Goal: Task Accomplishment & Management: Manage account settings

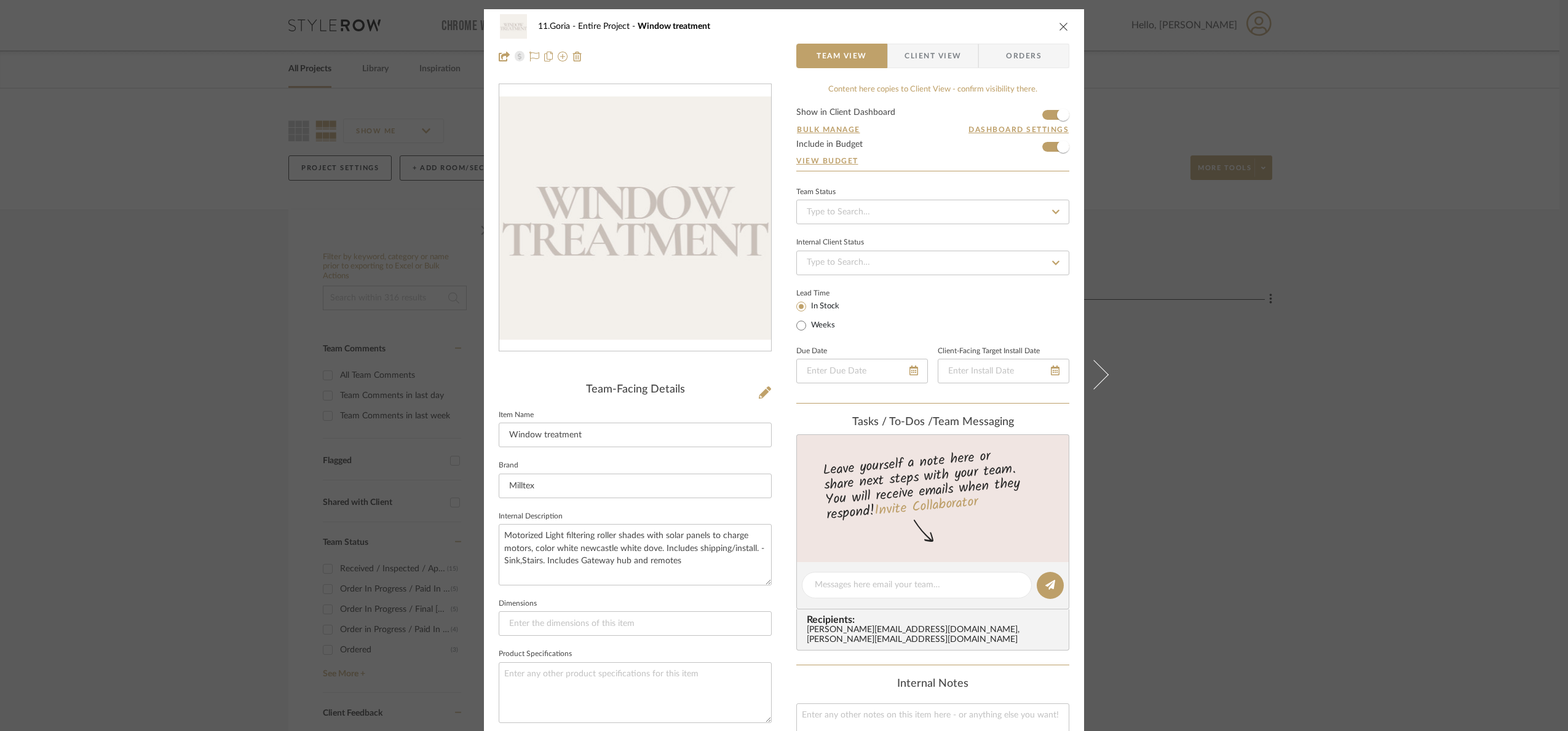
click at [1337, 356] on div "11.Goria Entire Project Window treatment Team View Client View Orders Team-Faci…" at bounding box center [784, 366] width 1568 height 731
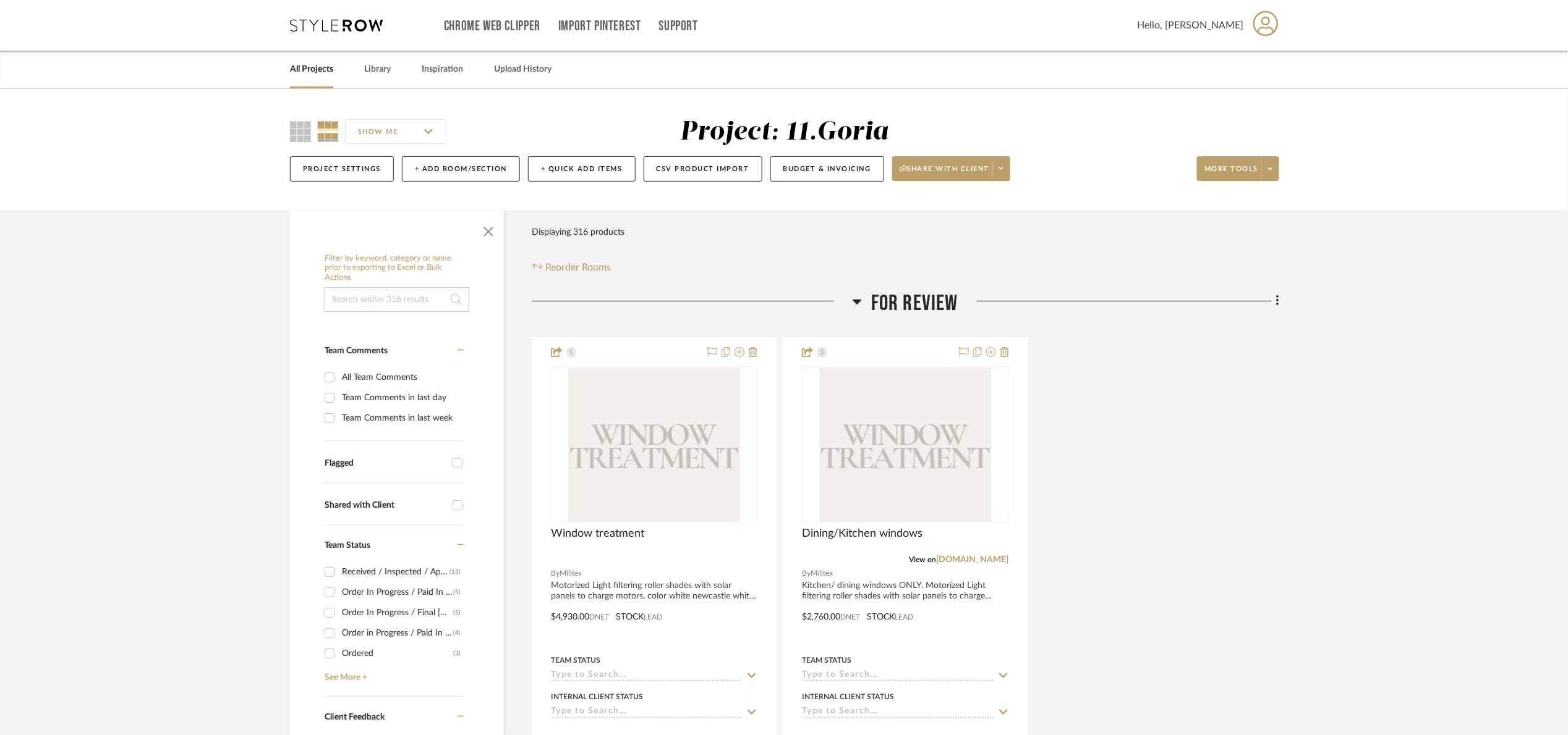
click at [899, 299] on span "For review" at bounding box center [915, 304] width 87 height 27
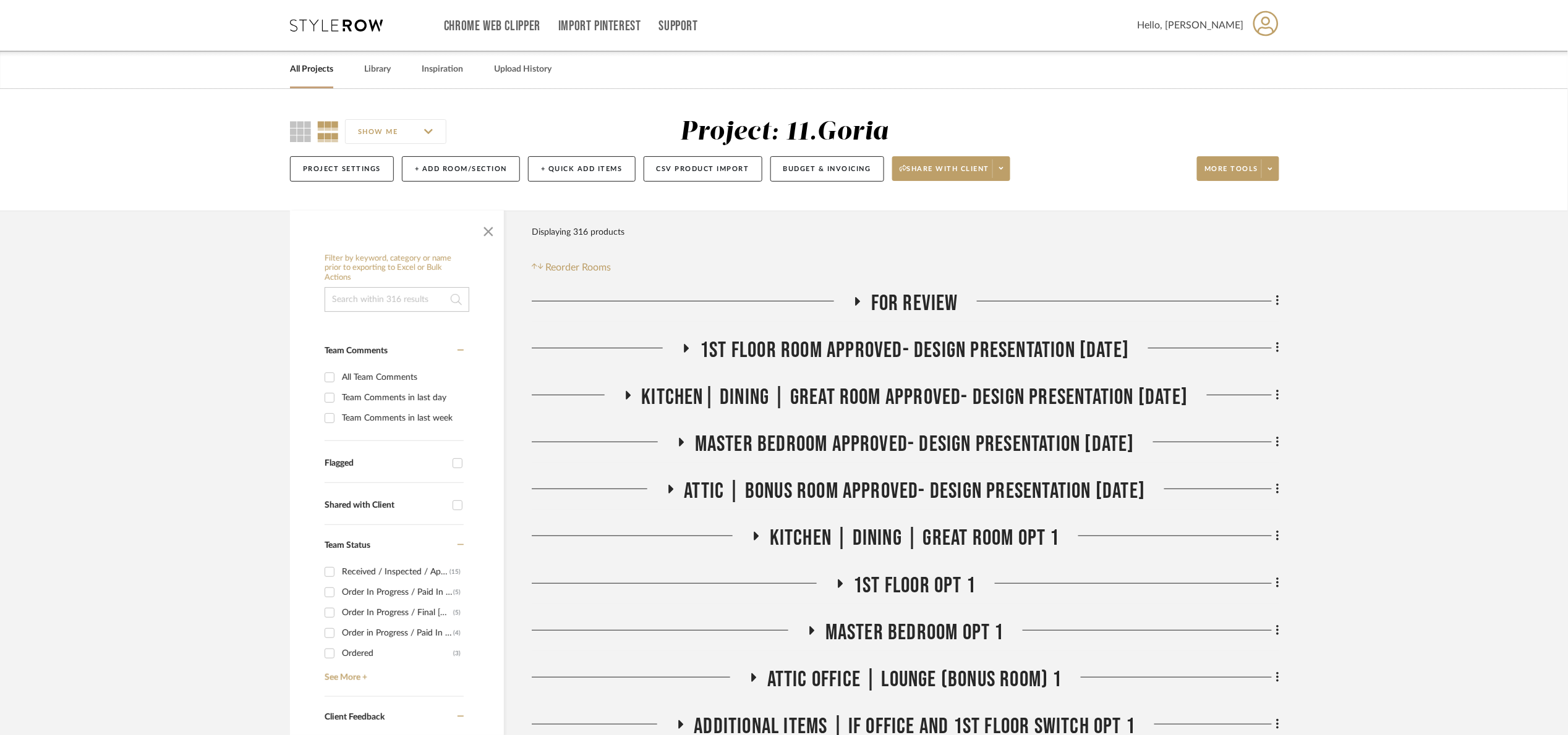
click at [497, 224] on span "button" at bounding box center [488, 230] width 30 height 30
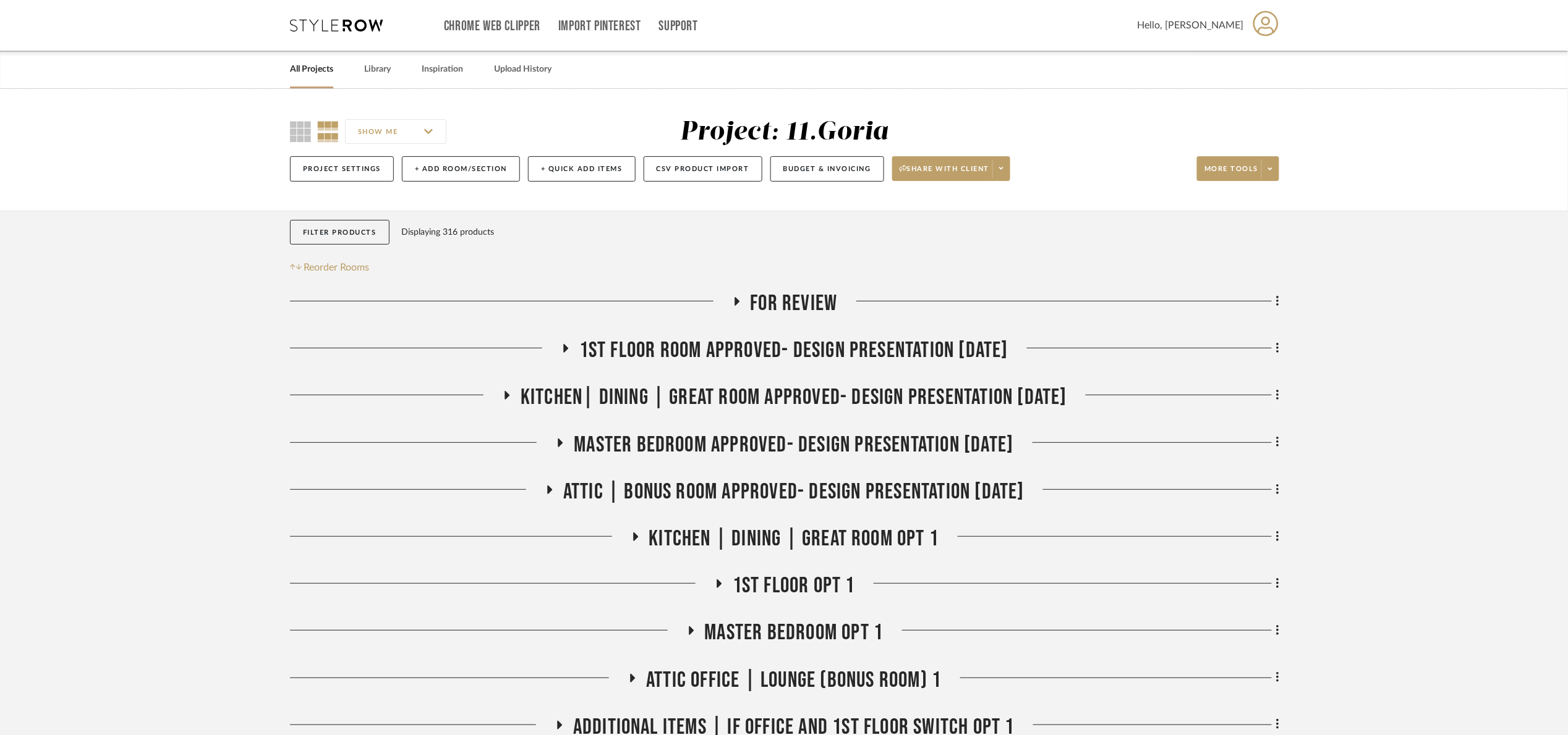
click at [806, 349] on span "1st floor room Approved- Design Presentation [DATE]" at bounding box center [793, 351] width 429 height 27
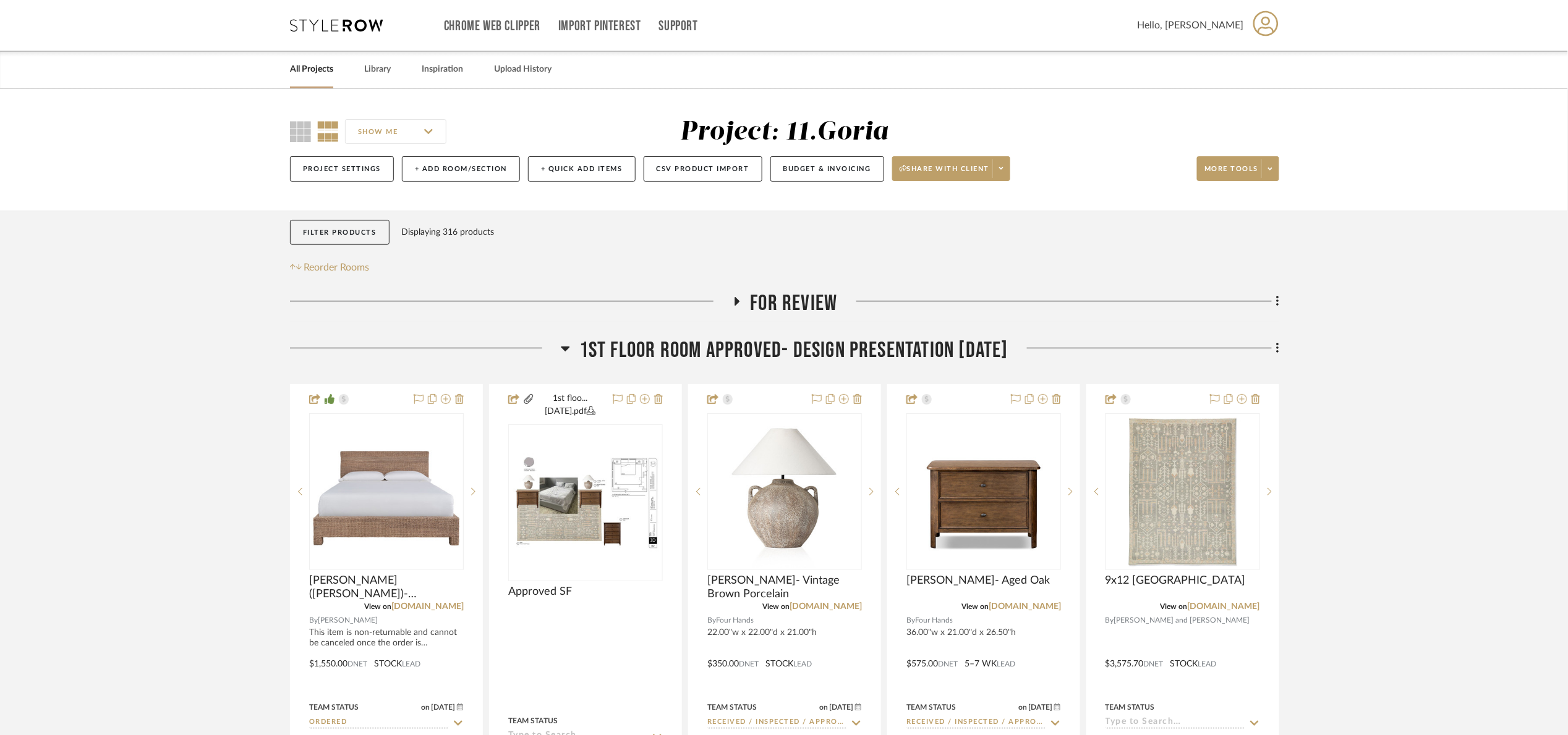
click at [733, 353] on span "1st floor room Approved- Design Presentation [DATE]" at bounding box center [793, 351] width 429 height 27
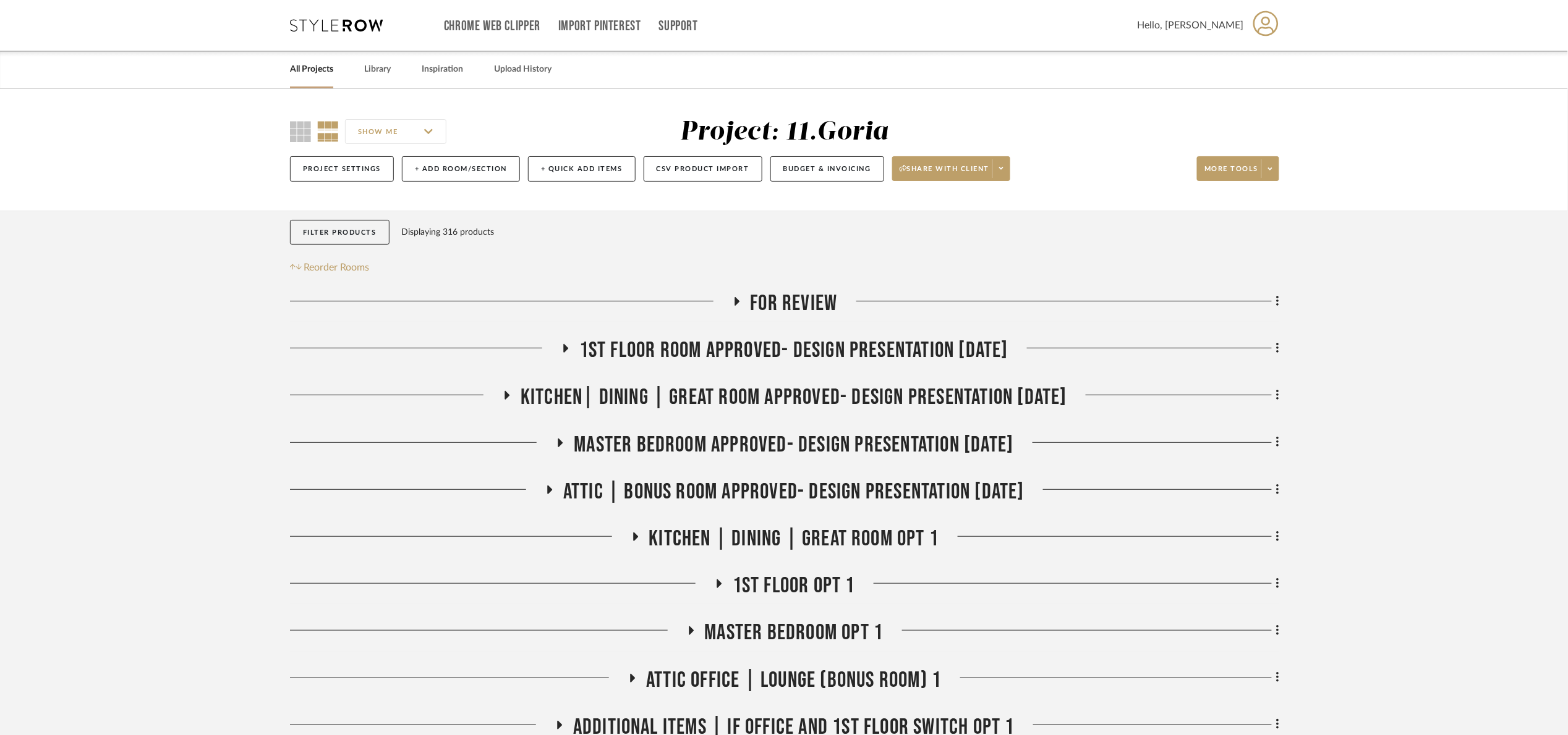
click at [782, 308] on span "For review" at bounding box center [794, 304] width 87 height 27
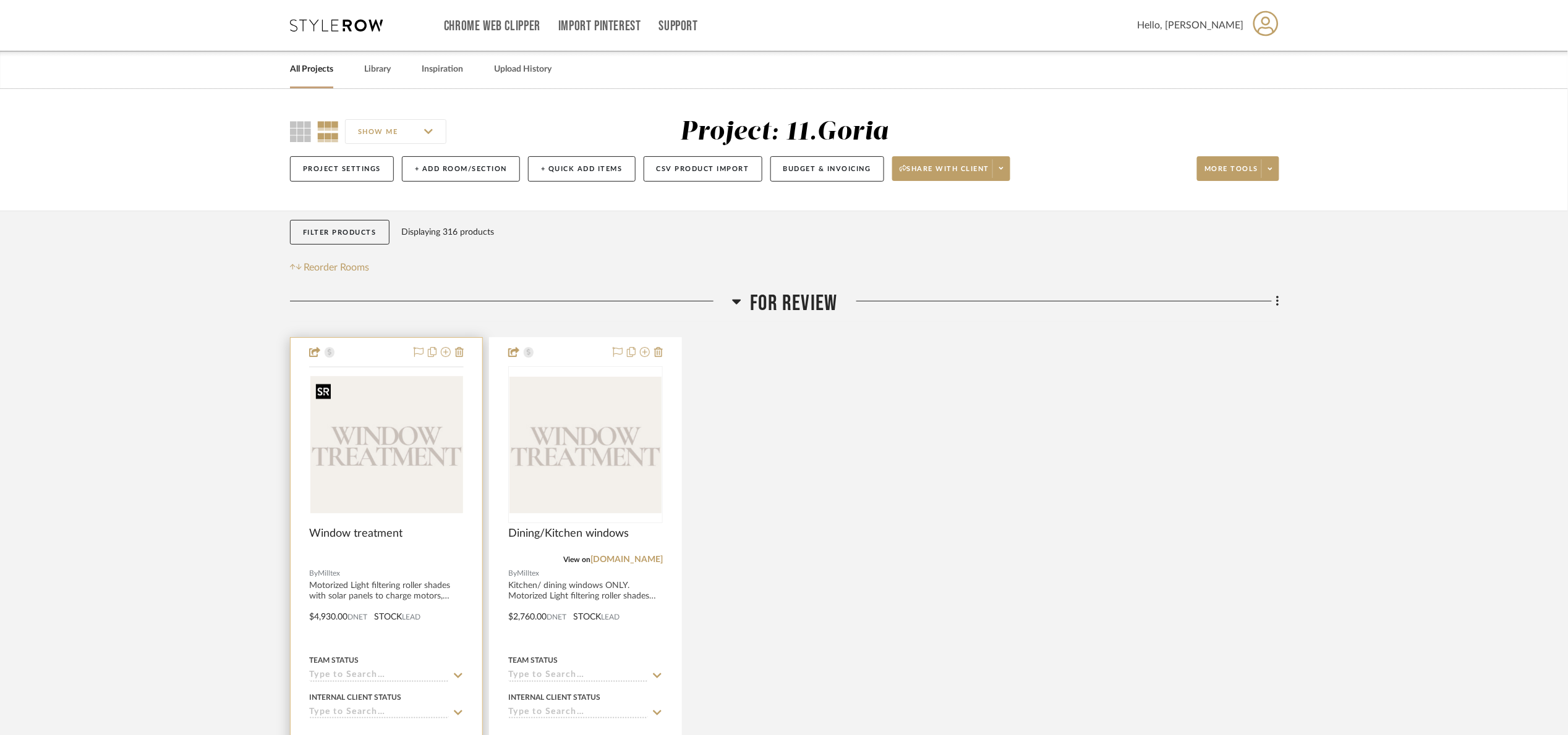
click at [0, 0] on img at bounding box center [0, 0] width 0 height 0
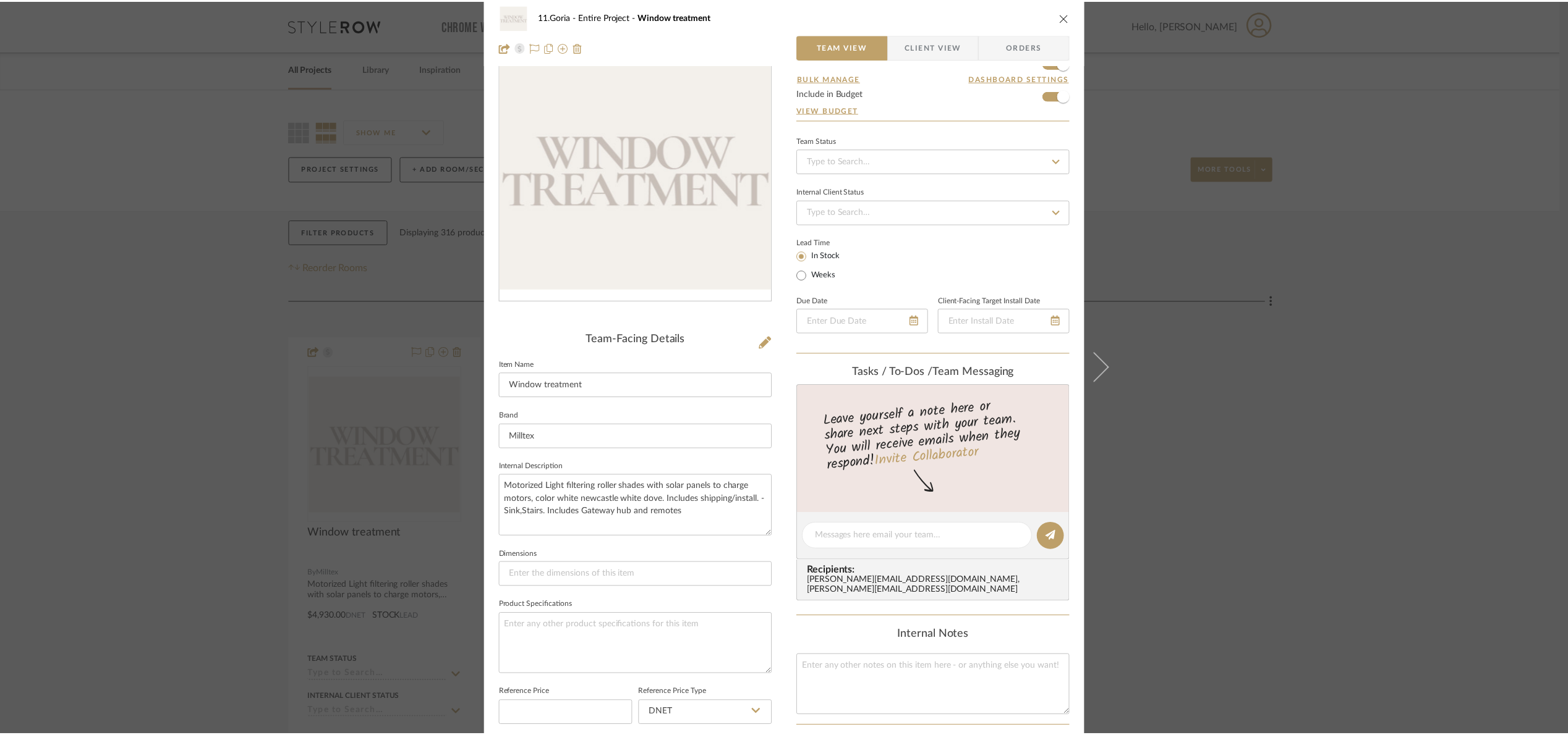
scroll to position [414, 0]
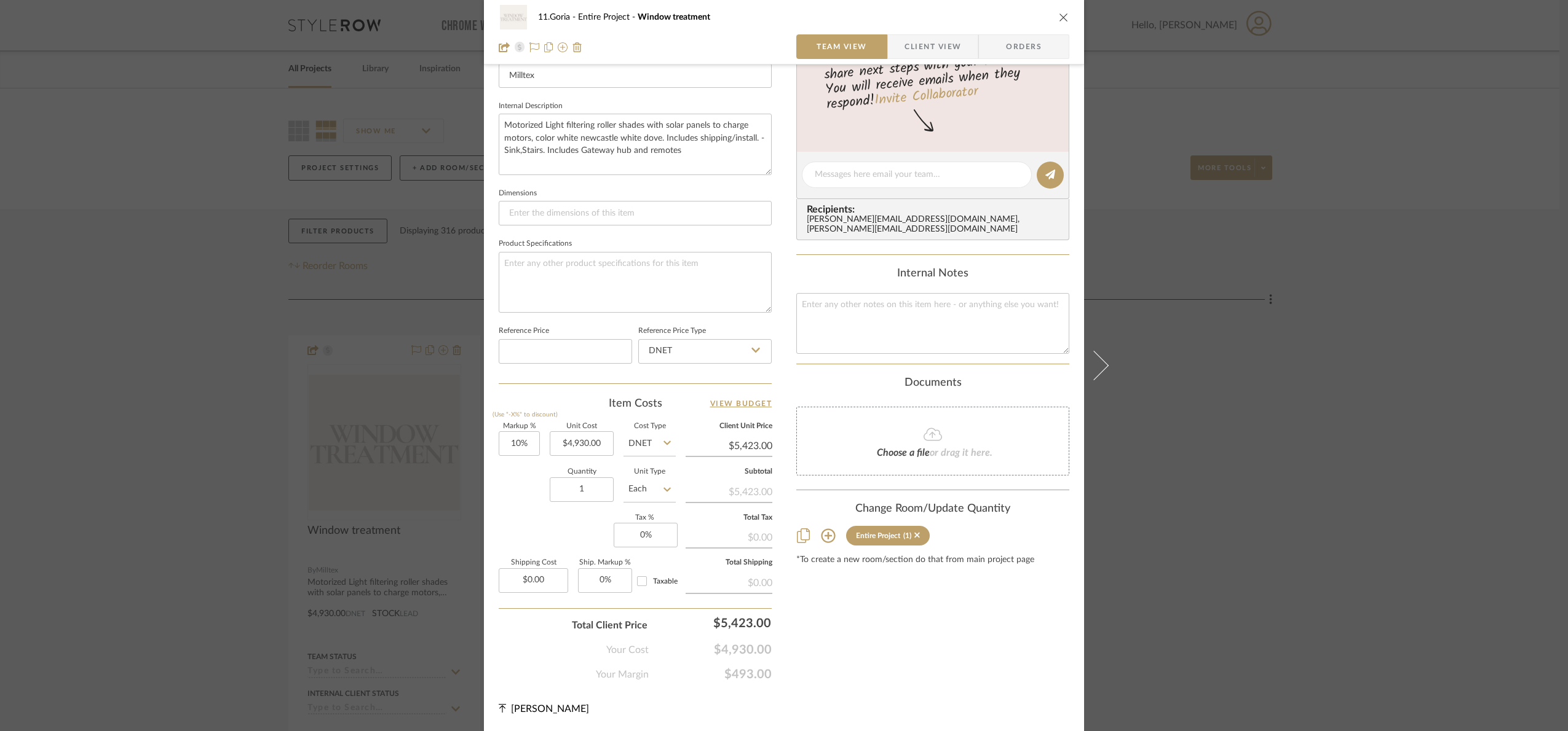
click at [54, 277] on div "11.Goria Entire Project Window treatment Team View Client View Orders Team-Faci…" at bounding box center [784, 366] width 1568 height 731
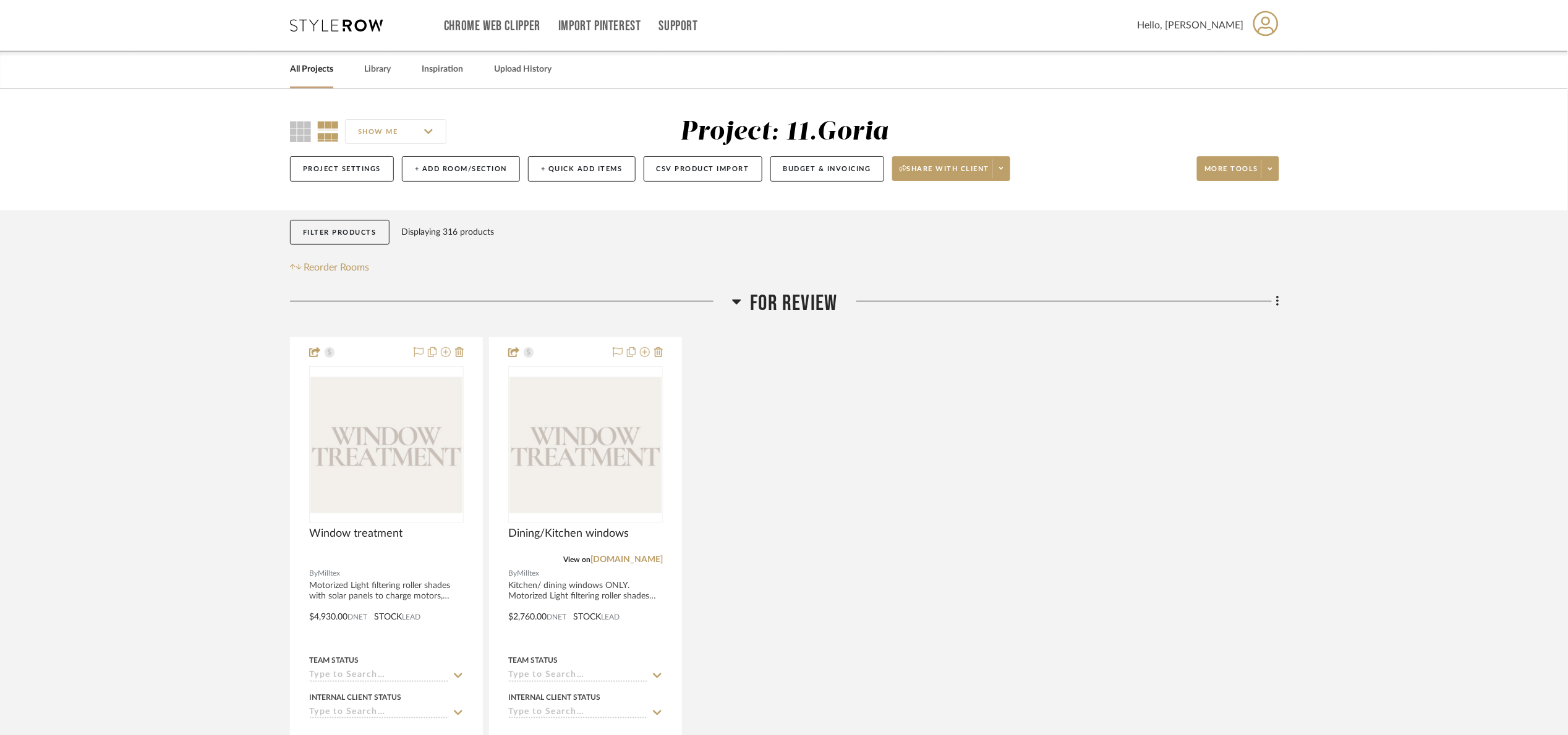
click at [773, 298] on span "For review" at bounding box center [794, 304] width 87 height 27
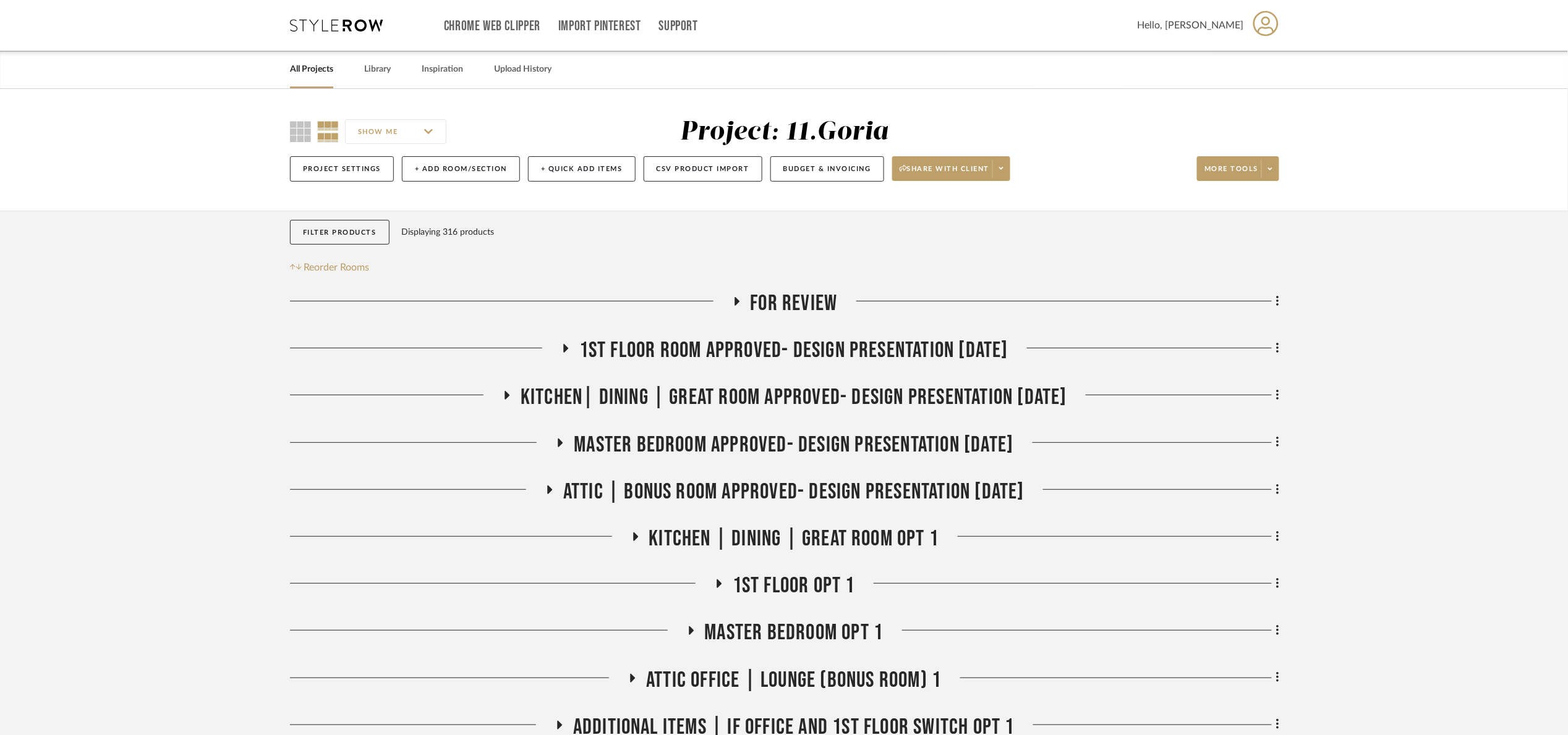
click at [801, 306] on span "For review" at bounding box center [794, 304] width 87 height 27
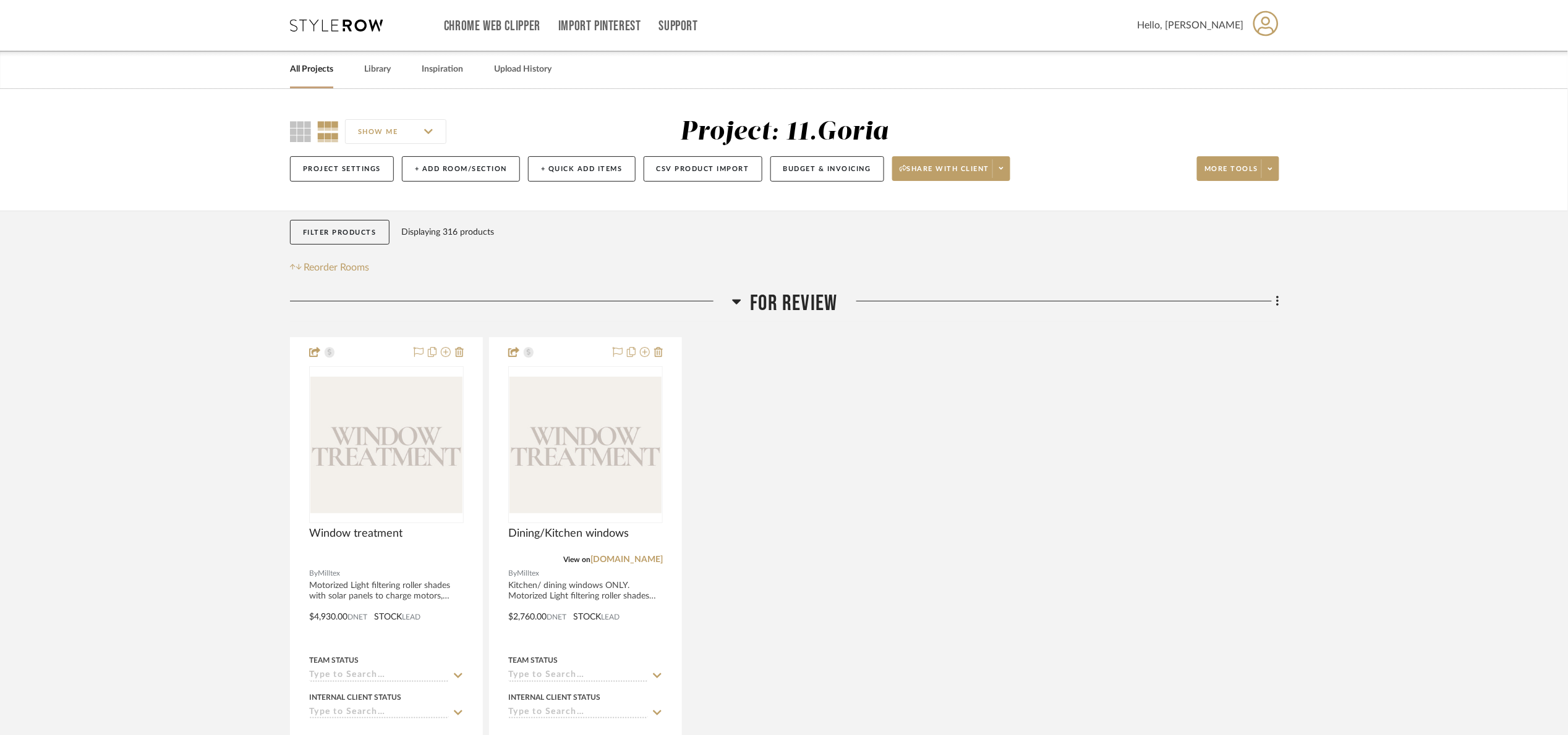
click at [801, 306] on span "For review" at bounding box center [794, 304] width 87 height 27
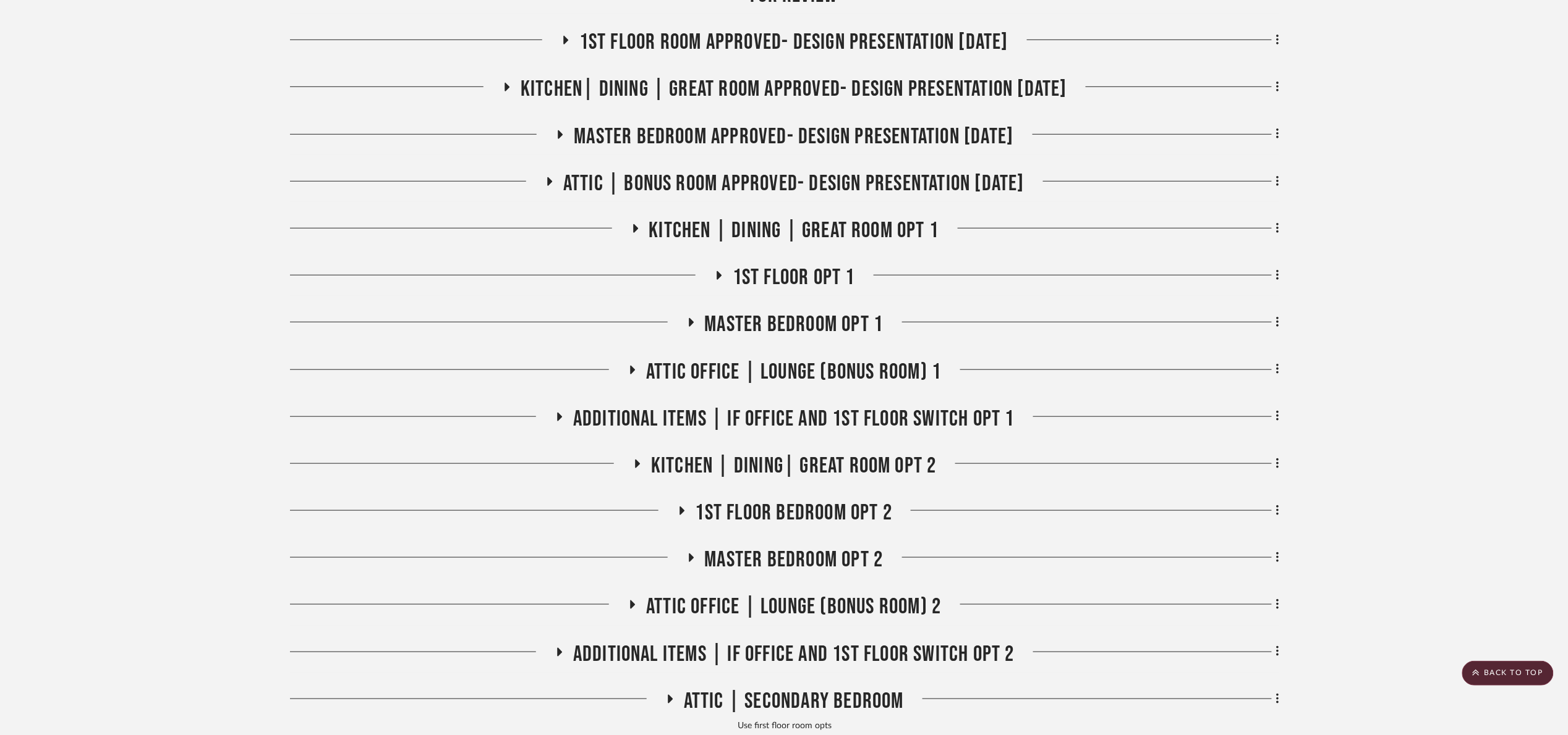
scroll to position [93, 0]
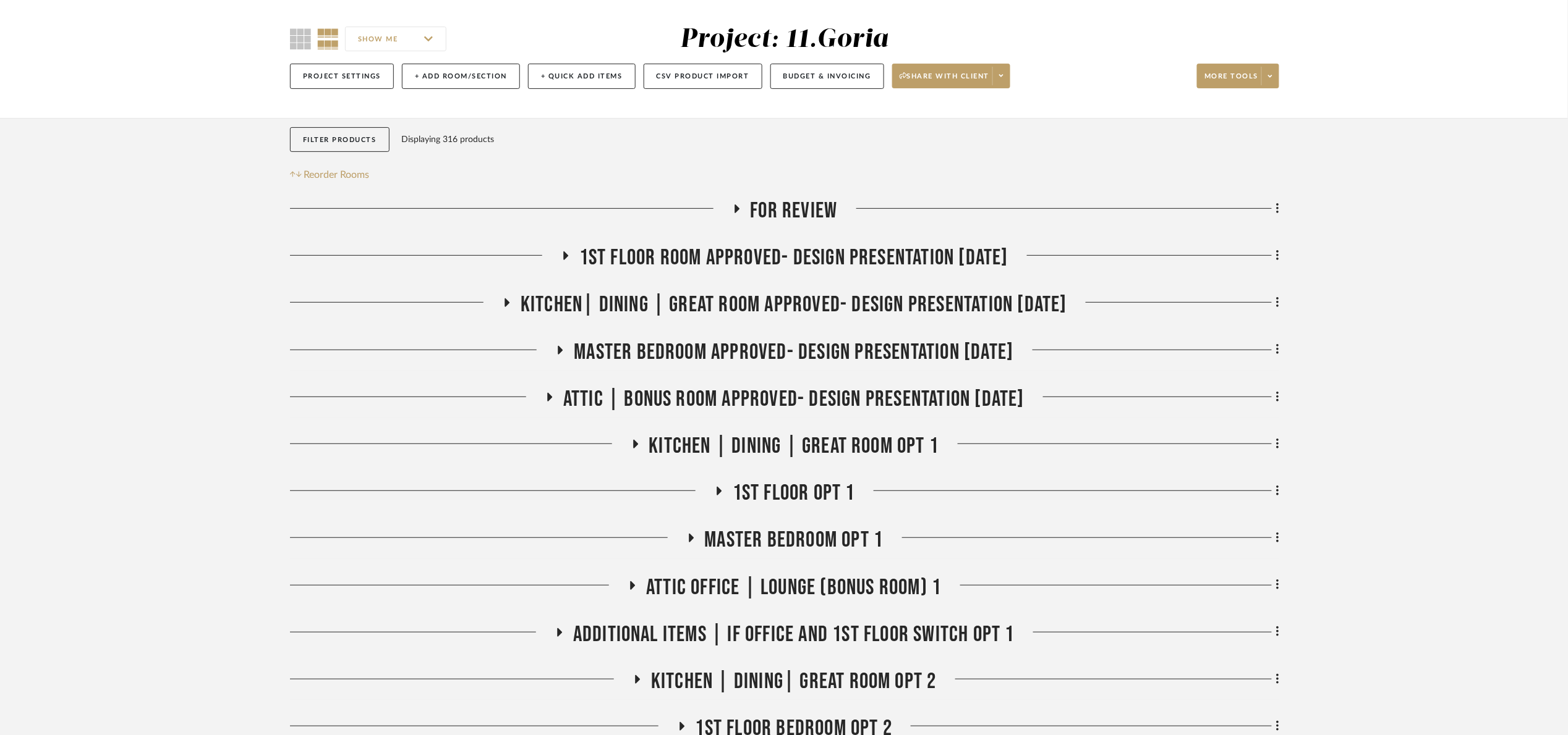
click at [693, 253] on span "1st floor room Approved- Design Presentation [DATE]" at bounding box center [793, 258] width 429 height 27
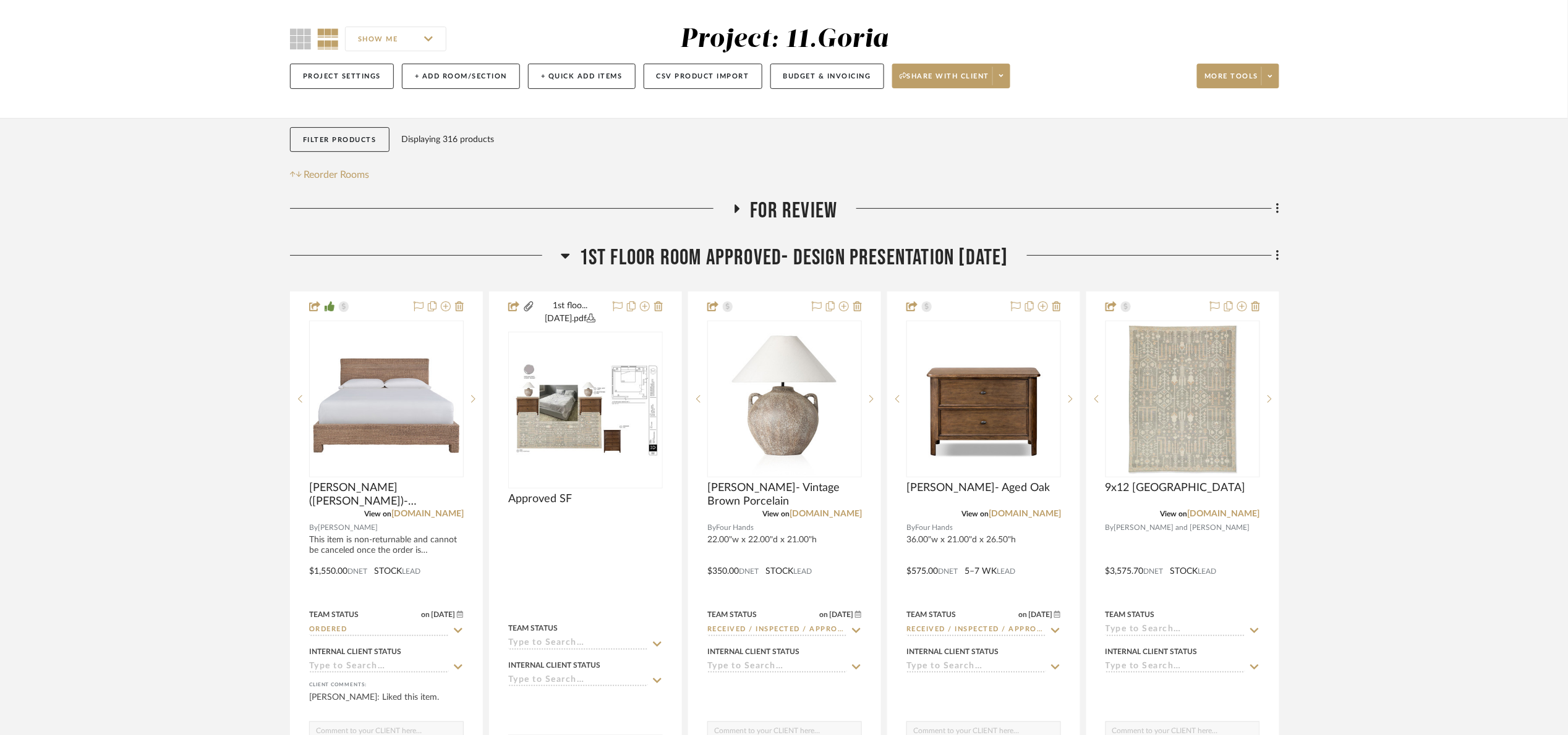
click at [693, 254] on span "1st floor room Approved- Design Presentation 06/06/25" at bounding box center [793, 258] width 429 height 27
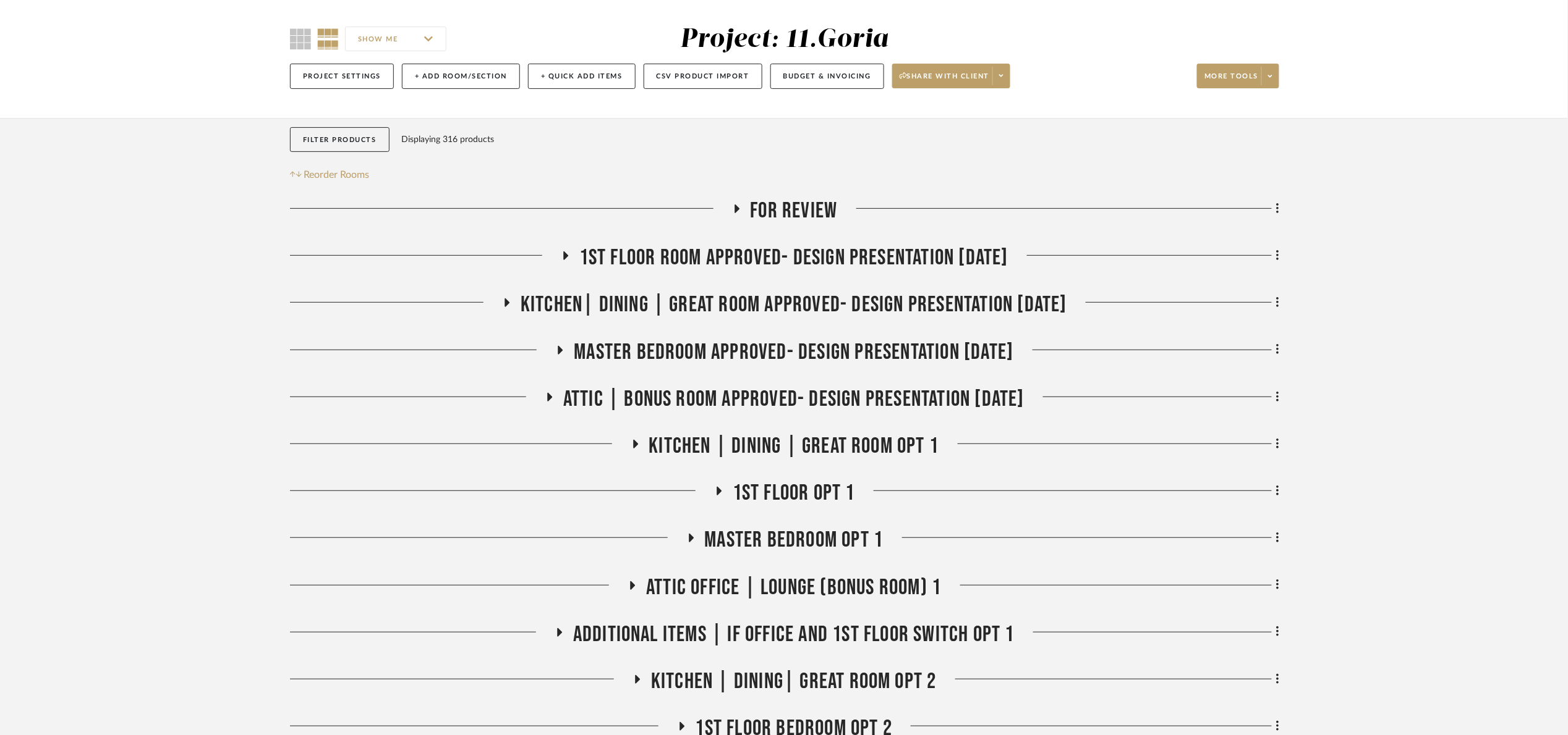
click at [334, 153] on div "Filter Products Displaying 316 products Reorder Rooms" at bounding box center [392, 155] width 205 height 56
click at [332, 142] on button "Filter Products" at bounding box center [340, 140] width 99 height 25
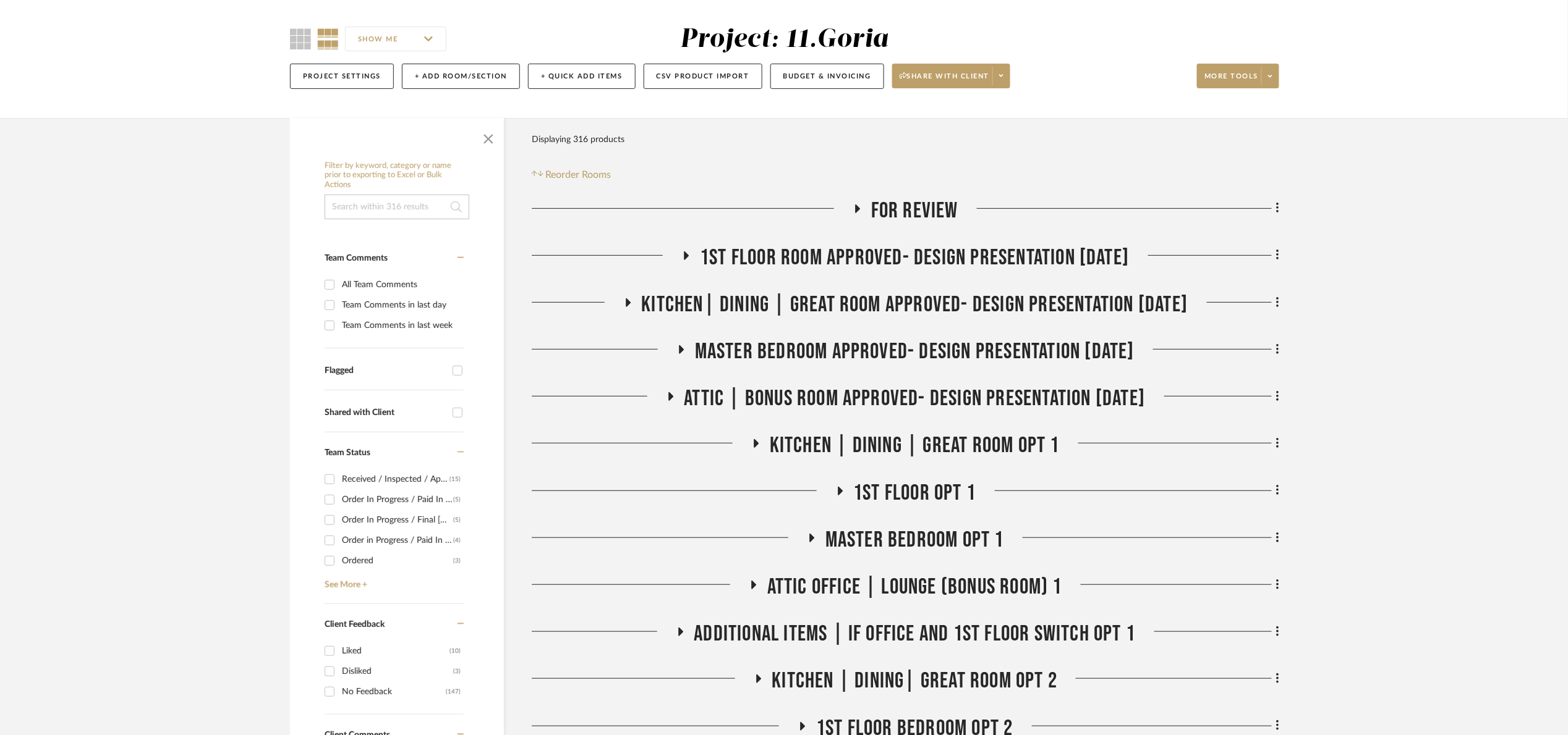
click at [335, 201] on input at bounding box center [397, 206] width 144 height 25
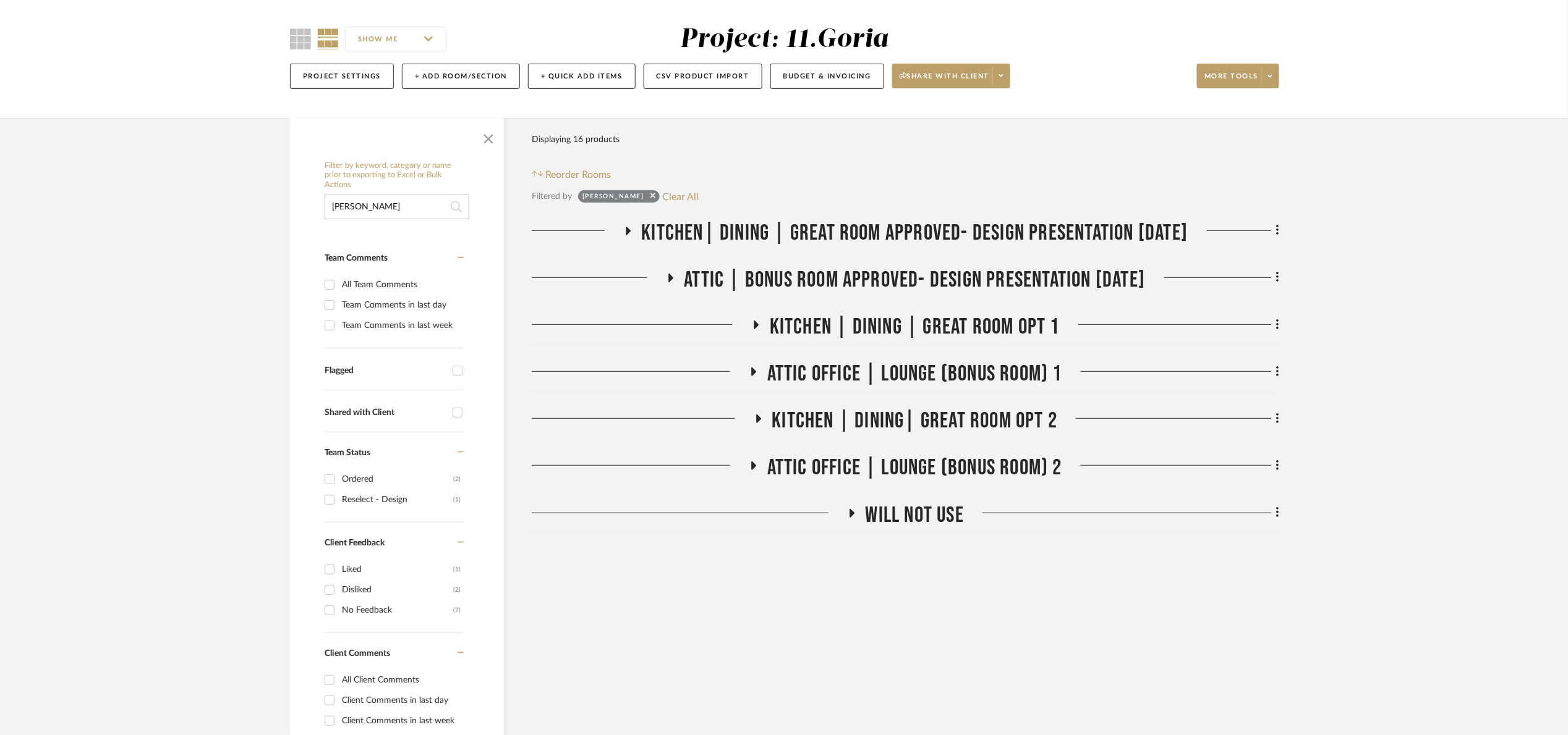
type input "stout"
click at [857, 230] on span "Kitchen| Dining | Great room Approved- Design Presentation 06/06/25" at bounding box center [915, 233] width 547 height 27
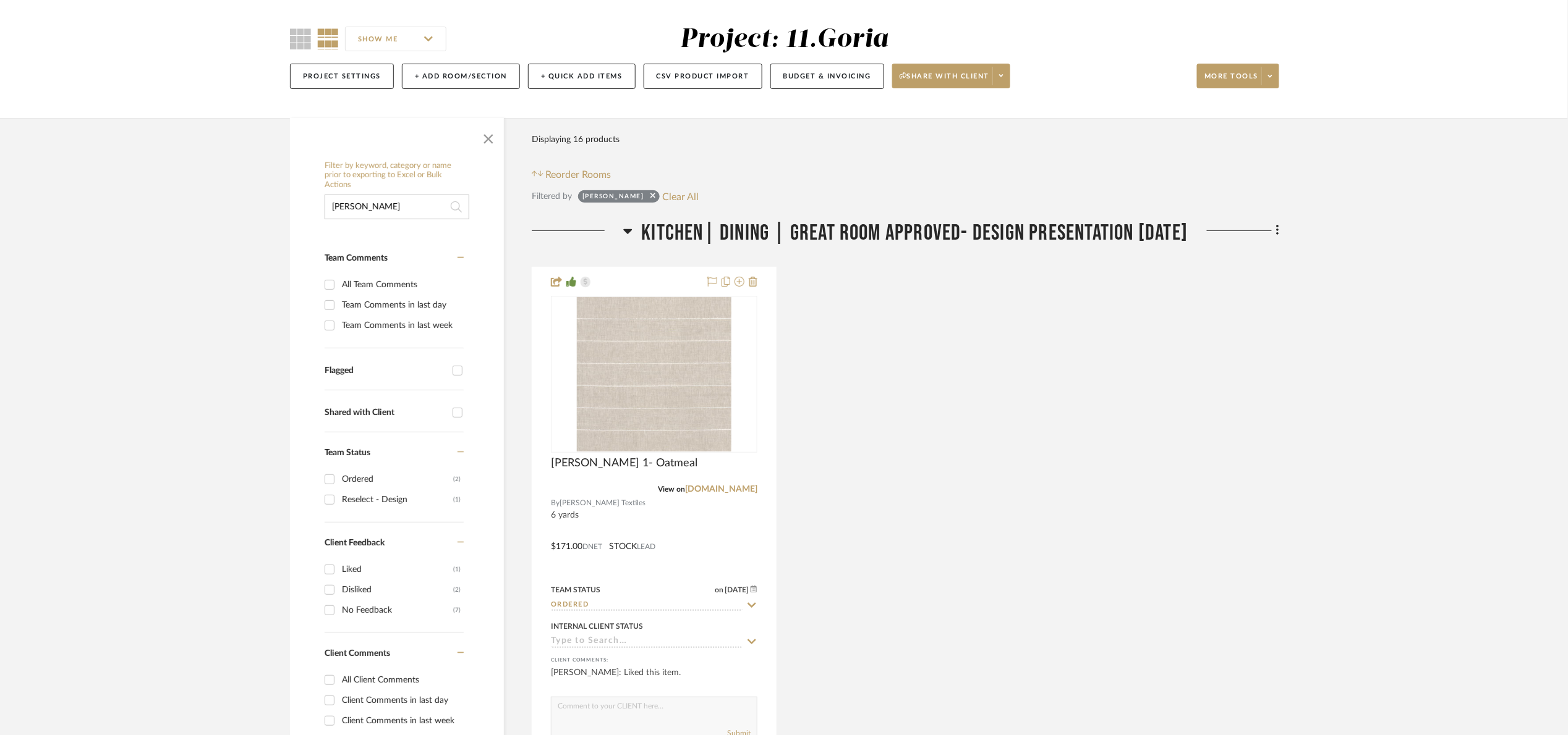
click at [857, 230] on span "Kitchen| Dining | Great room Approved- Design Presentation 06/06/25" at bounding box center [915, 233] width 547 height 27
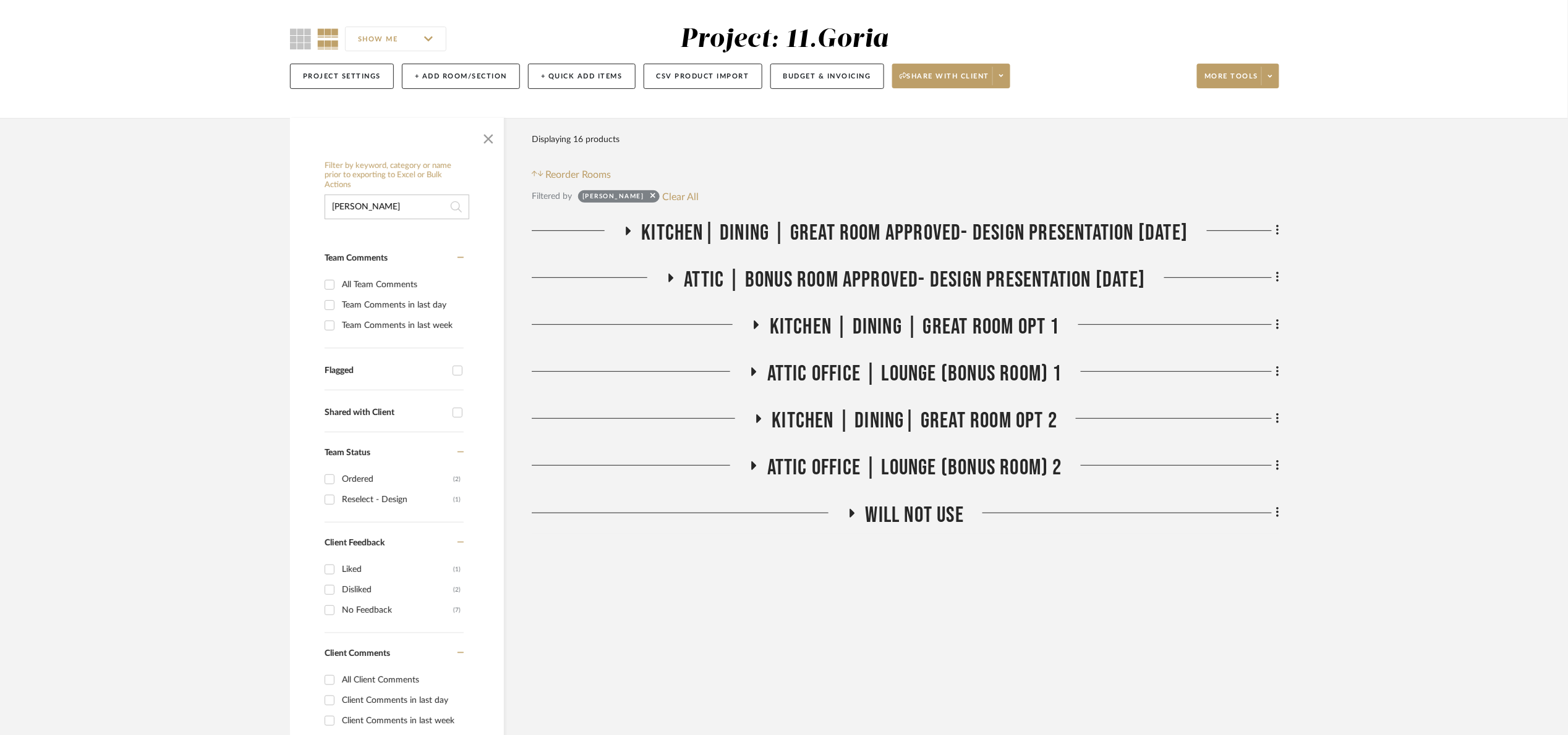
click at [851, 279] on span "Attic | Bonus room Approved- Design Presentation [DATE]" at bounding box center [915, 280] width 461 height 27
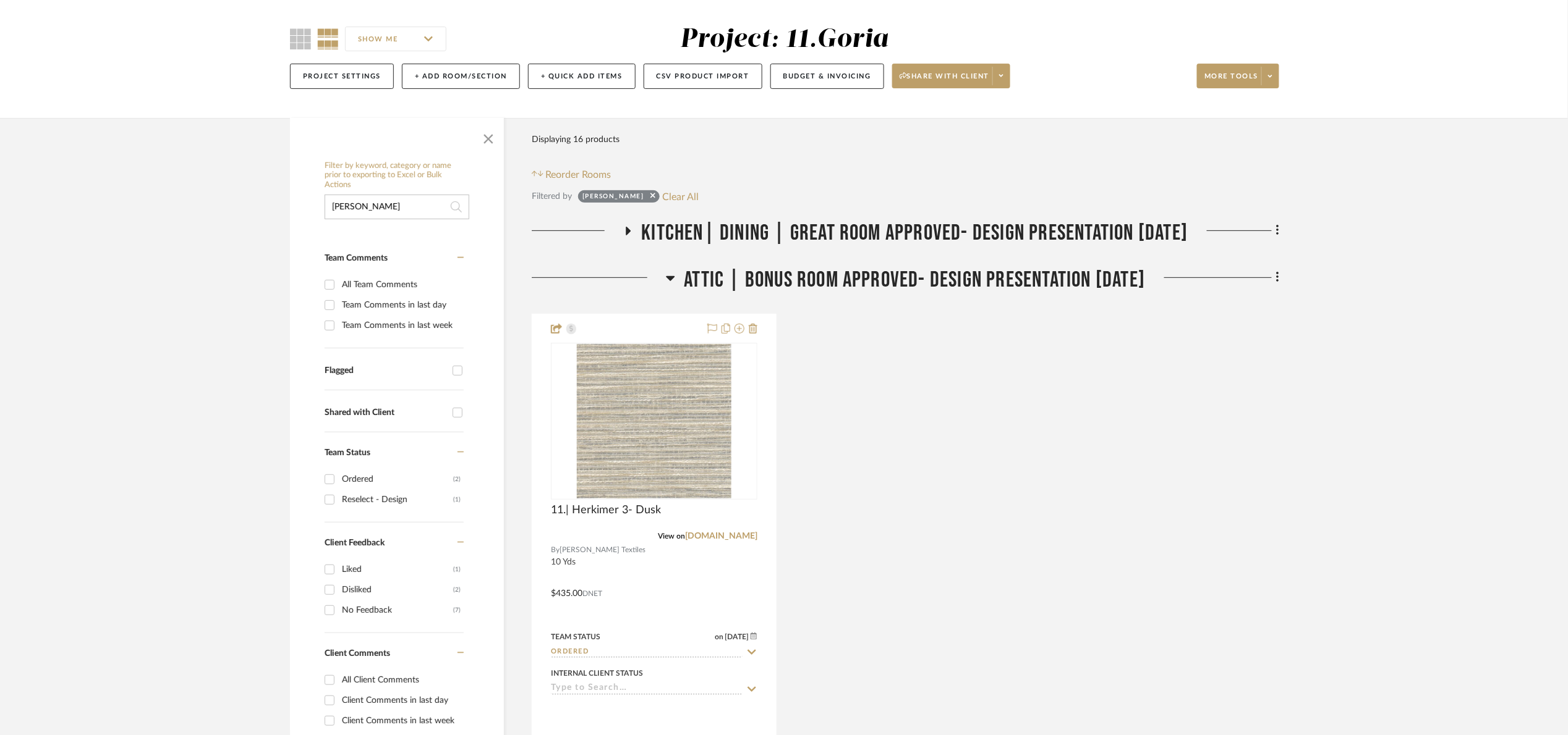
click at [851, 279] on span "Attic | Bonus room Approved- Design Presentation [DATE]" at bounding box center [915, 280] width 461 height 27
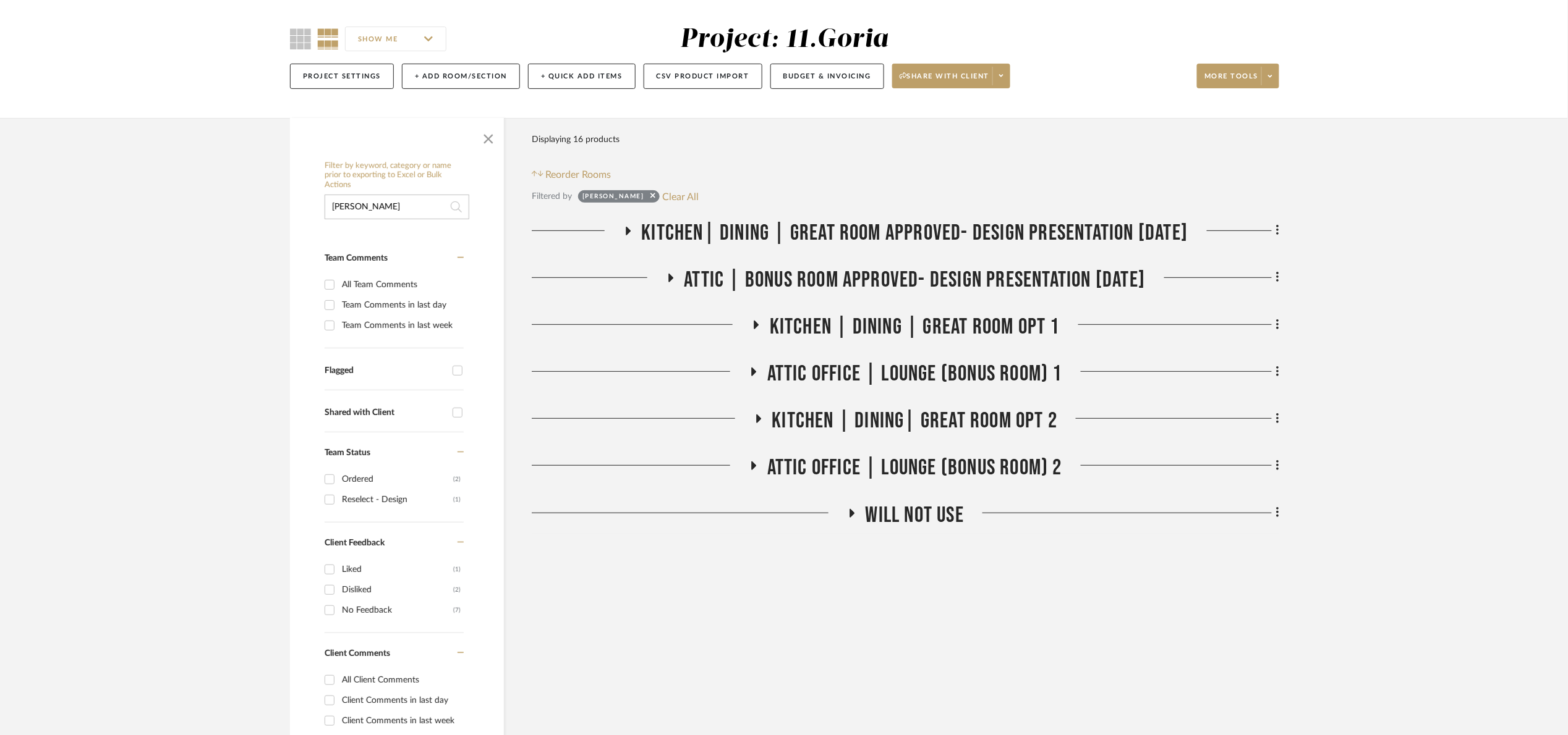
click at [852, 318] on span "Kitchen | Dining | Great Room Opt 1" at bounding box center [915, 327] width 290 height 27
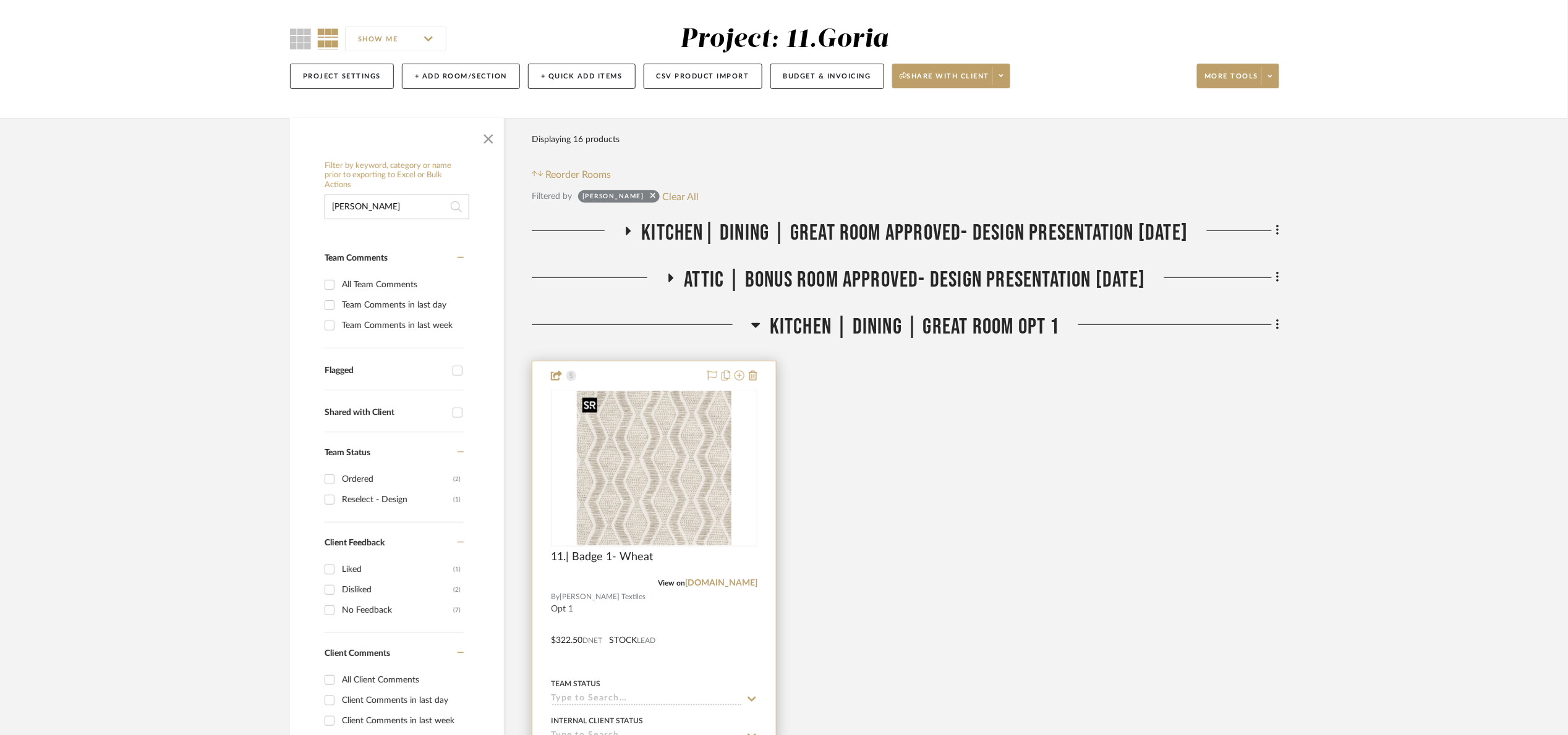
click at [0, 0] on img at bounding box center [0, 0] width 0 height 0
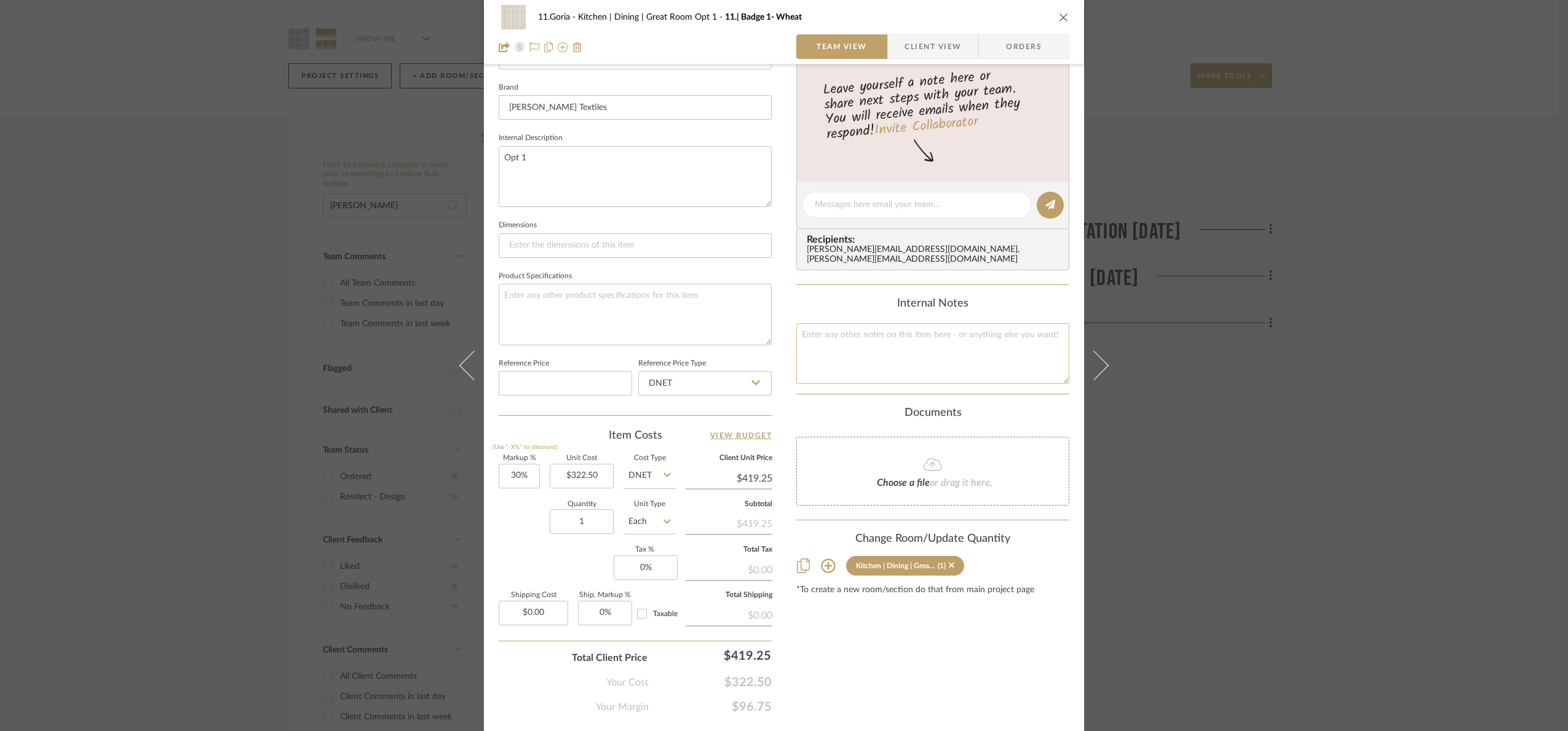
scroll to position [415, 0]
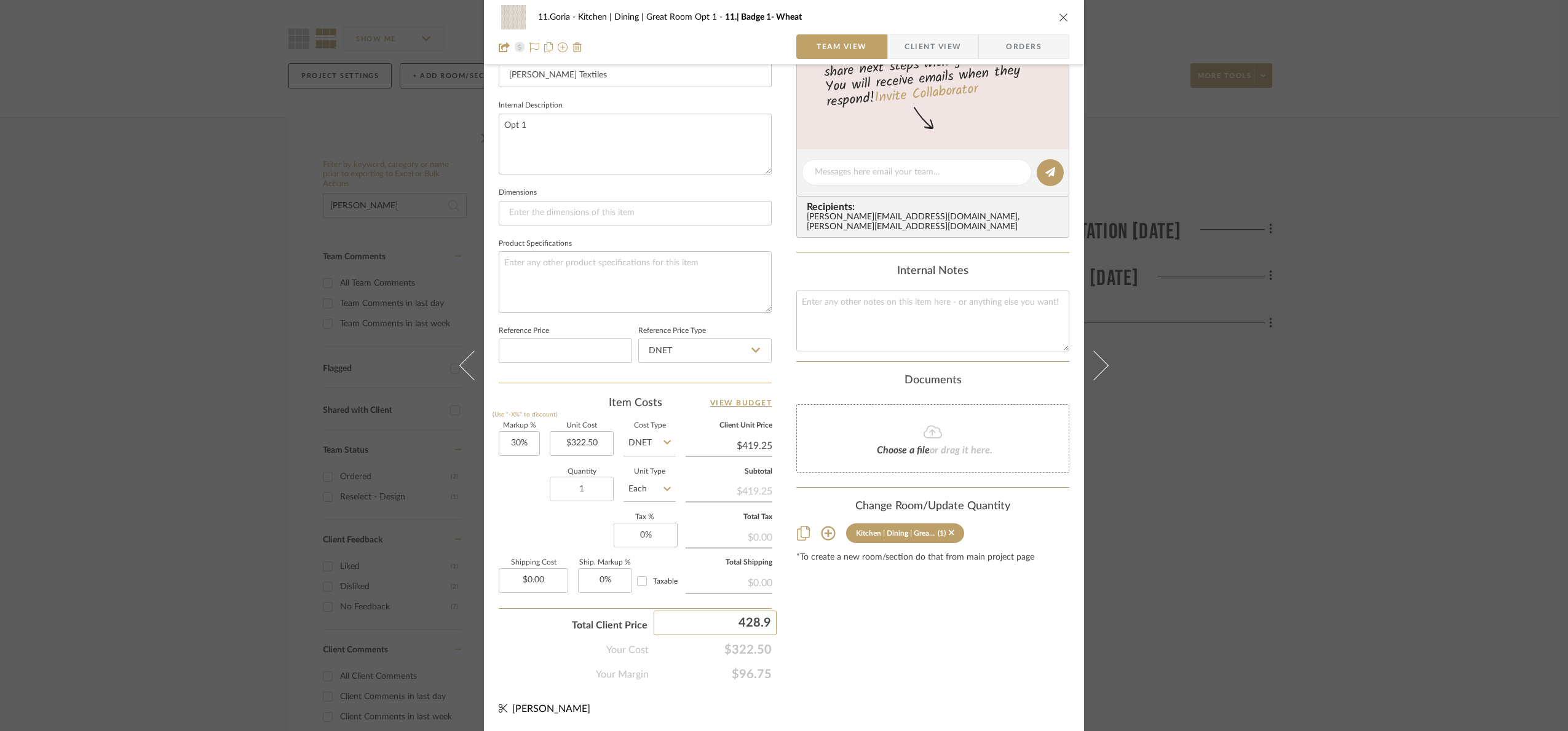
type input "428.93"
click at [919, 683] on div "11.Goria Kitchen | Dining | Great Room Opt 1 11.| Badge 1- Wheat Team View Clie…" at bounding box center [784, 163] width 600 height 1135
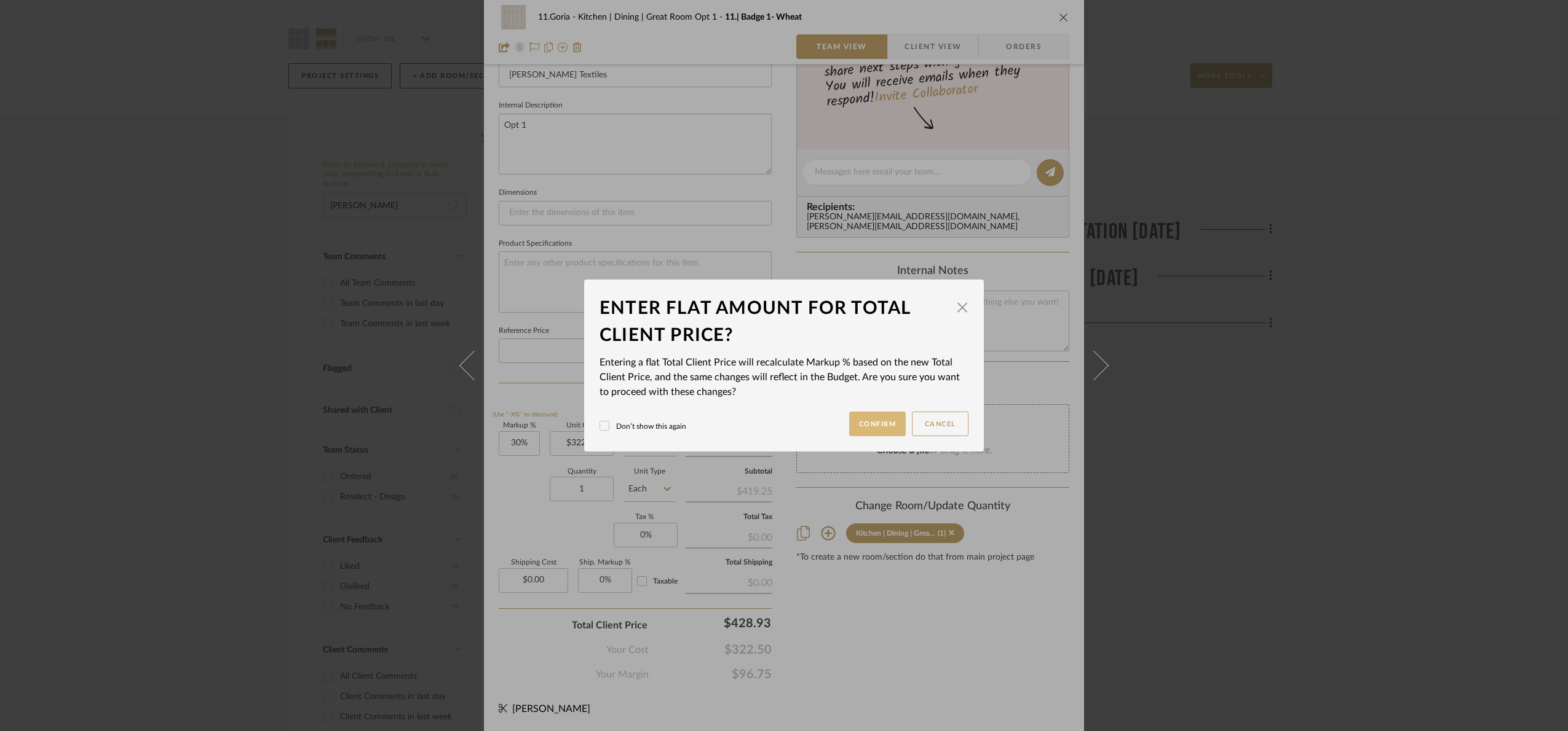
click at [862, 418] on button "Confirm" at bounding box center [878, 424] width 57 height 25
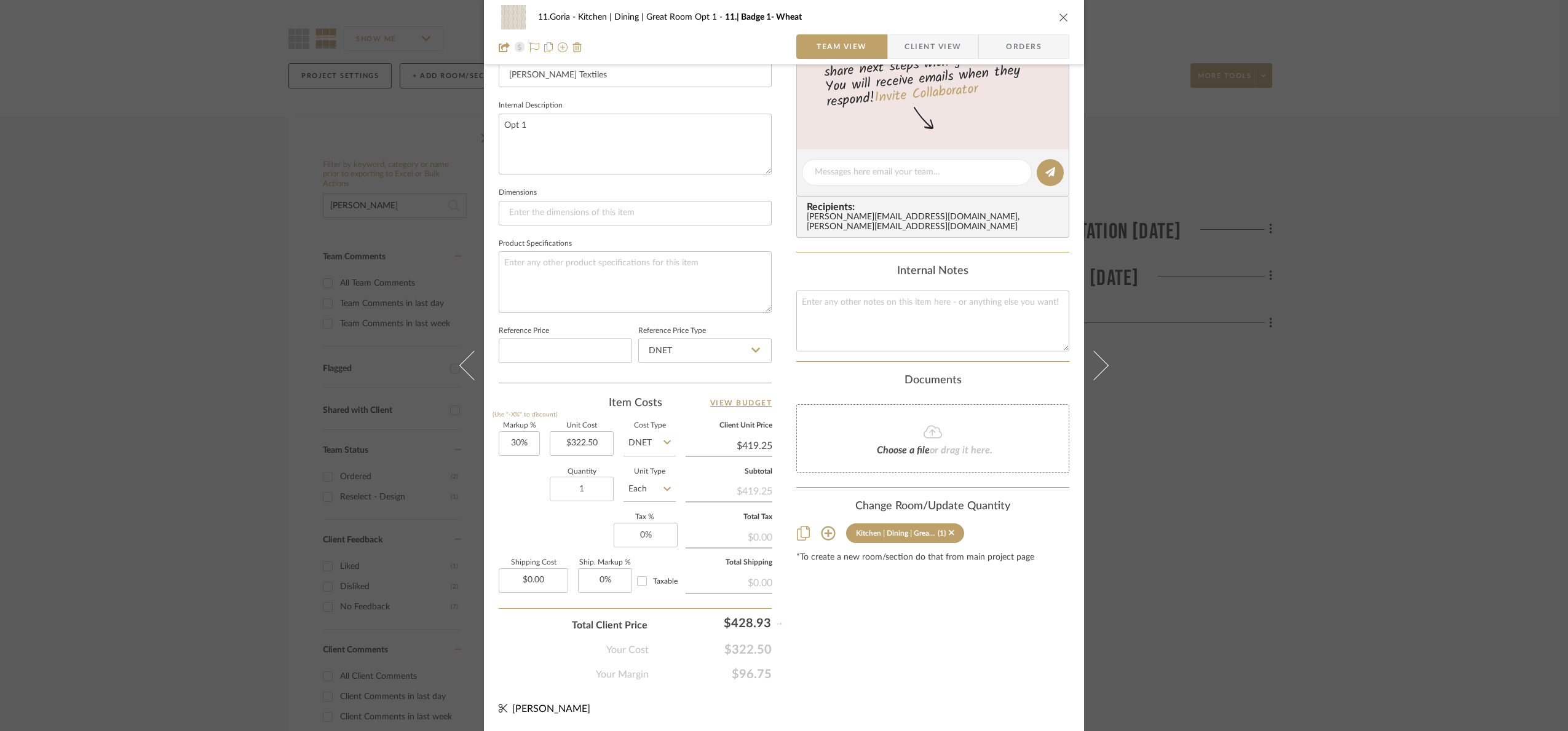
type input "33%"
type input "$428.93"
click at [1284, 611] on div "11.Goria Kitchen | Dining | Great Room Opt 1 11.| Badge 1- Wheat Team View Clie…" at bounding box center [784, 366] width 1568 height 731
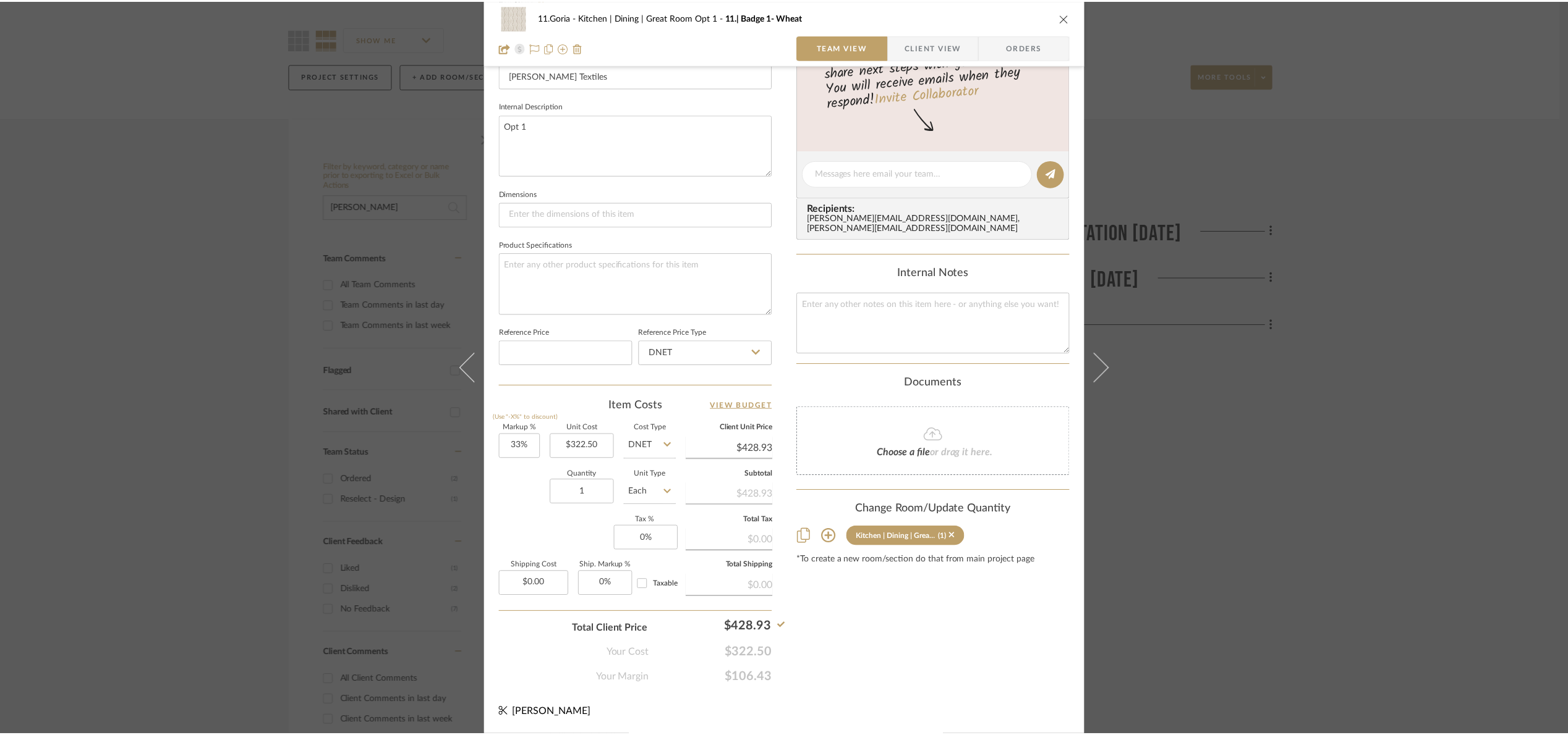
scroll to position [93, 0]
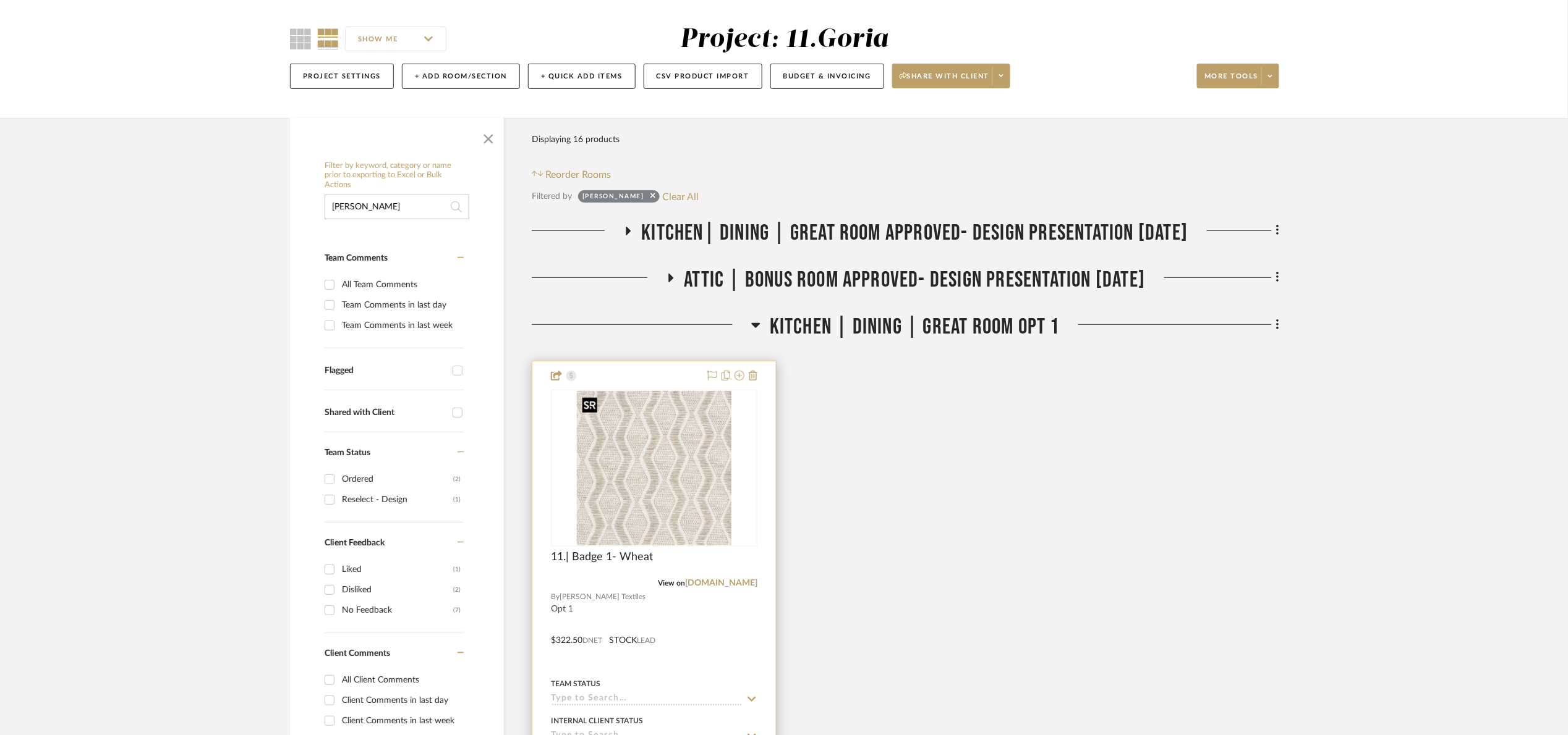
click at [609, 478] on img "0" at bounding box center [654, 468] width 154 height 154
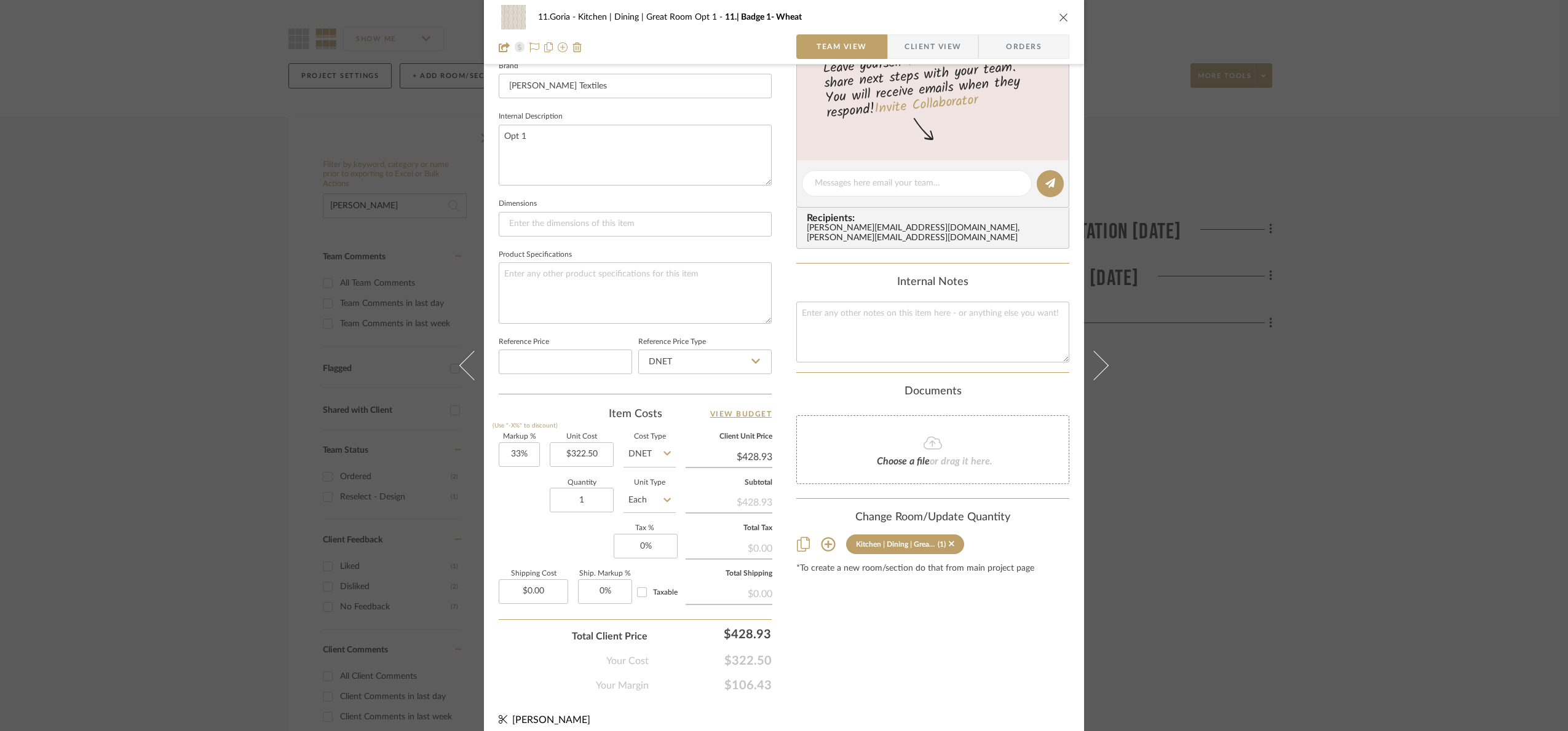
scroll to position [415, 0]
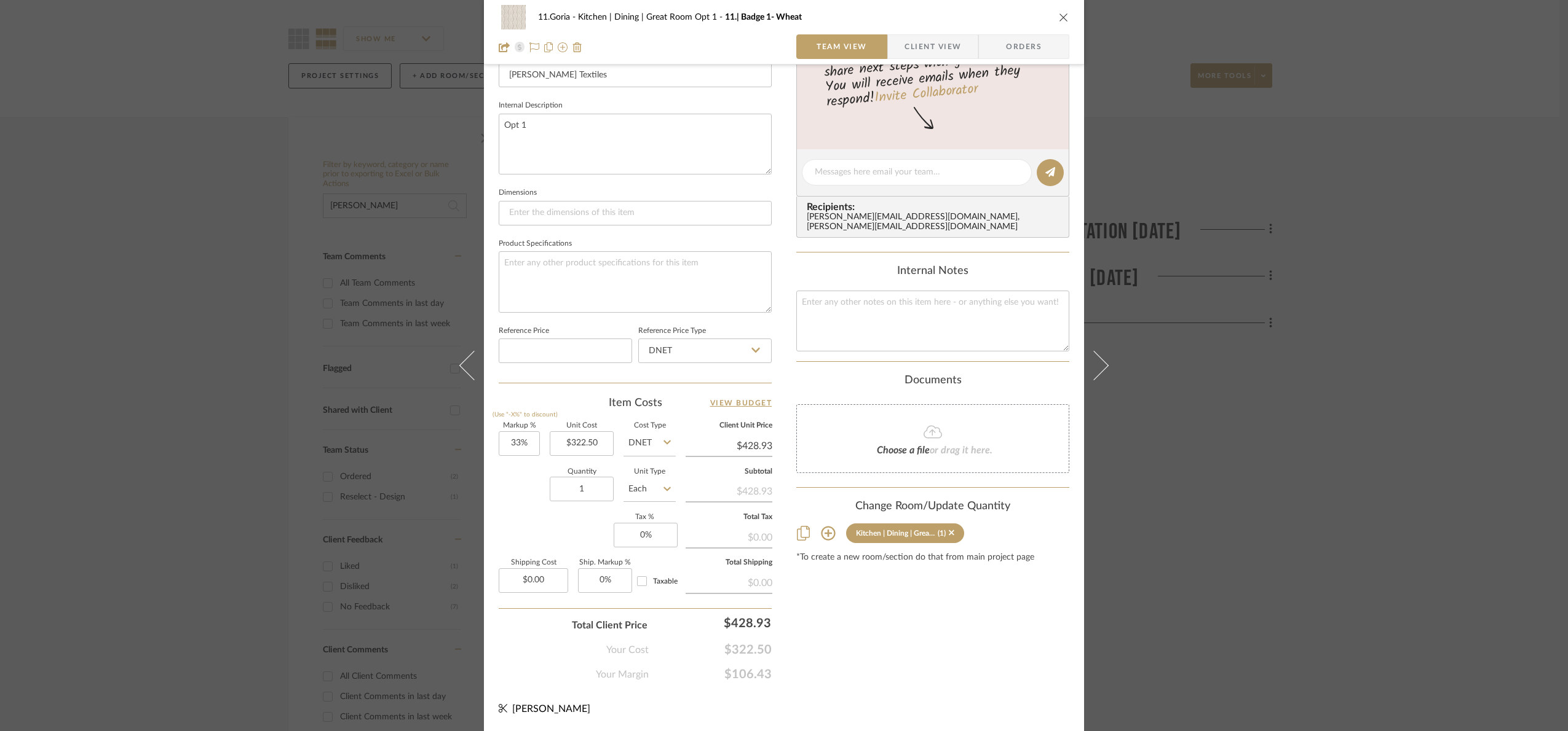
drag, startPoint x: 1432, startPoint y: 404, endPoint x: 1427, endPoint y: 396, distance: 9.4
click at [1431, 401] on div "11.Goria Kitchen | Dining | Great Room Opt 1 11.| Badge 1- Wheat Team View Clie…" at bounding box center [784, 366] width 1568 height 731
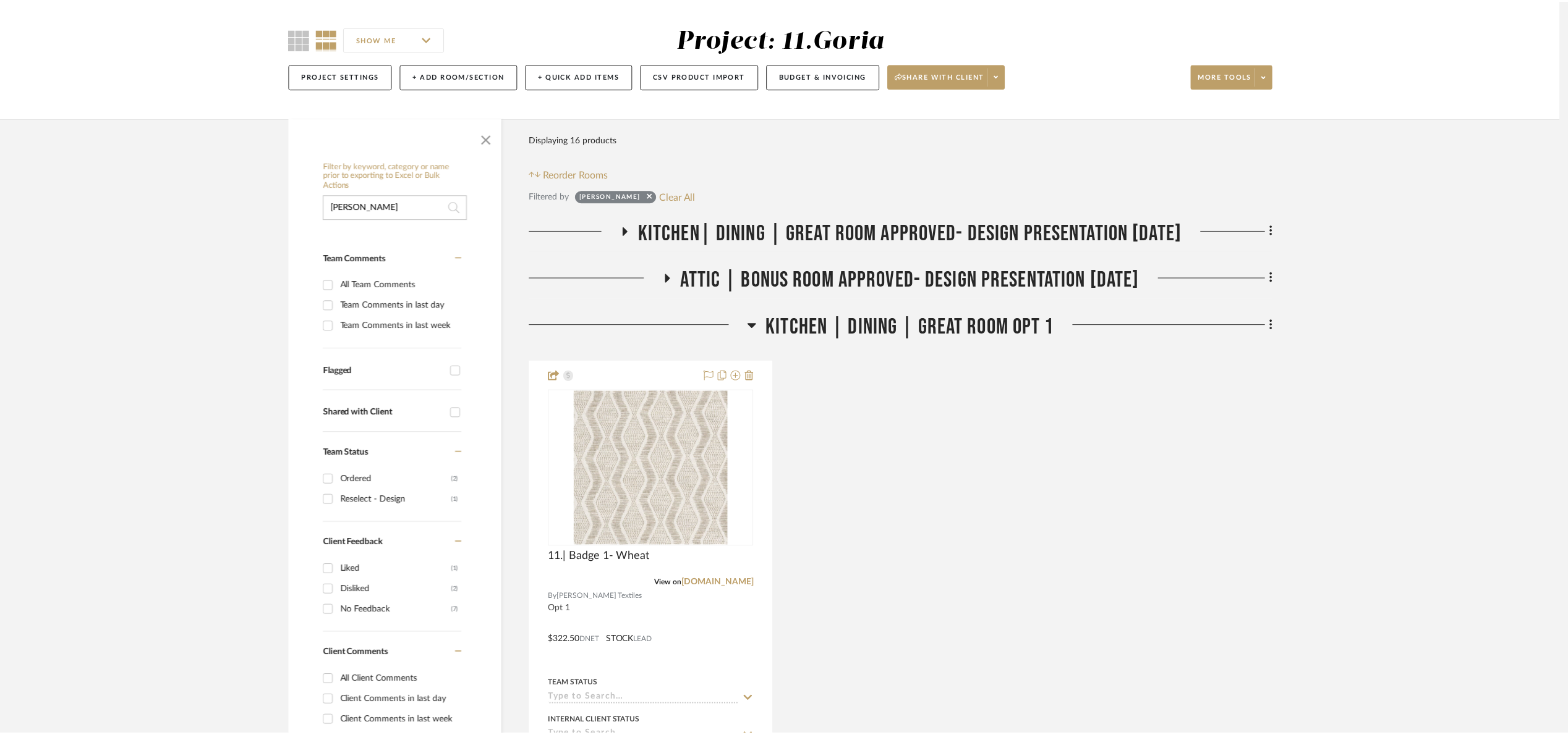
scroll to position [93, 0]
click at [702, 232] on span "Kitchen| Dining | Great room Approved- Design Presentation [DATE]" at bounding box center [915, 233] width 547 height 27
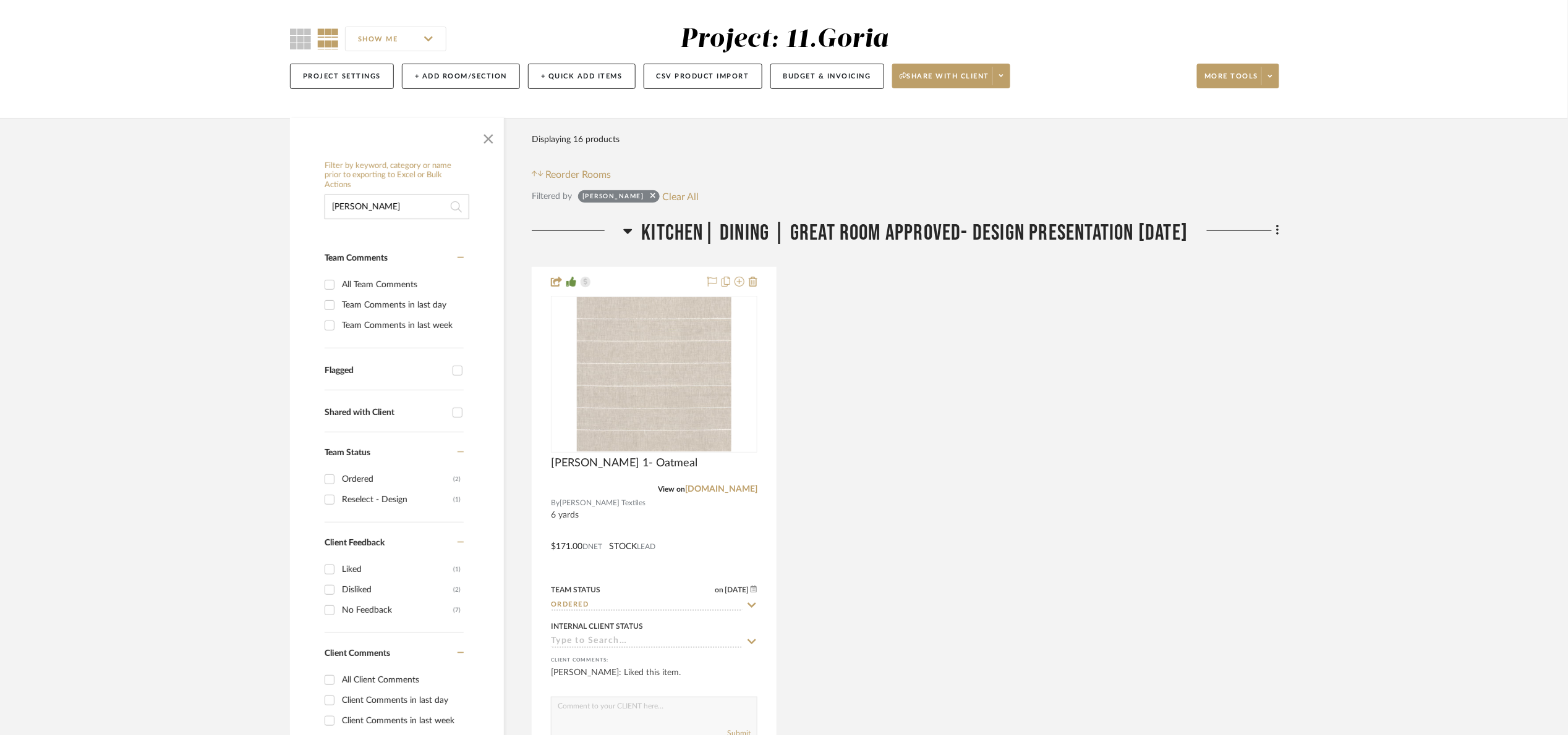
drag, startPoint x: 700, startPoint y: 231, endPoint x: 573, endPoint y: 220, distance: 127.5
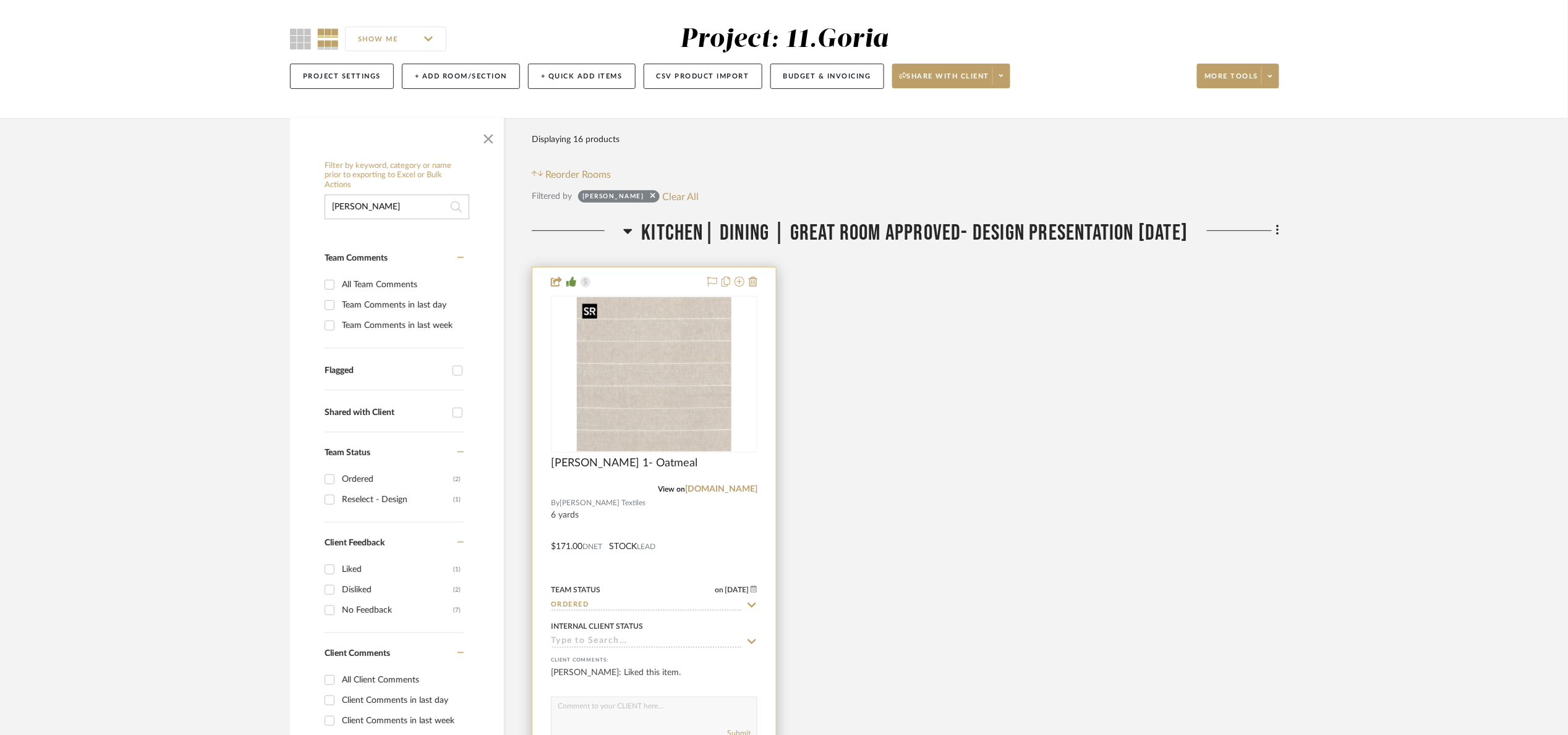
click at [0, 0] on img at bounding box center [0, 0] width 0 height 0
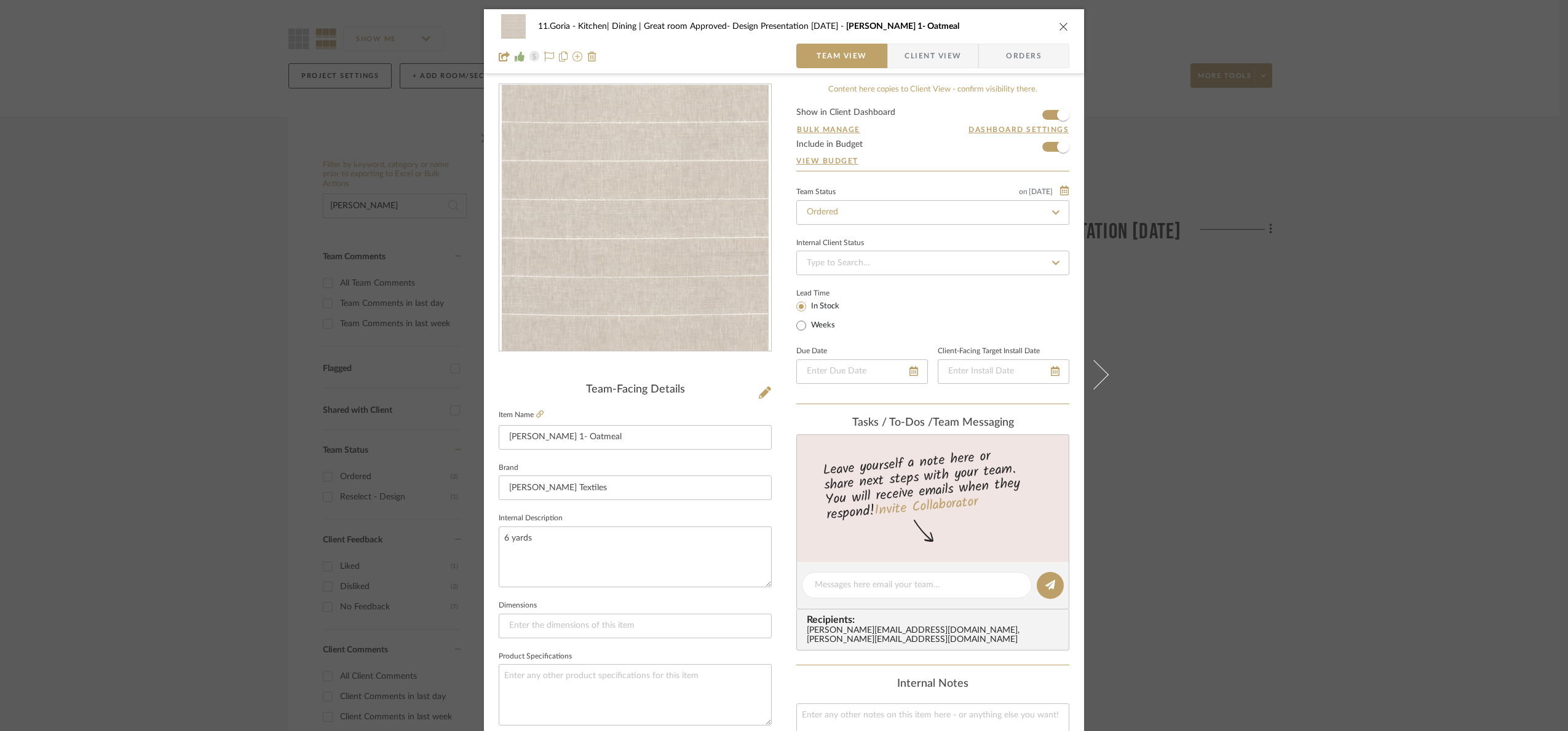
scroll to position [415, 0]
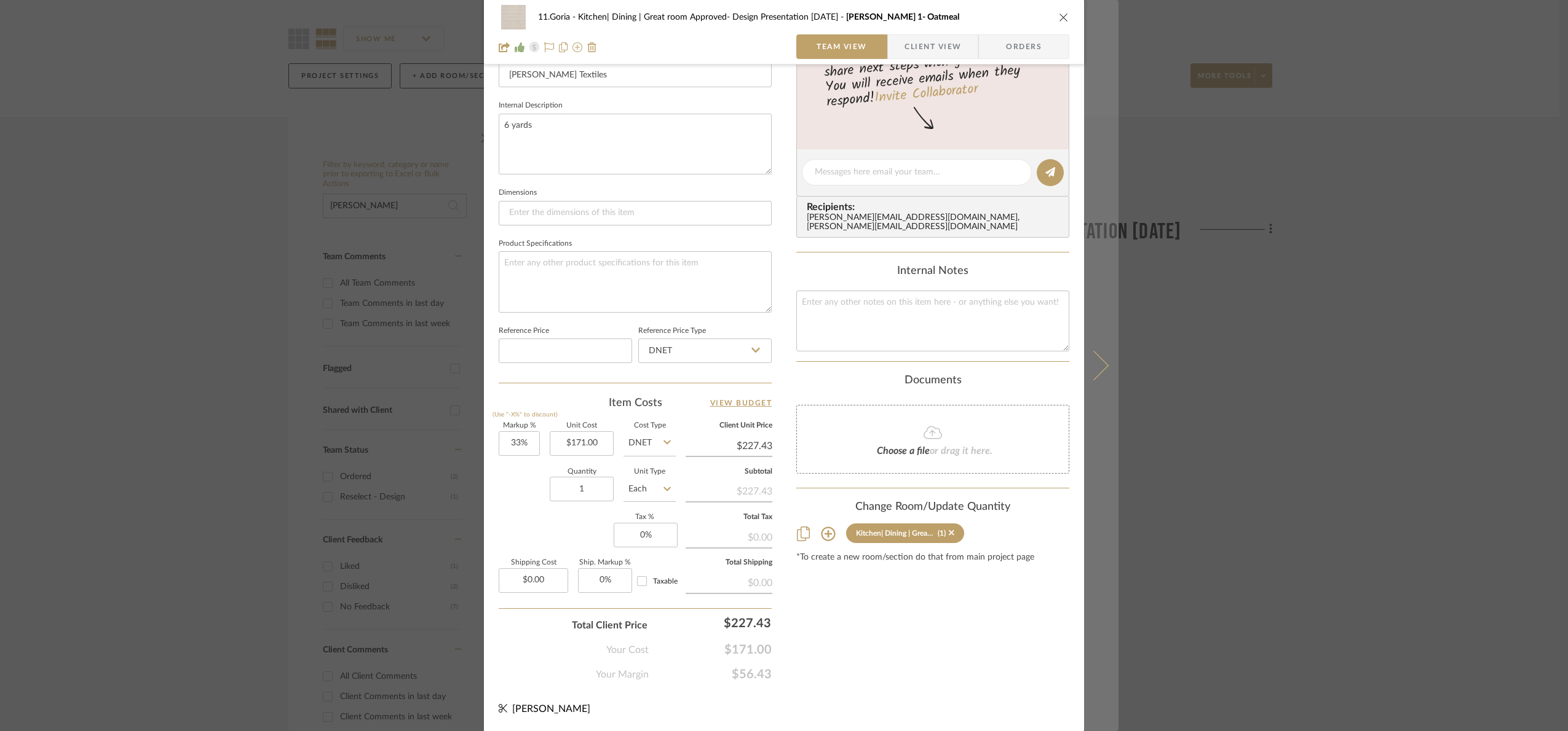
drag, startPoint x: 1111, startPoint y: 414, endPoint x: 1121, endPoint y: 410, distance: 10.8
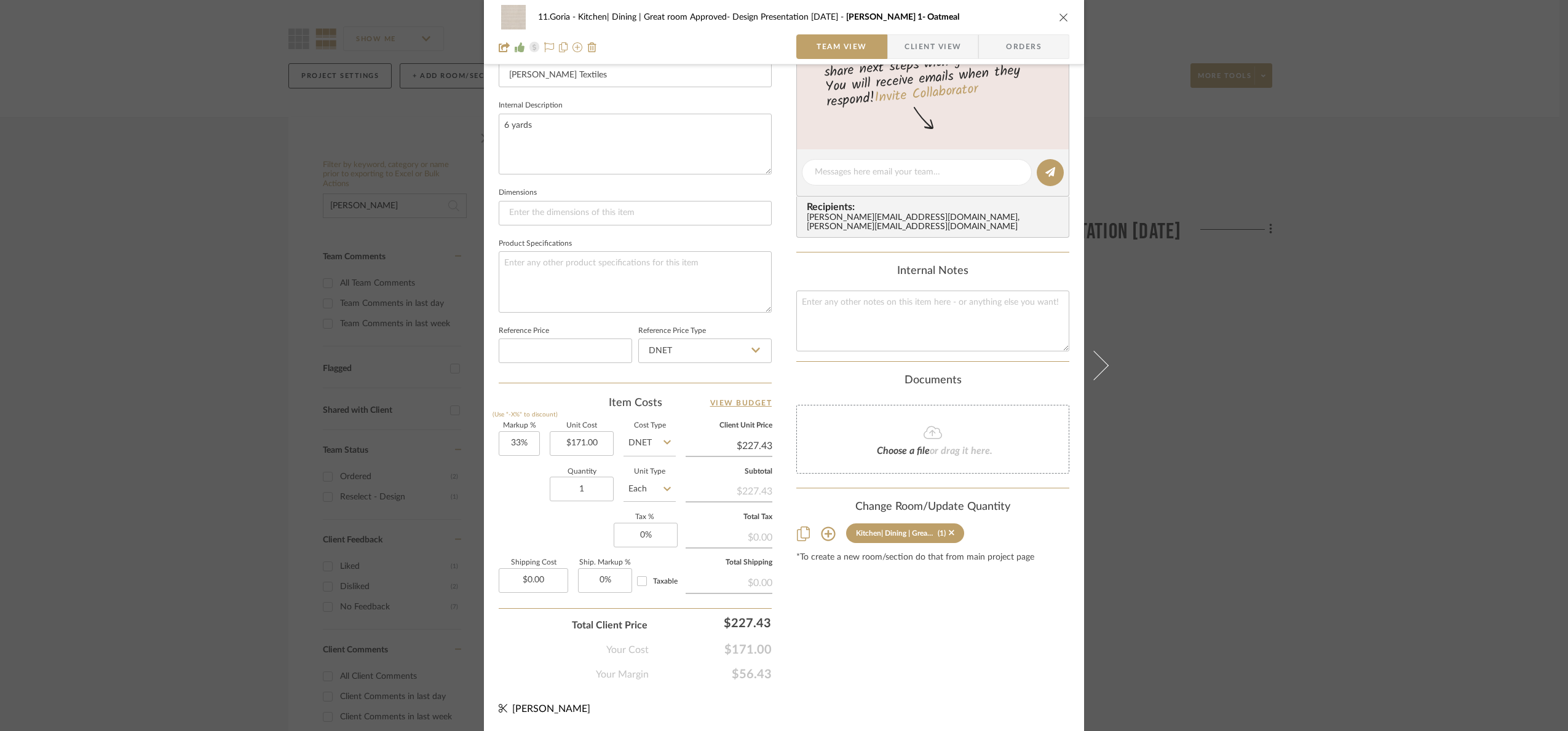
click at [1113, 414] on button at bounding box center [1101, 366] width 34 height 731
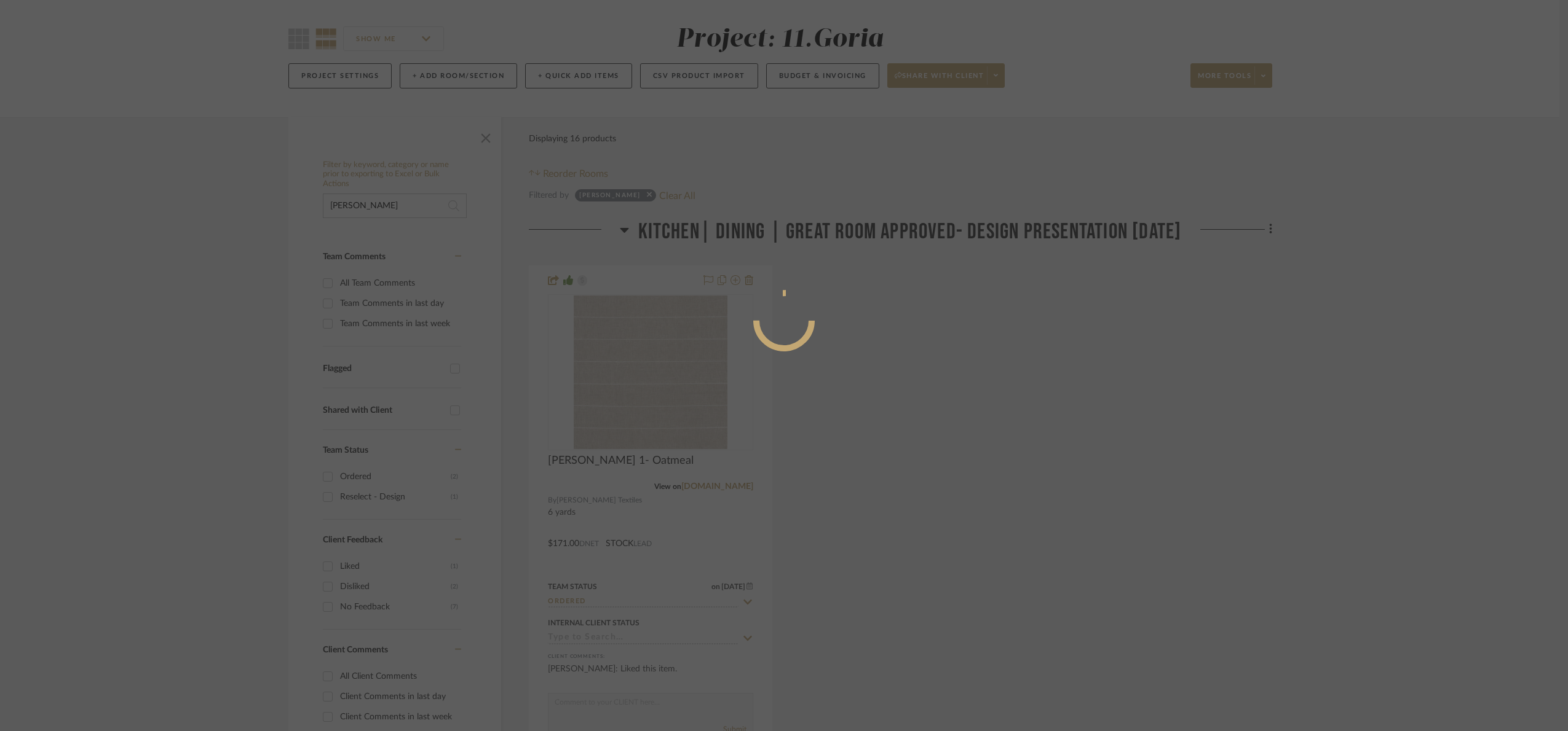
scroll to position [0, 0]
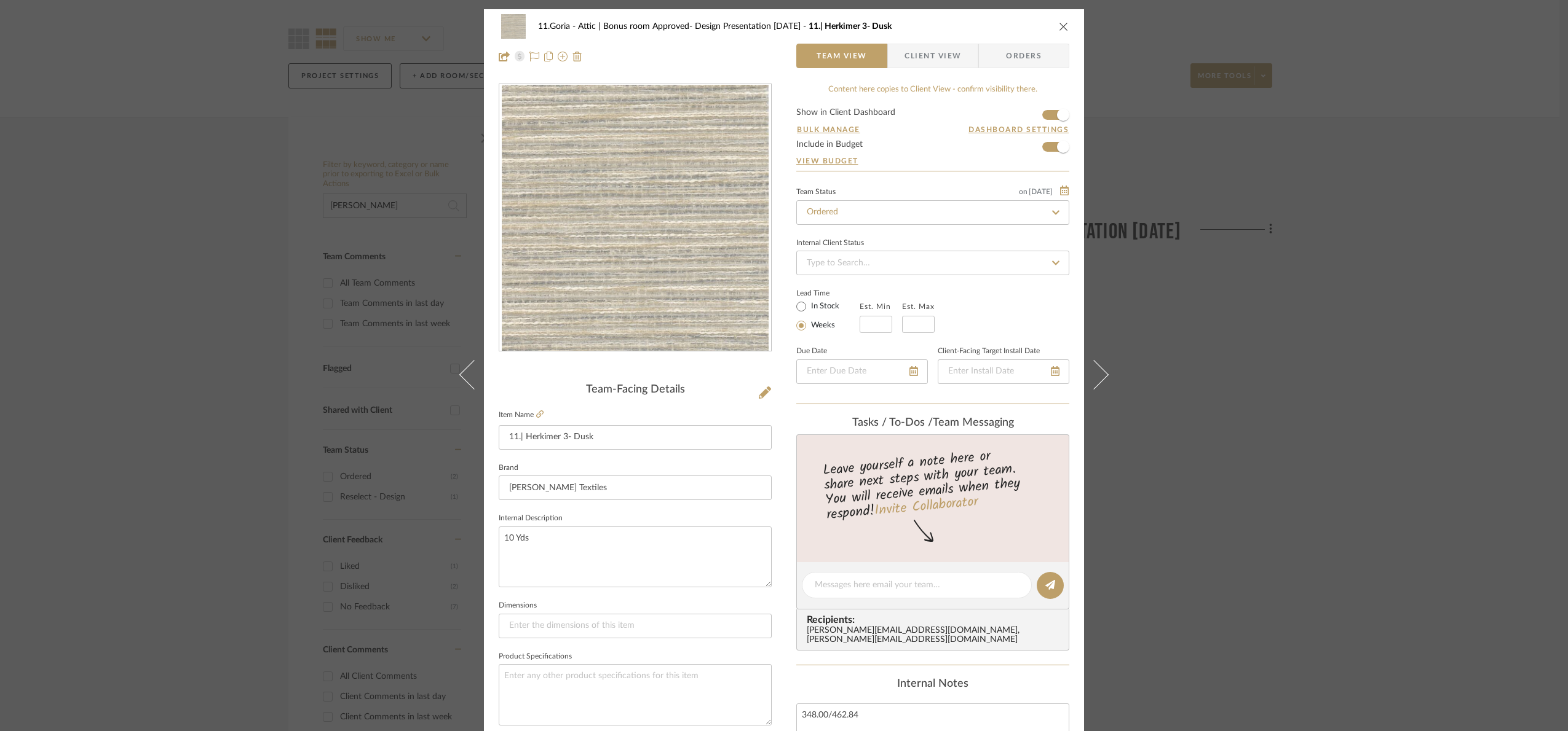
click at [1374, 402] on div "11.Goria Attic | Bonus room Approved- Design Presentation 06/06/25 11.| Herkime…" at bounding box center [784, 366] width 1568 height 731
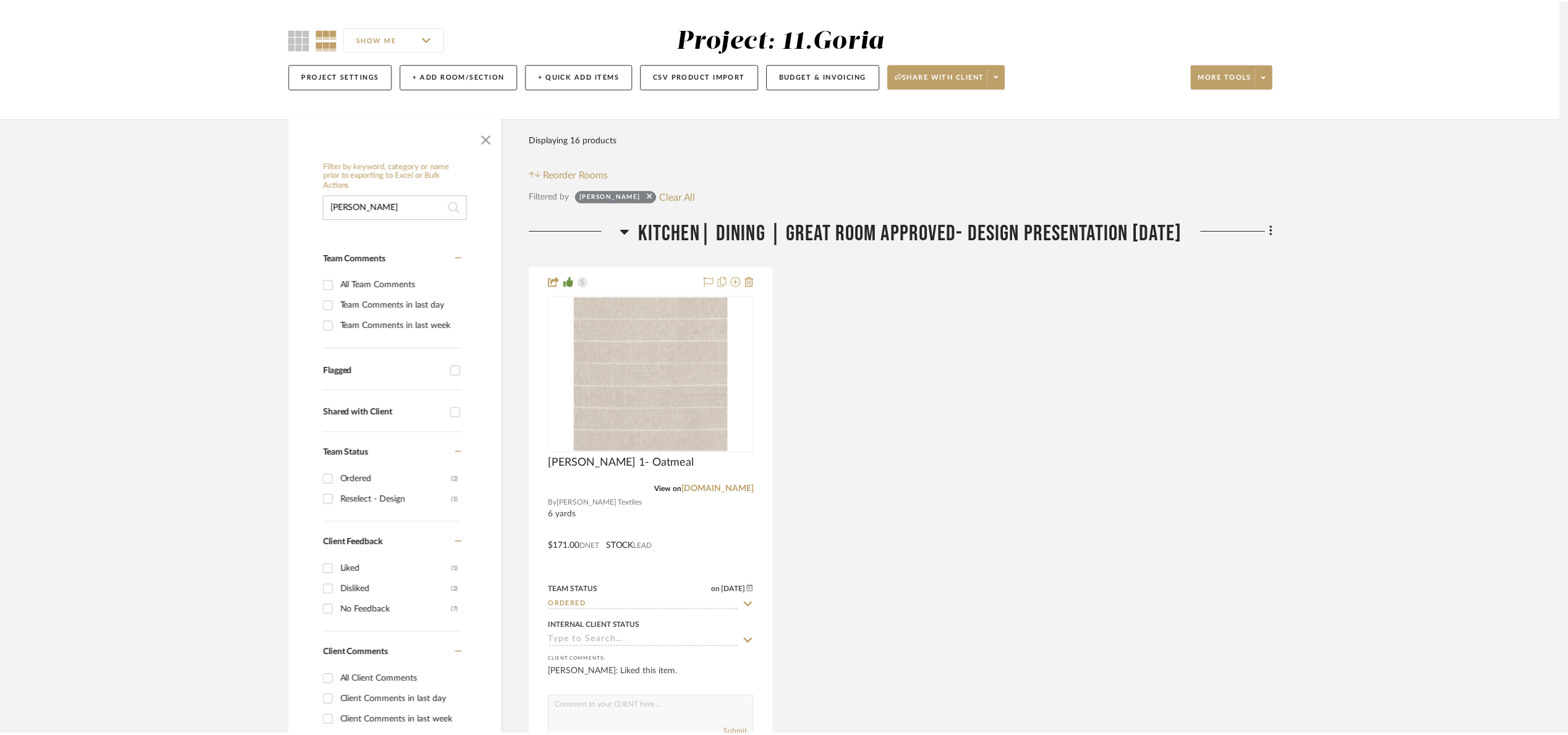
scroll to position [93, 0]
click at [899, 237] on span "Kitchen| Dining | Great room Approved- Design Presentation [DATE]" at bounding box center [915, 233] width 547 height 27
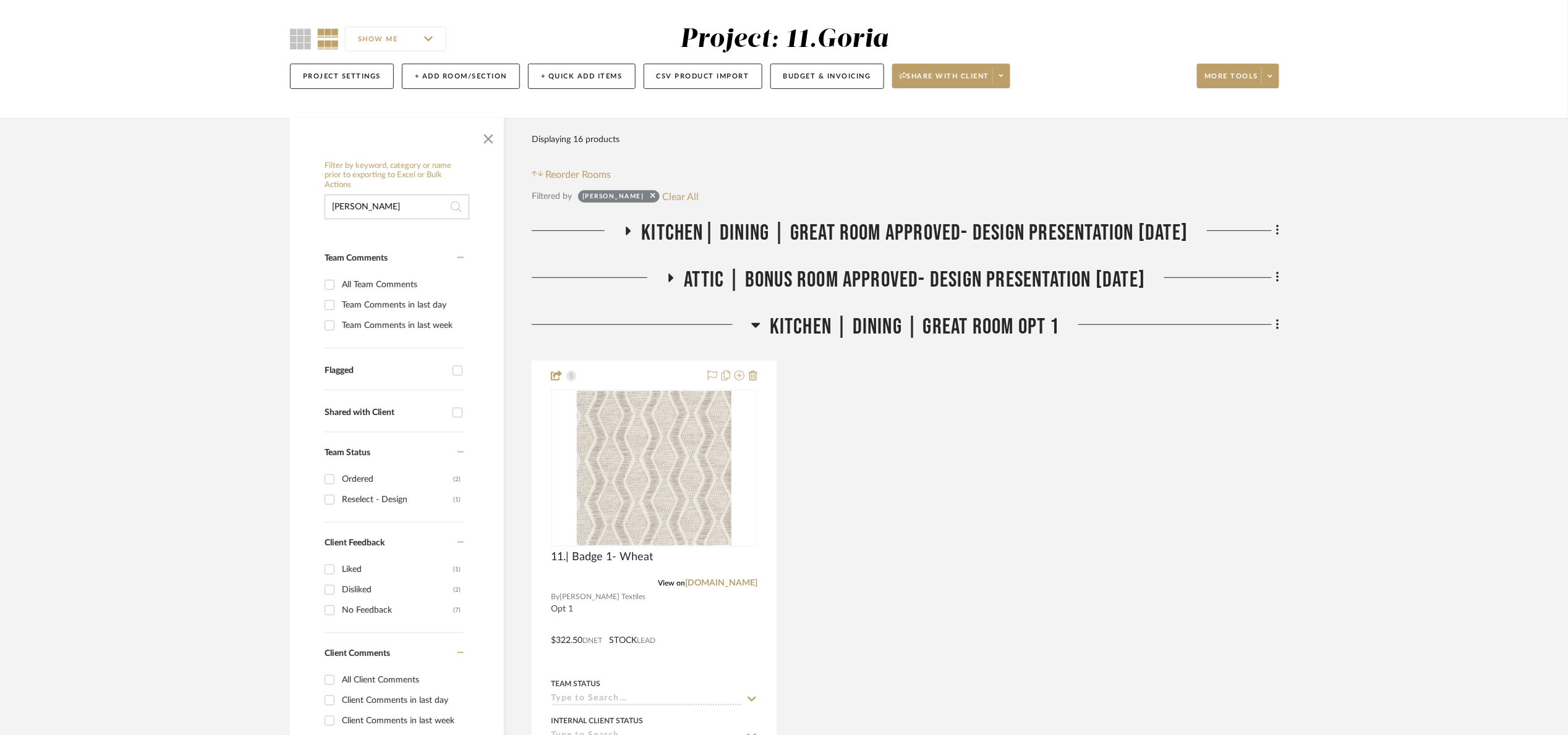
drag, startPoint x: 866, startPoint y: 321, endPoint x: 911, endPoint y: 679, distance: 360.8
click at [866, 321] on span "Kitchen | Dining | Great Room Opt 1" at bounding box center [915, 327] width 290 height 27
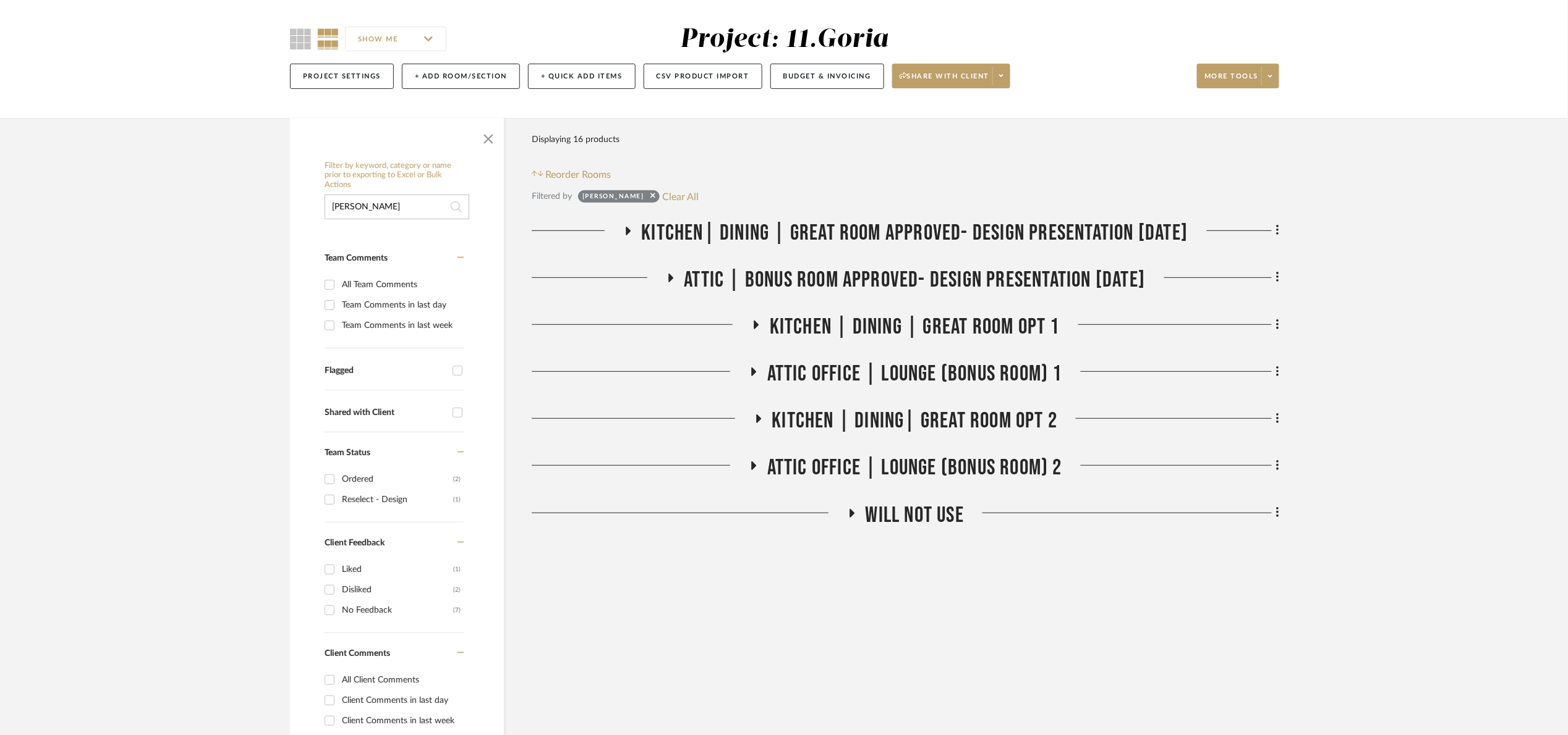
click at [810, 230] on span "Kitchen| Dining | Great room Approved- Design Presentation [DATE]" at bounding box center [915, 233] width 547 height 27
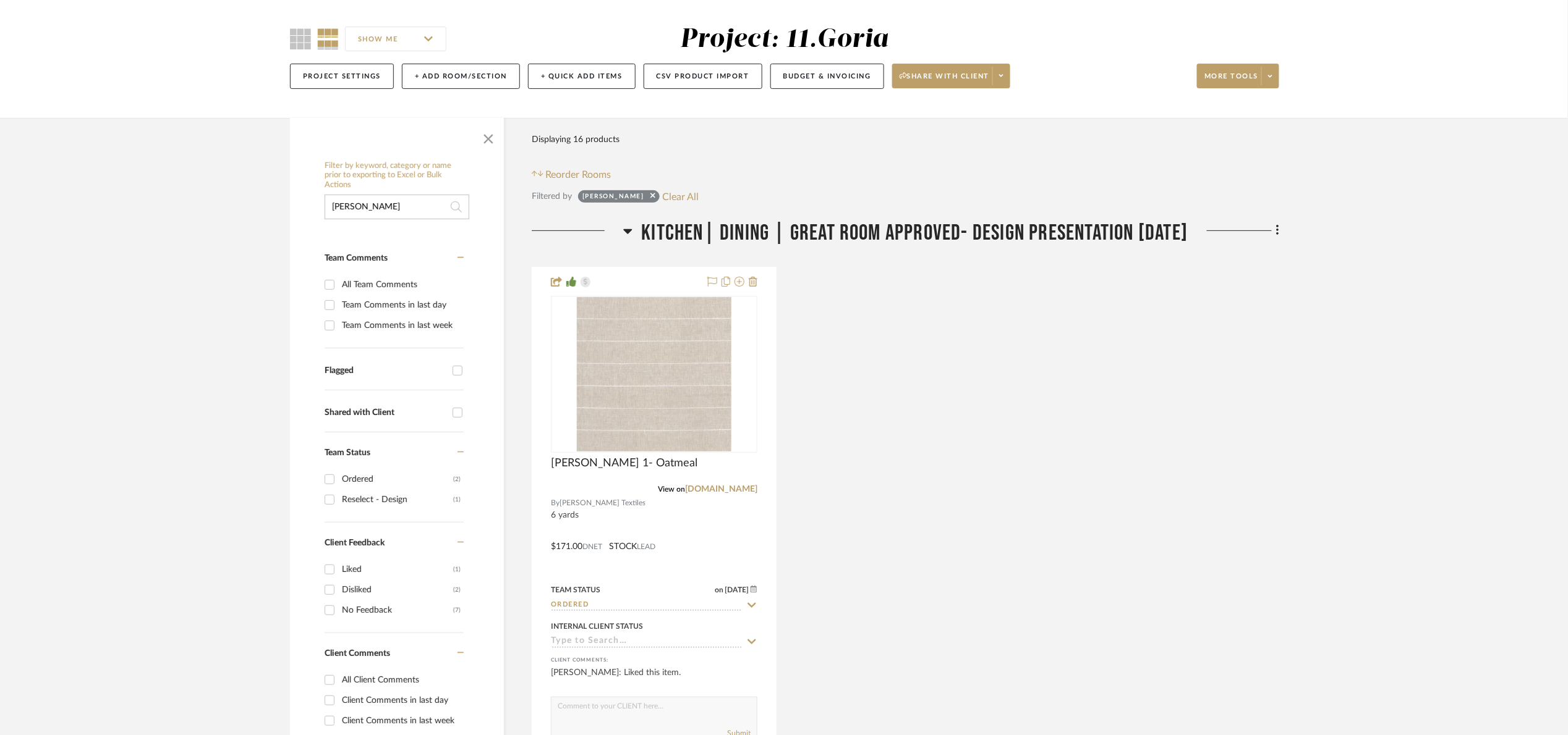
click at [810, 228] on span "Kitchen| Dining | Great room Approved- Design Presentation [DATE]" at bounding box center [915, 233] width 547 height 27
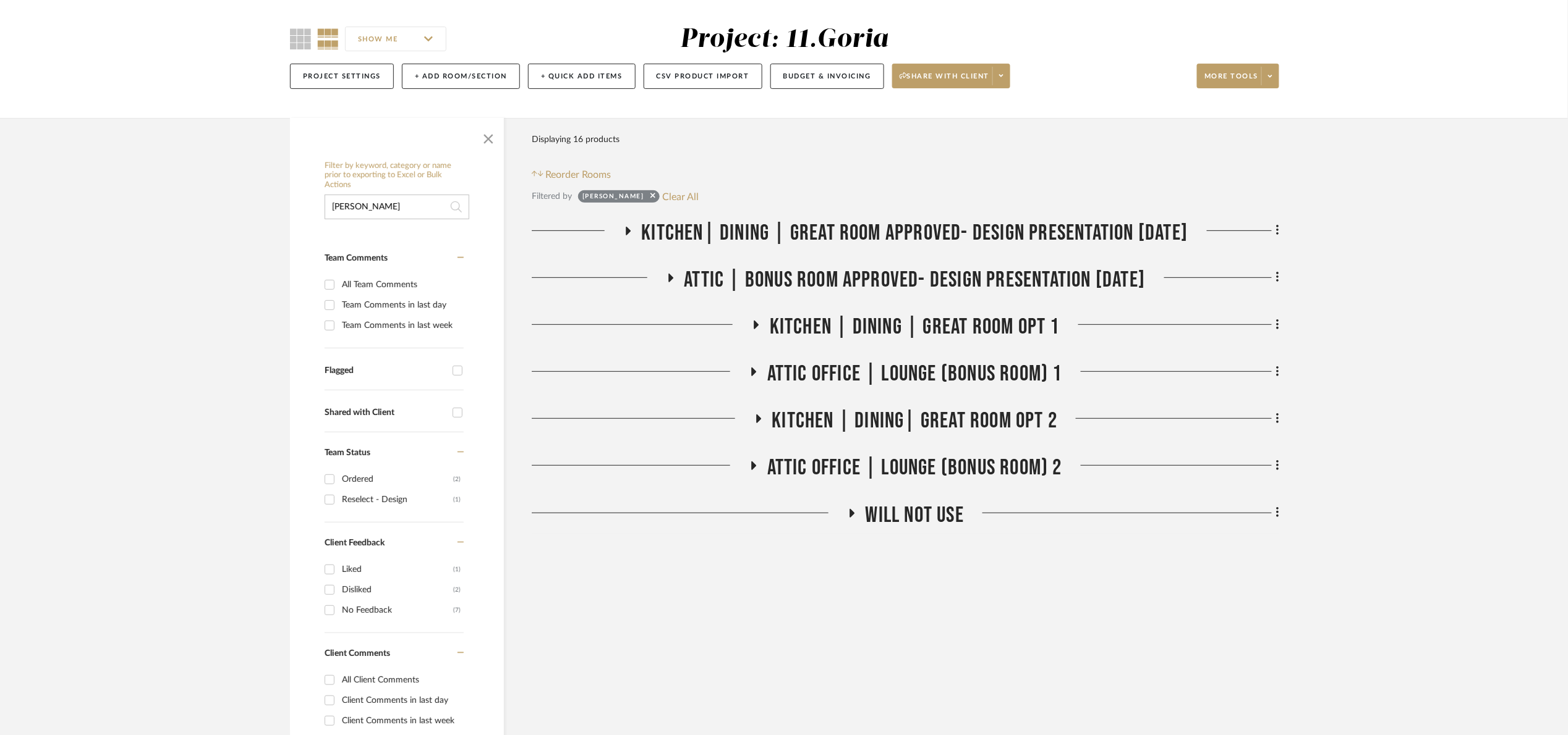
click at [816, 282] on span "Attic | Bonus room Approved- Design Presentation [DATE]" at bounding box center [915, 280] width 461 height 27
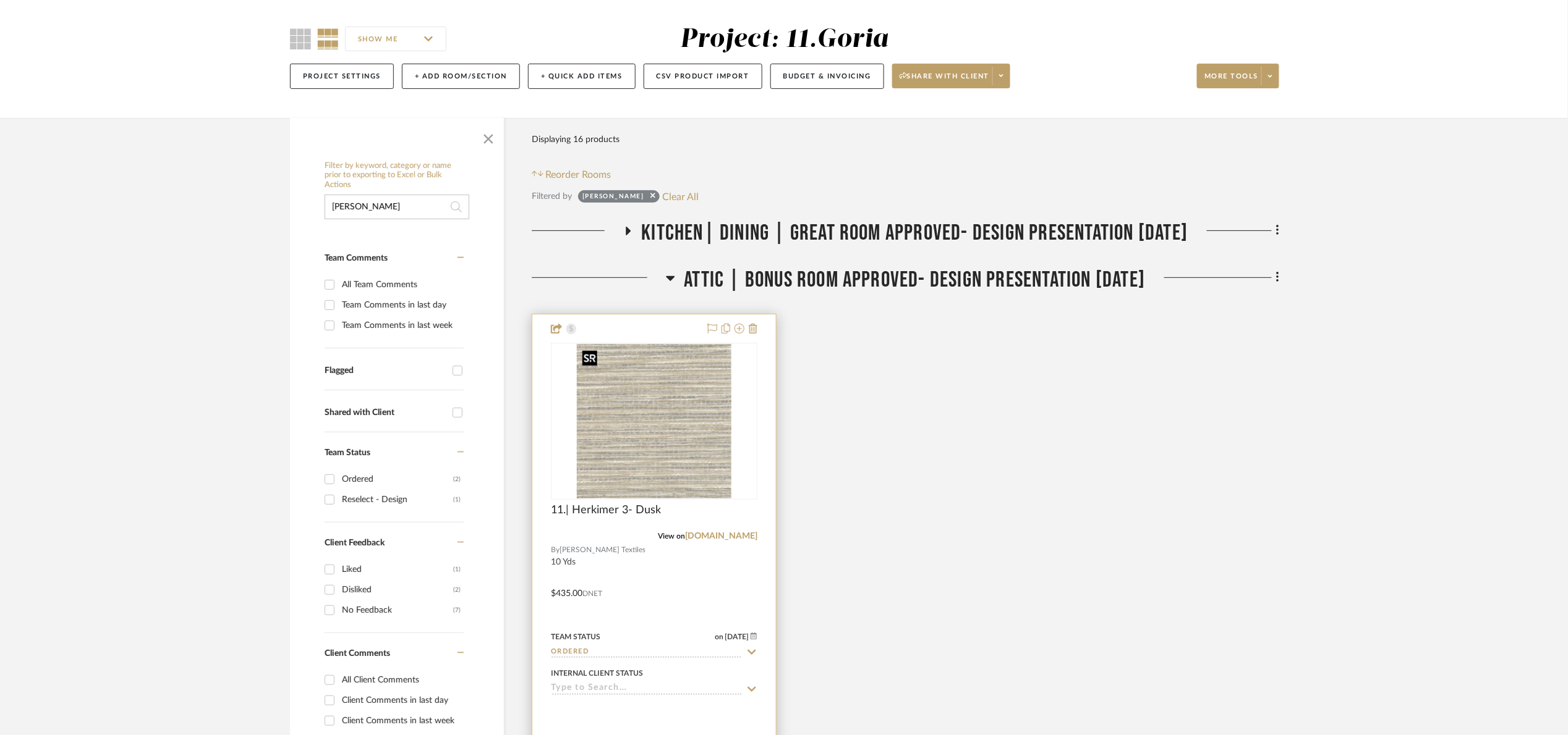
click at [610, 421] on img "0" at bounding box center [654, 421] width 154 height 154
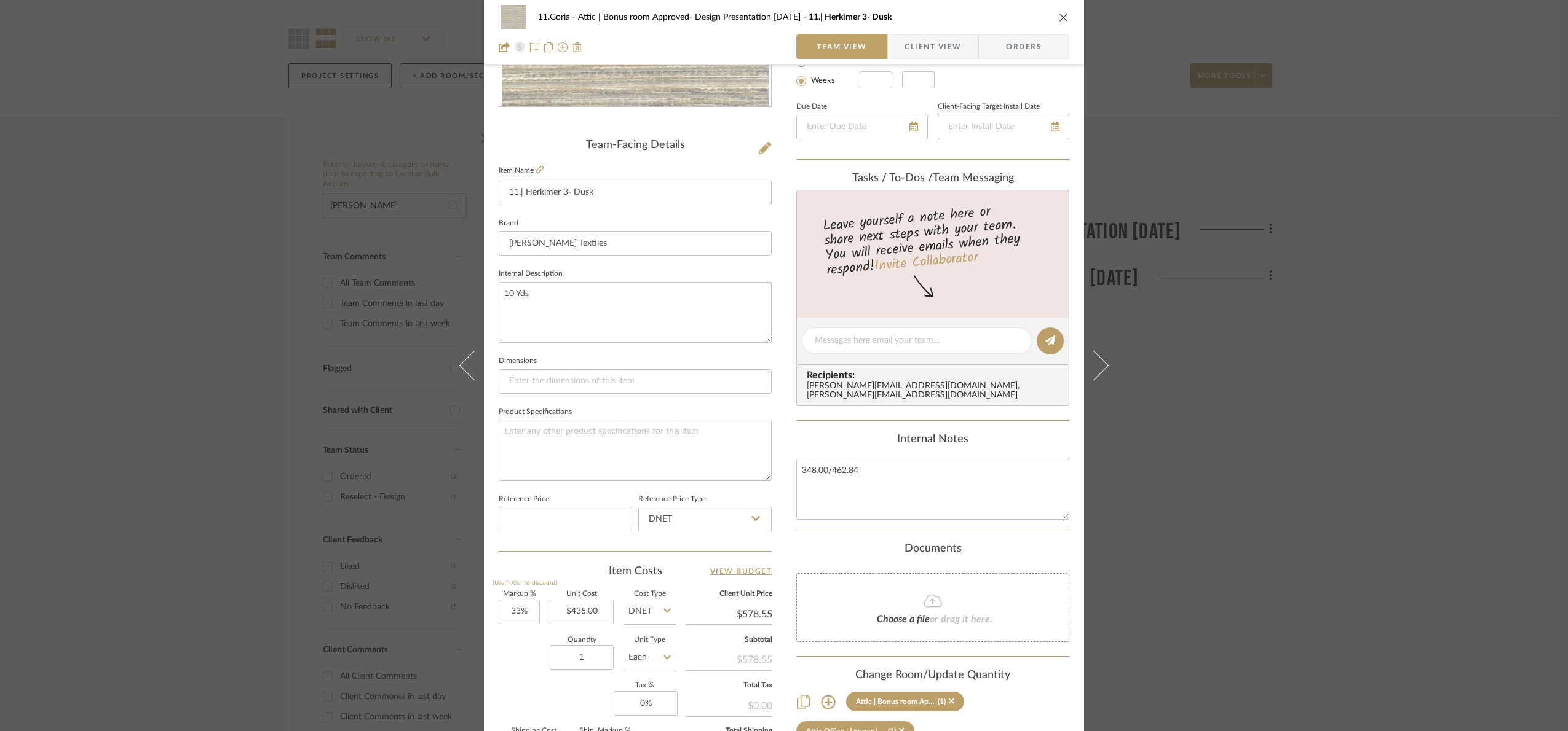
scroll to position [415, 0]
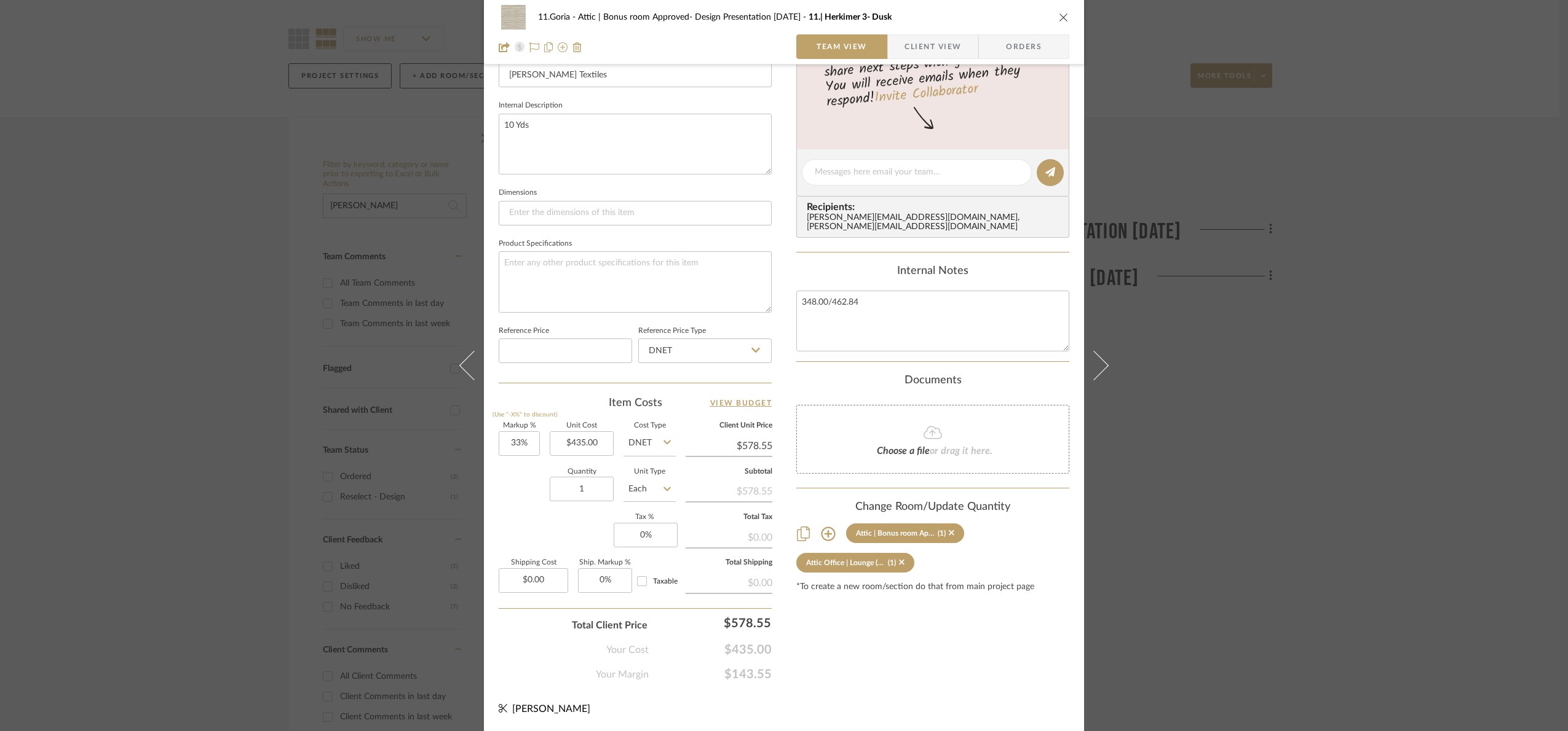
click at [218, 245] on div "11.Goria Attic | Bonus room Approved- Design Presentation 06/06/25 11.| Herkime…" at bounding box center [784, 366] width 1568 height 731
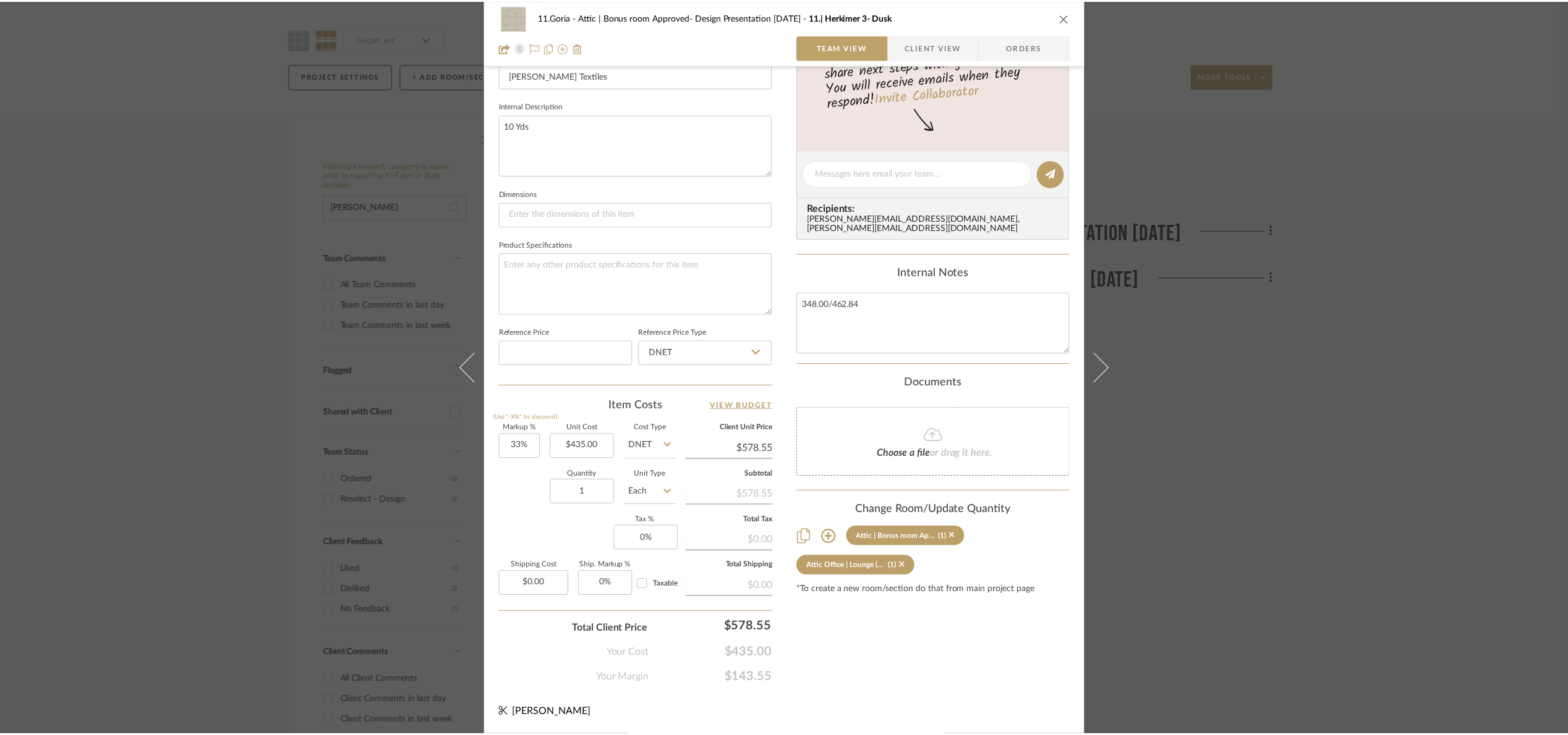
scroll to position [93, 0]
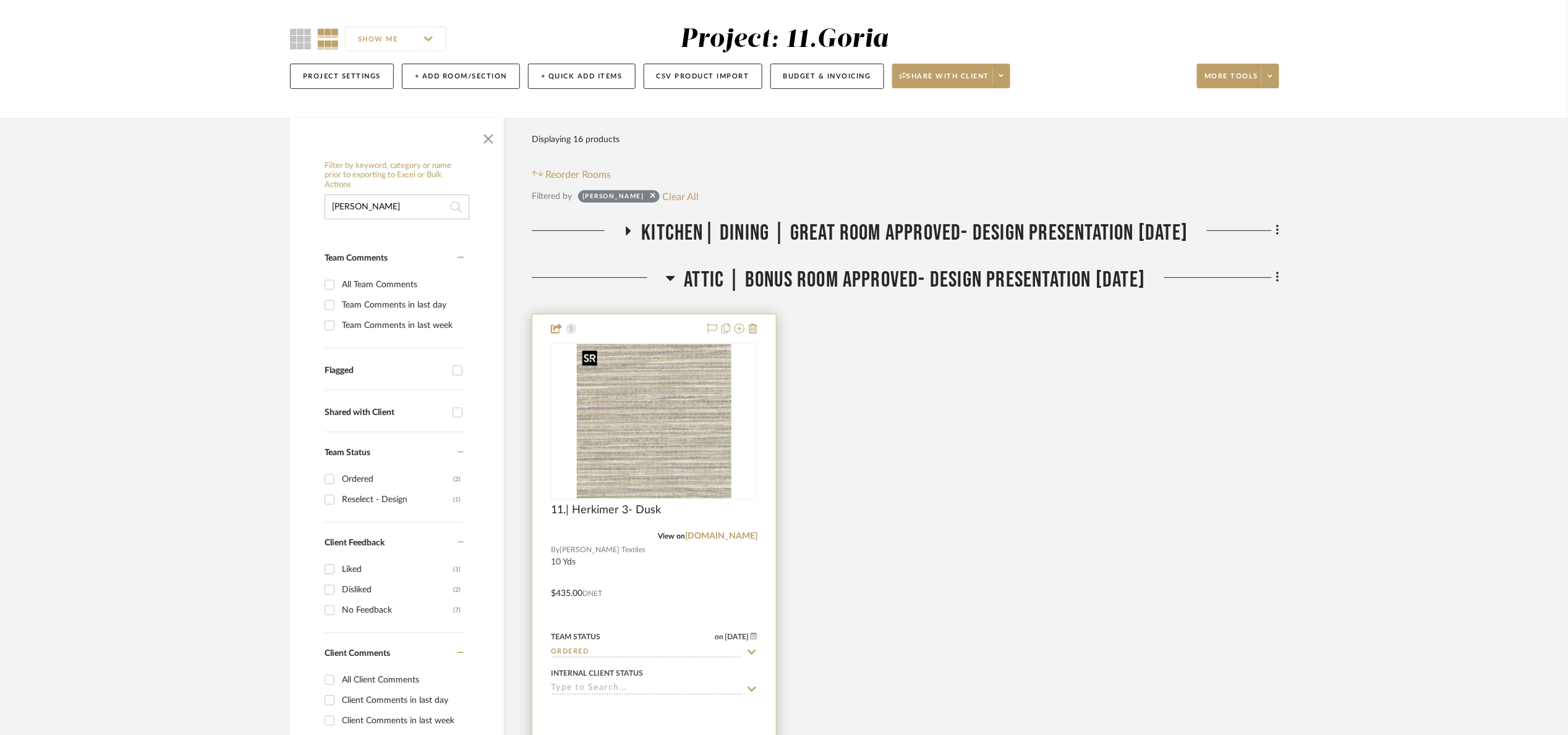
click at [718, 421] on img "0" at bounding box center [654, 421] width 154 height 154
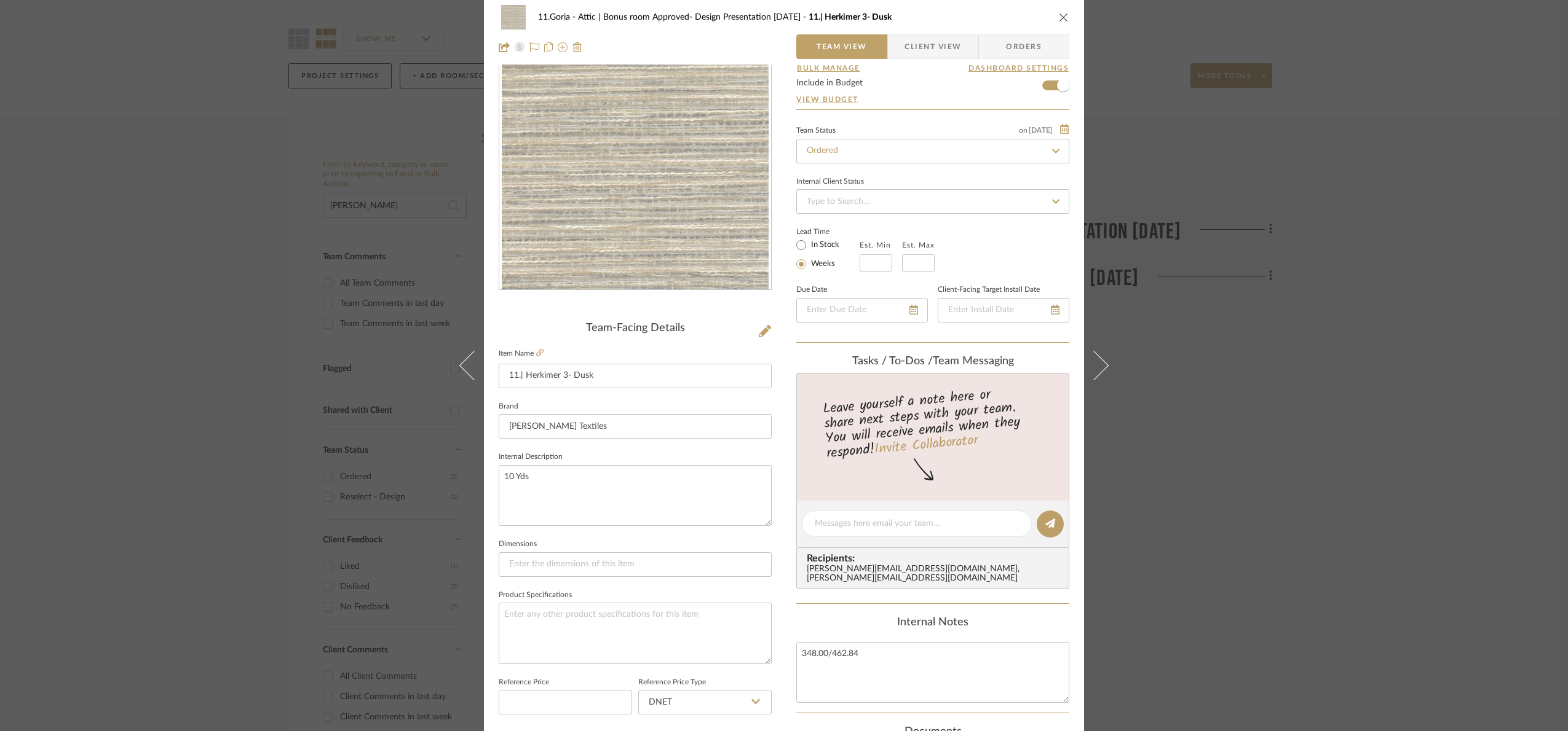
scroll to position [415, 0]
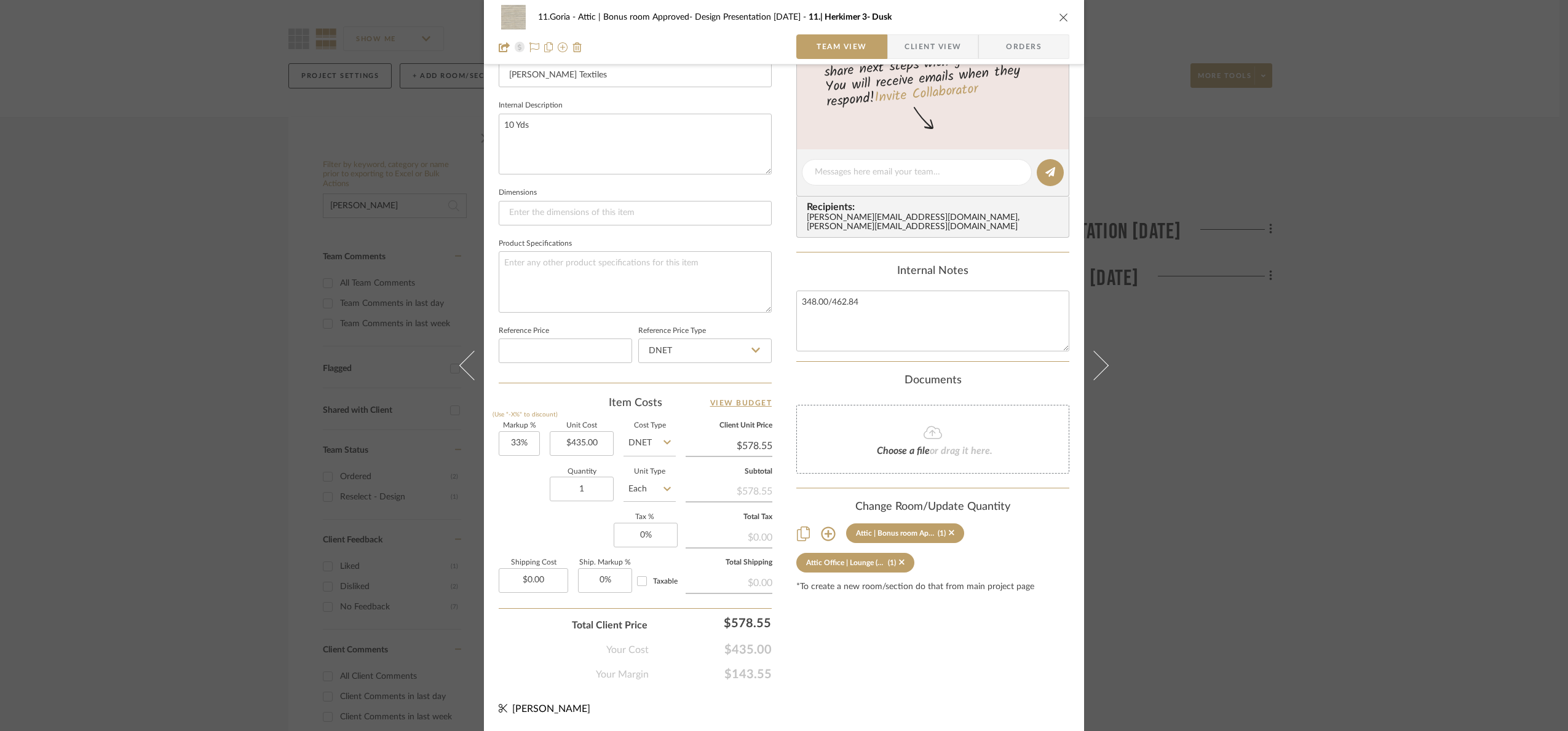
click at [1466, 337] on div "11.Goria Attic | Bonus room Approved- Design Presentation 06/06/25 11.| Herkime…" at bounding box center [784, 366] width 1568 height 731
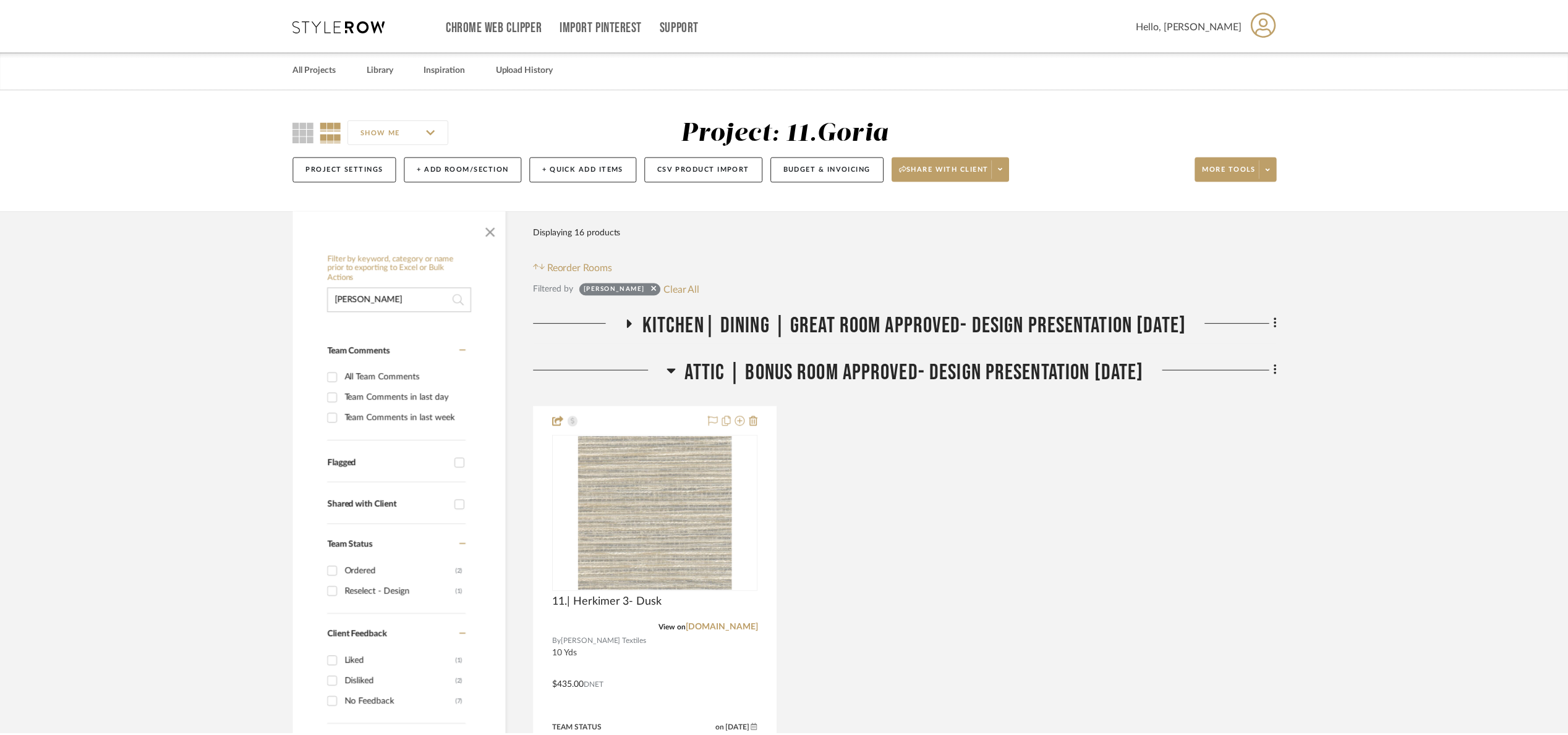
scroll to position [93, 0]
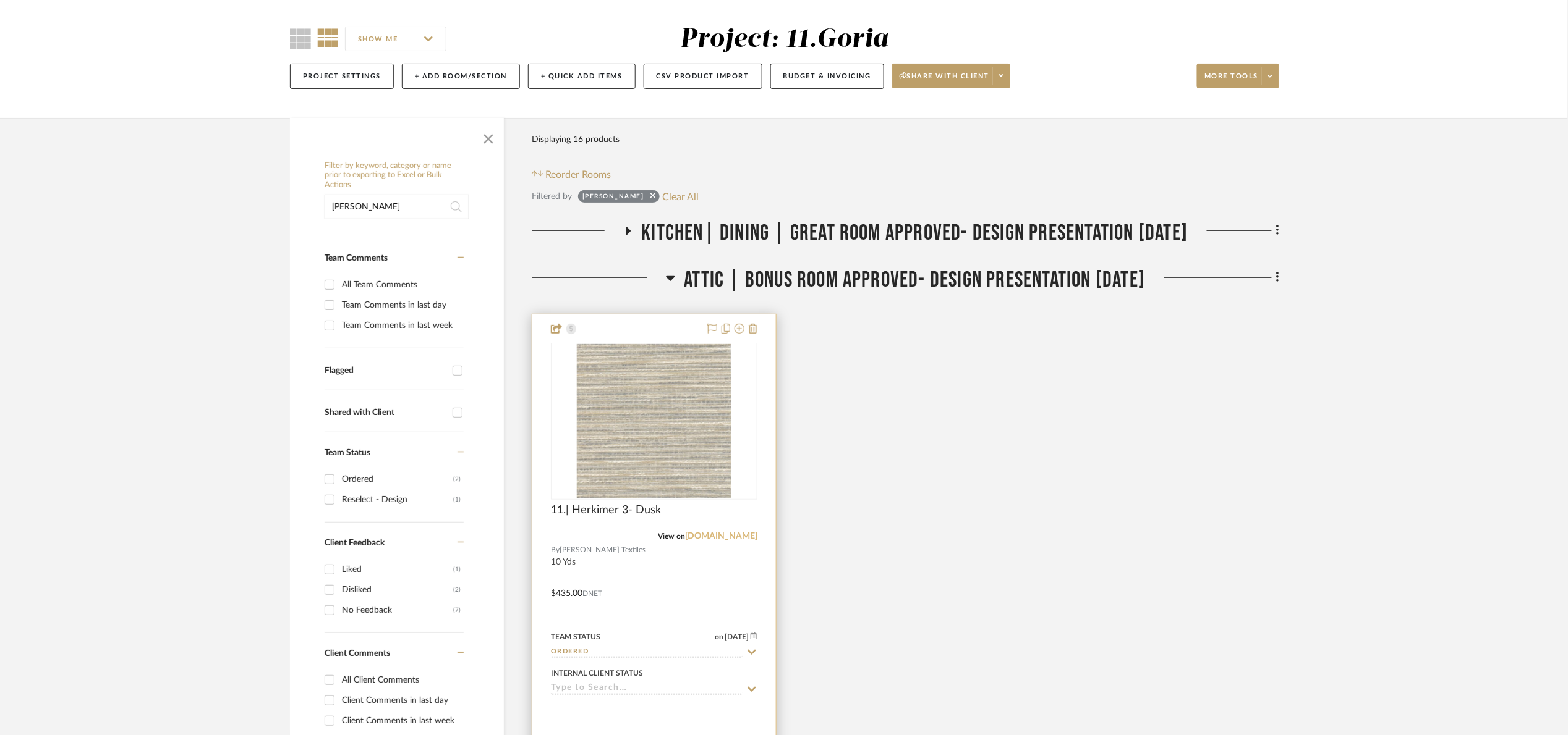
click at [728, 537] on link "[DOMAIN_NAME]" at bounding box center [721, 536] width 73 height 8
click at [793, 288] on span "Attic | Bonus room Approved- Design Presentation [DATE]" at bounding box center [915, 280] width 461 height 27
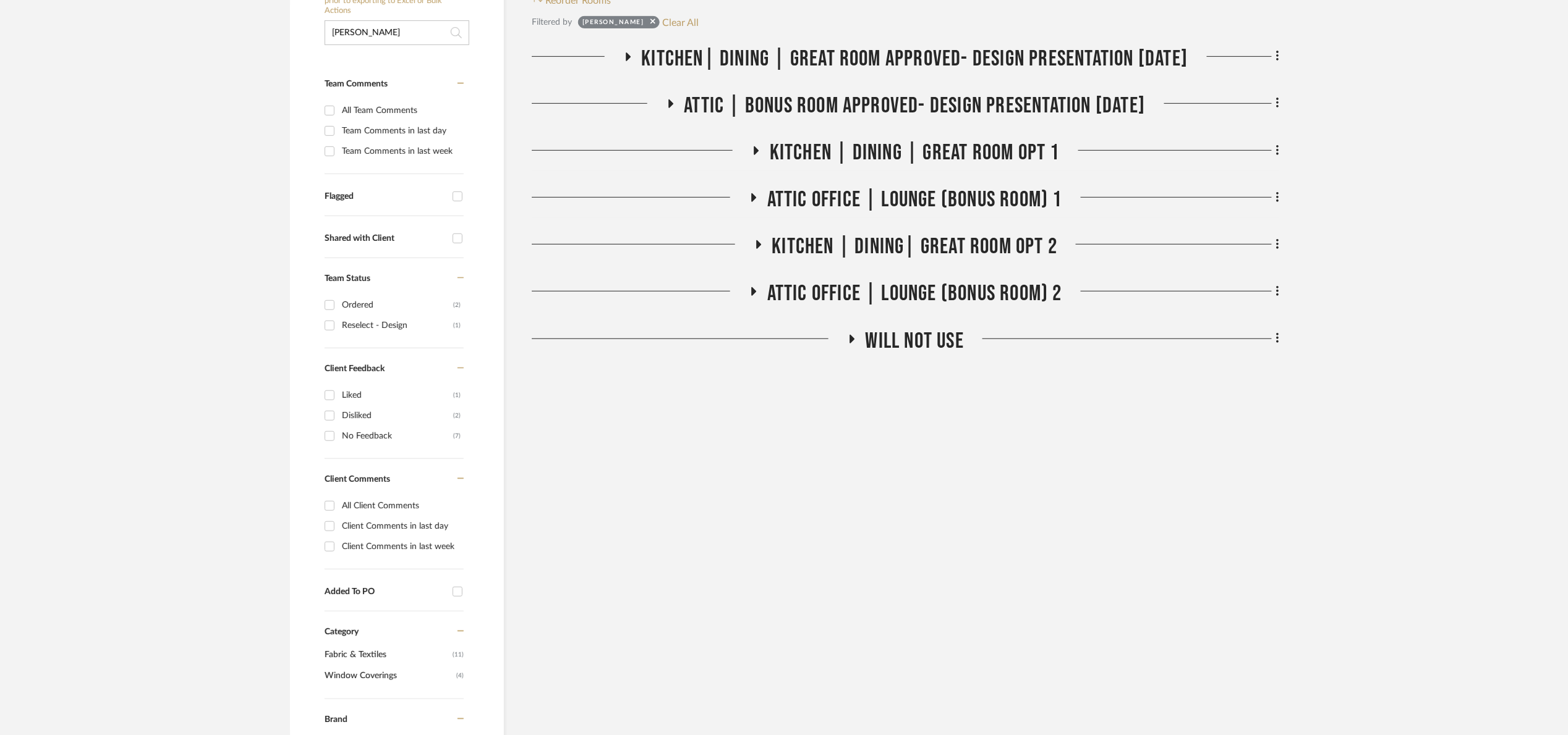
scroll to position [278, 0]
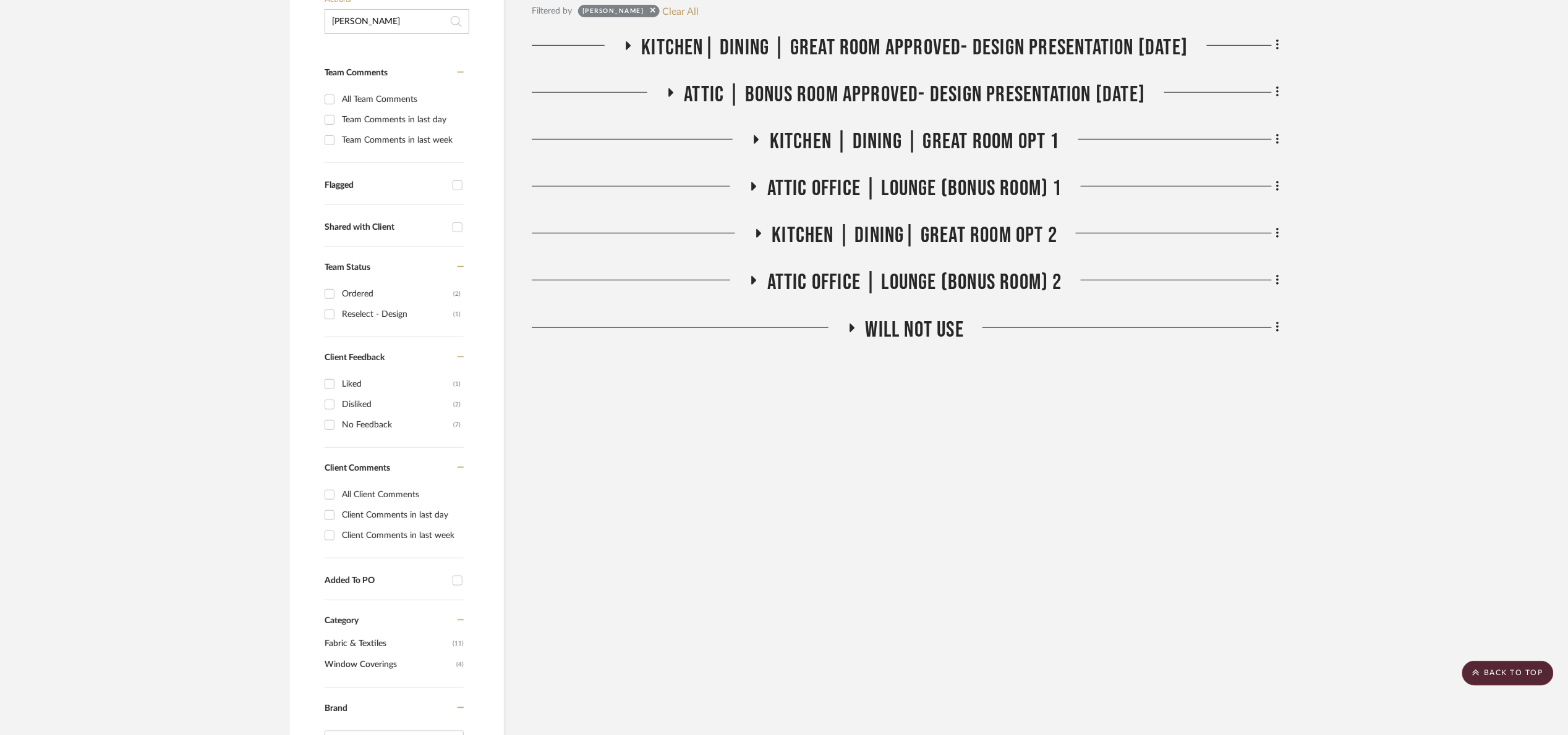
click at [814, 194] on span "Attic Office | Lounge (Bonus room) 1" at bounding box center [914, 189] width 295 height 27
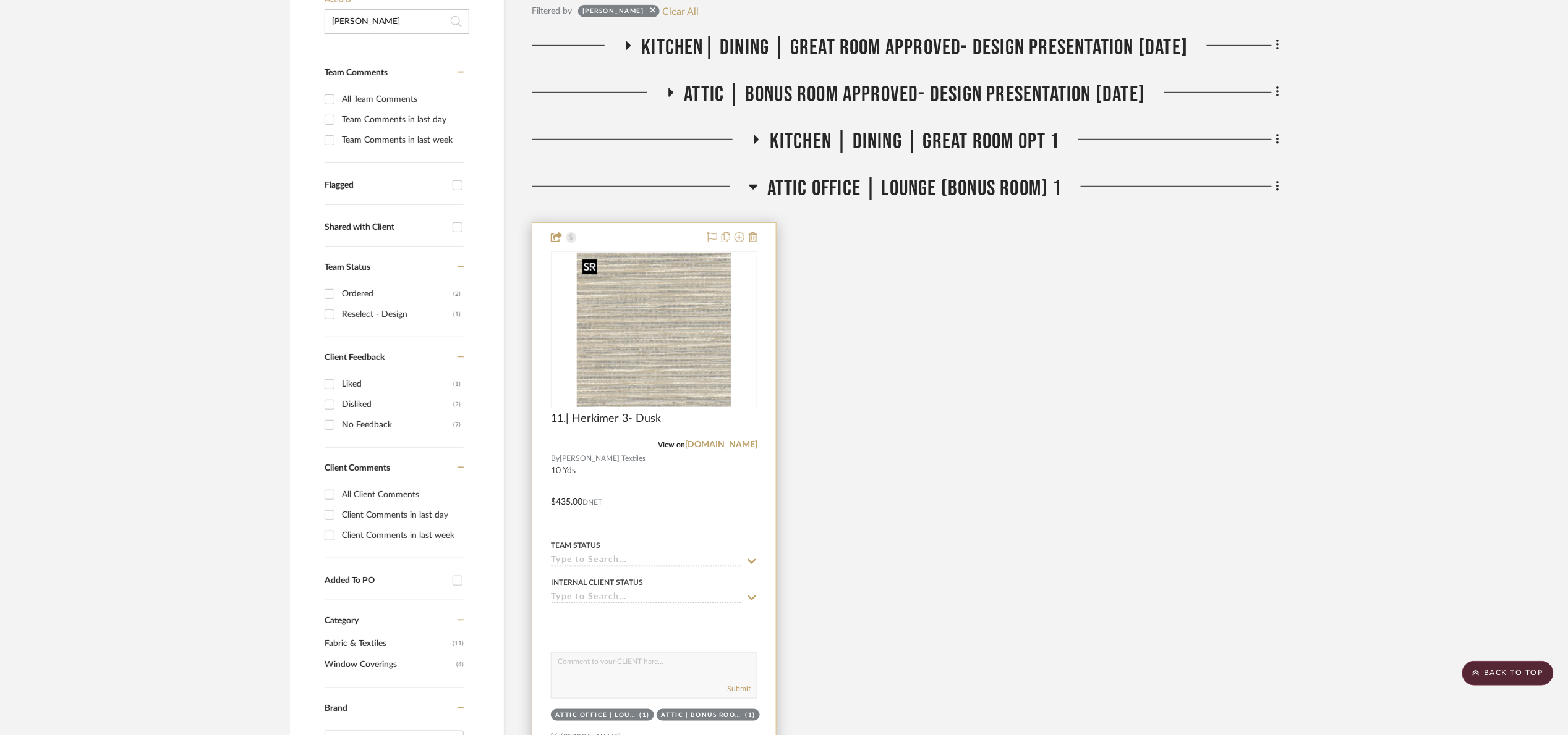
click at [628, 315] on div at bounding box center [654, 408] width 206 height 313
click at [635, 327] on img "0" at bounding box center [654, 329] width 154 height 154
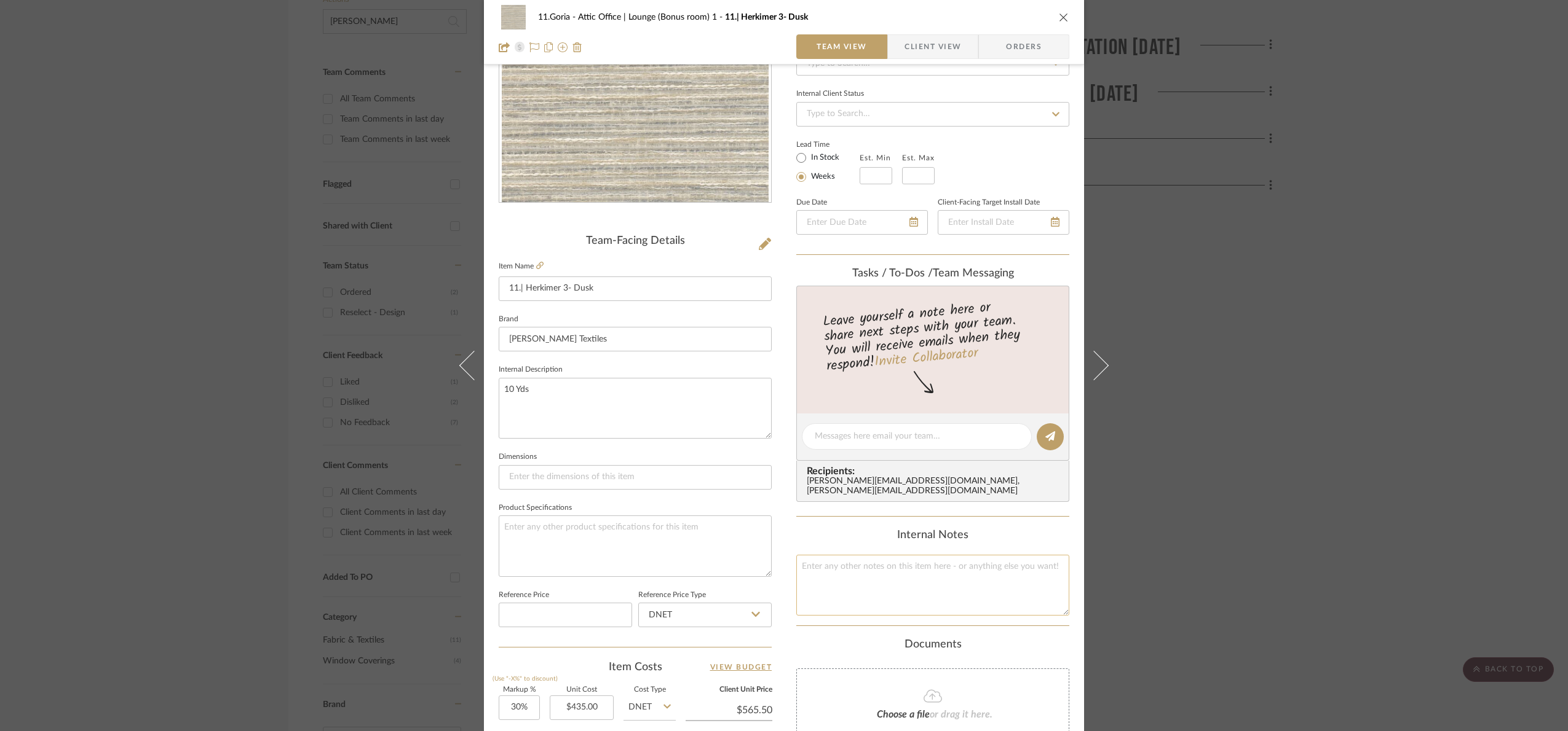
scroll to position [415, 0]
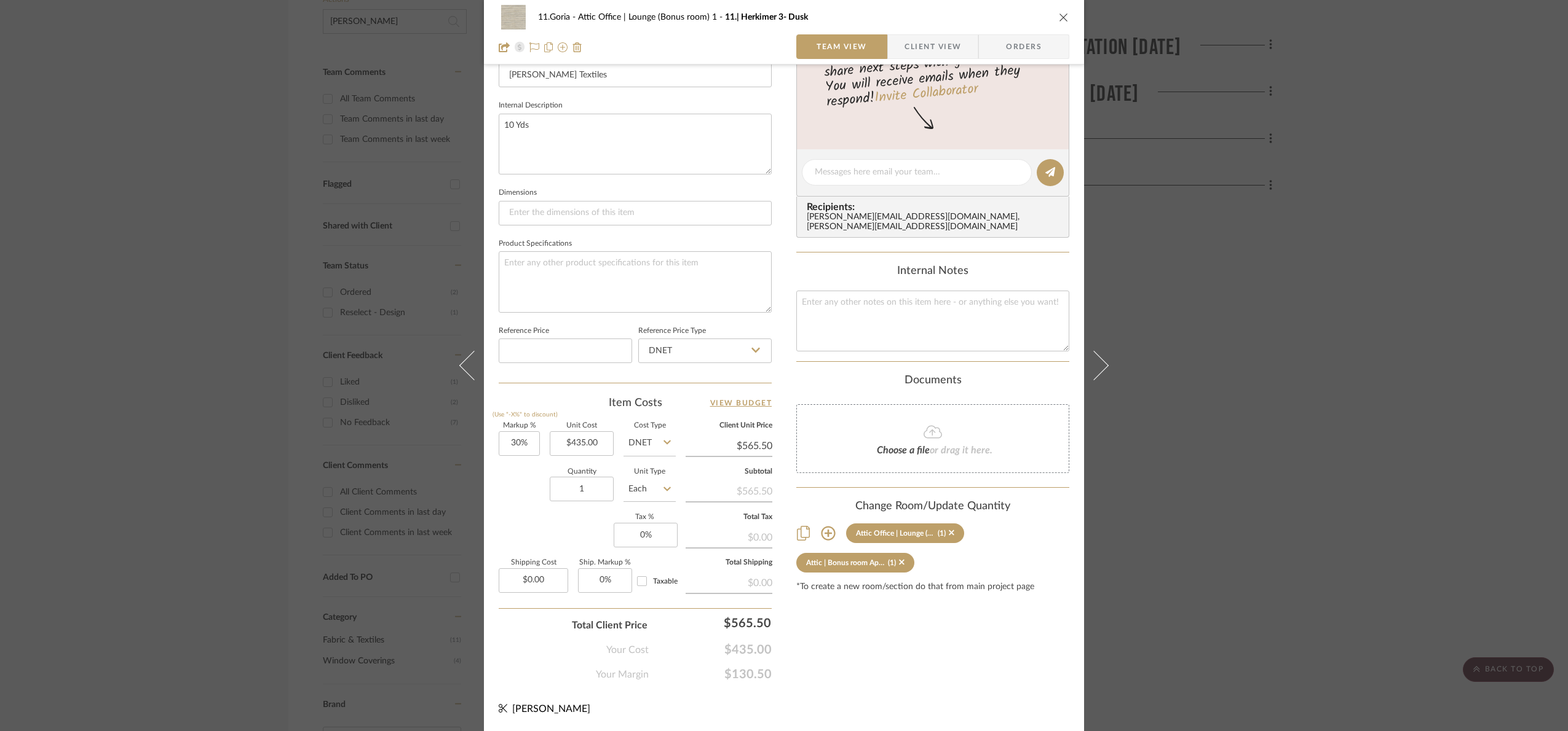
drag, startPoint x: 1307, startPoint y: 506, endPoint x: 978, endPoint y: 153, distance: 482.5
click at [1307, 506] on div "11.Goria Attic Office | Lounge (Bonus room) 1 11.| Herkimer 3- Dusk Team View C…" at bounding box center [784, 366] width 1568 height 731
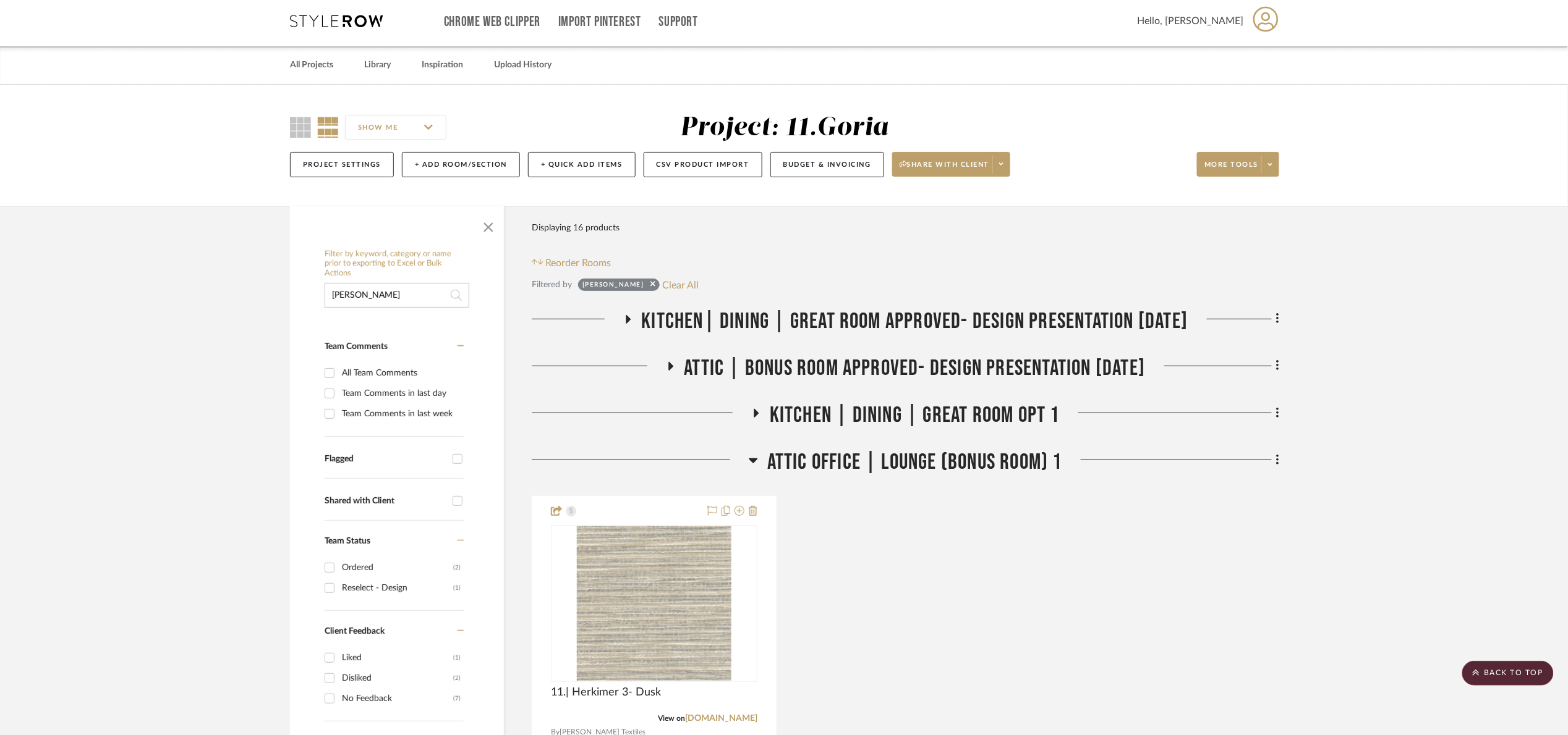
scroll to position [0, 0]
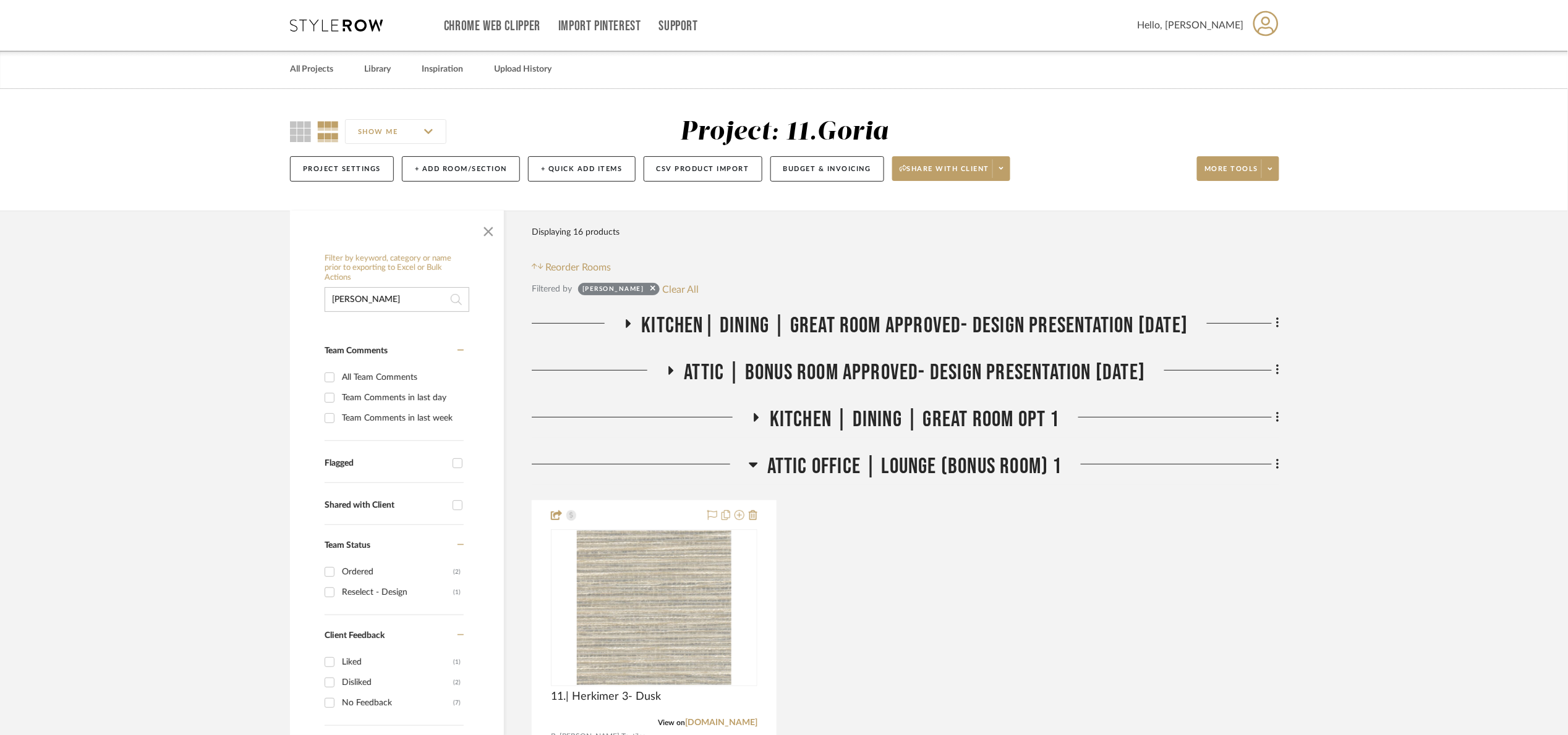
click at [796, 367] on span "Attic | Bonus room Approved- Design Presentation [DATE]" at bounding box center [915, 373] width 461 height 27
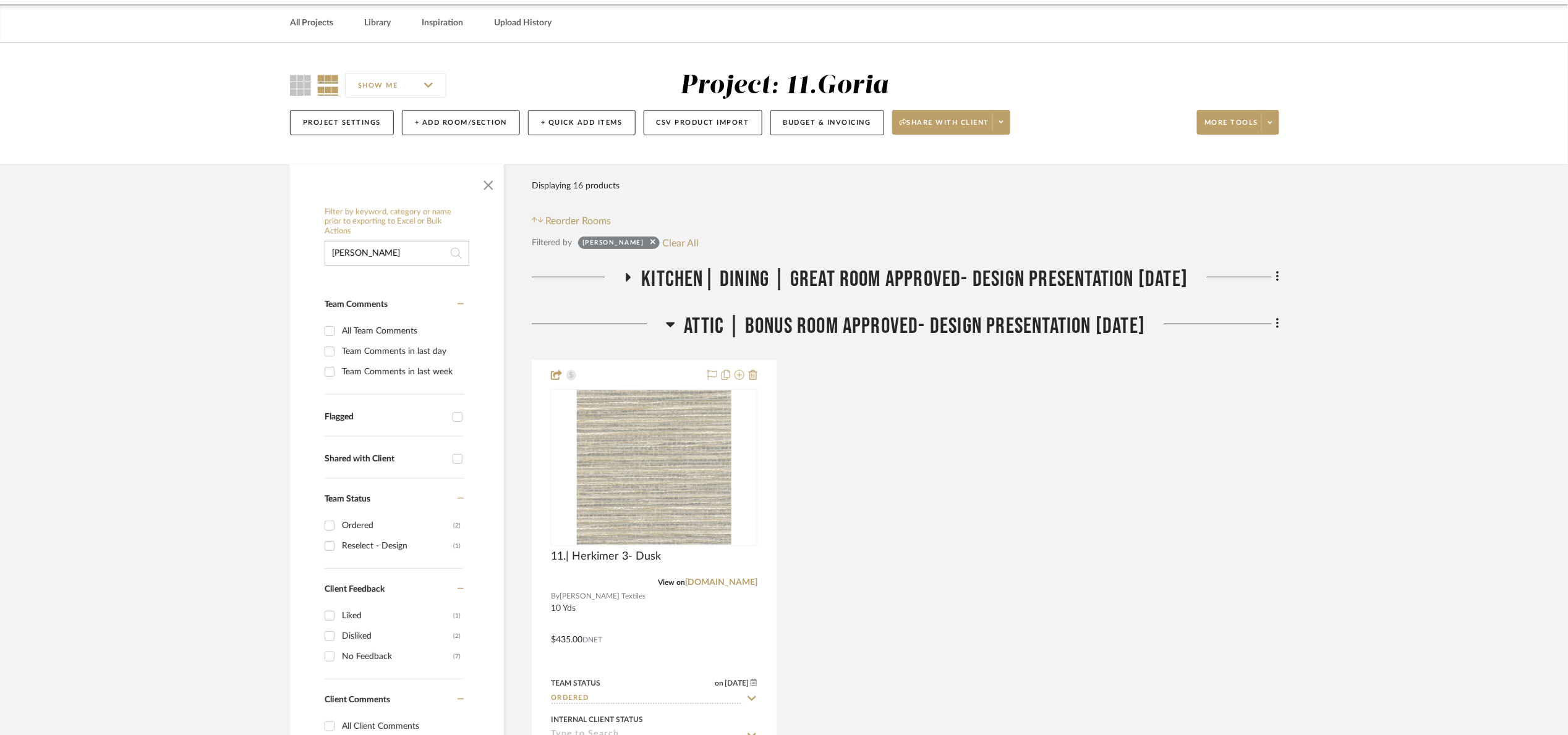
scroll to position [185, 0]
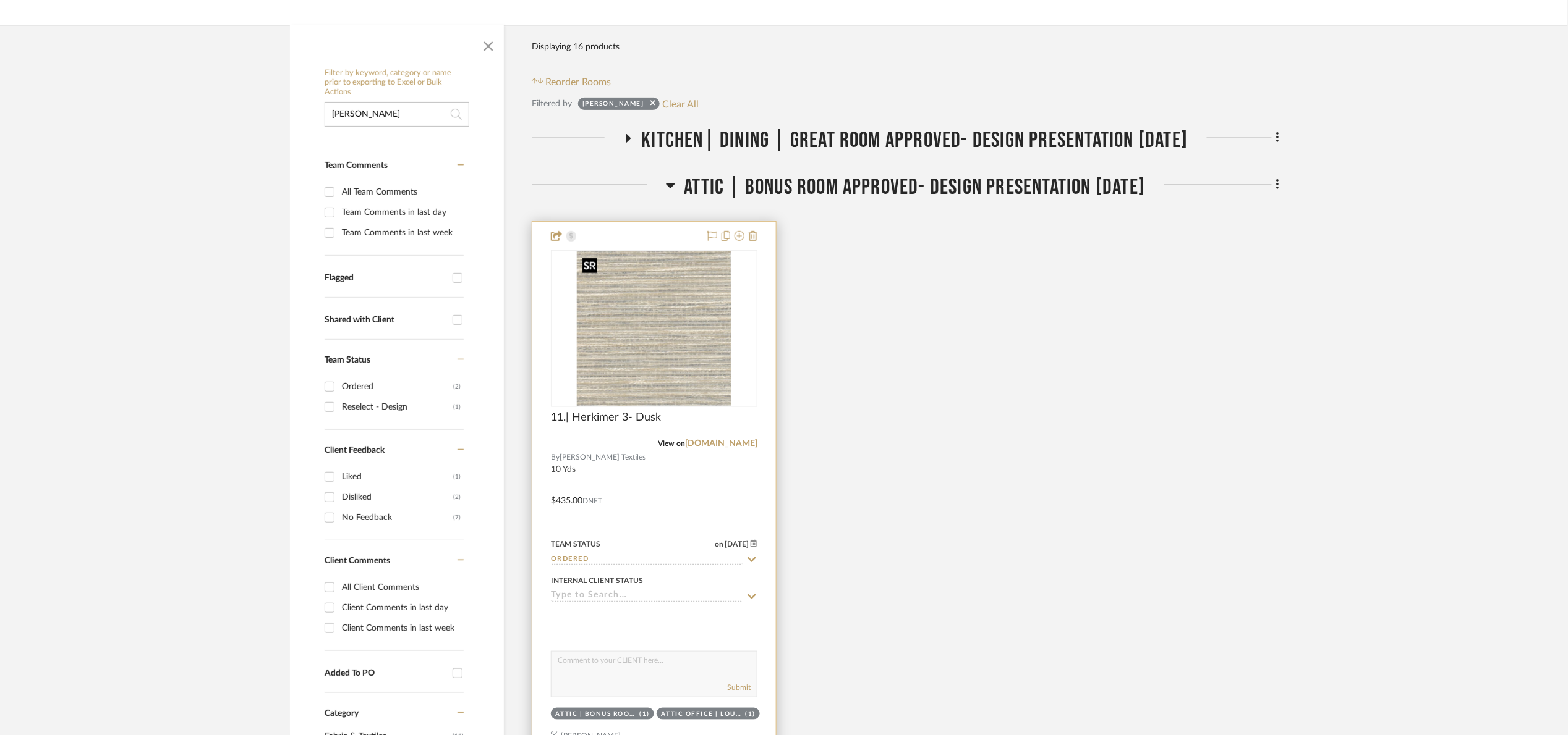
click at [0, 0] on img at bounding box center [0, 0] width 0 height 0
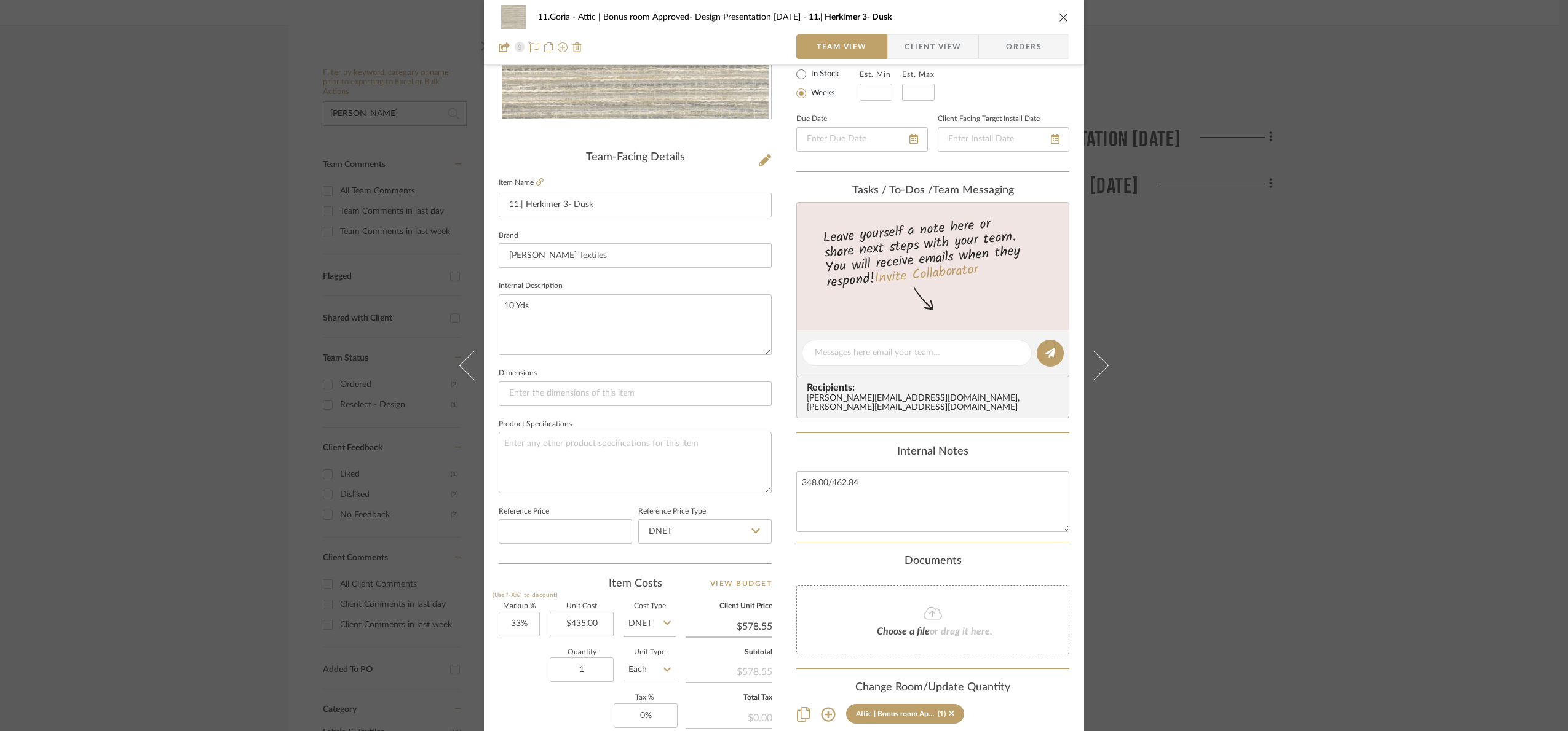
scroll to position [415, 0]
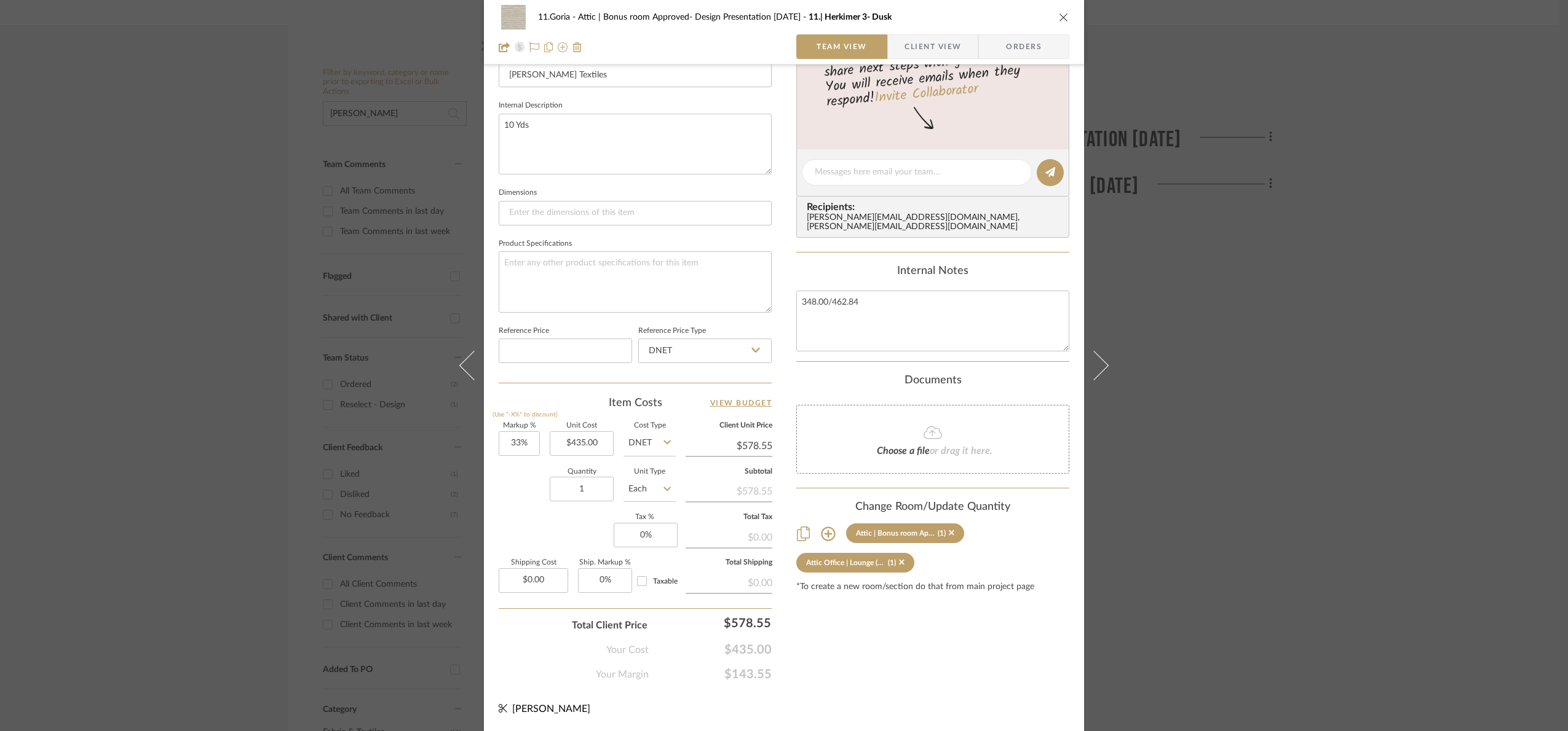
click at [1305, 492] on div "11.Goria Attic | Bonus room Approved- Design Presentation 06/06/25 11.| Herkime…" at bounding box center [784, 366] width 1568 height 731
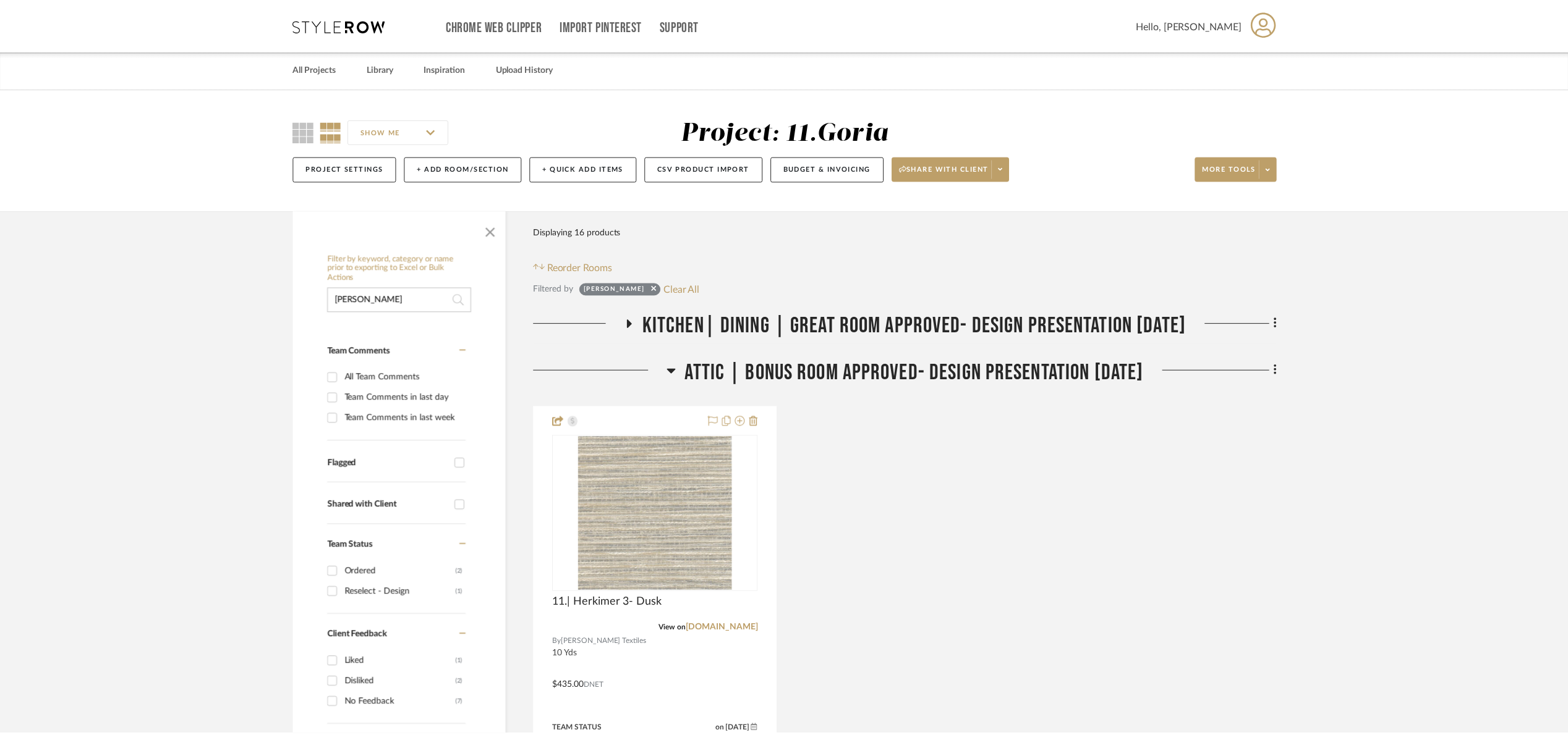
scroll to position [185, 0]
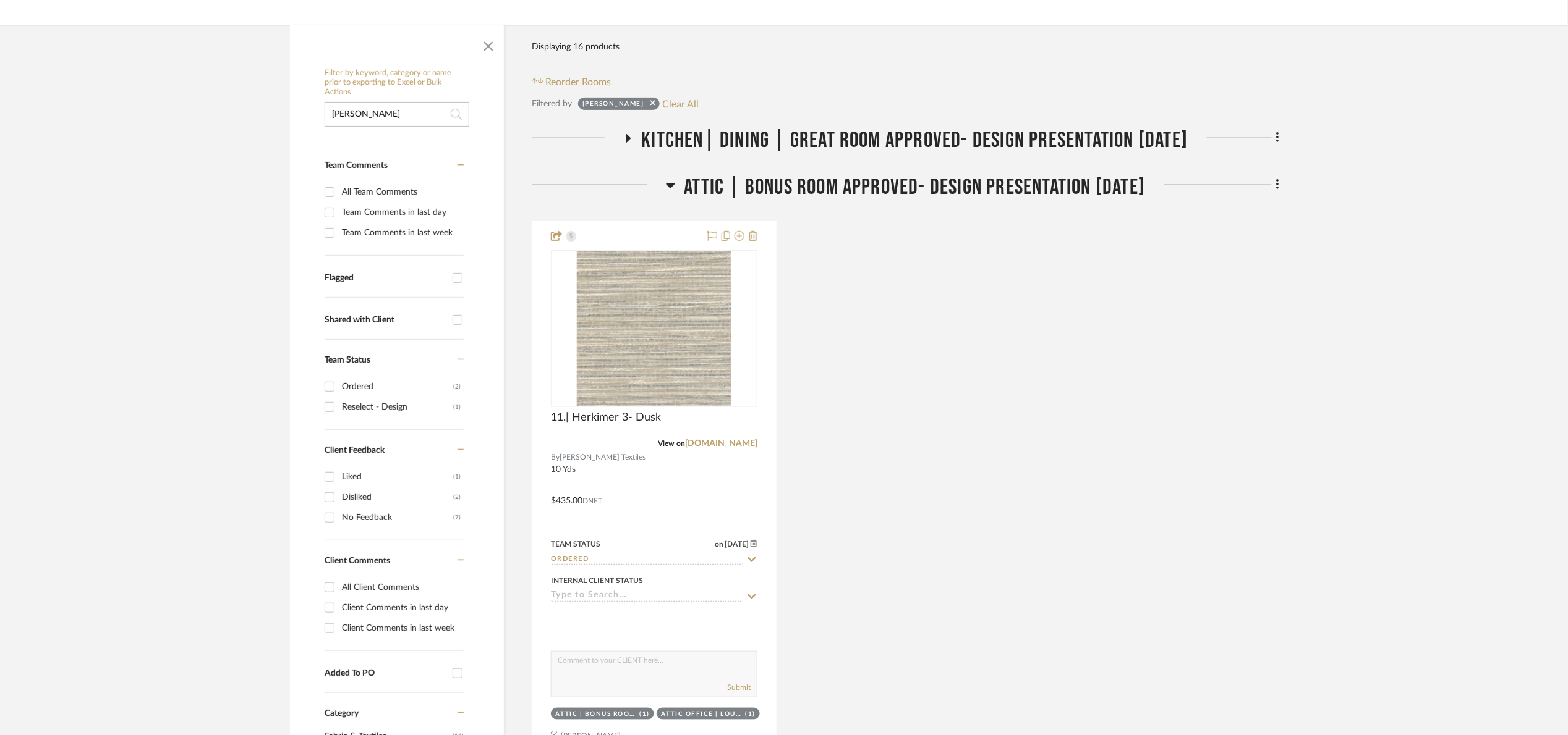
click at [740, 183] on span "Attic | Bonus room Approved- Design Presentation [DATE]" at bounding box center [915, 188] width 461 height 27
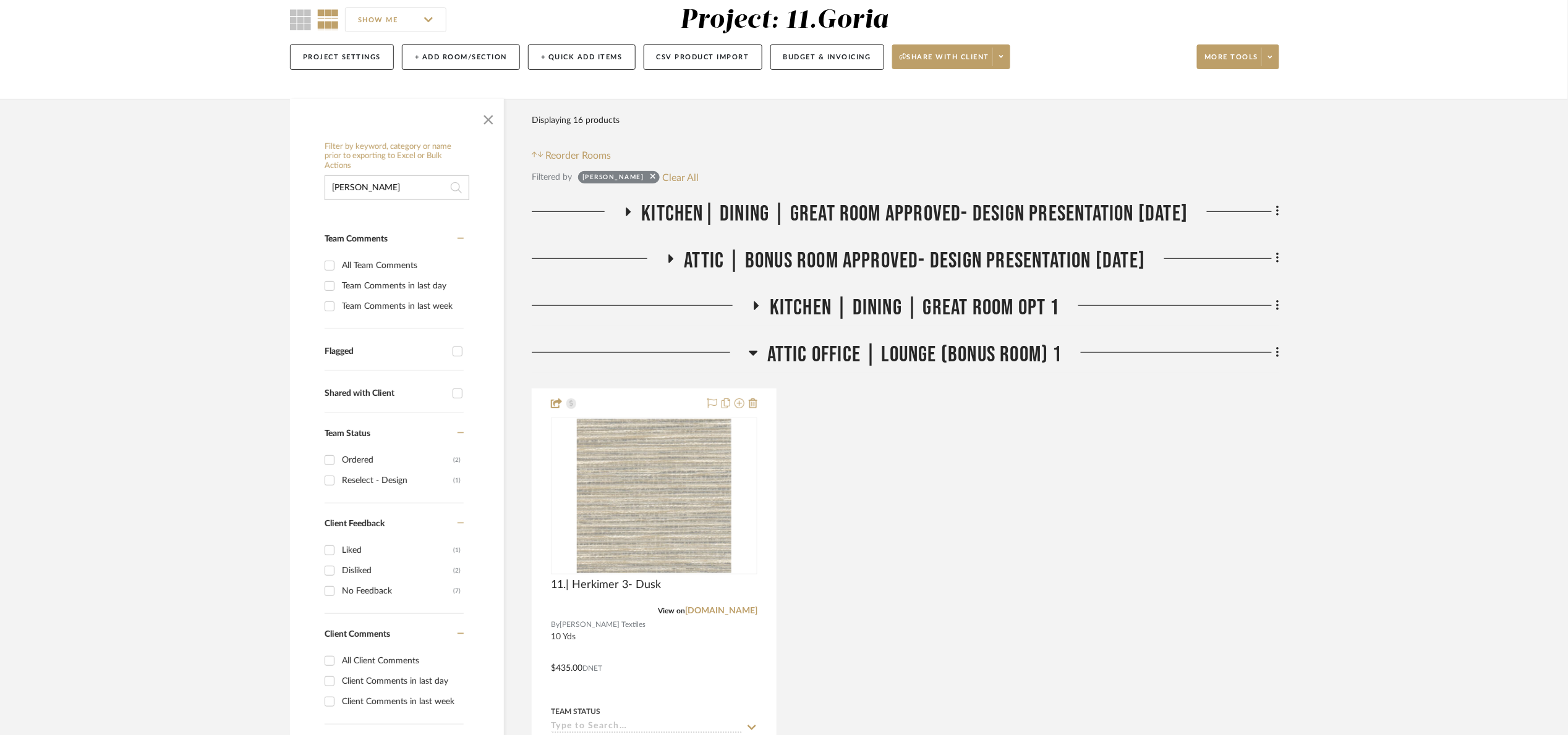
scroll to position [0, 0]
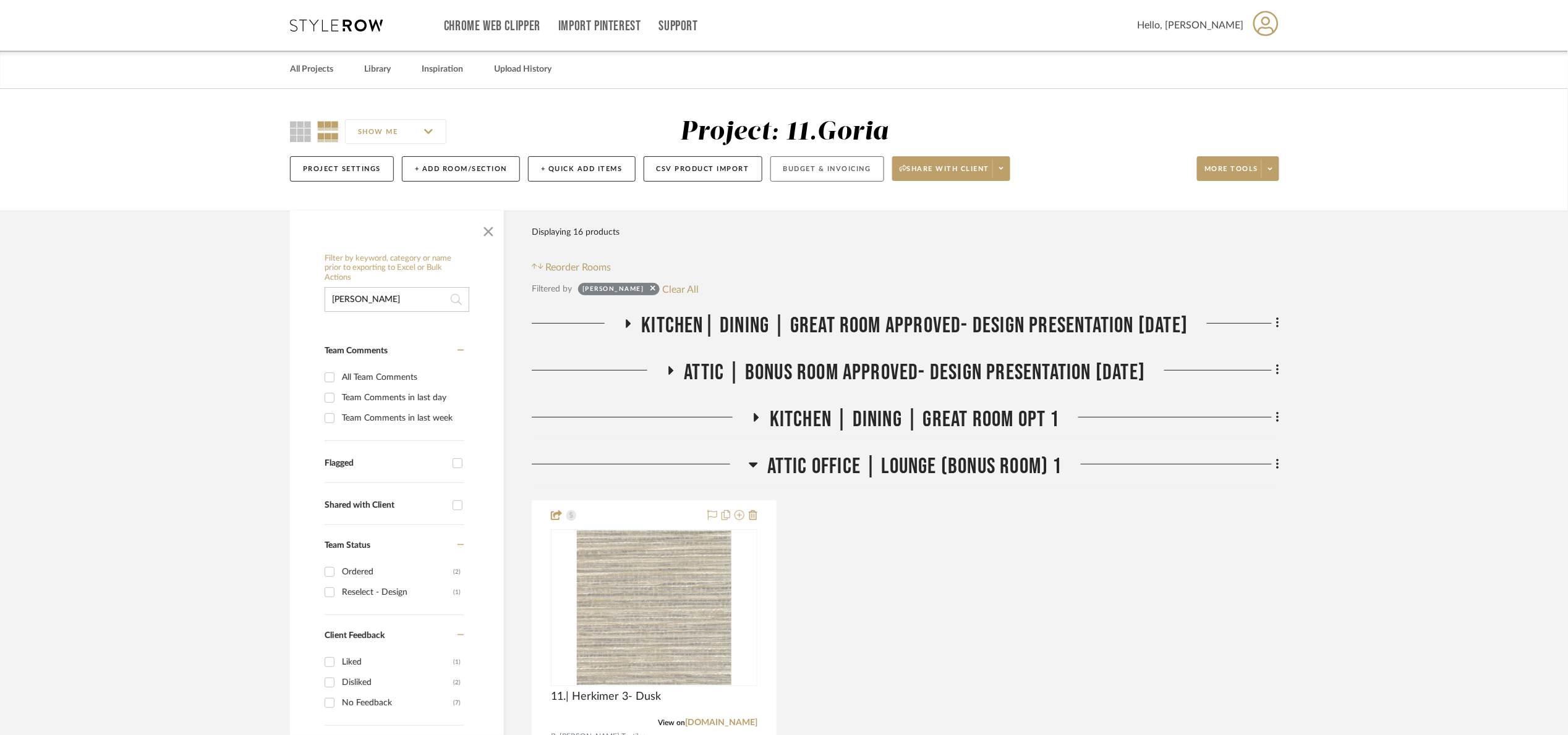
click at [811, 172] on button "Budget & Invoicing" at bounding box center [827, 169] width 113 height 25
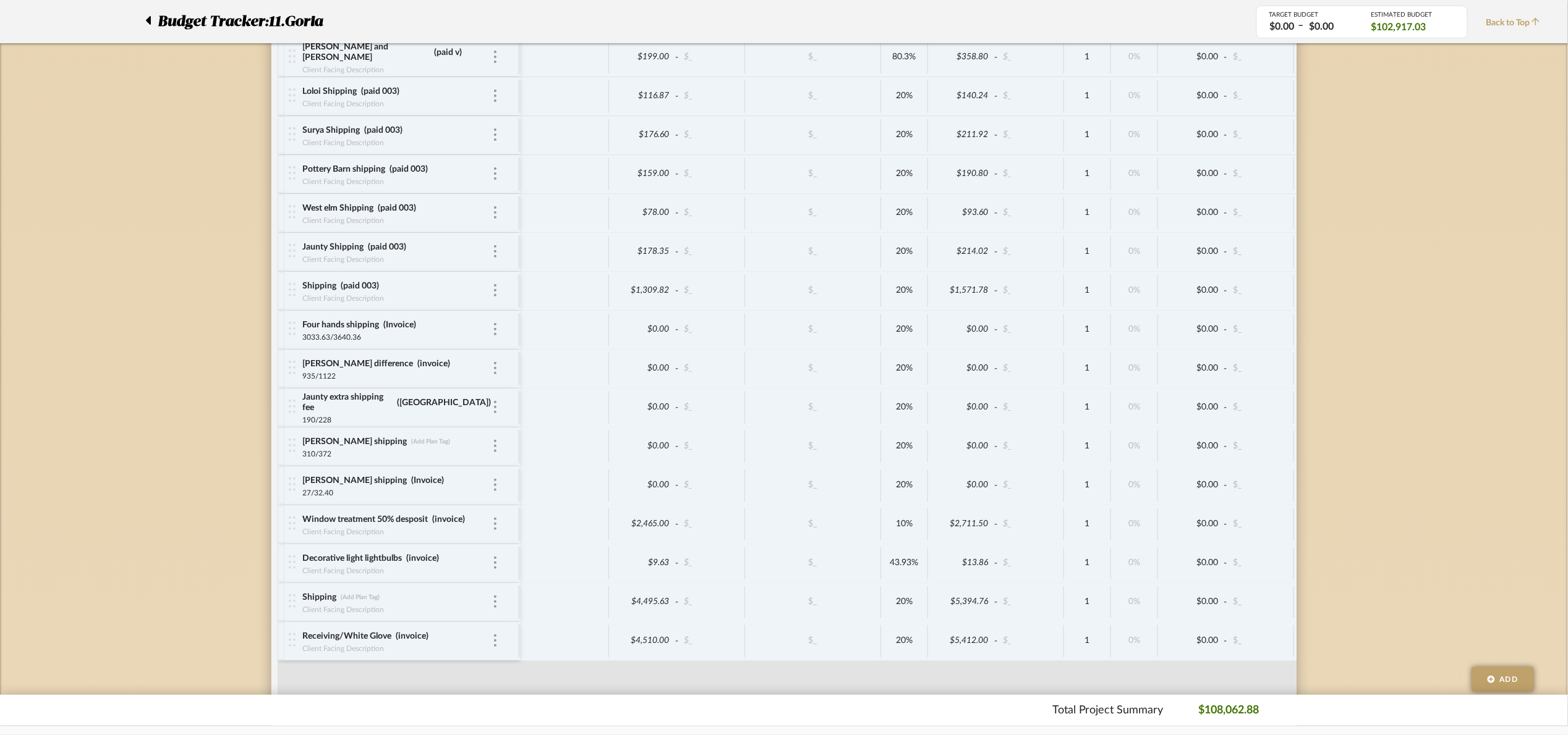
scroll to position [3112, 0]
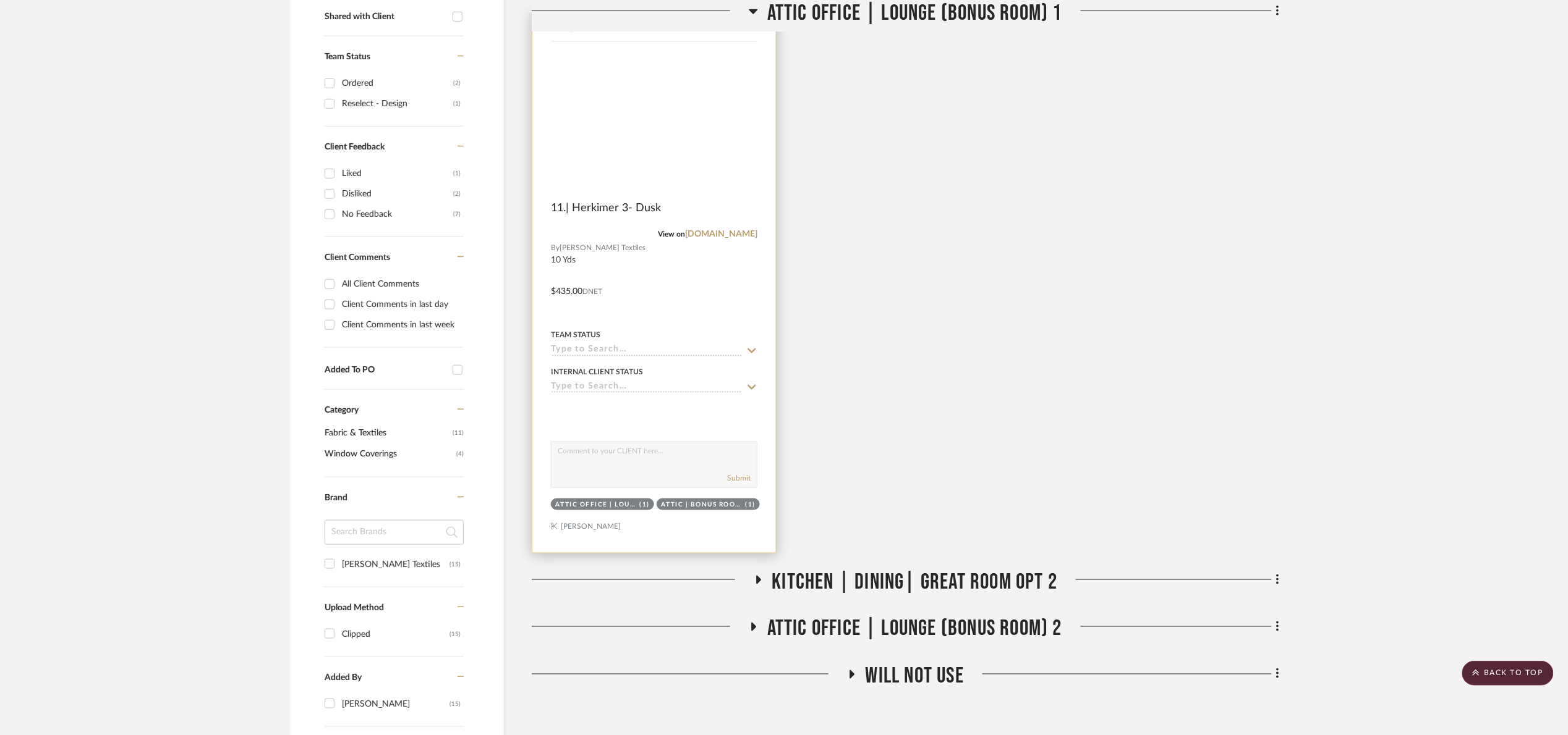
scroll to position [349, 0]
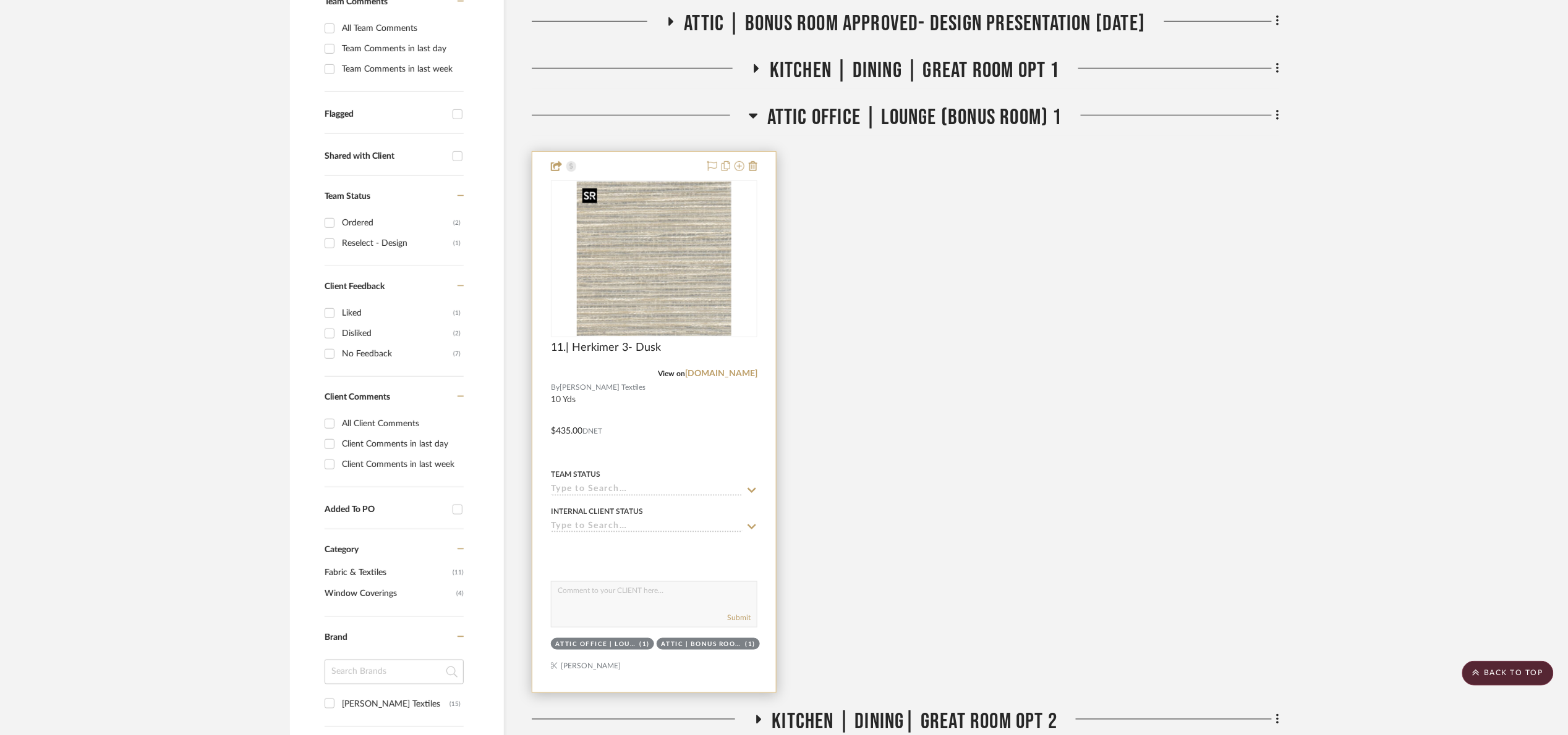
click at [645, 289] on img "0" at bounding box center [654, 258] width 154 height 154
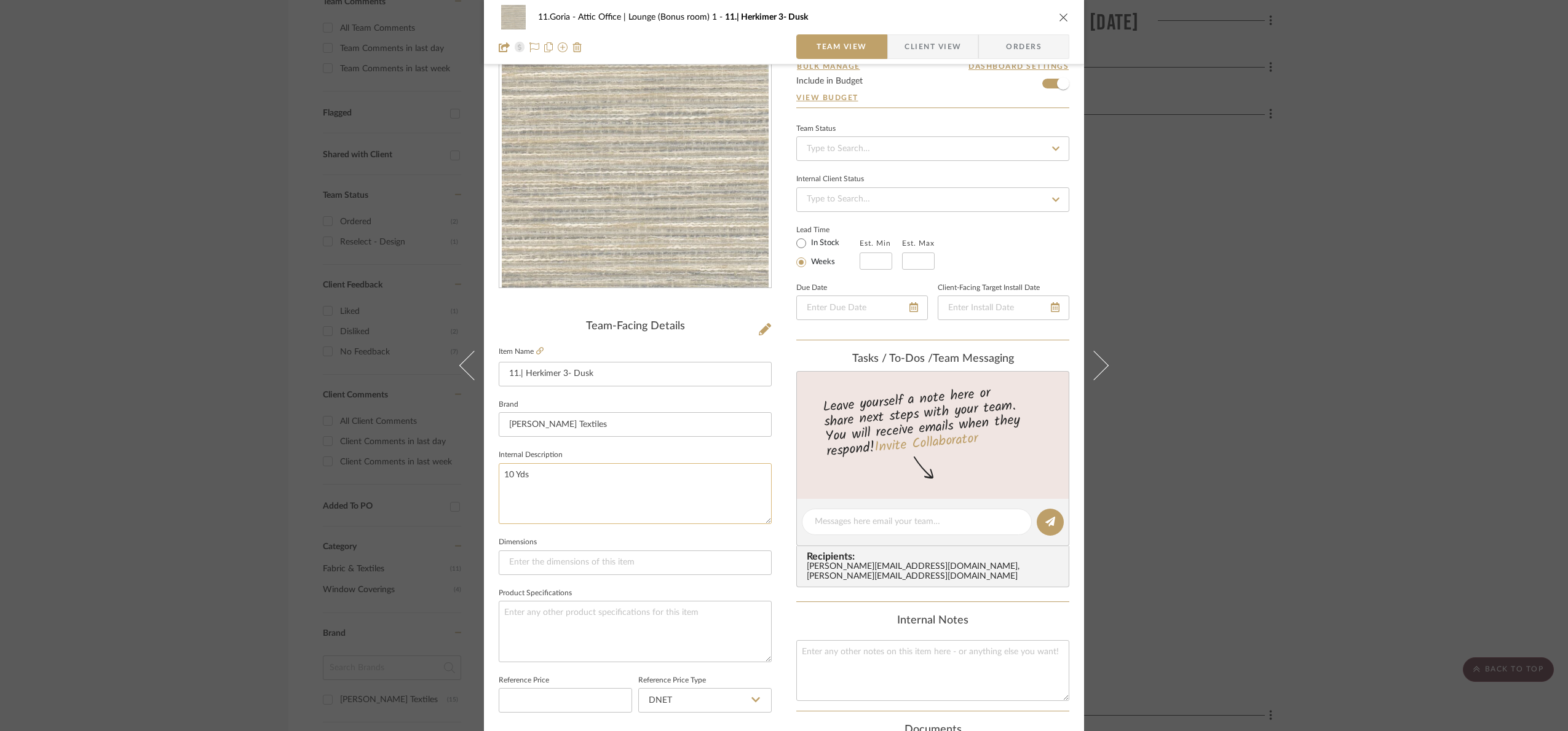
scroll to position [277, 0]
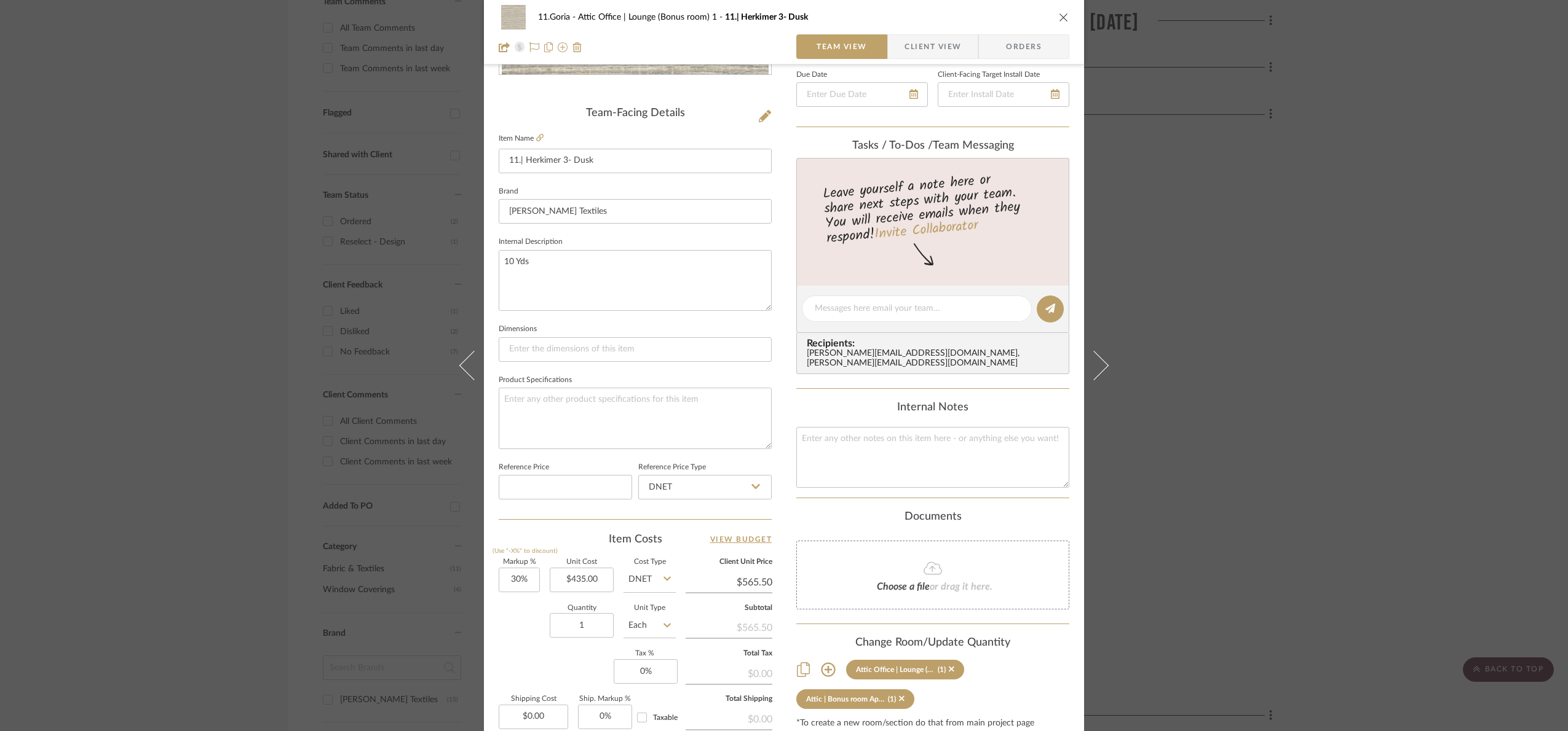
drag, startPoint x: 1340, startPoint y: 449, endPoint x: 861, endPoint y: 202, distance: 538.9
click at [1340, 449] on div "11.Goria Attic Office | Lounge (Bonus room) 1 11.| Herkimer 3- Dusk Team View C…" at bounding box center [784, 366] width 1568 height 731
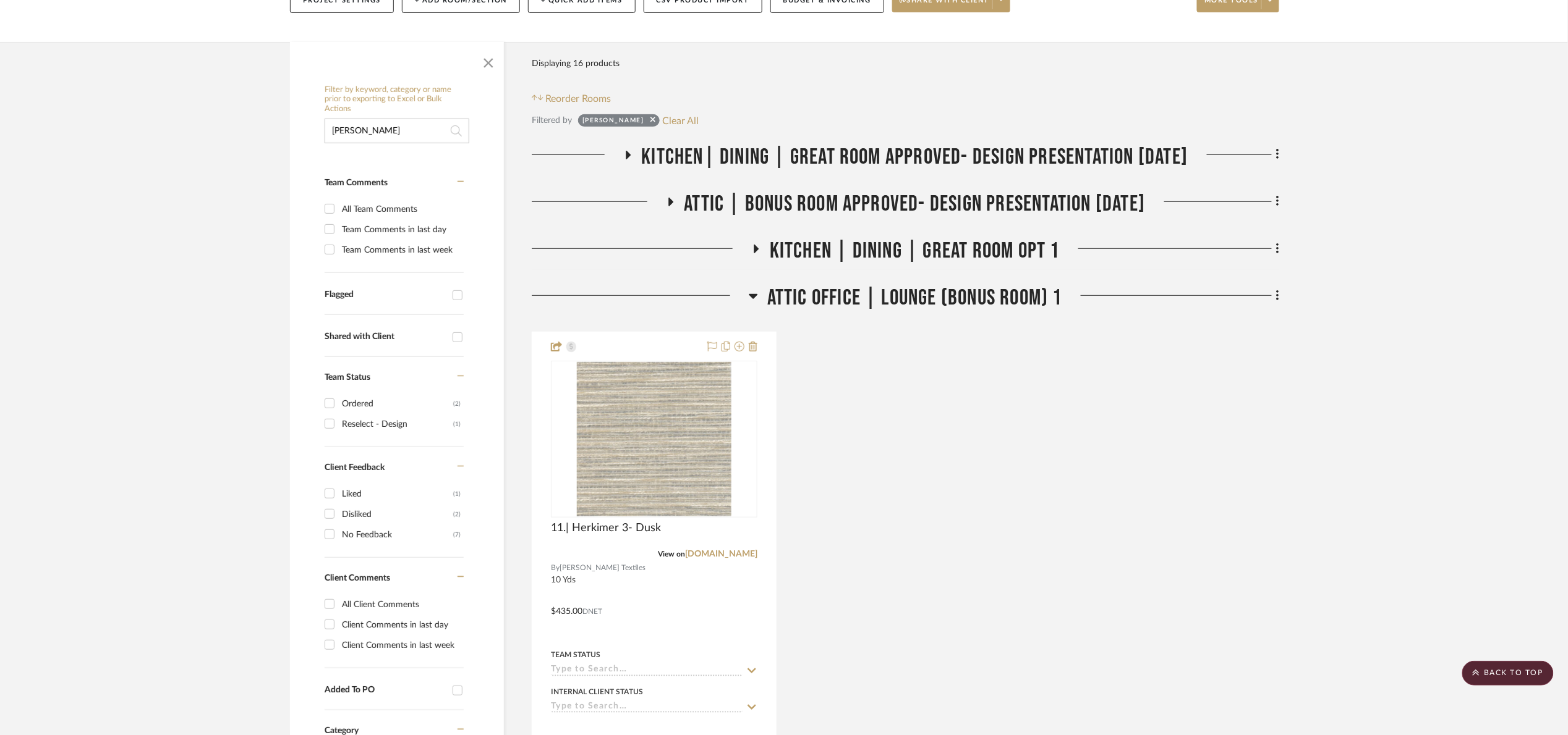
scroll to position [71, 0]
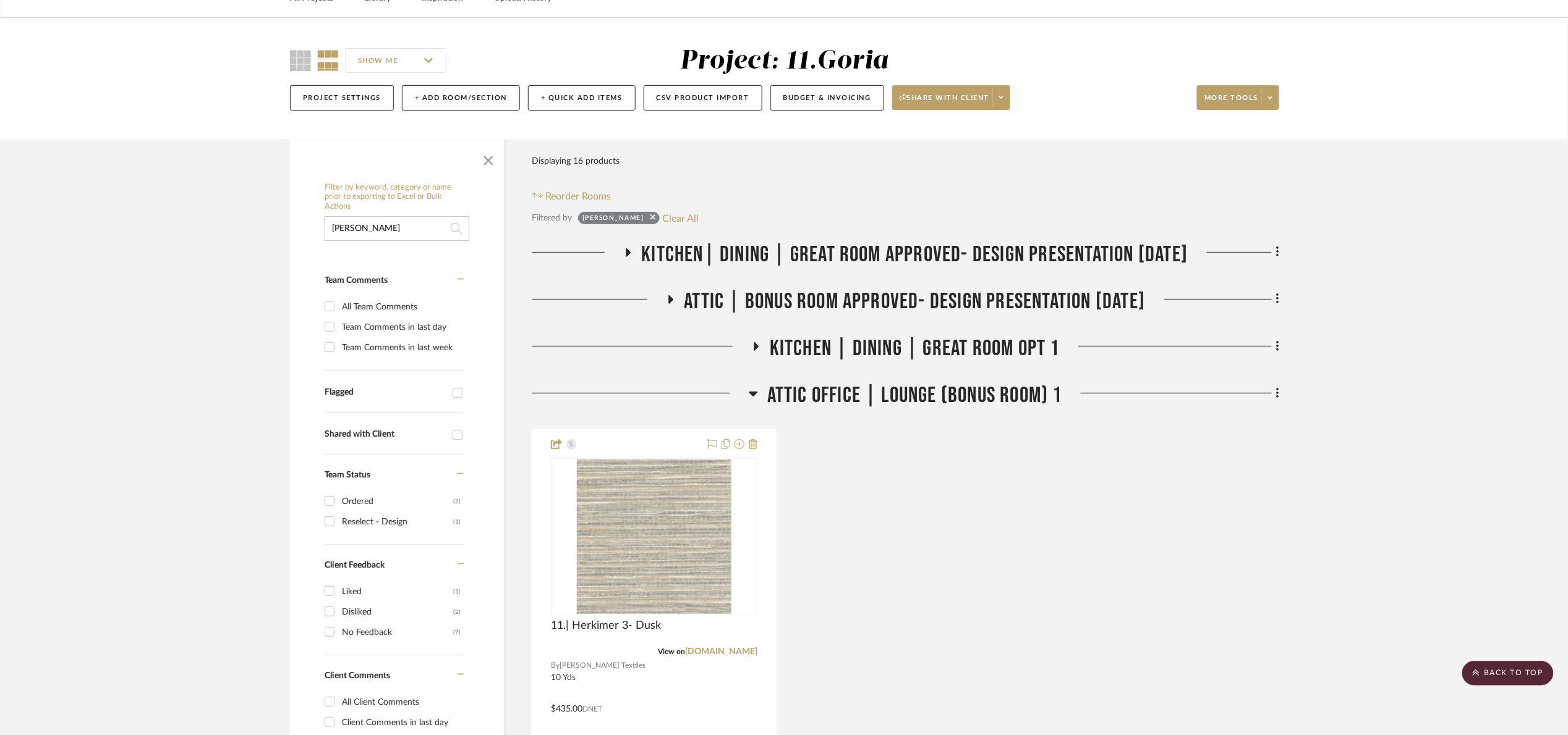
click at [816, 291] on span "Attic | Bonus room Approved- Design Presentation [DATE]" at bounding box center [915, 302] width 461 height 27
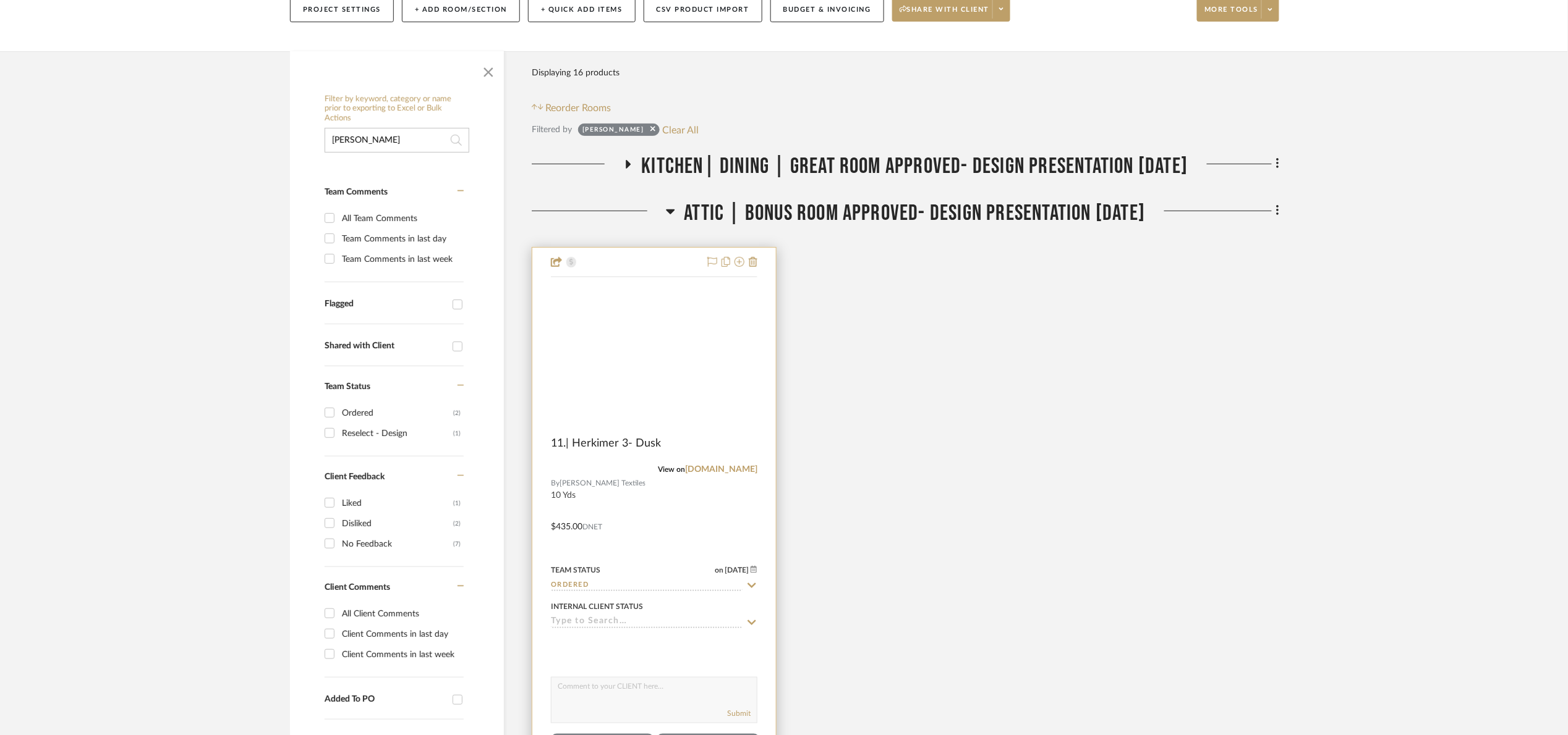
scroll to position [164, 0]
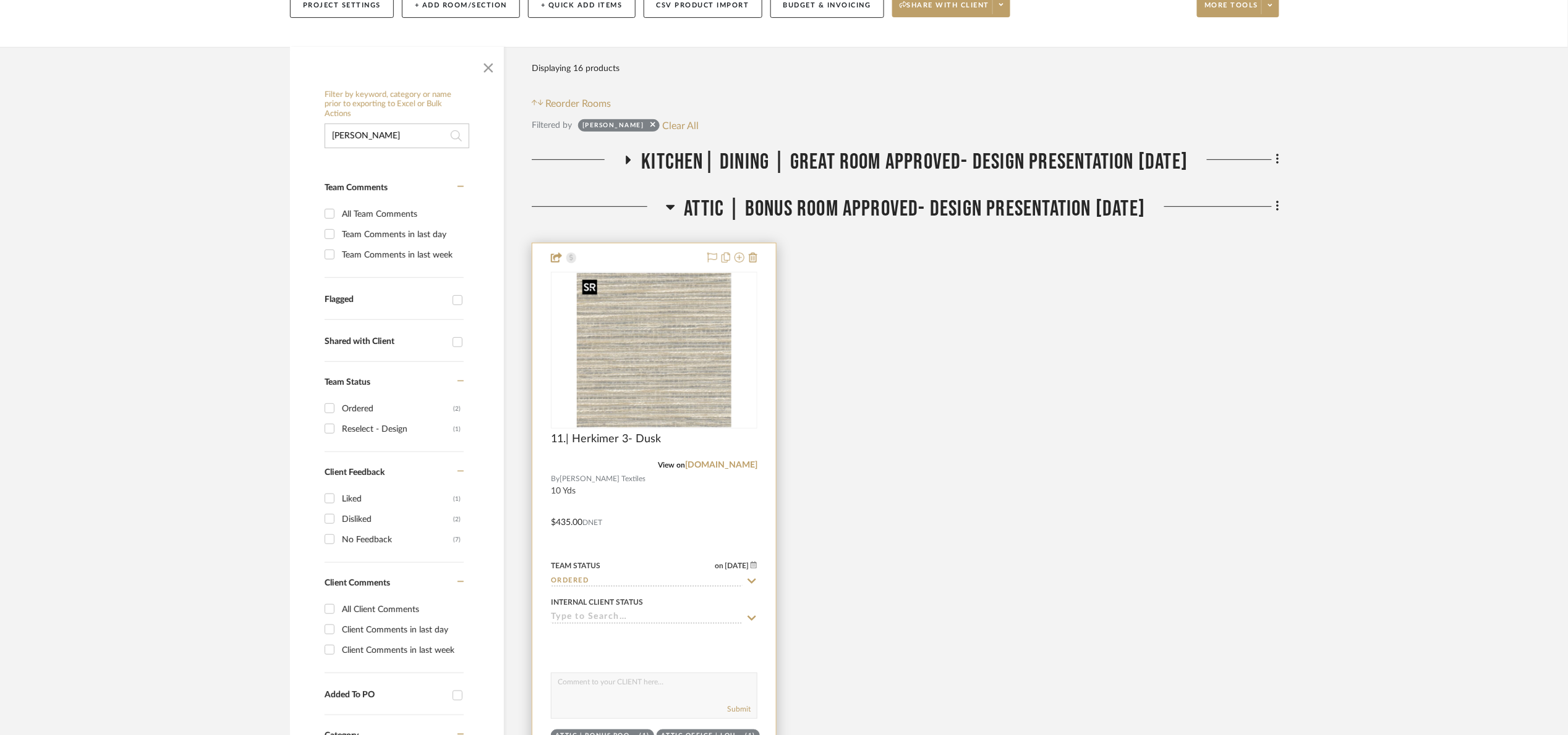
click at [0, 0] on img at bounding box center [0, 0] width 0 height 0
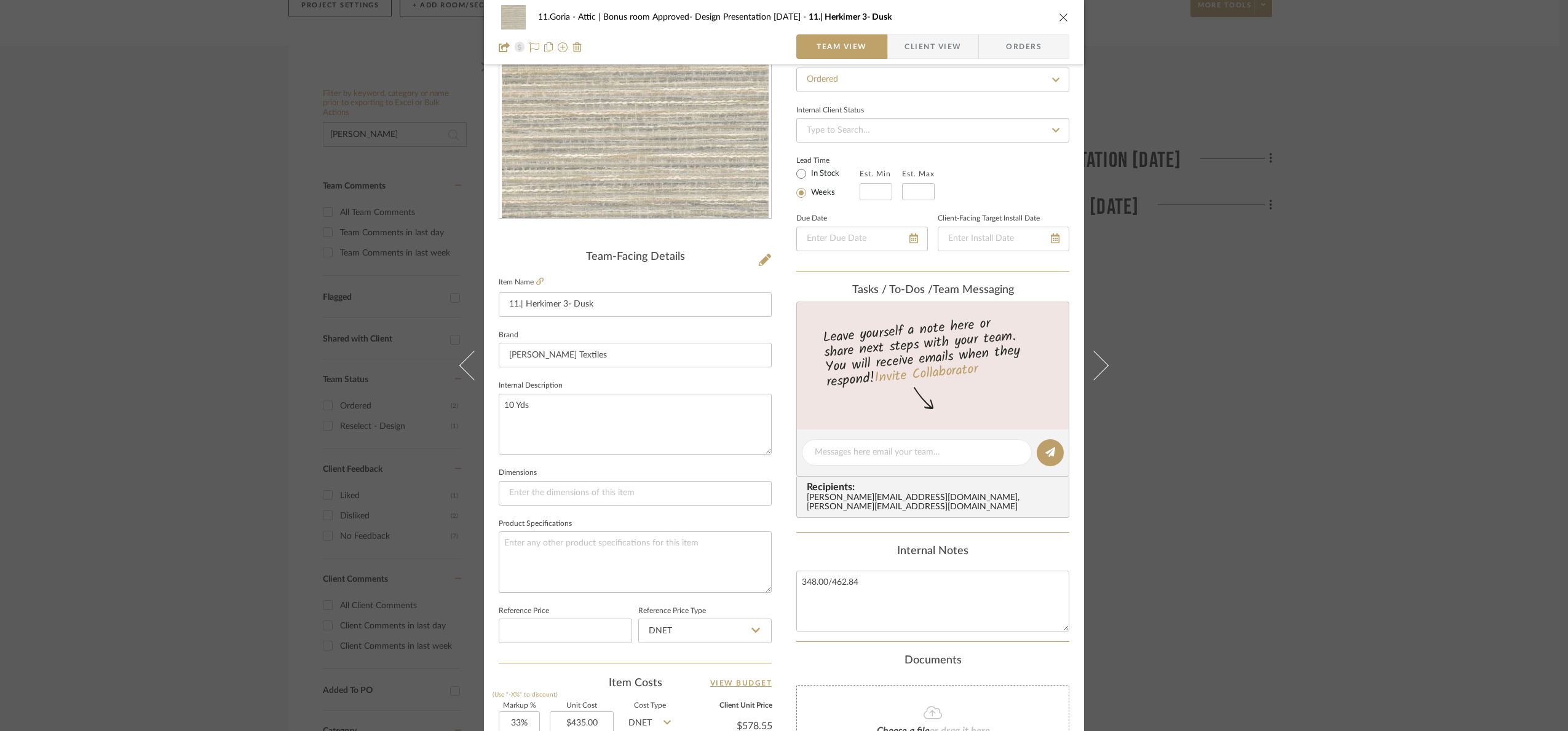
scroll to position [415, 0]
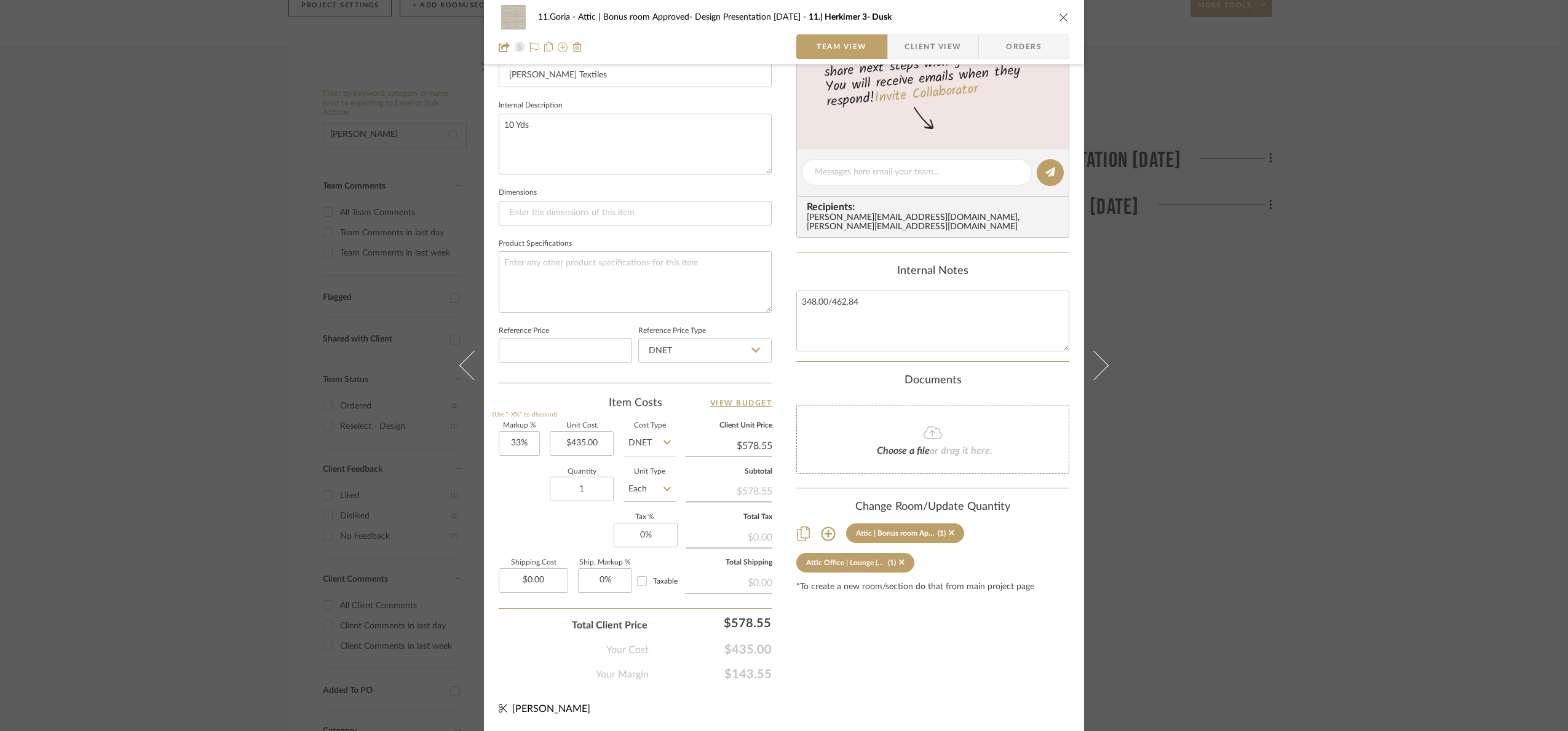
click at [1536, 405] on div "11.Goria Attic | Bonus room Approved- Design Presentation 06/06/25 11.| Herkime…" at bounding box center [784, 366] width 1568 height 731
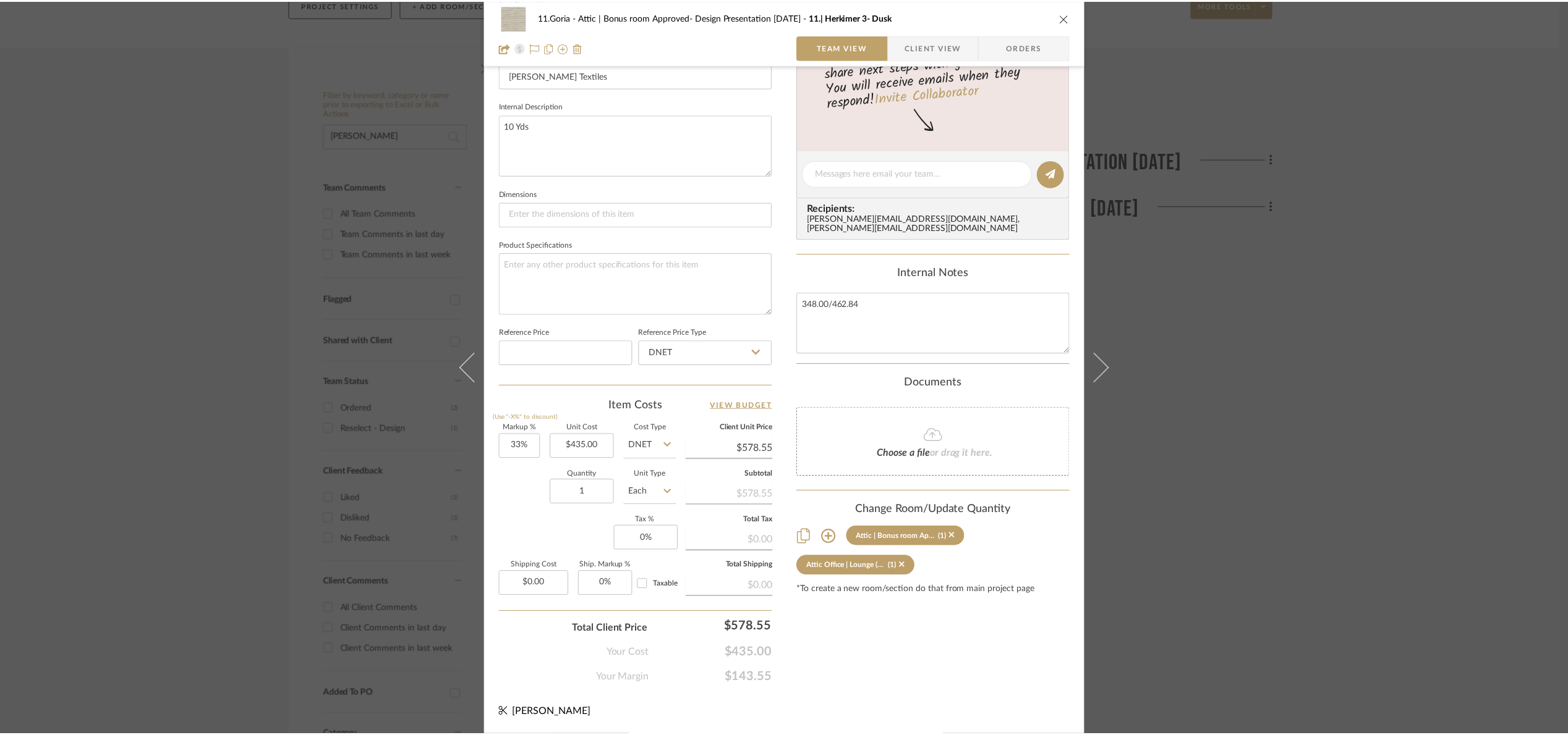
scroll to position [164, 0]
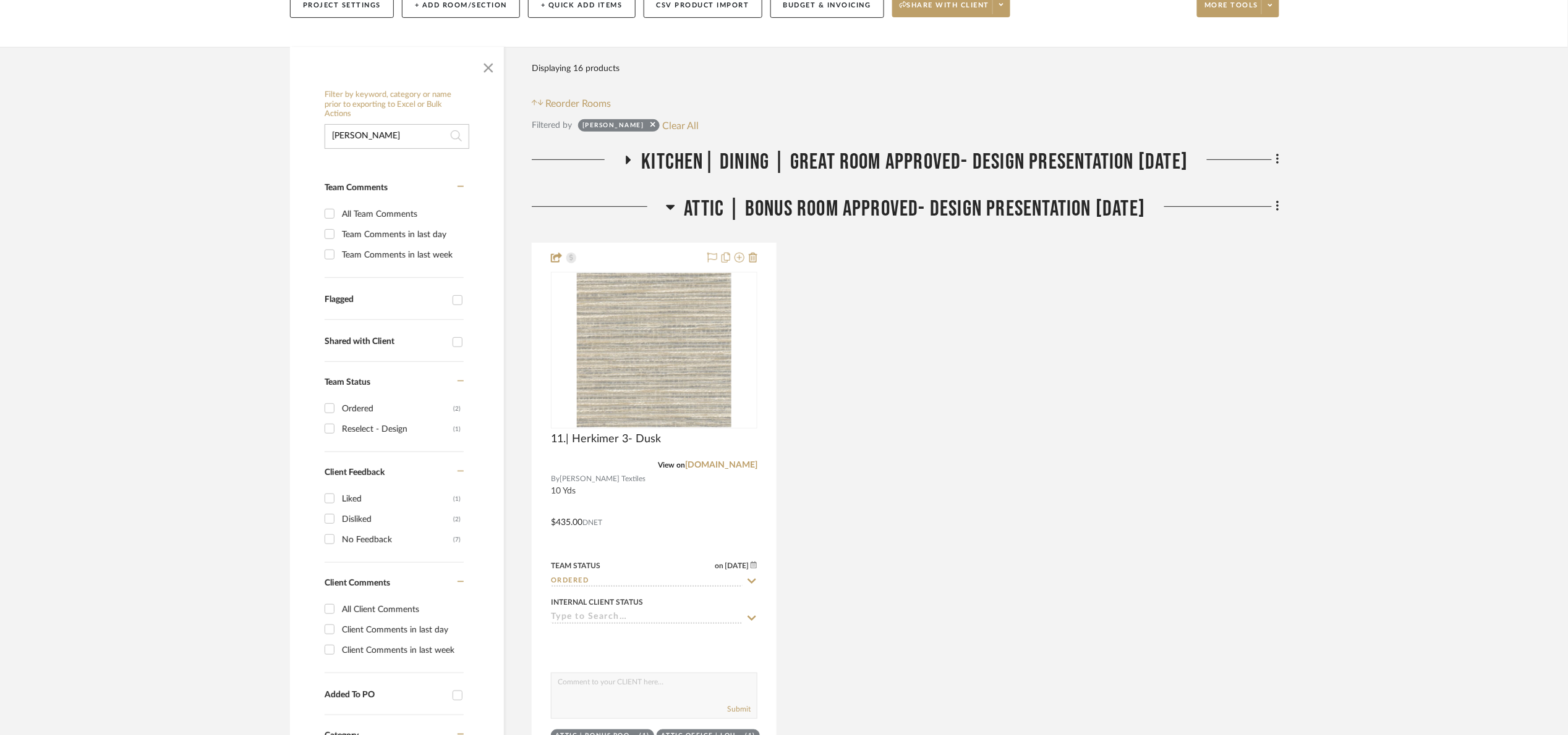
click at [718, 203] on span "Attic | Bonus room Approved- Design Presentation [DATE]" at bounding box center [915, 209] width 461 height 27
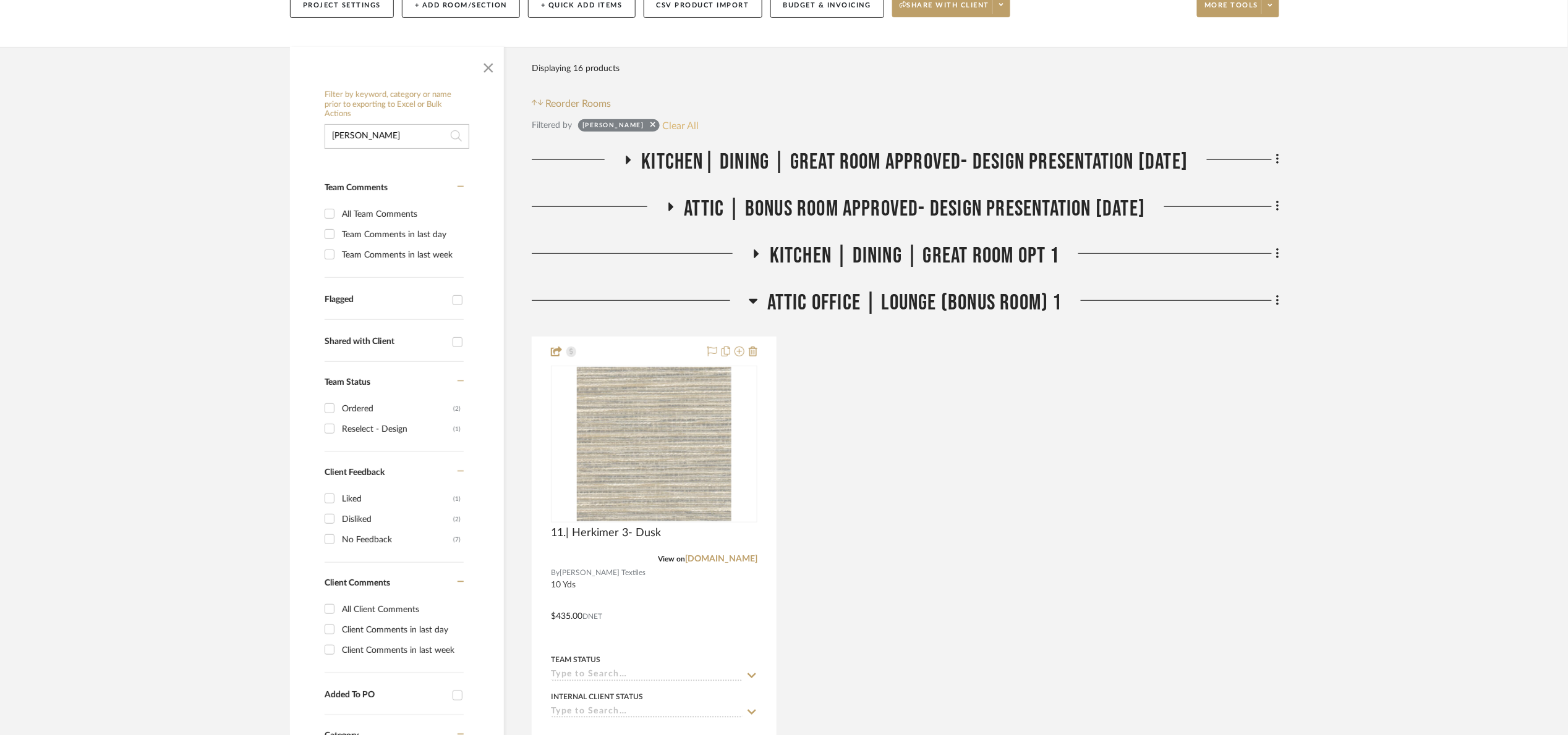
click at [663, 130] on button "Clear All" at bounding box center [681, 125] width 37 height 16
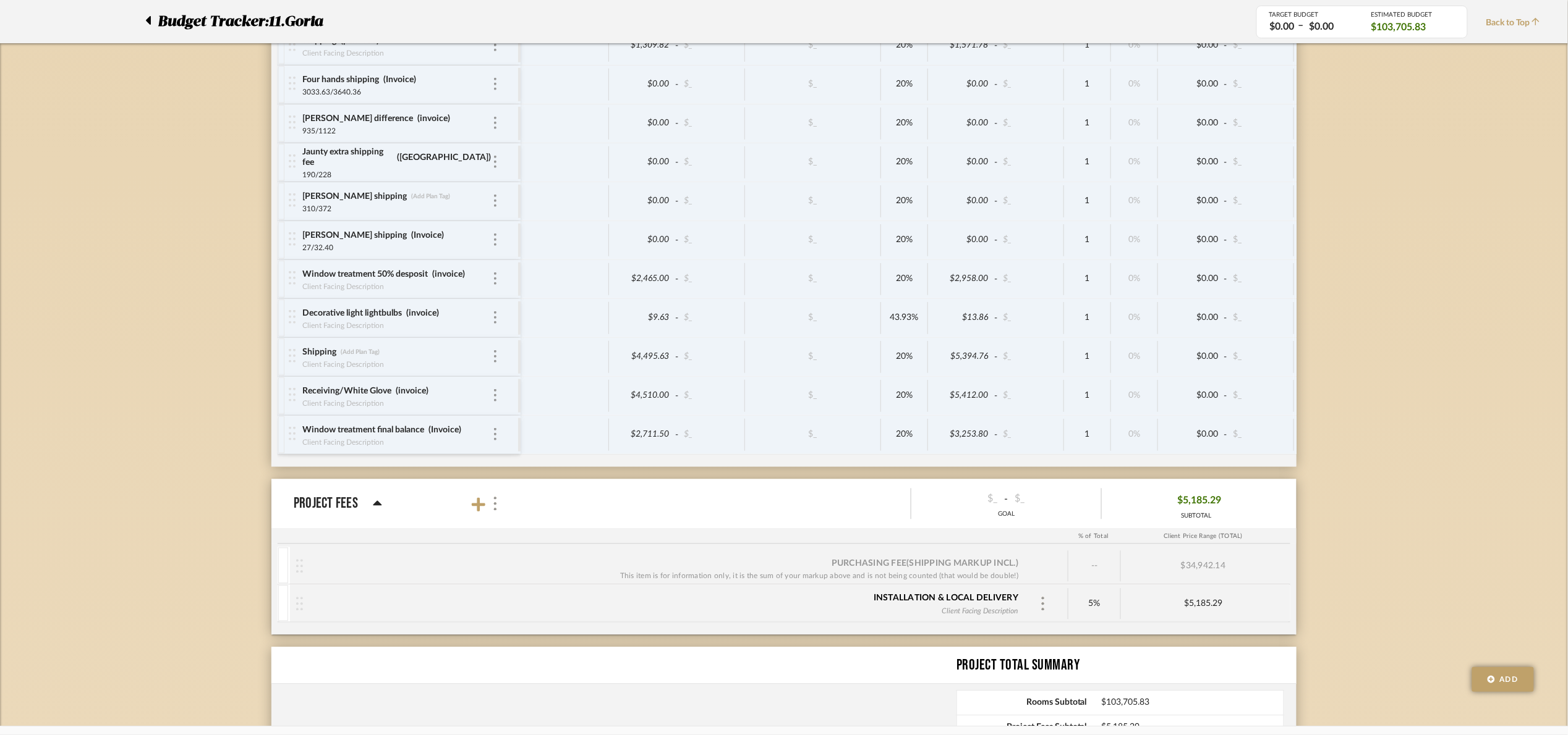
scroll to position [3117, 0]
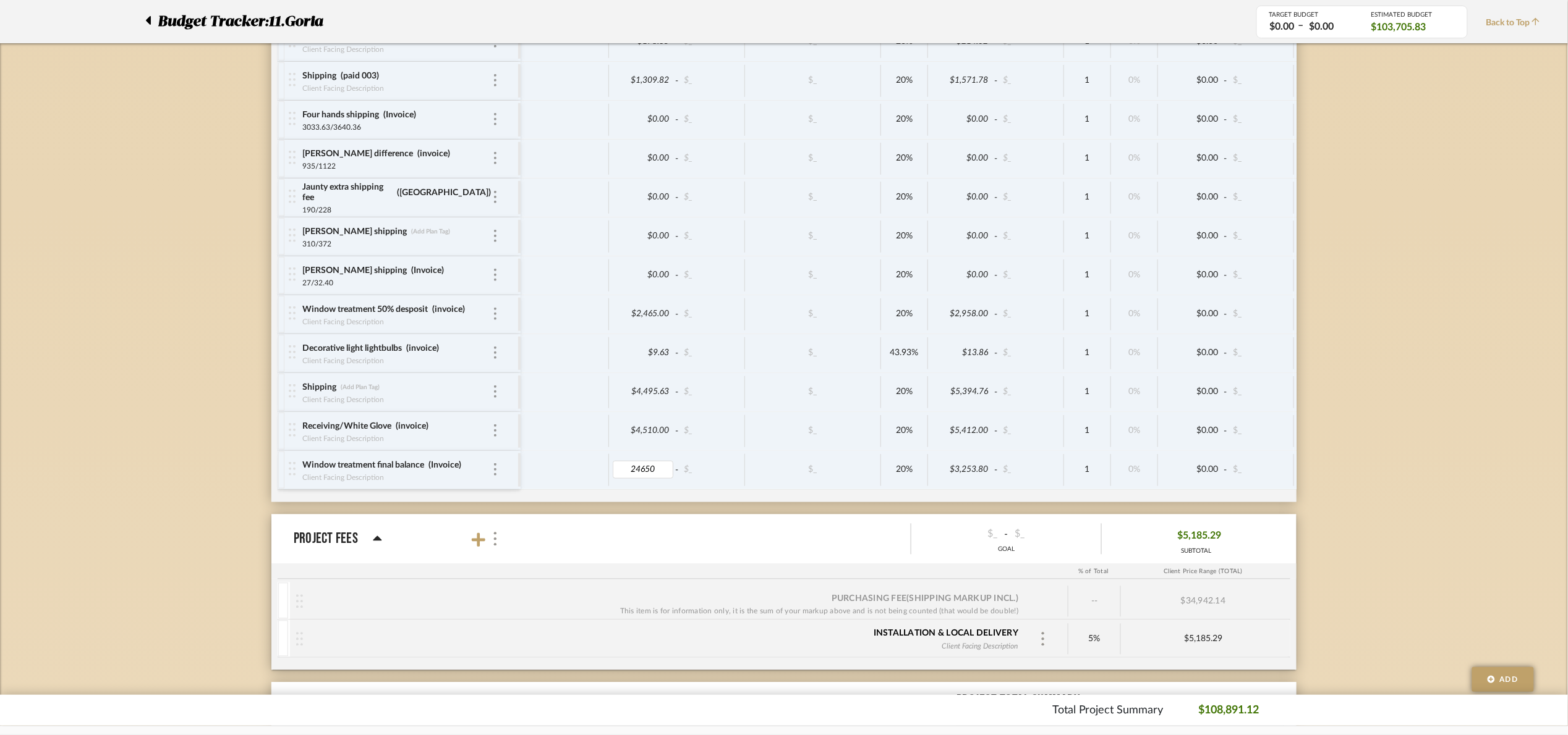
type input "2465"
type input "2711.50"
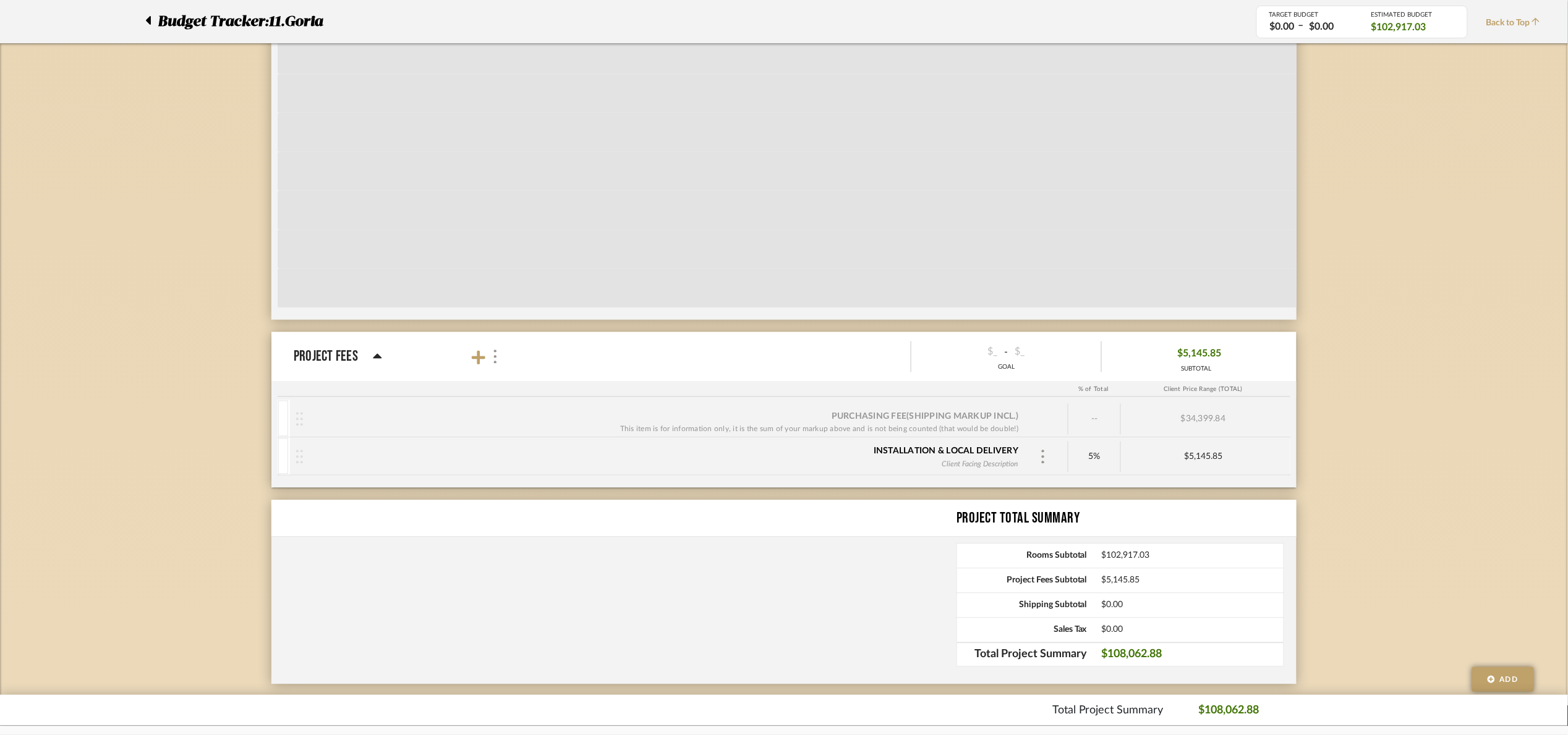
scroll to position [3303, 0]
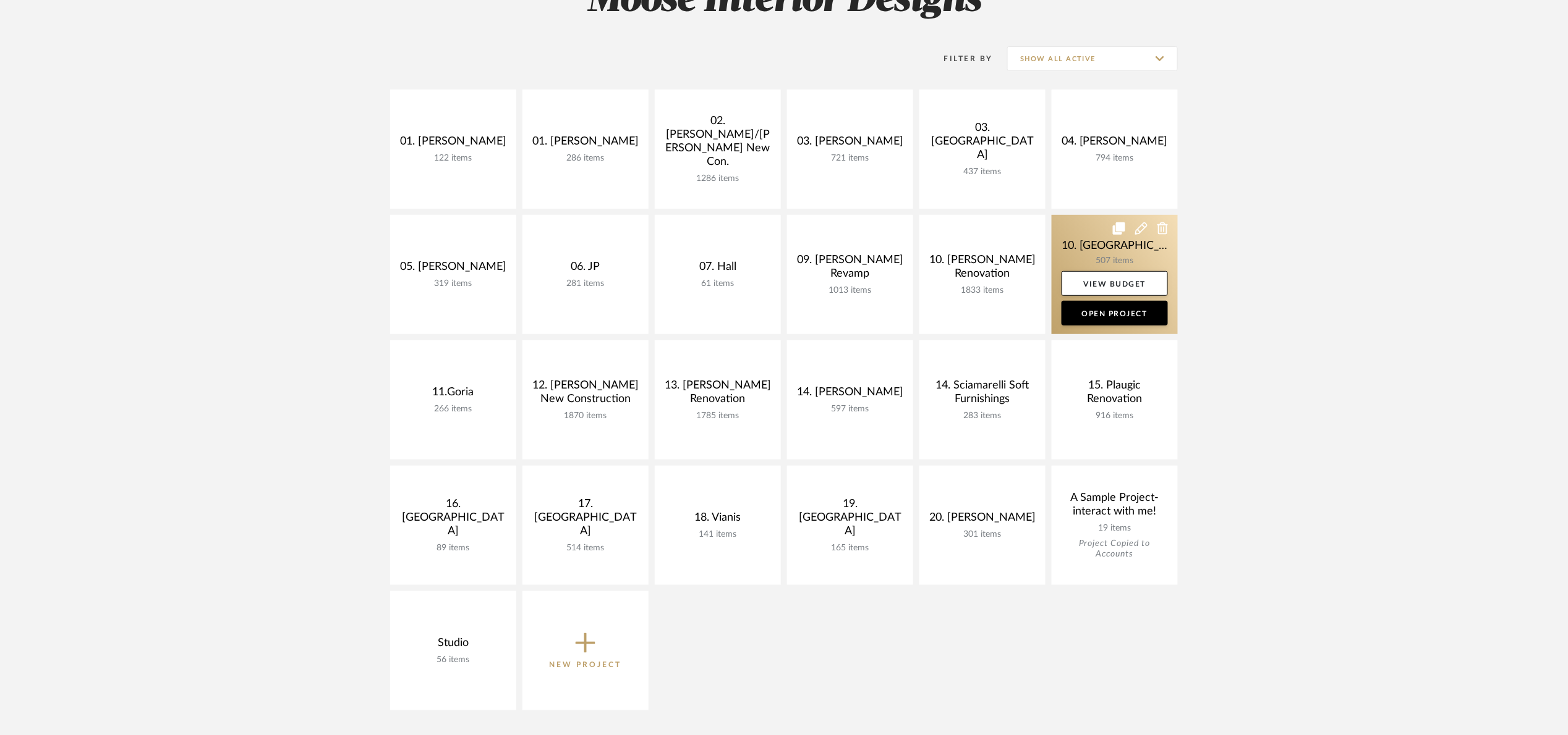
scroll to position [185, 0]
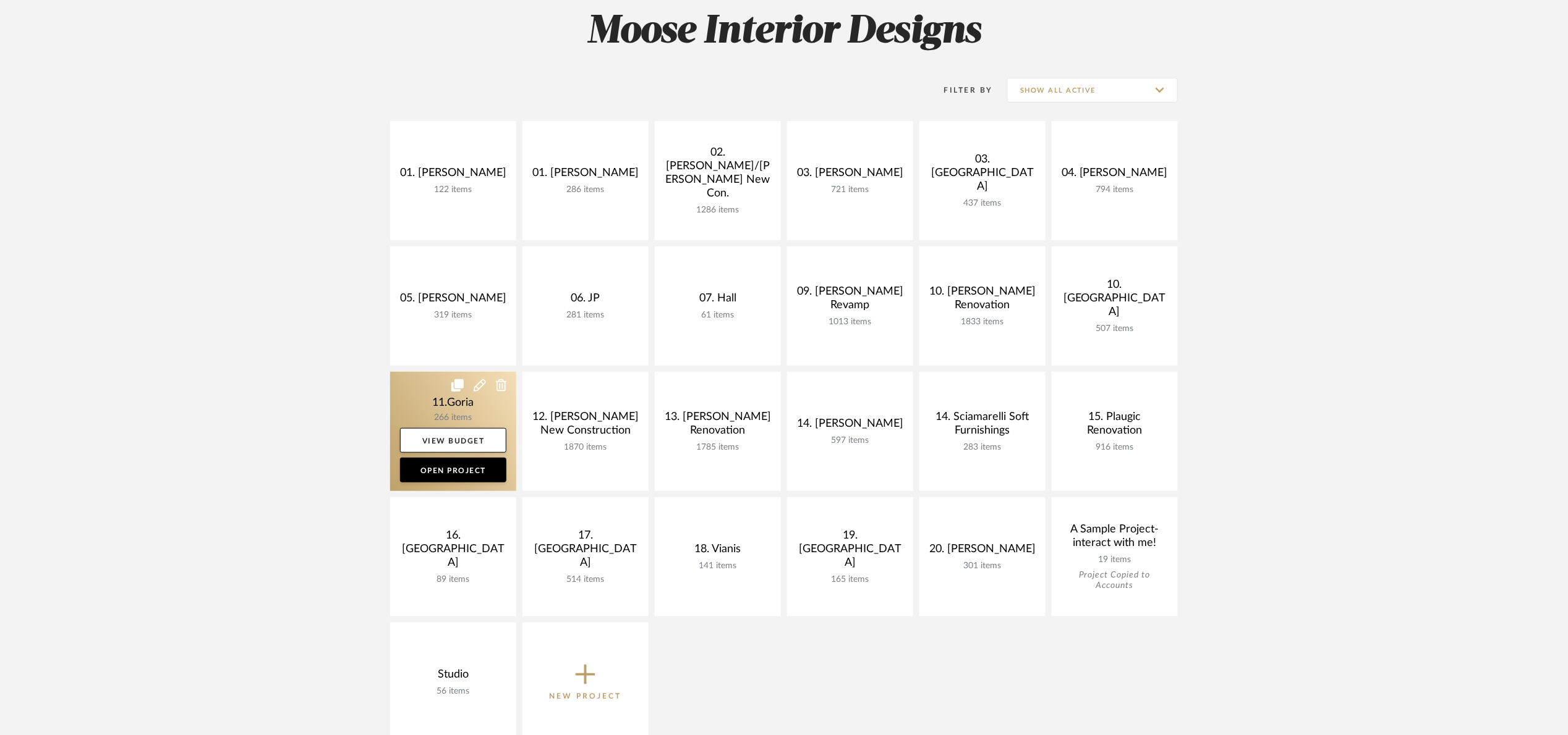
click at [428, 396] on link at bounding box center [453, 431] width 126 height 119
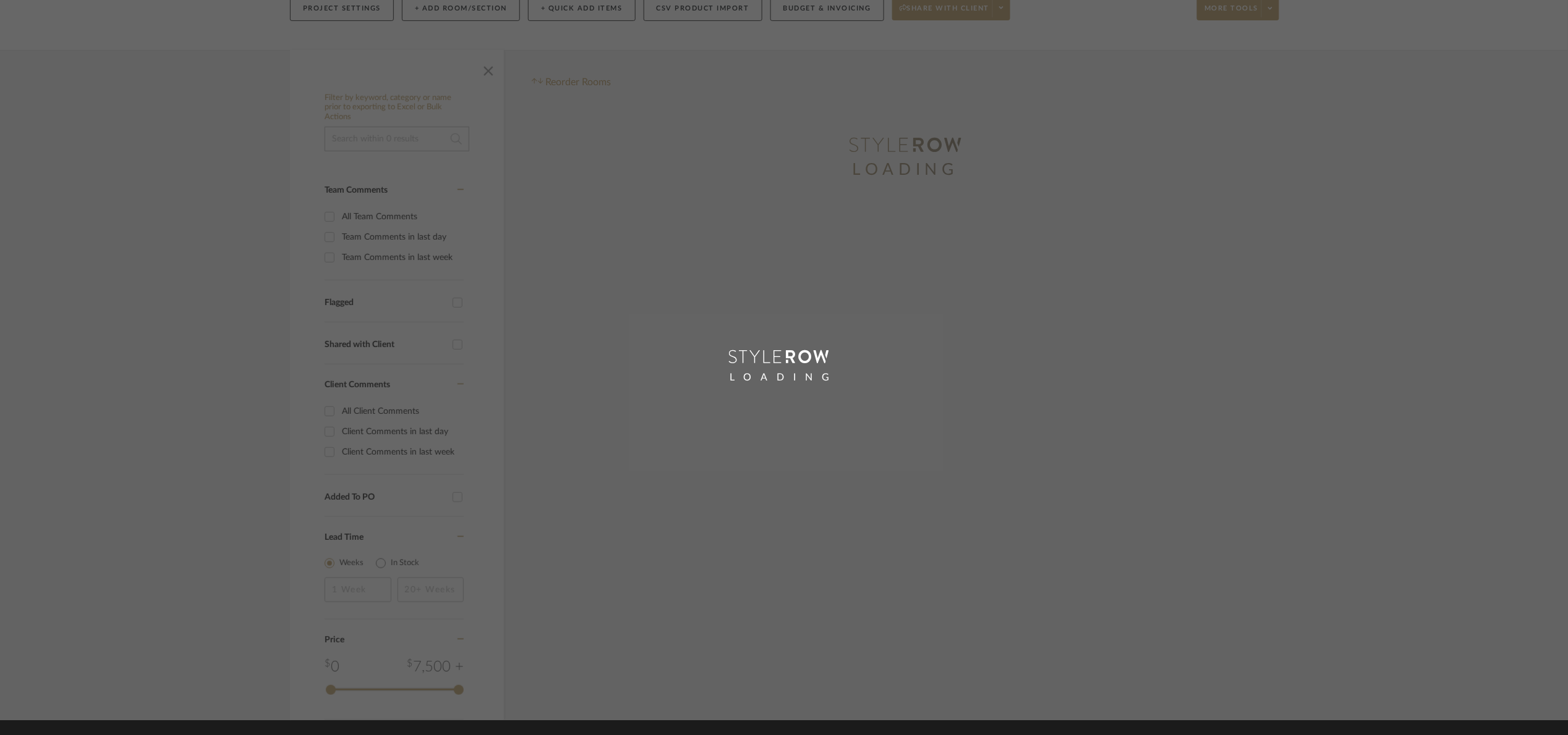
scroll to position [185, 0]
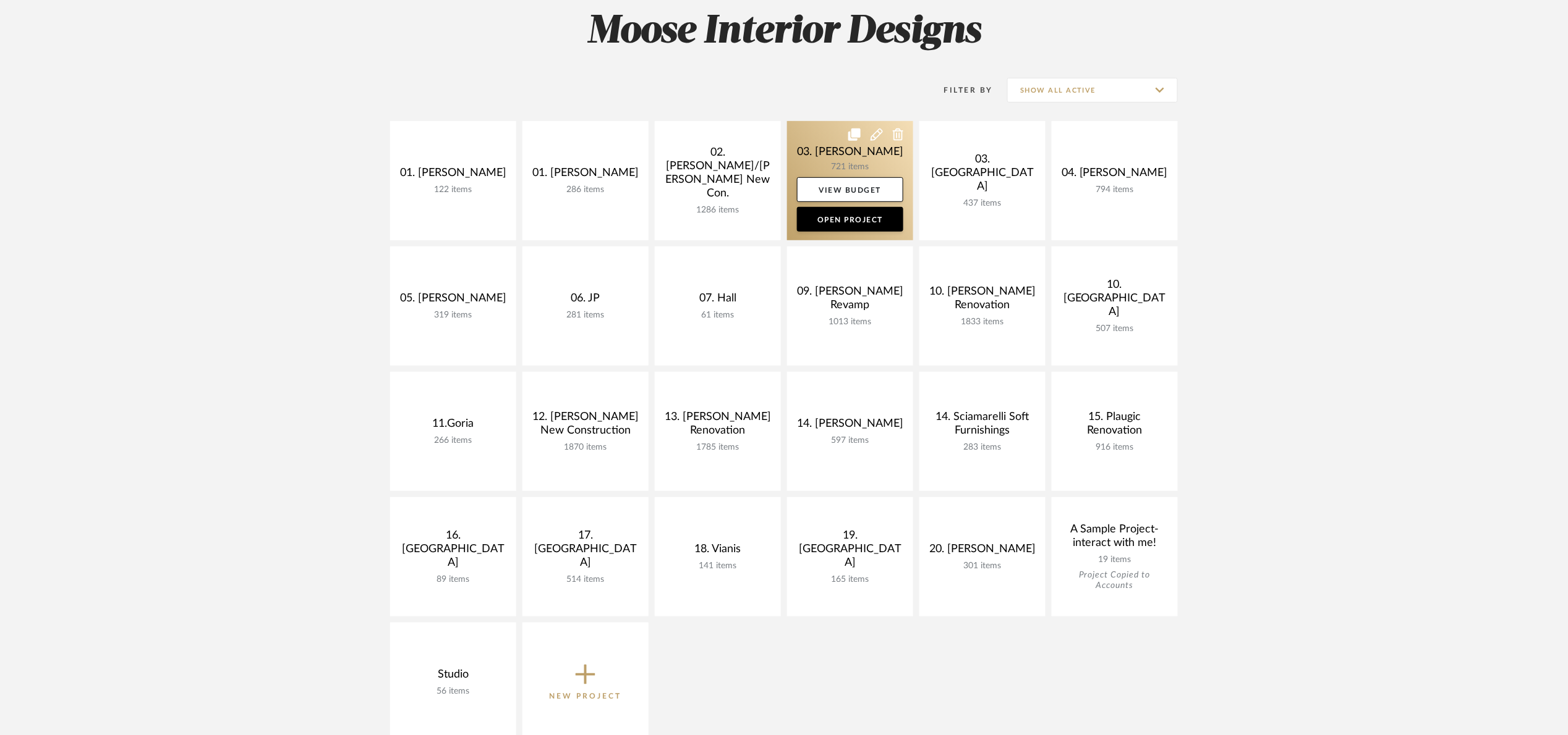
click at [826, 153] on link at bounding box center [850, 180] width 126 height 119
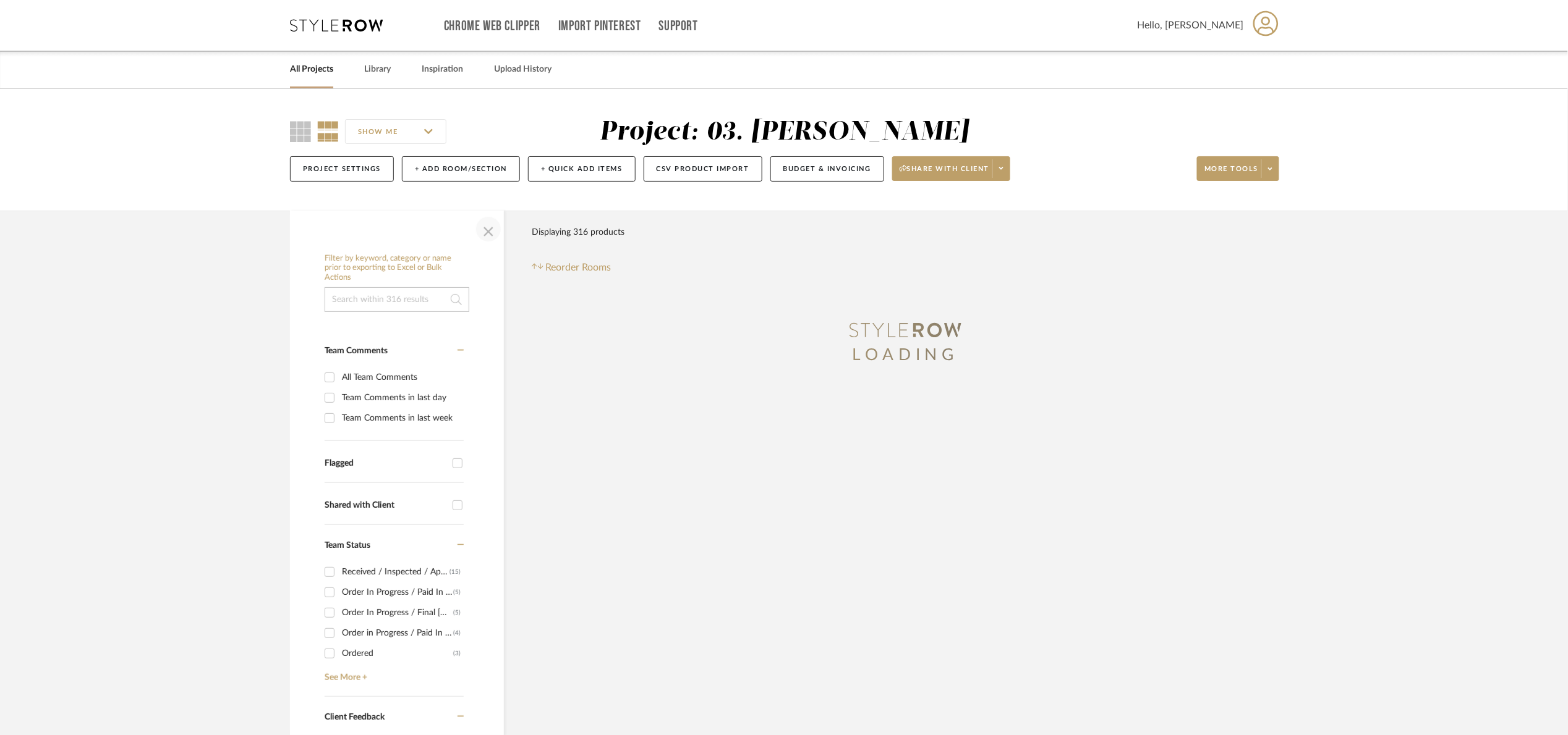
click at [499, 232] on span "button" at bounding box center [488, 230] width 30 height 30
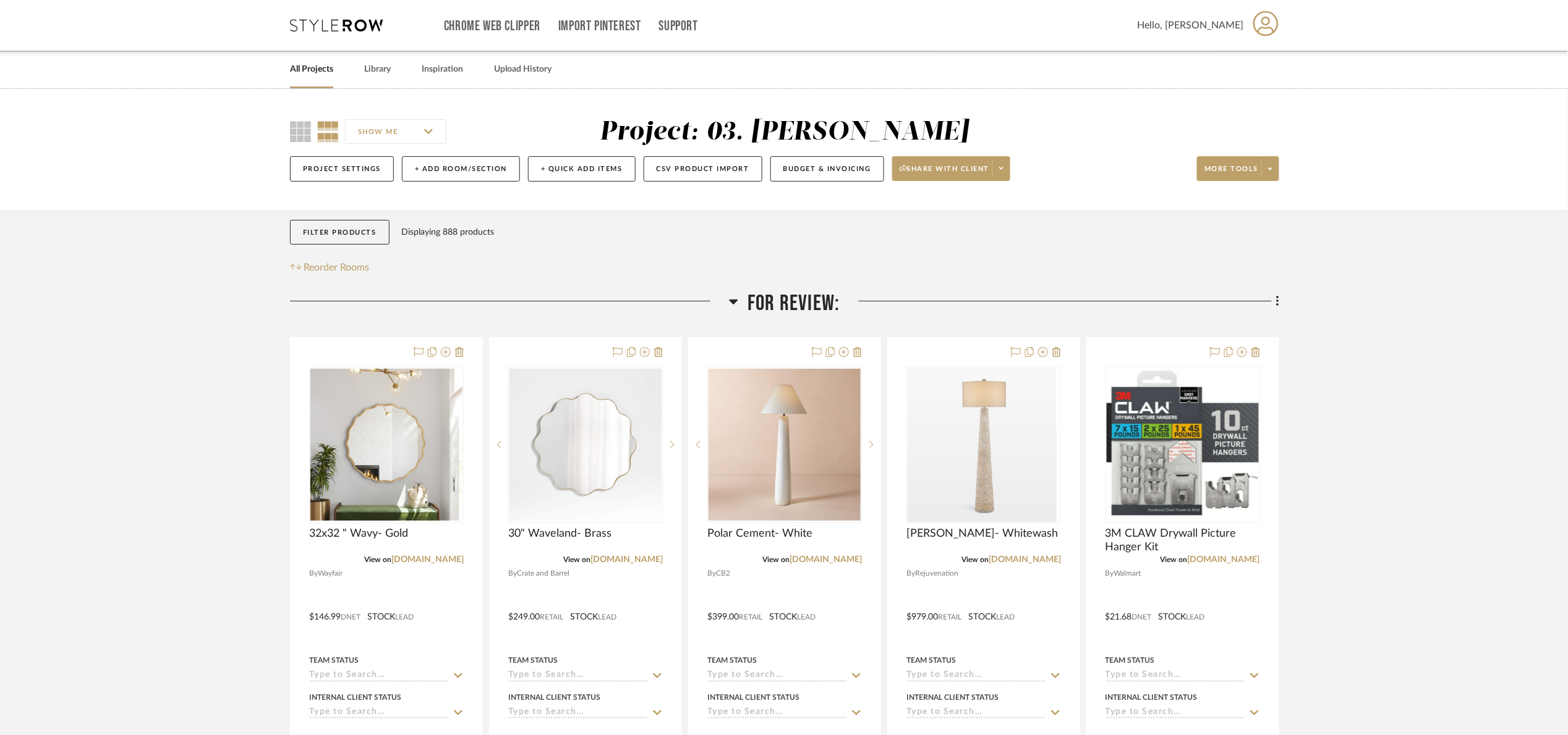
click at [787, 303] on span "For Review:" at bounding box center [793, 304] width 92 height 27
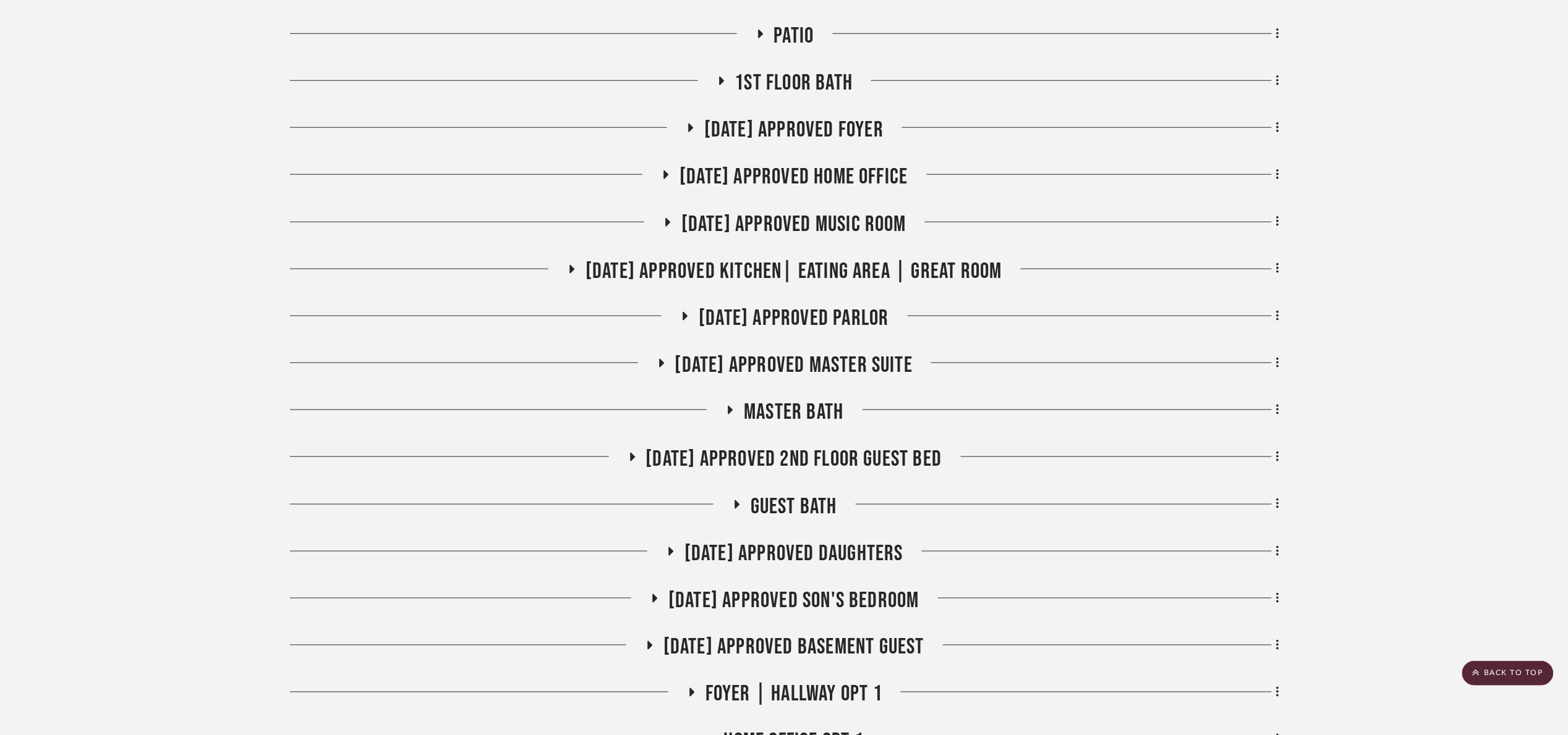
scroll to position [463, 0]
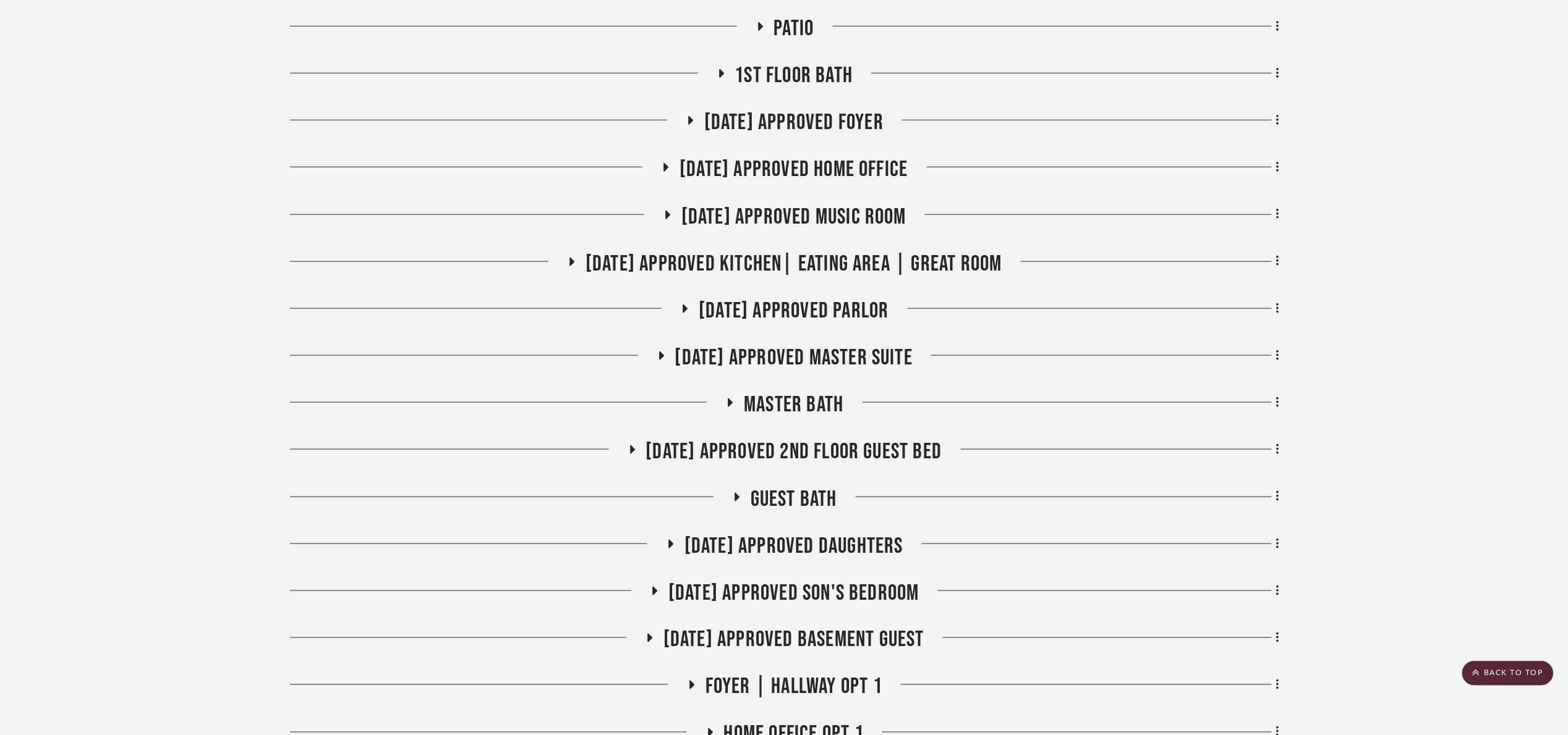
click at [761, 363] on span "07.02.25 Approved Master Suite" at bounding box center [794, 358] width 238 height 27
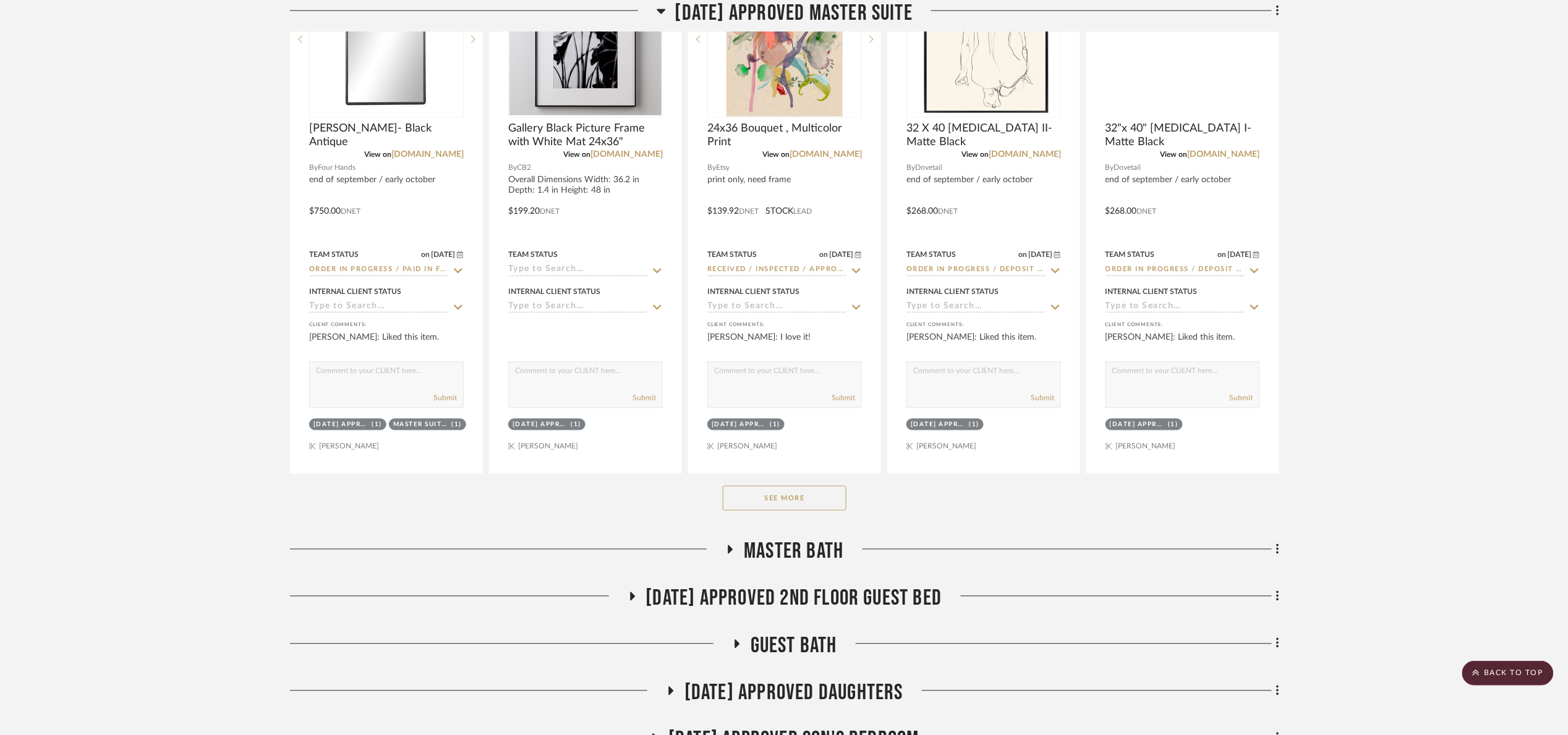
scroll to position [1019, 0]
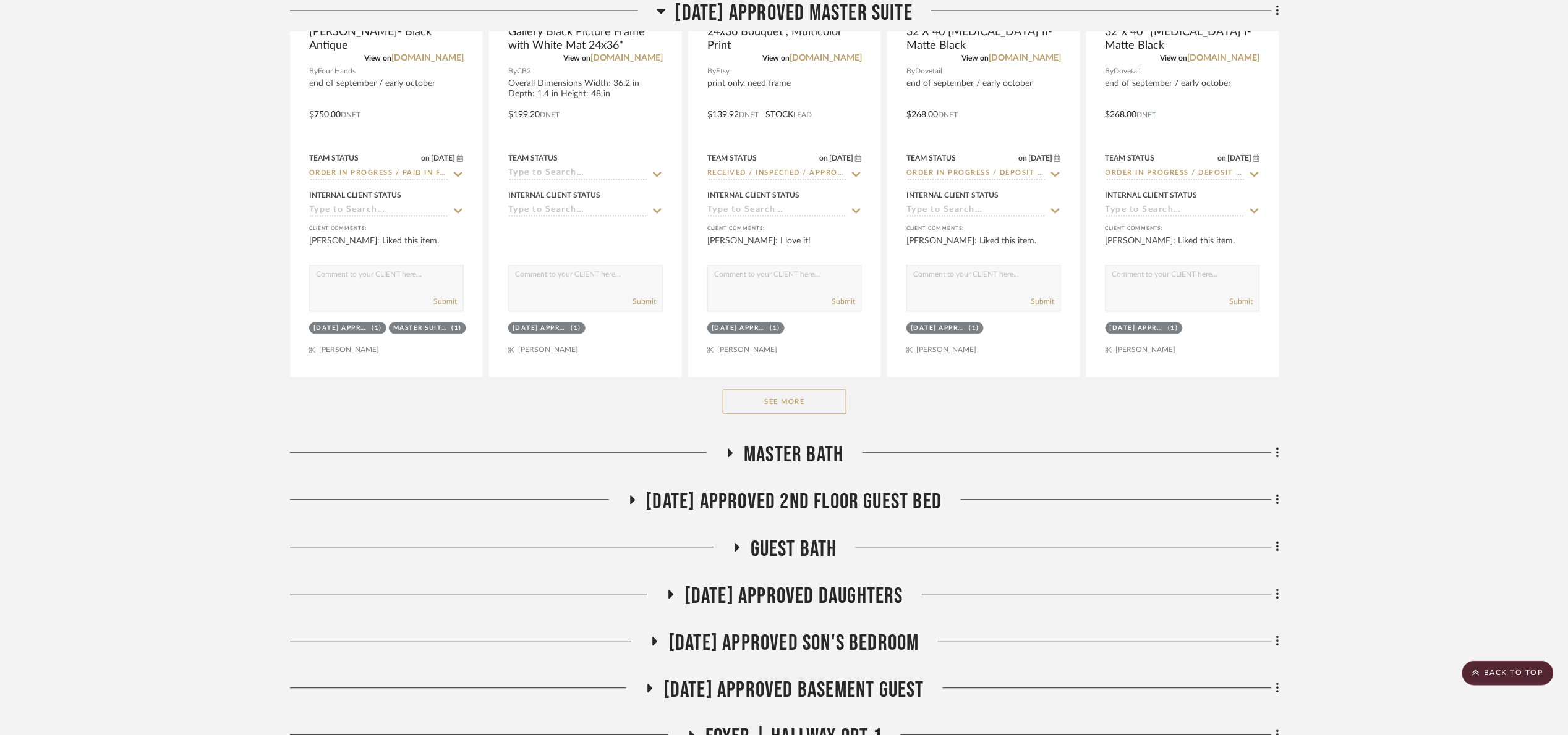
click at [802, 413] on button "See More" at bounding box center [785, 402] width 124 height 25
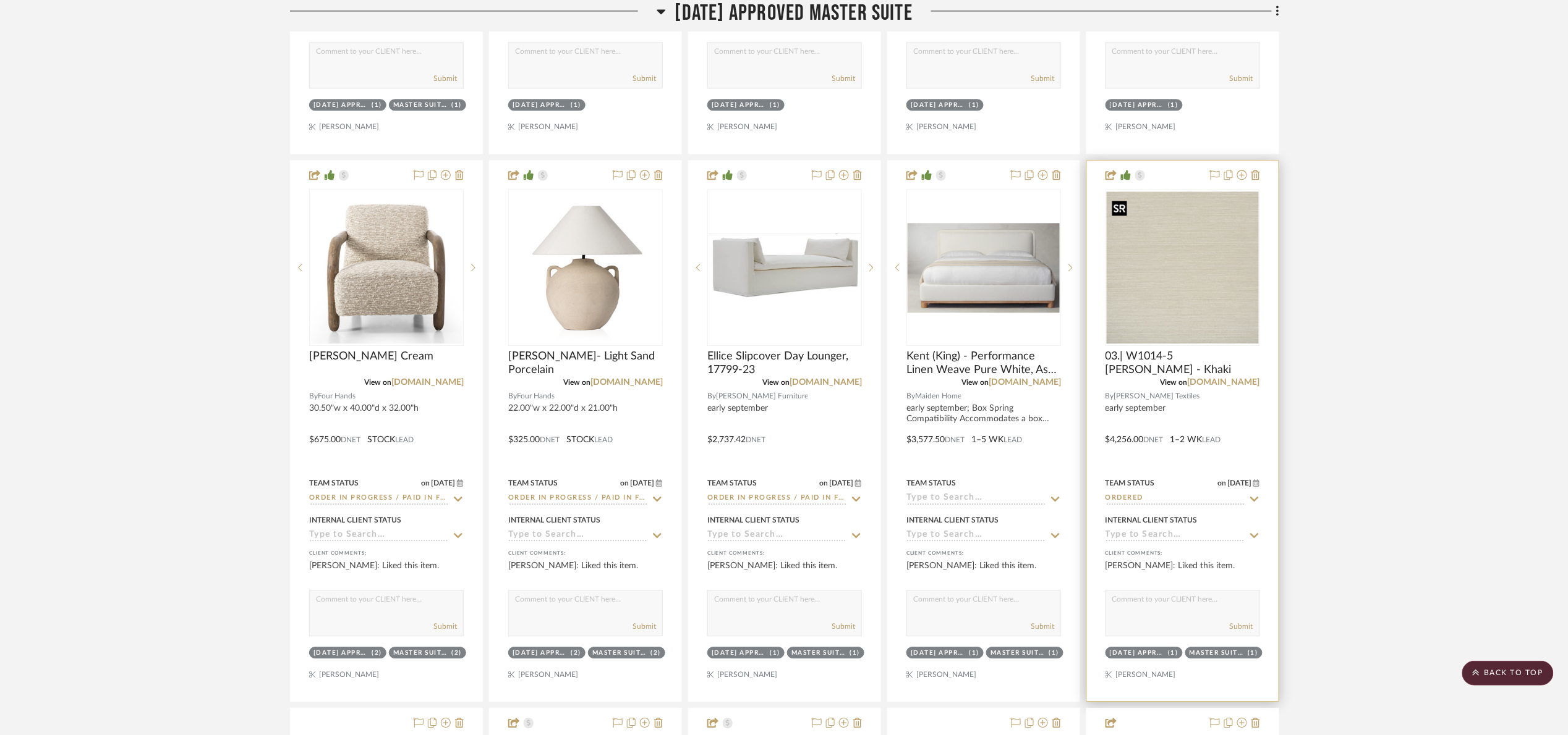
scroll to position [1298, 0]
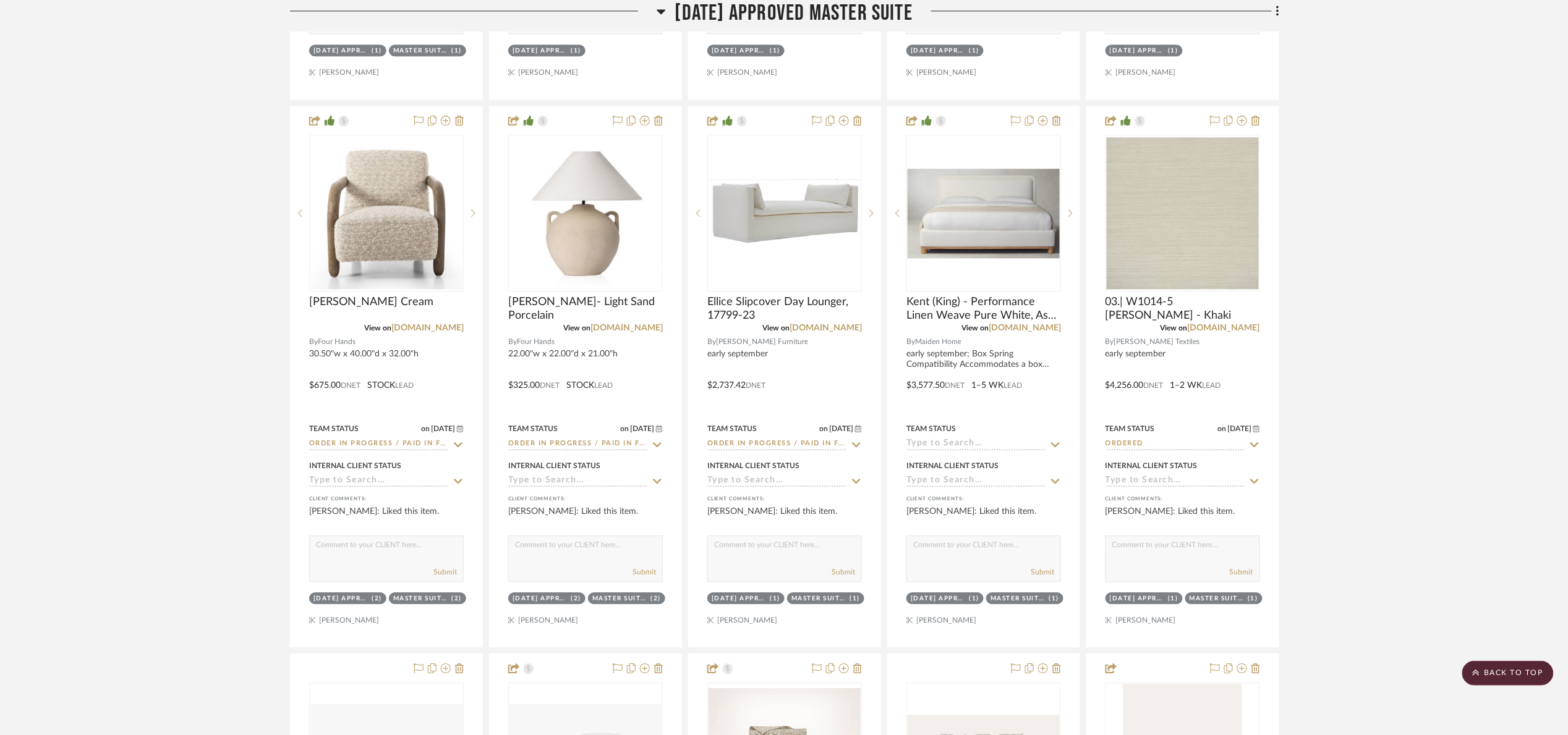
click at [692, 13] on span "07.02.25 Approved Master Suite" at bounding box center [794, 13] width 238 height 27
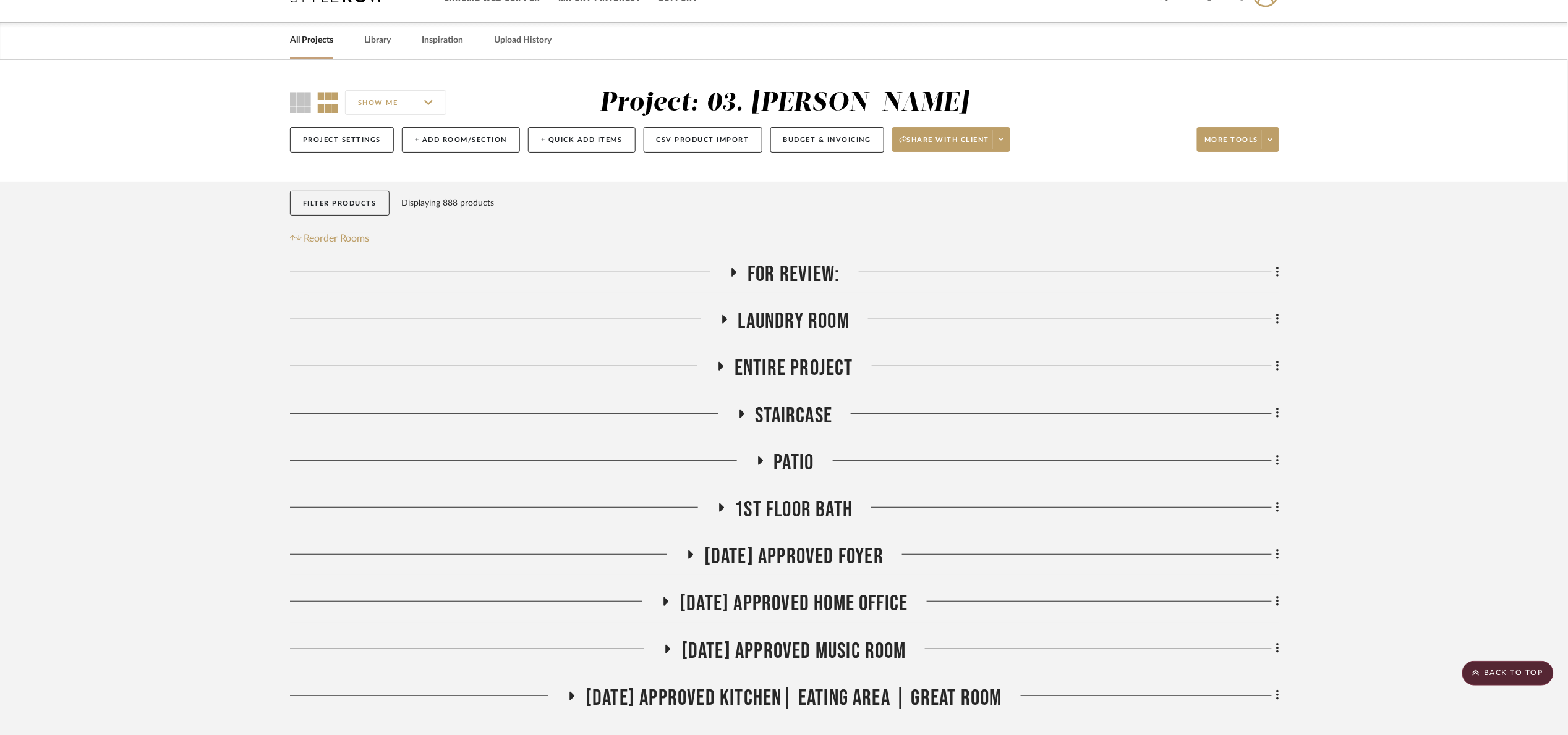
scroll to position [0, 0]
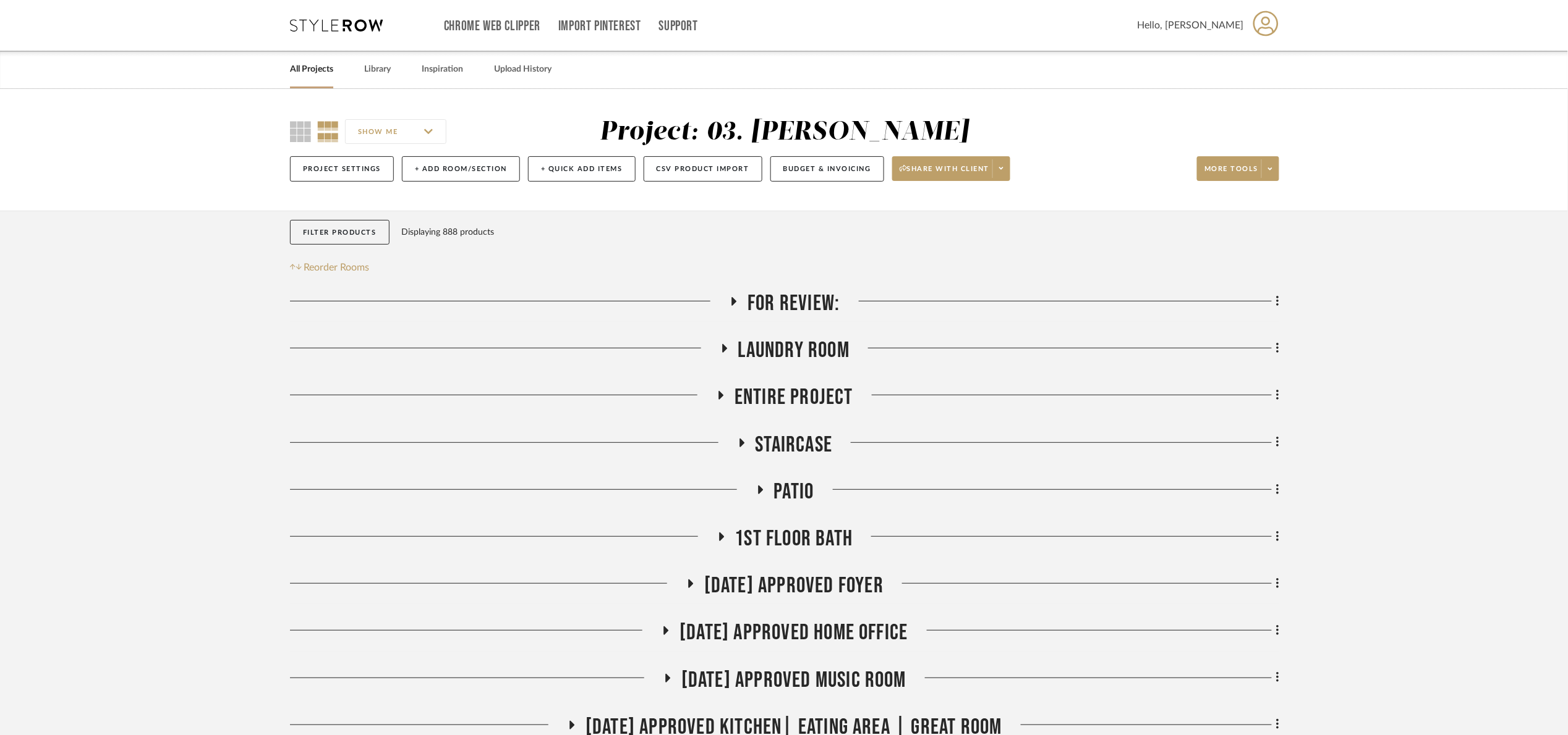
click at [777, 310] on span "For Review:" at bounding box center [793, 304] width 92 height 27
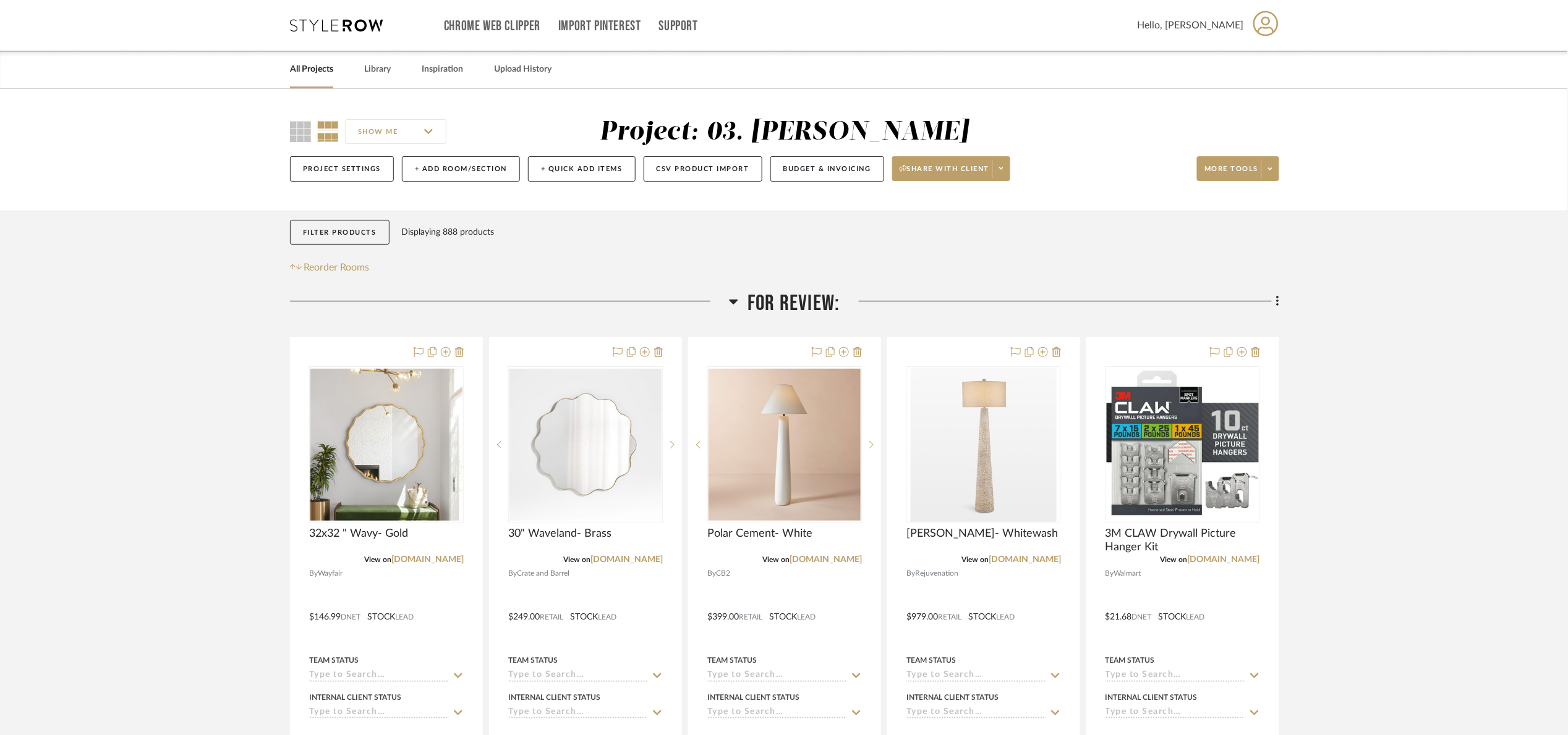
click at [781, 310] on span "For Review:" at bounding box center [793, 304] width 92 height 27
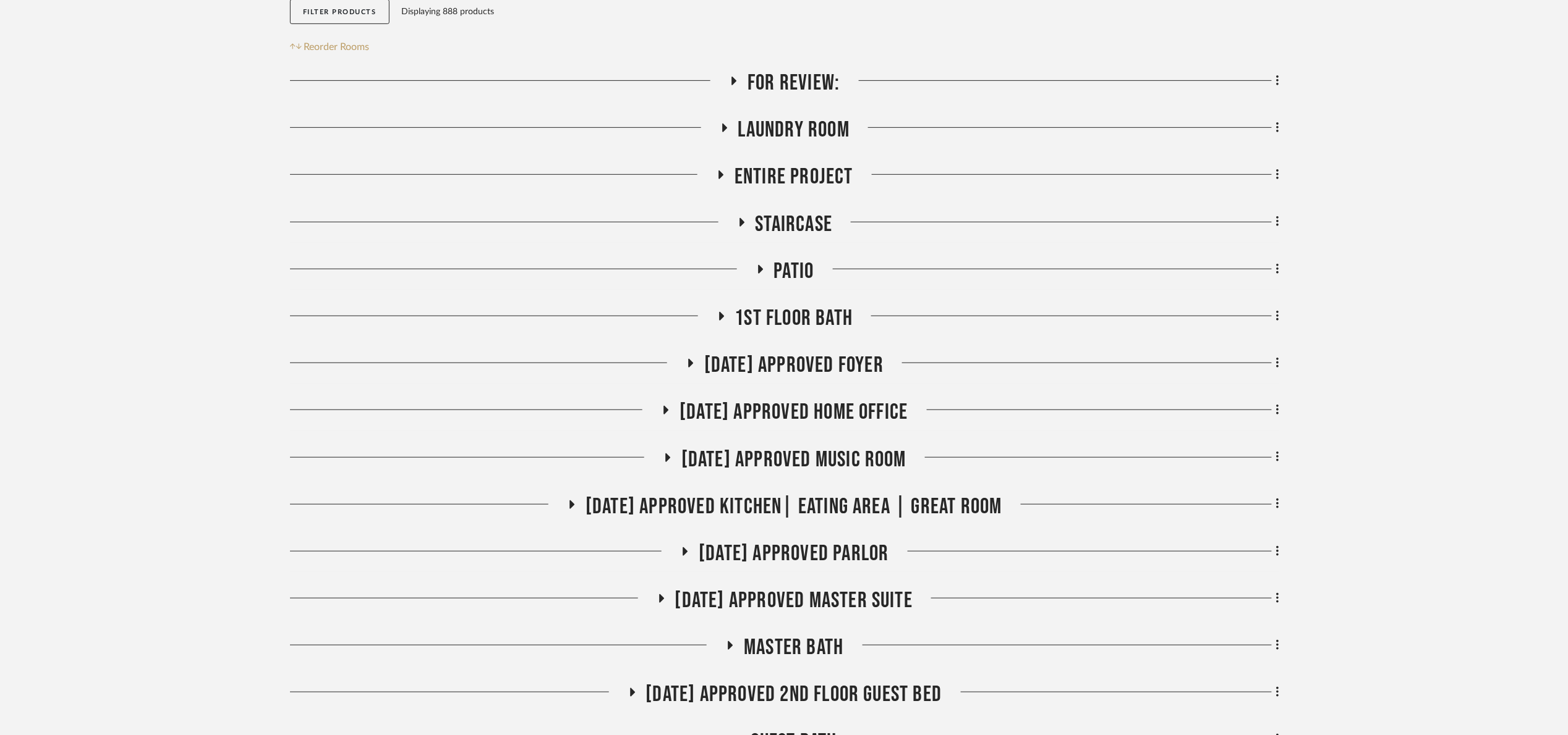
scroll to position [371, 0]
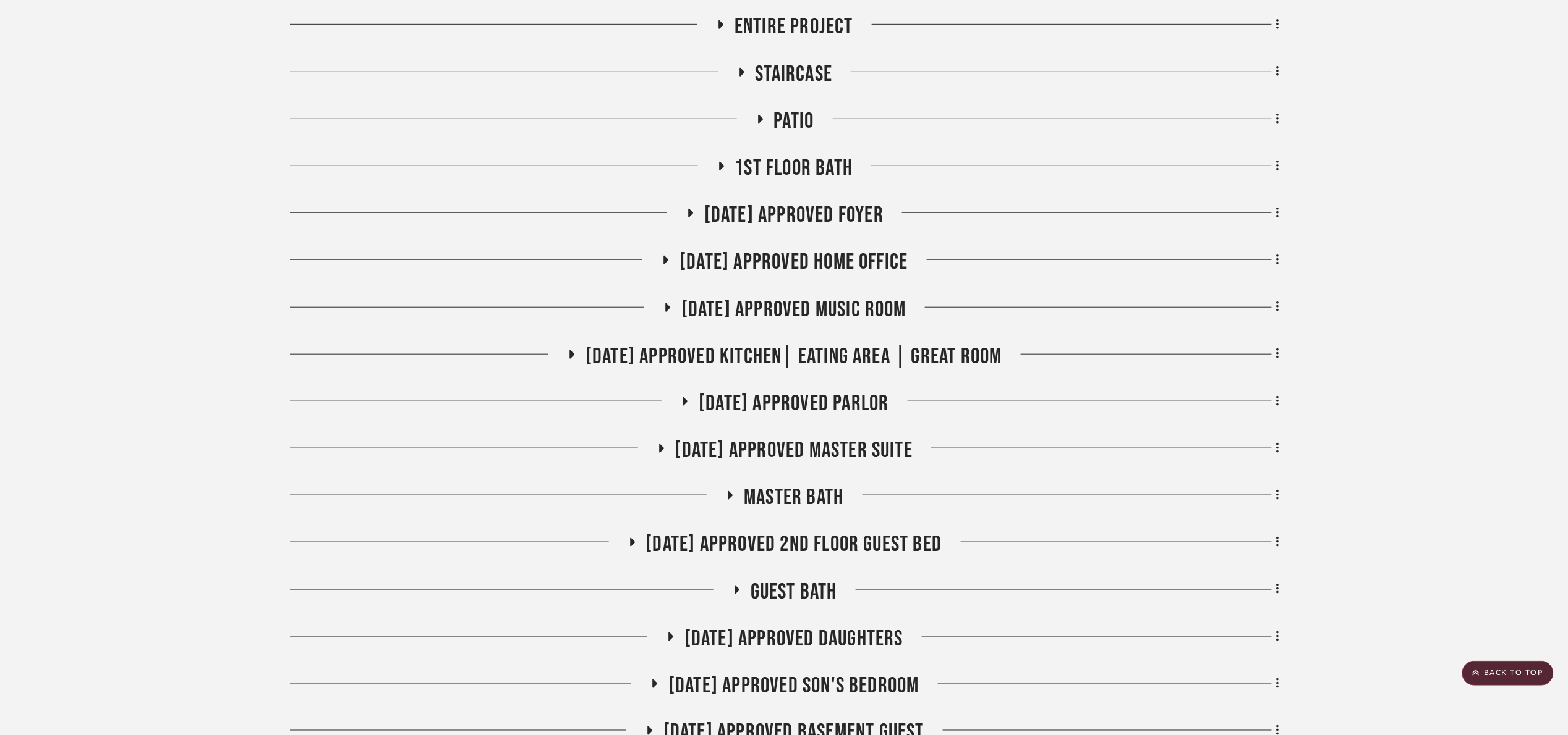
click at [816, 458] on span "07.02.25 Approved Master Suite" at bounding box center [794, 451] width 238 height 27
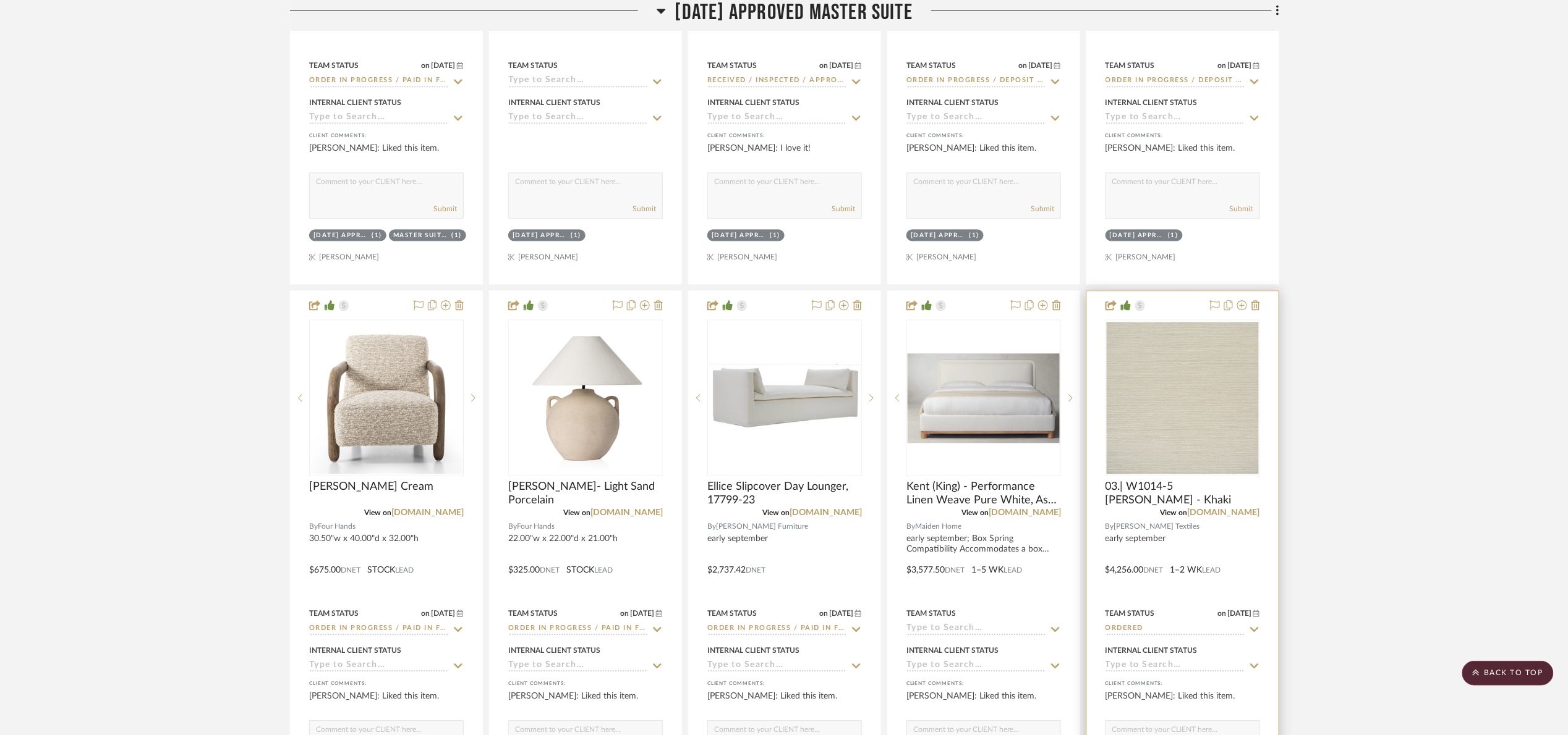
scroll to position [1205, 0]
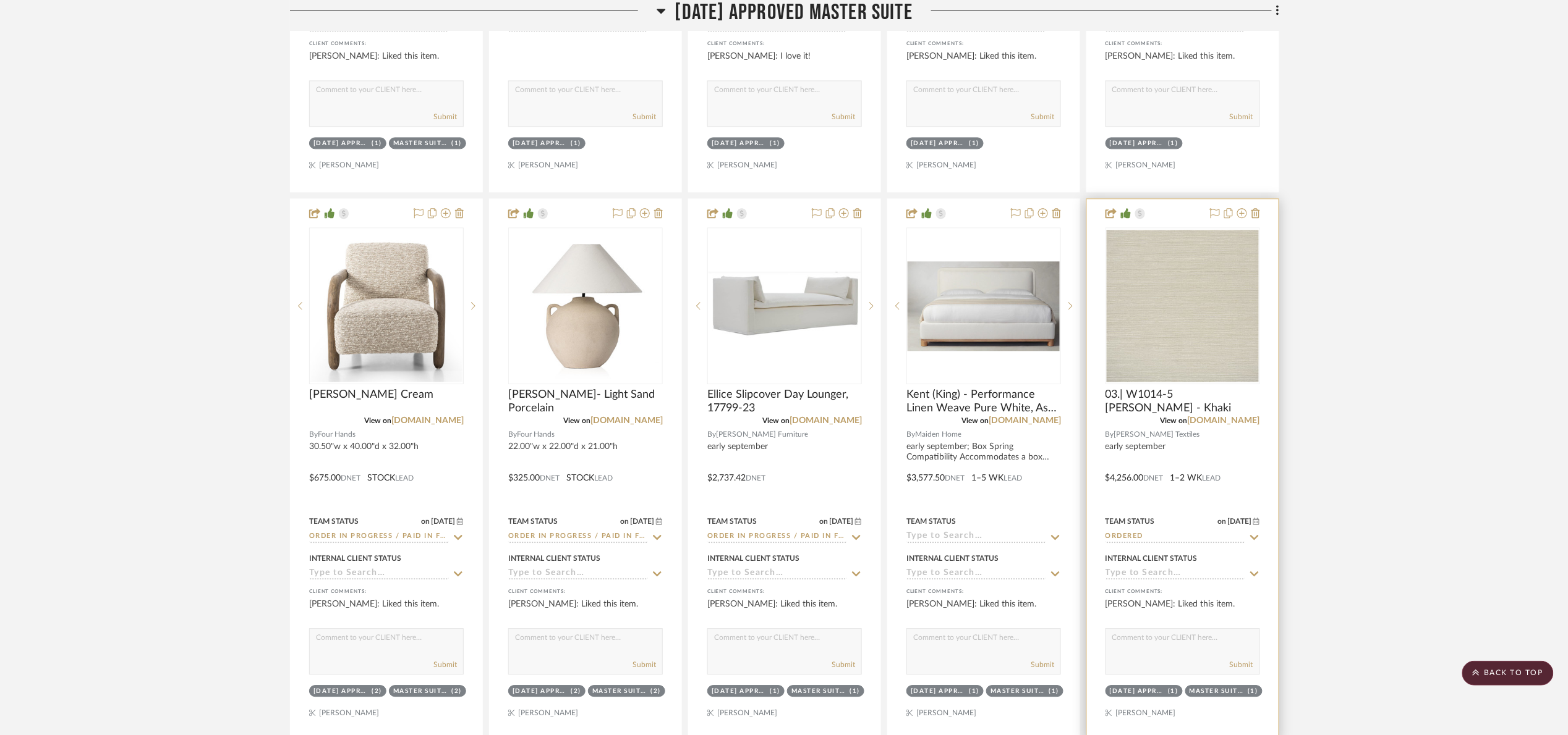
click at [1153, 541] on input "Ordered" at bounding box center [1175, 537] width 139 height 12
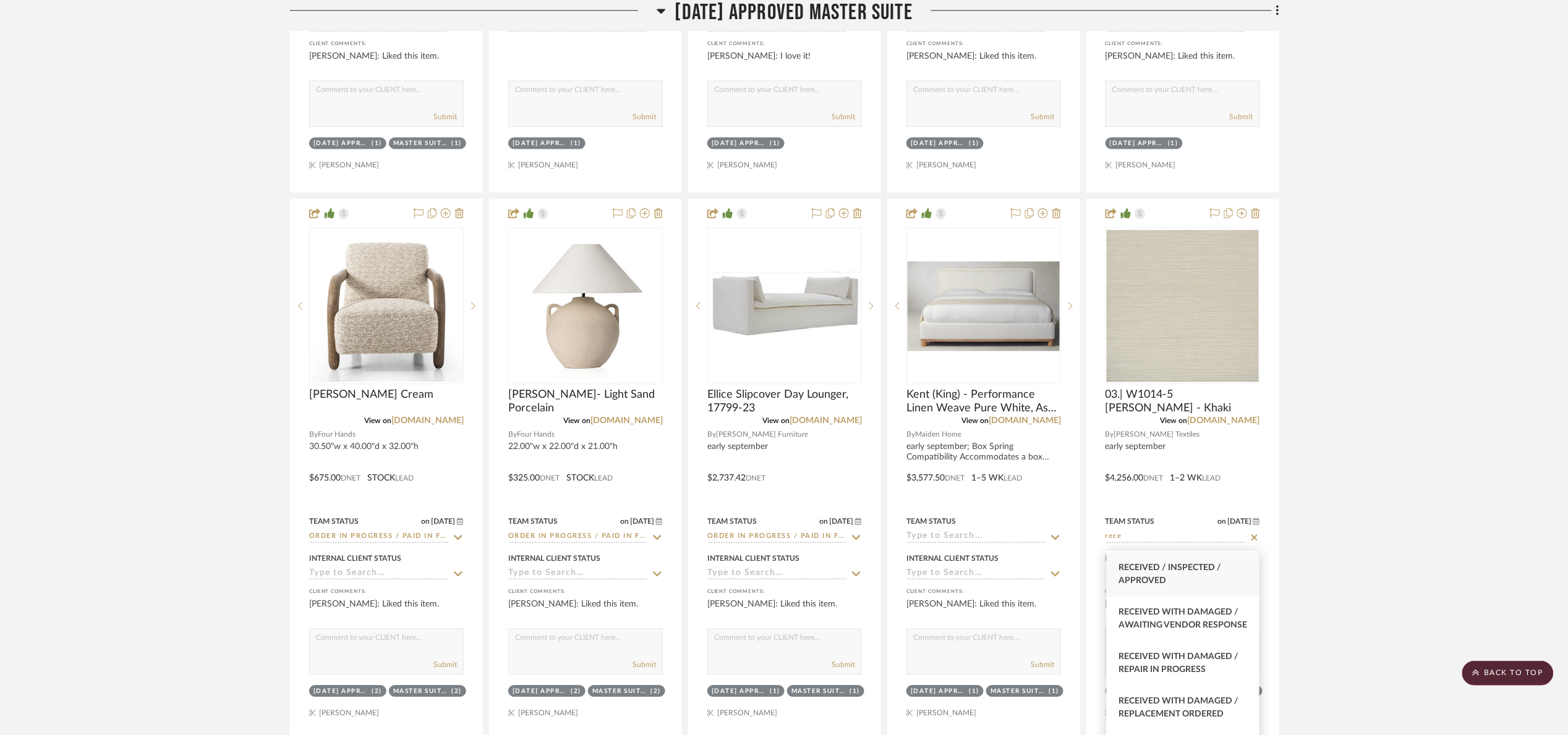
scroll to position [93, 0]
type input "rece"
click at [1217, 636] on div "Received / Inspected / Approved" at bounding box center [1183, 632] width 153 height 44
type input "9/3/2025"
type input "Received / Inspected / Approved"
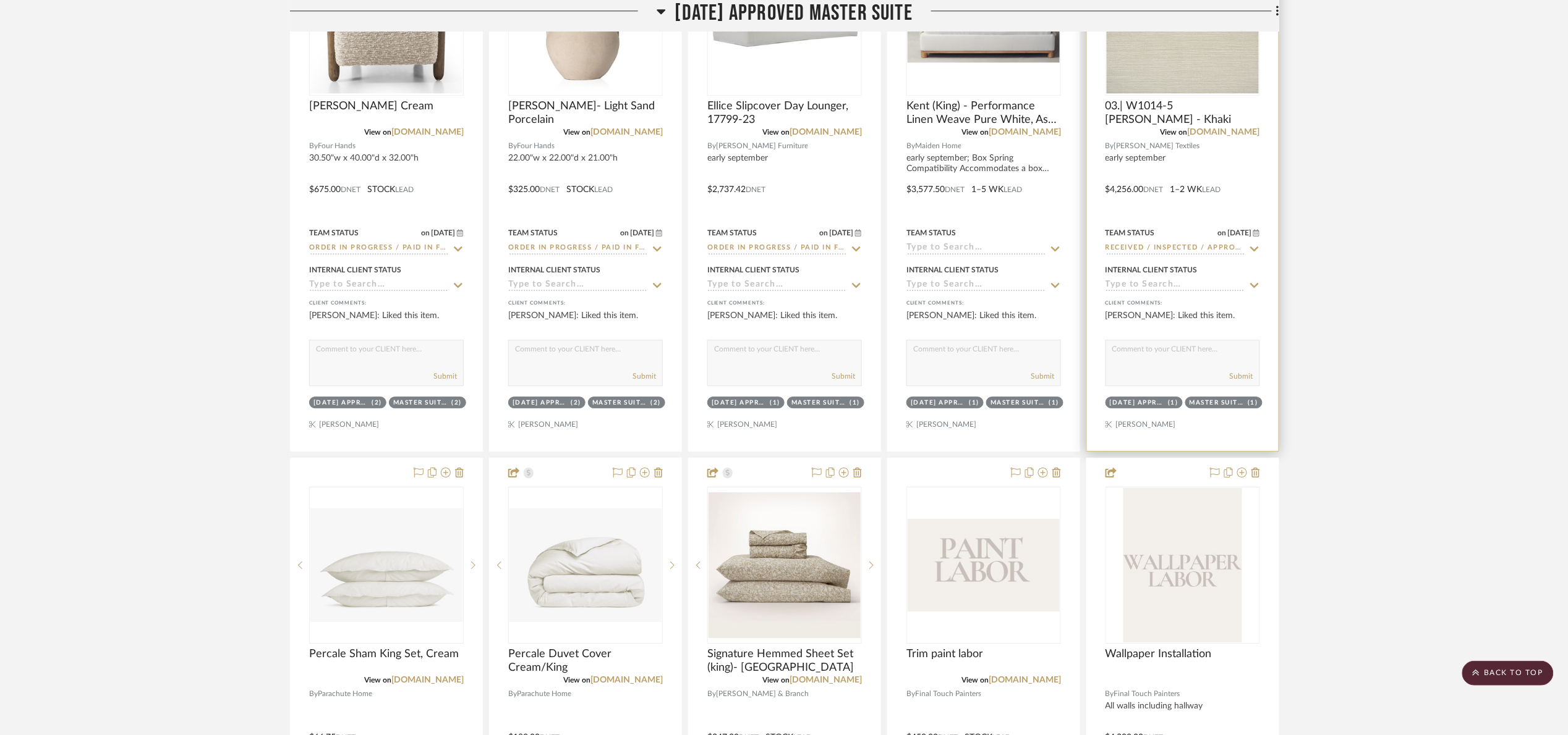
scroll to position [1390, 0]
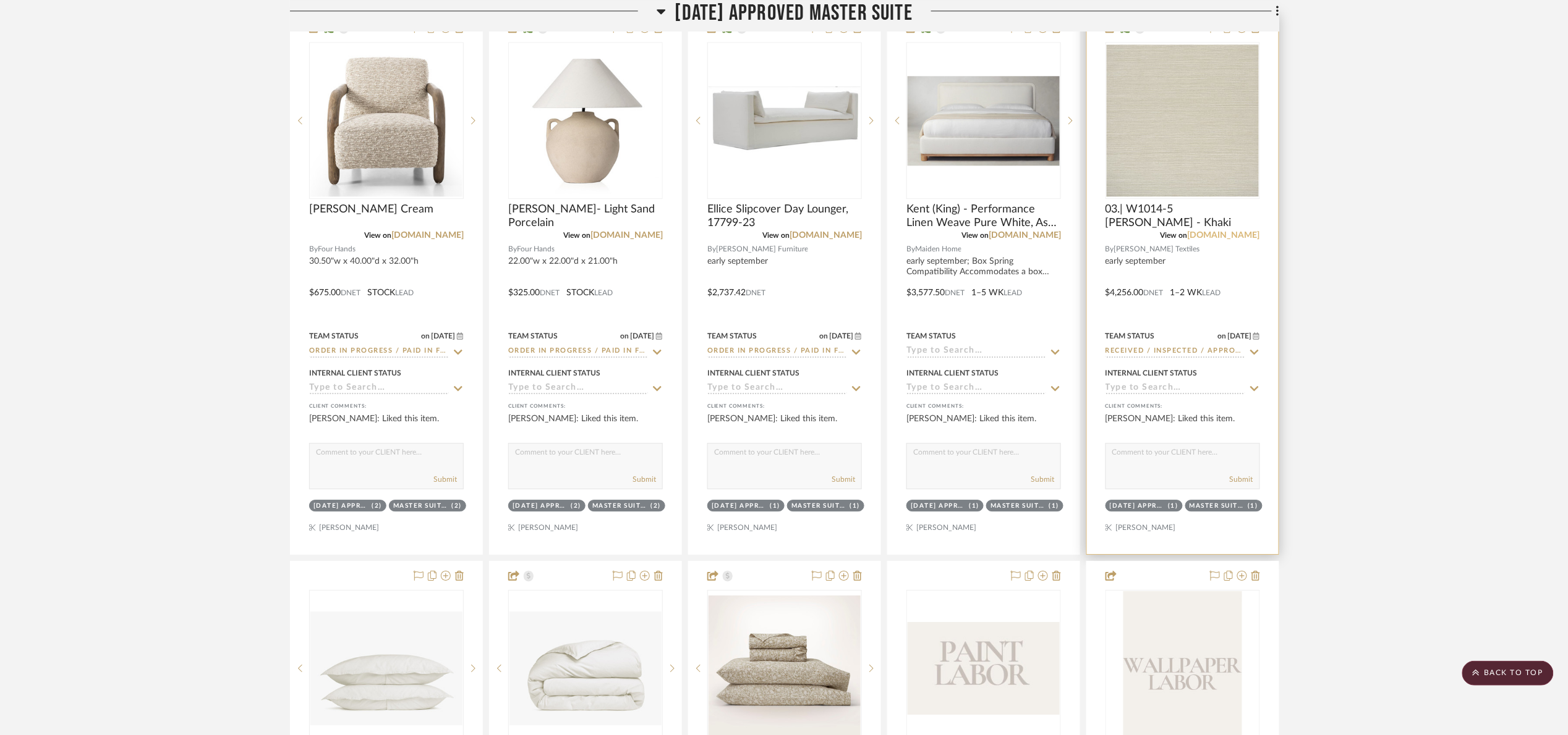
click at [1235, 239] on link "[DOMAIN_NAME]" at bounding box center [1224, 235] width 73 height 8
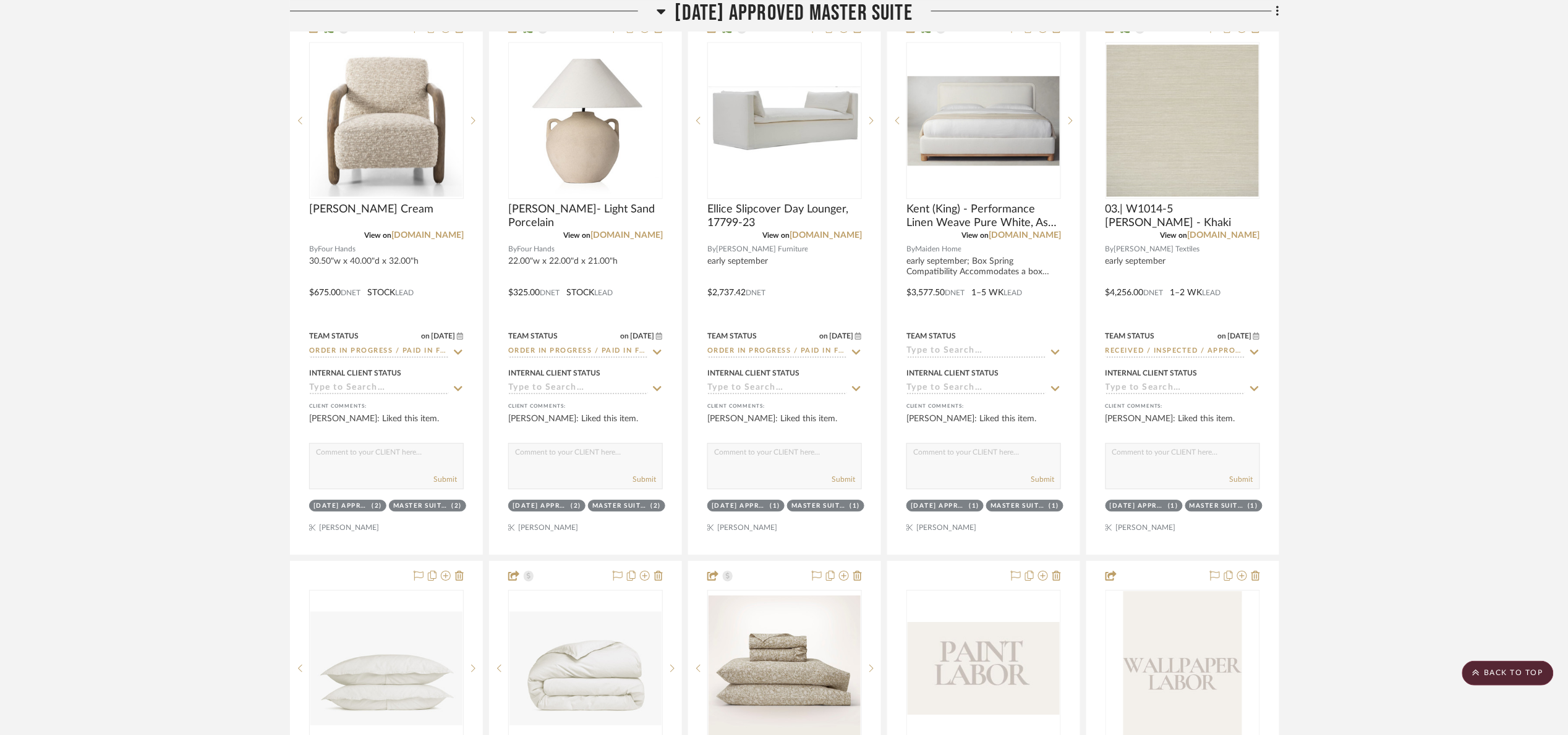
click at [753, 8] on span "07.02.25 Approved Master Suite" at bounding box center [794, 13] width 238 height 27
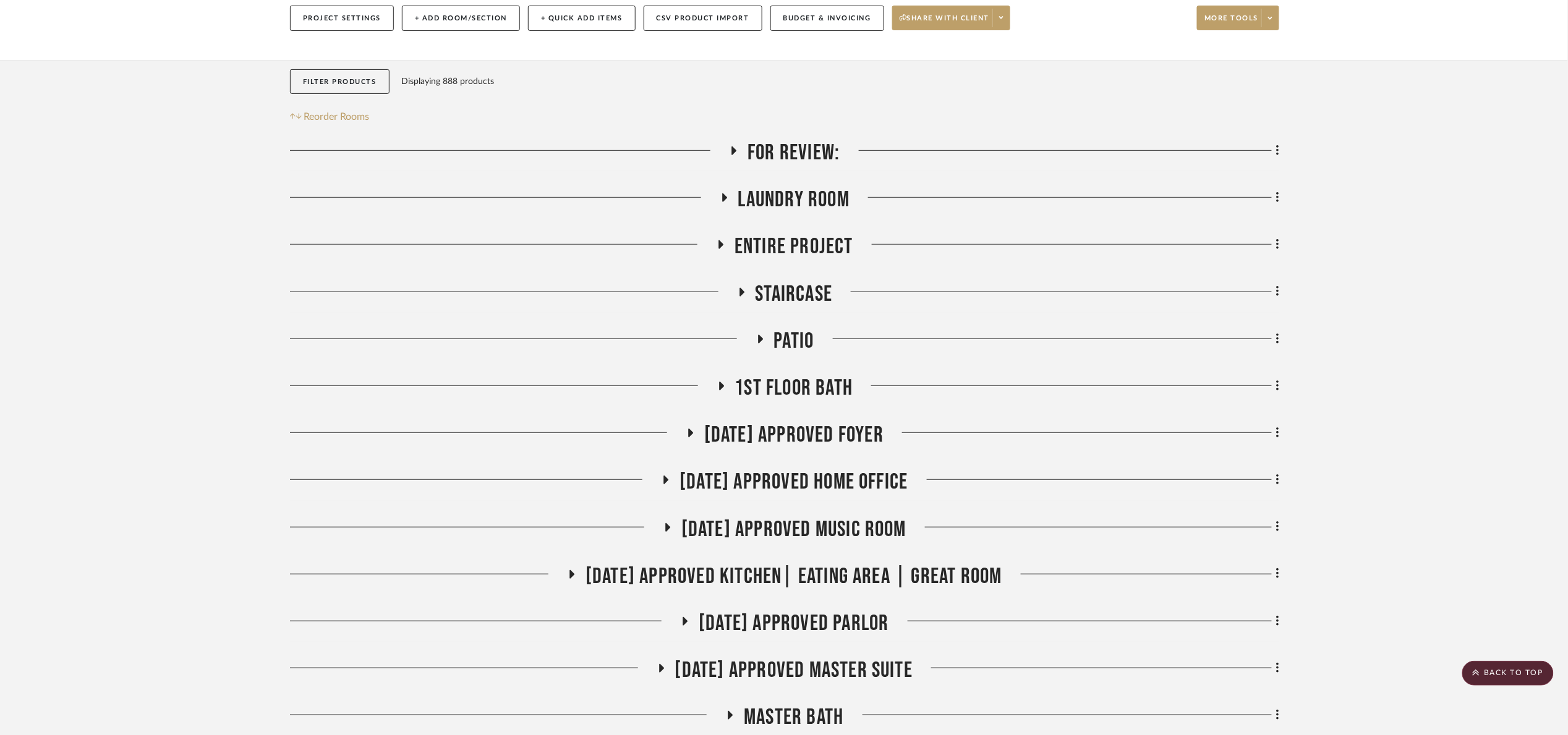
scroll to position [0, 0]
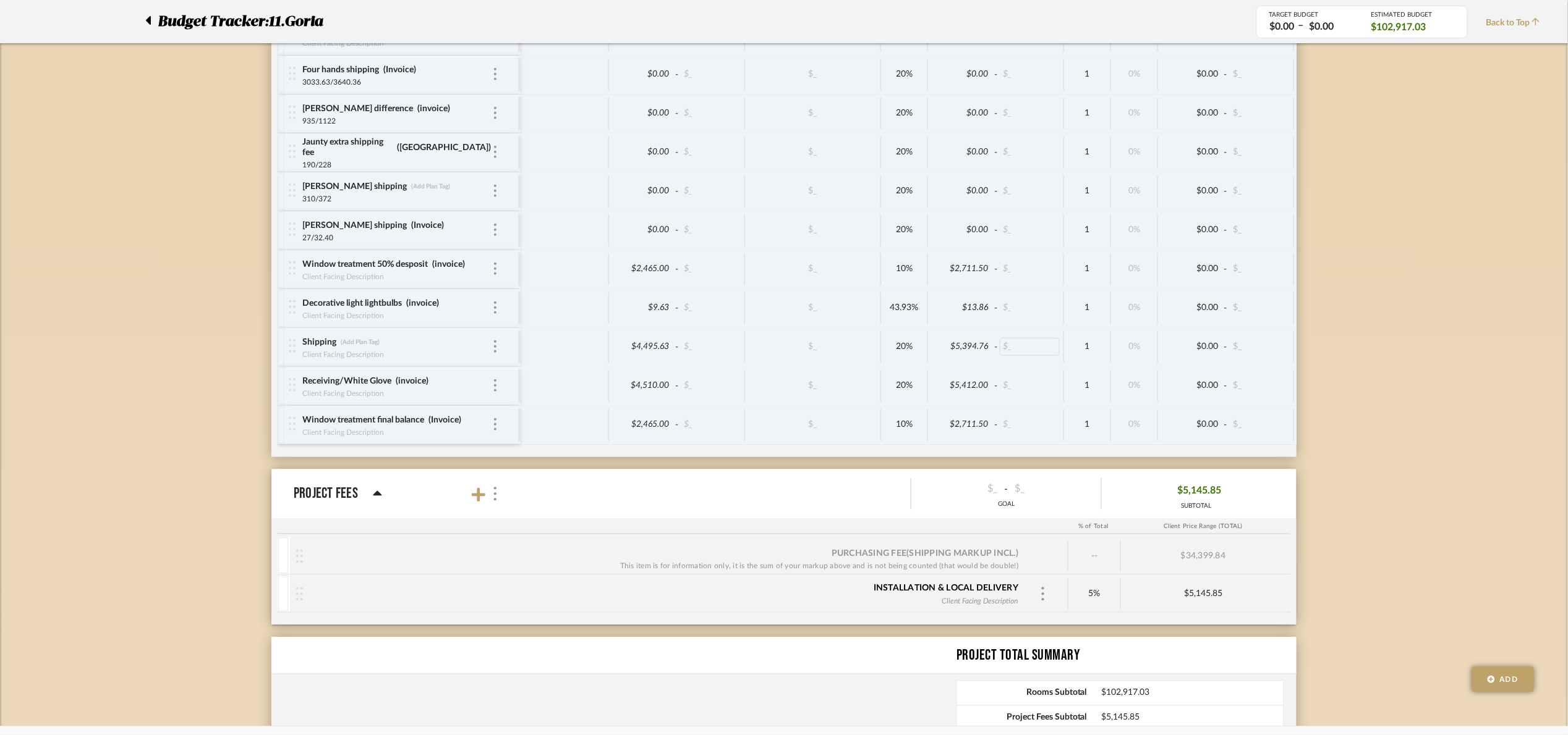
scroll to position [3158, 0]
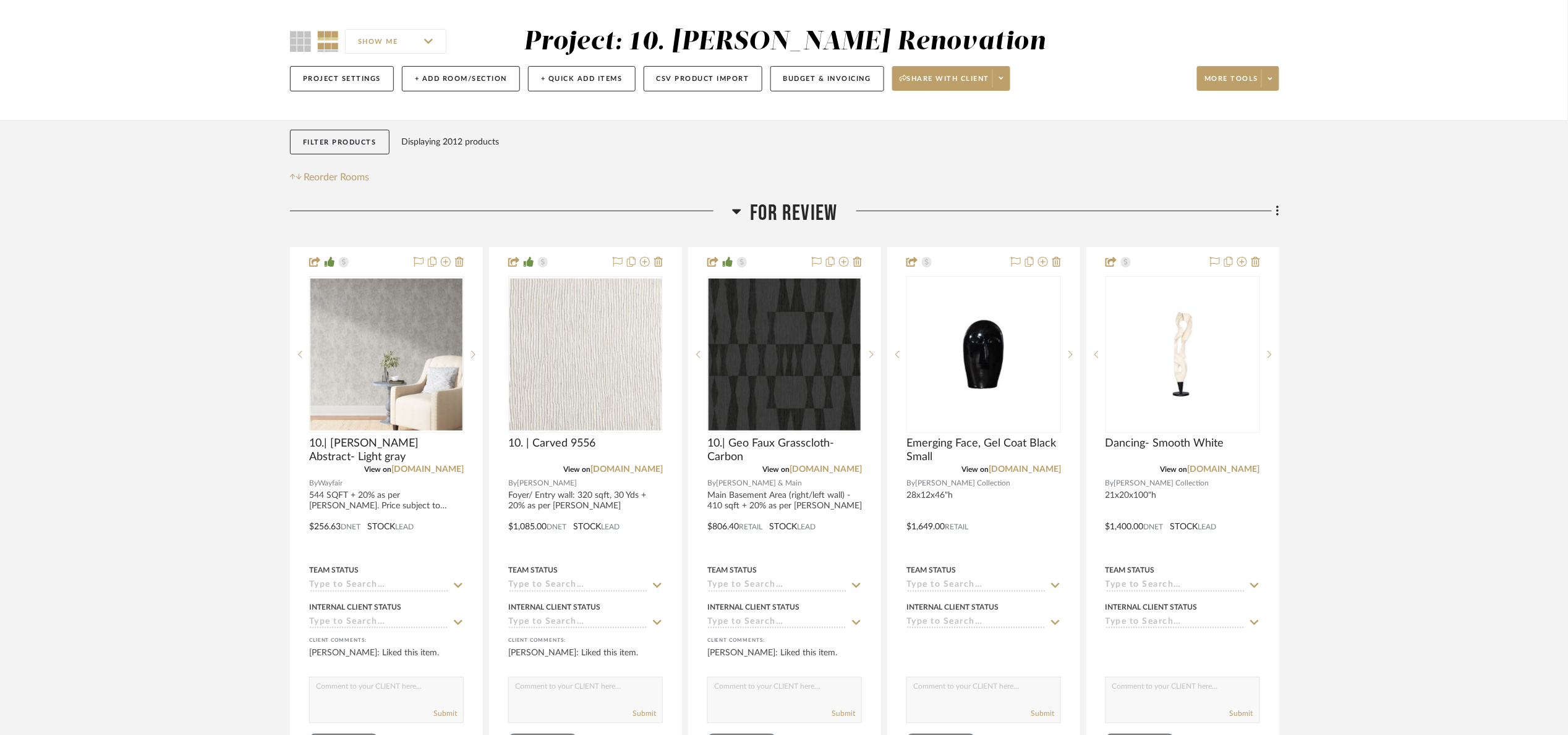
scroll to position [93, 0]
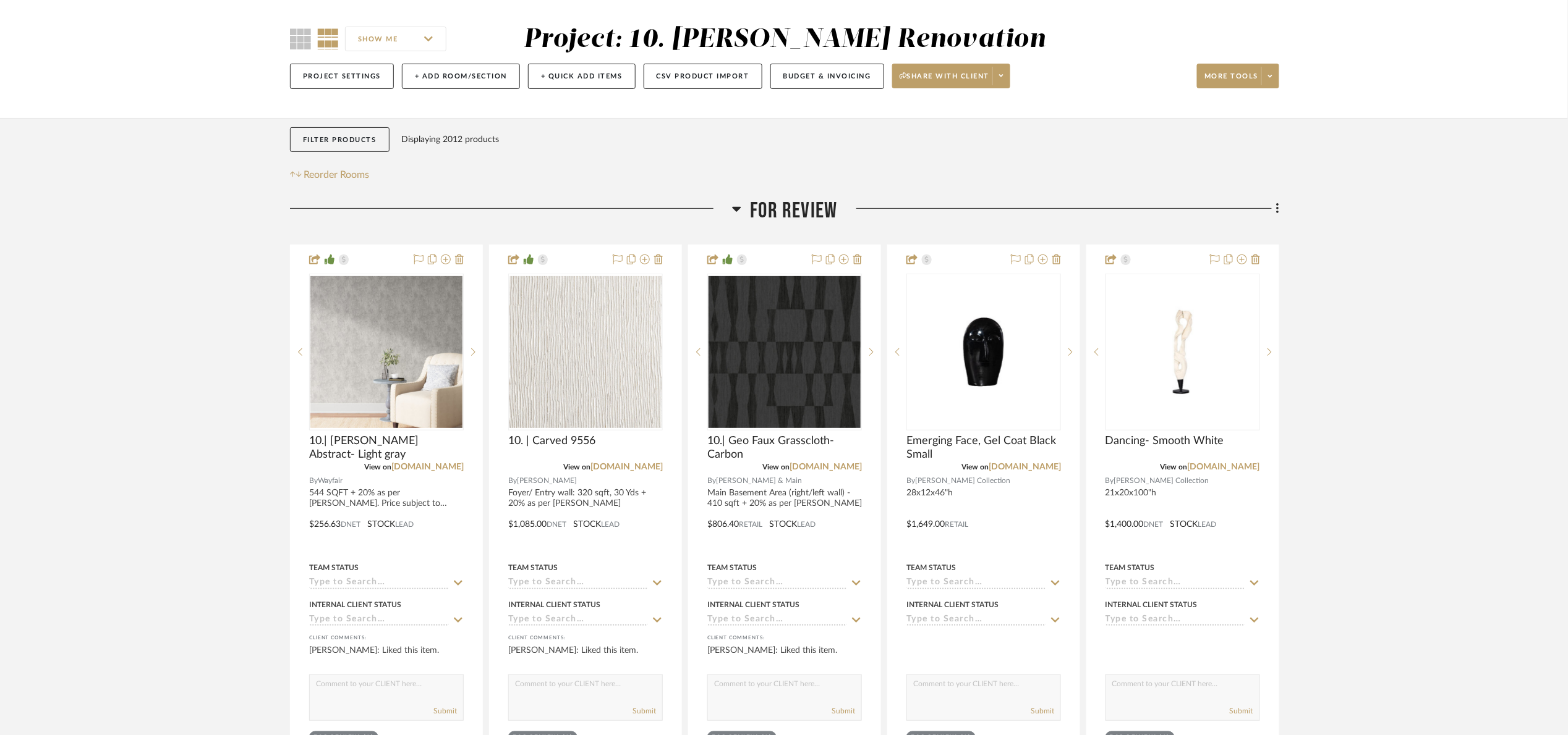
click at [809, 206] on span "For Review" at bounding box center [794, 211] width 87 height 27
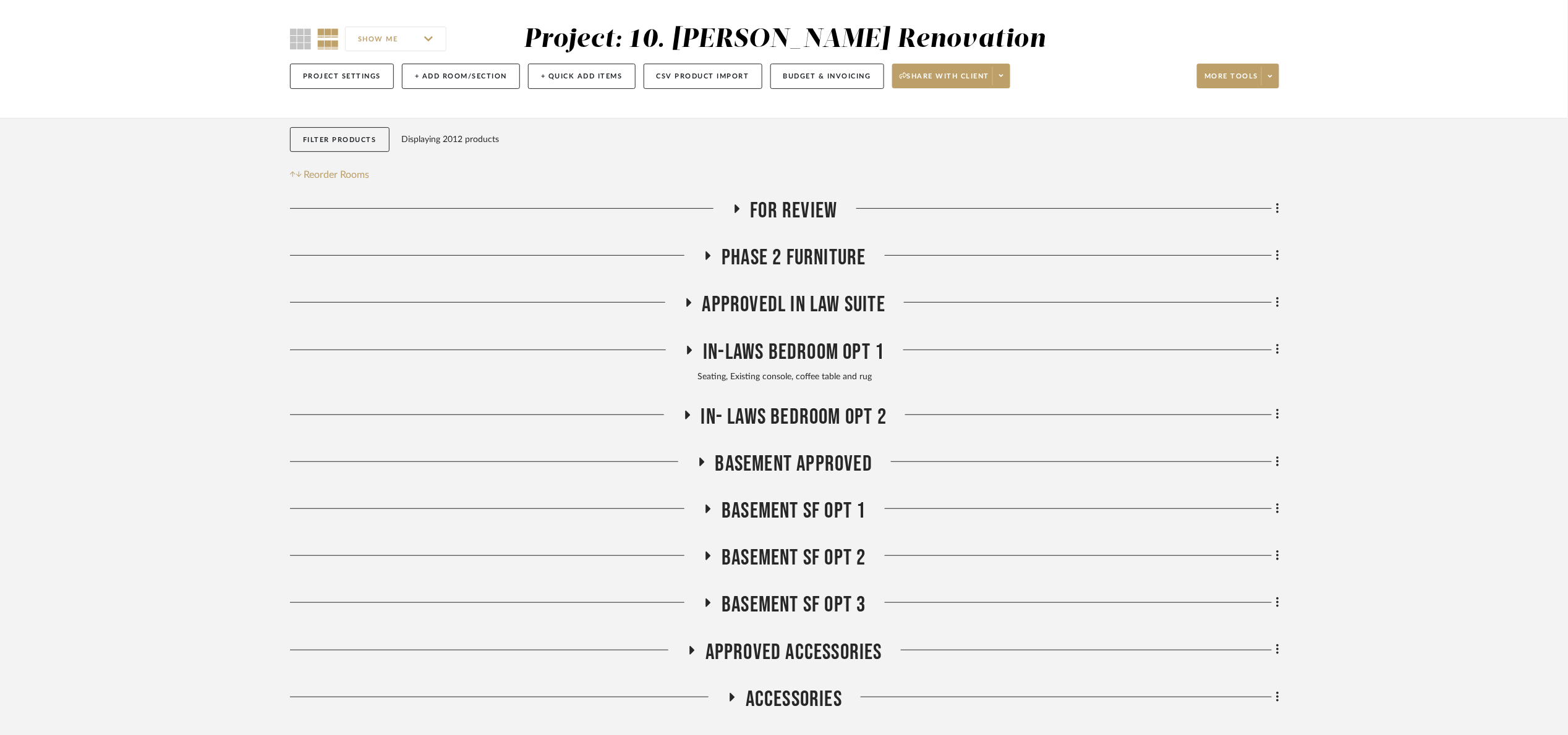
click at [820, 215] on span "For Review" at bounding box center [794, 211] width 87 height 27
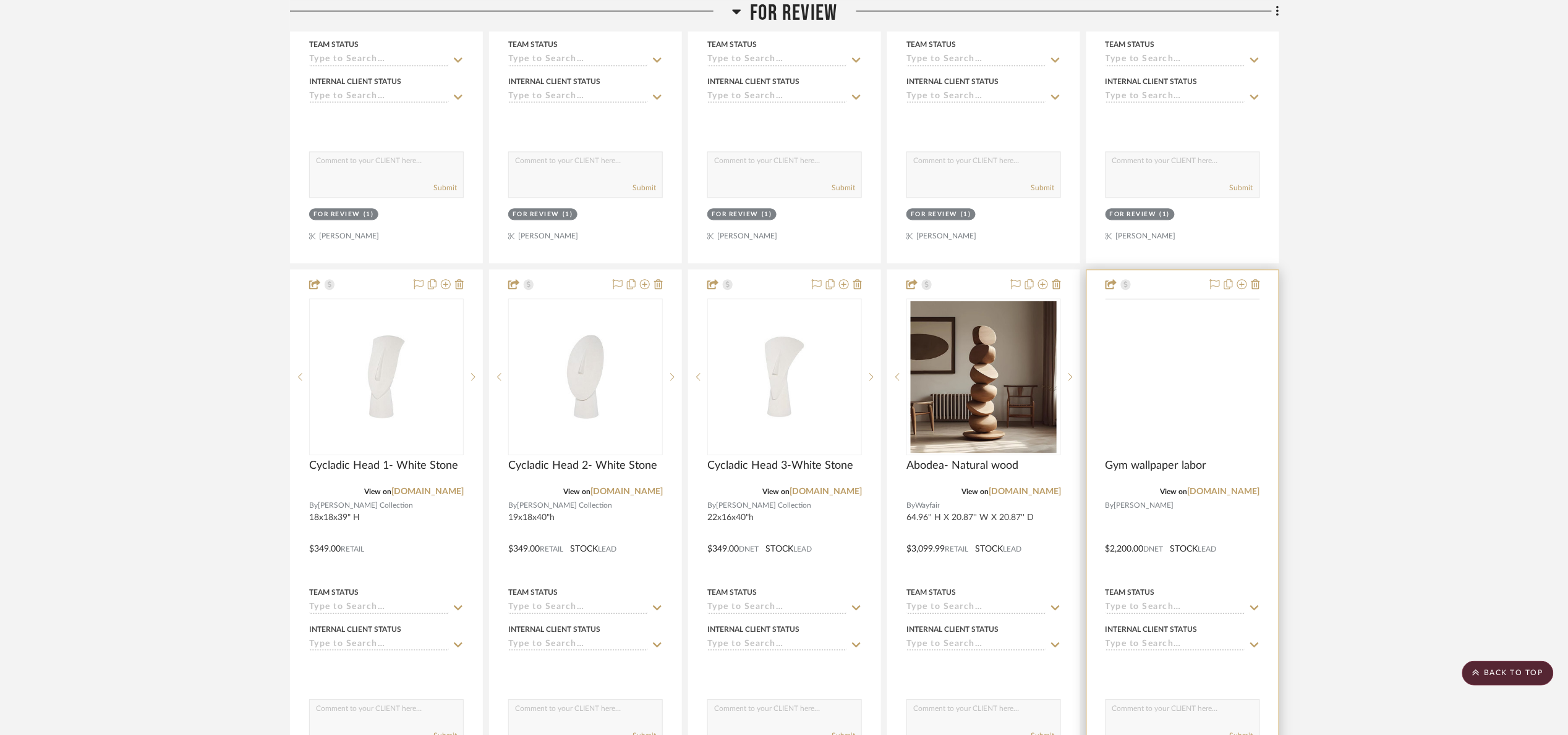
scroll to position [1298, 0]
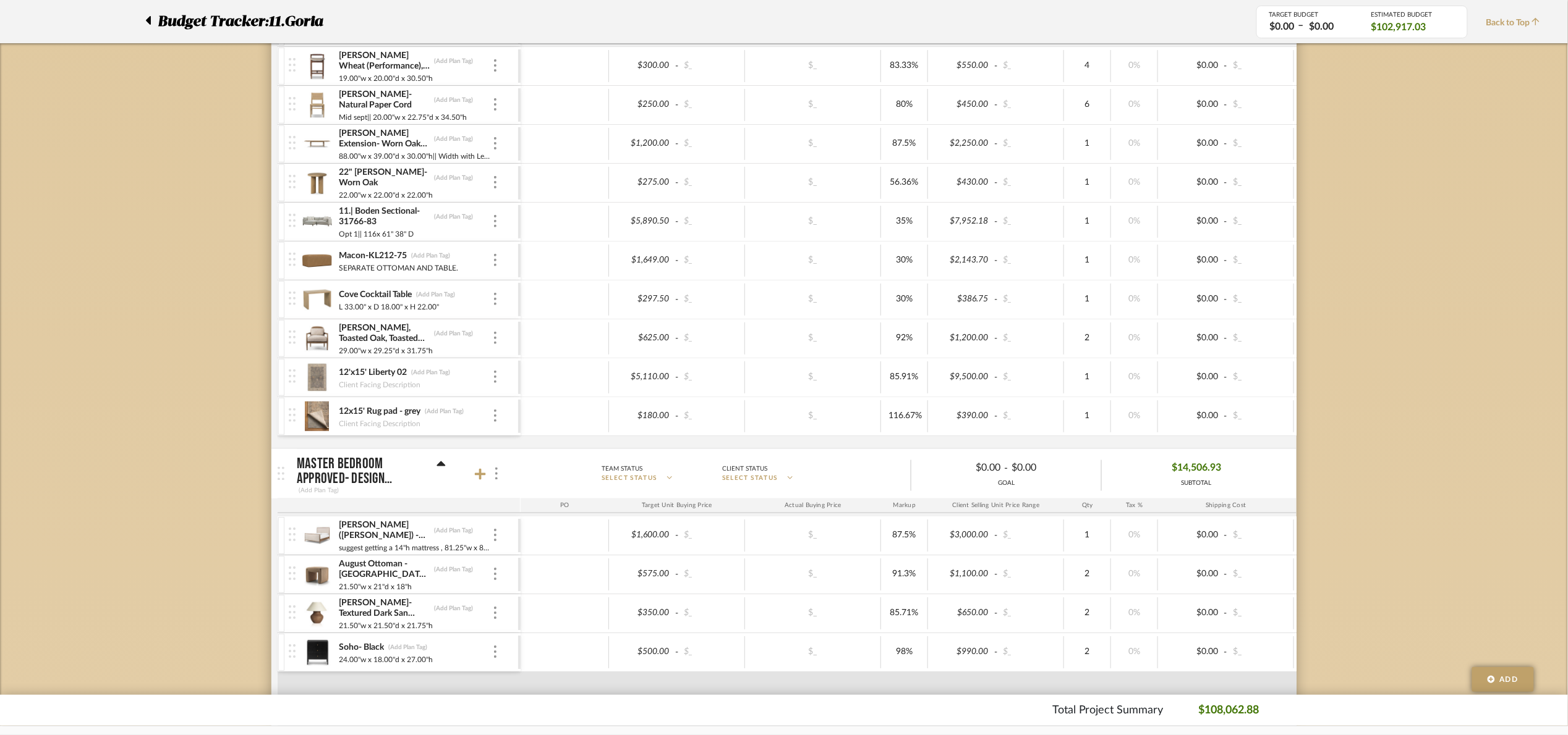
scroll to position [741, 0]
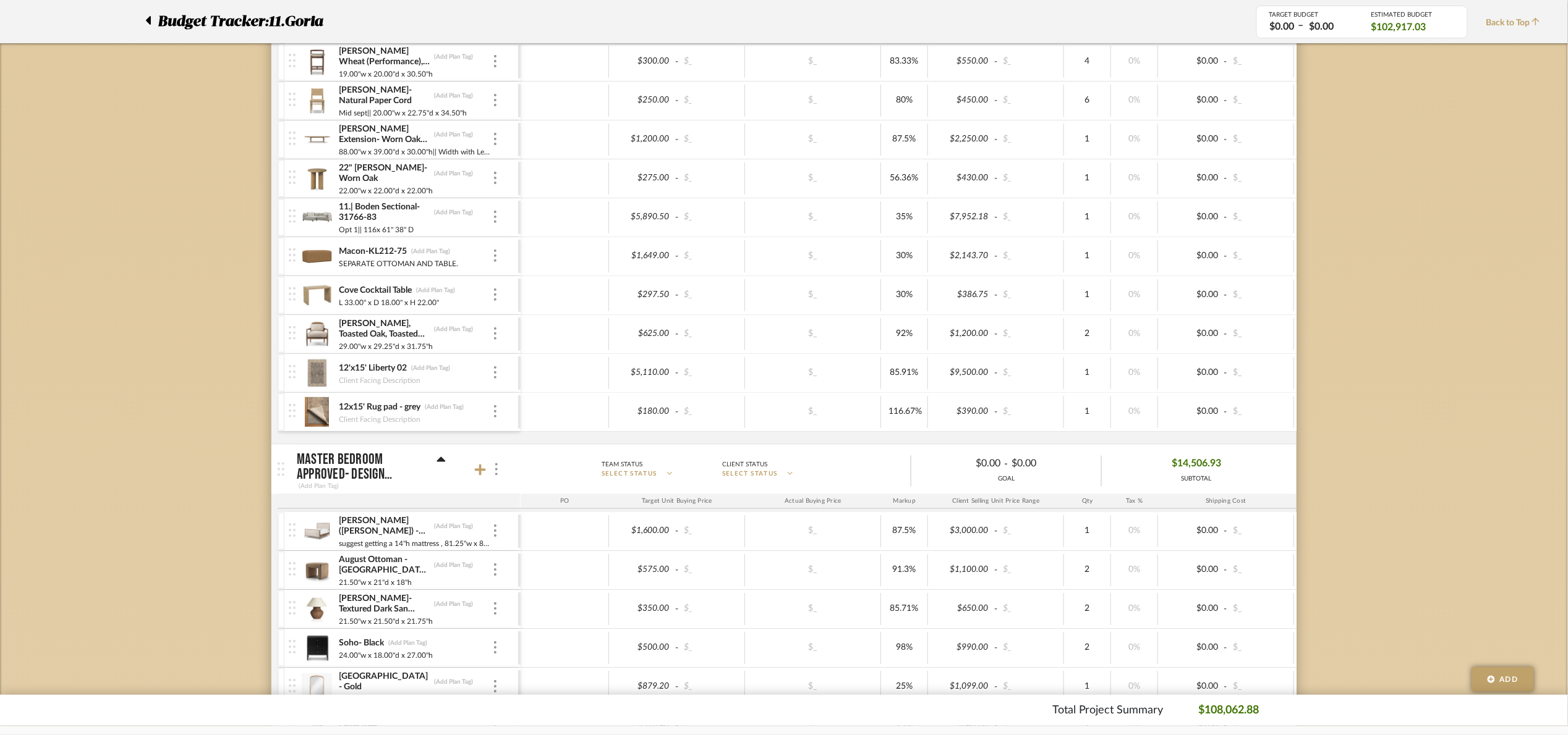
click at [147, 16] on icon at bounding box center [148, 20] width 6 height 15
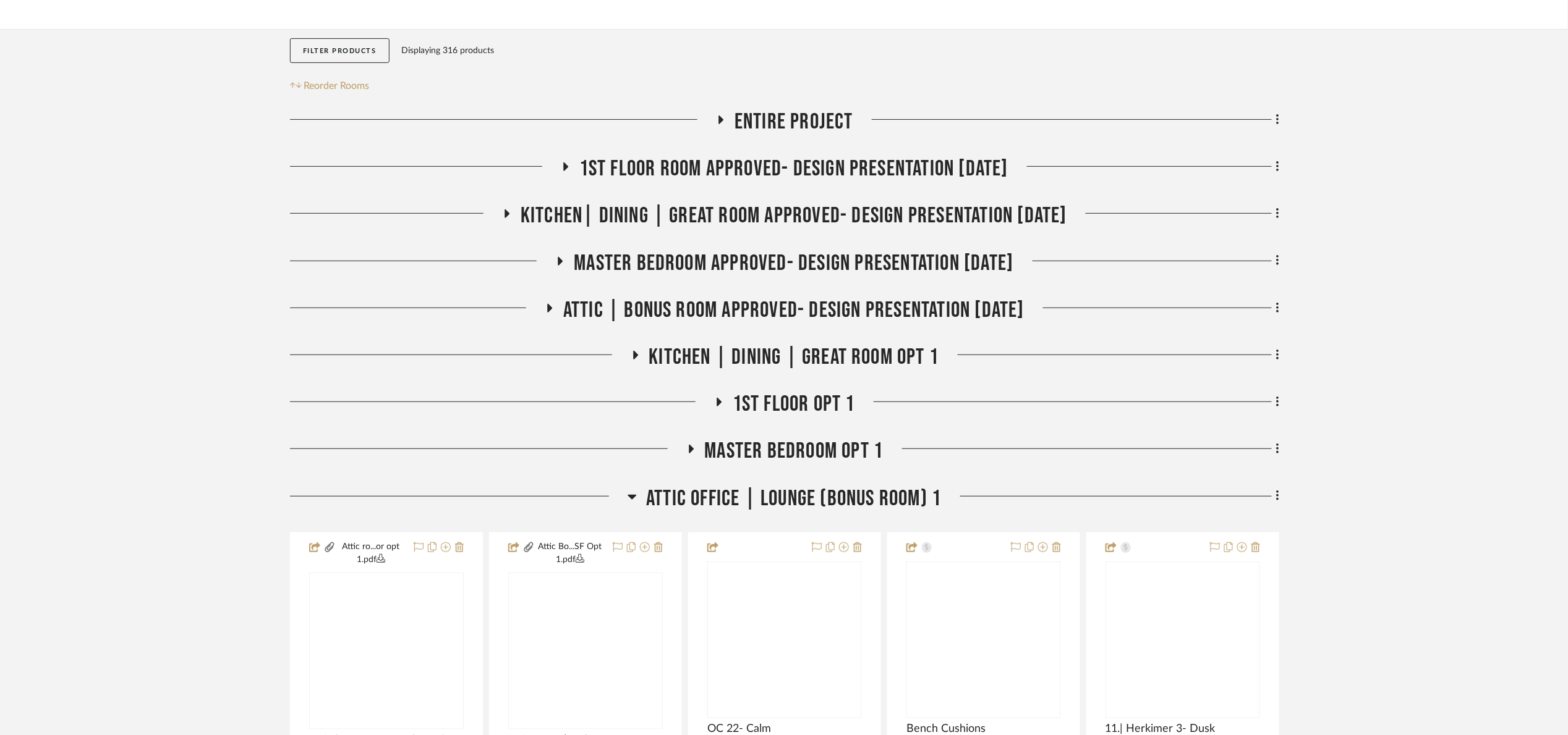
scroll to position [278, 0]
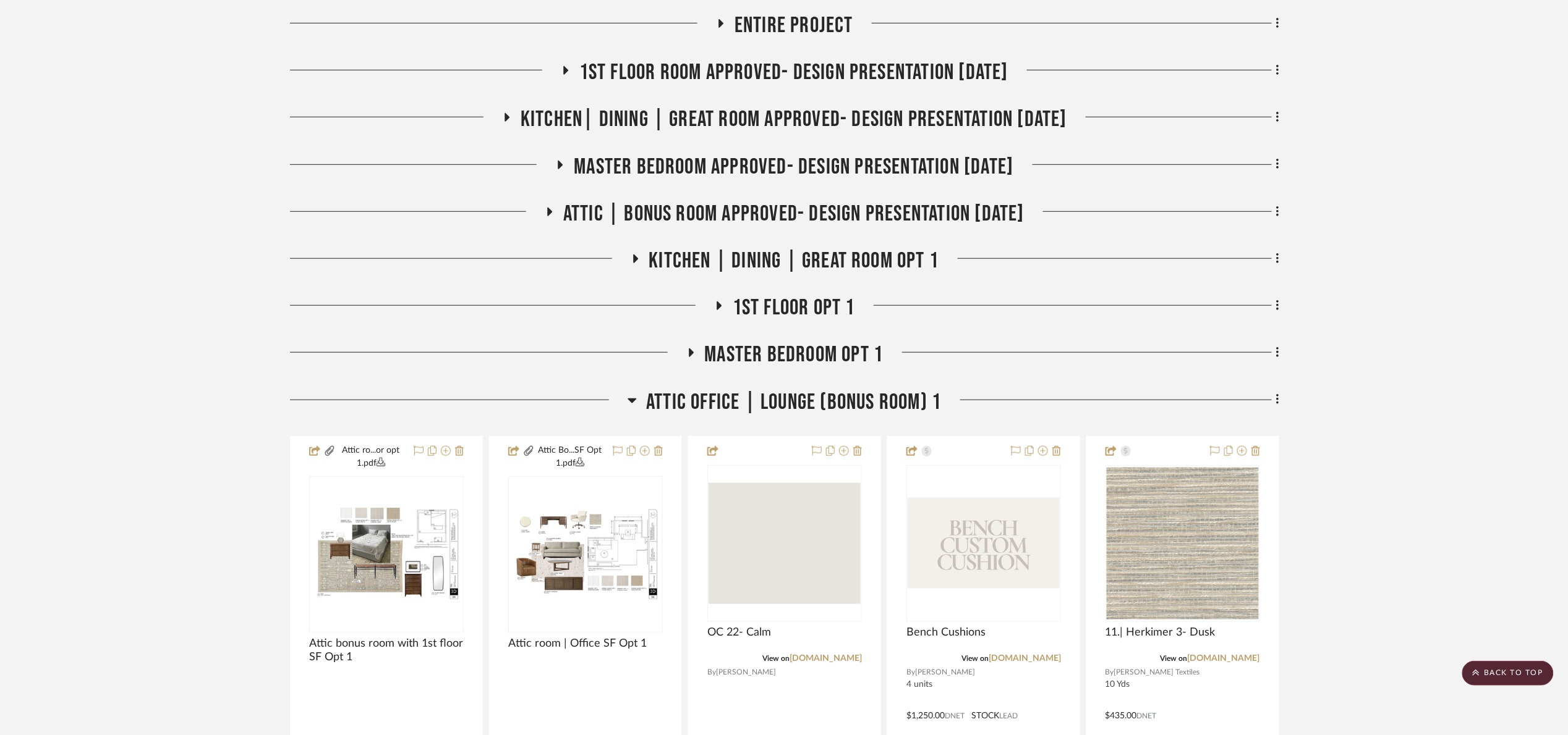
drag, startPoint x: 690, startPoint y: 396, endPoint x: 683, endPoint y: 371, distance: 26.0
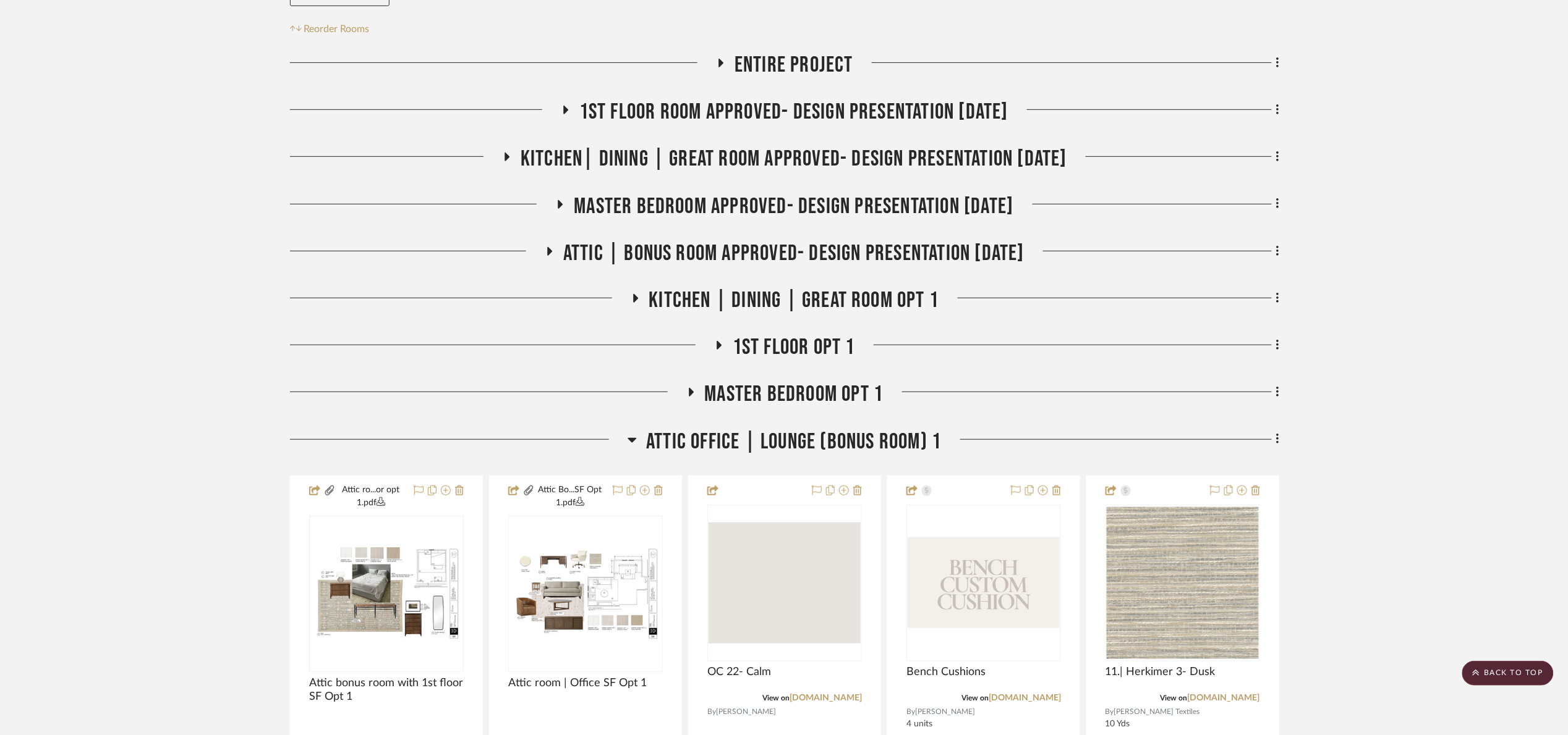
scroll to position [185, 0]
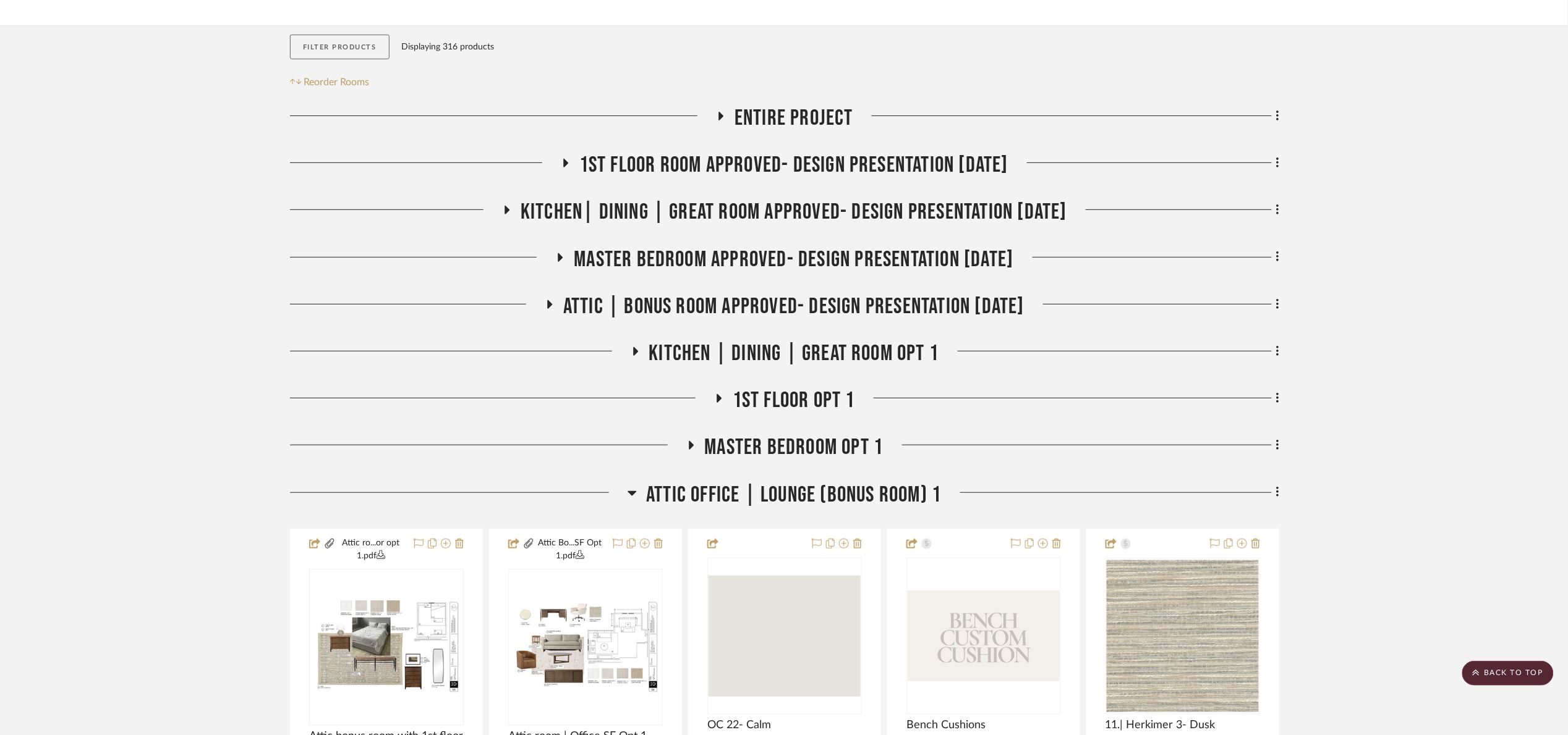
click at [355, 49] on button "Filter Products" at bounding box center [340, 47] width 99 height 25
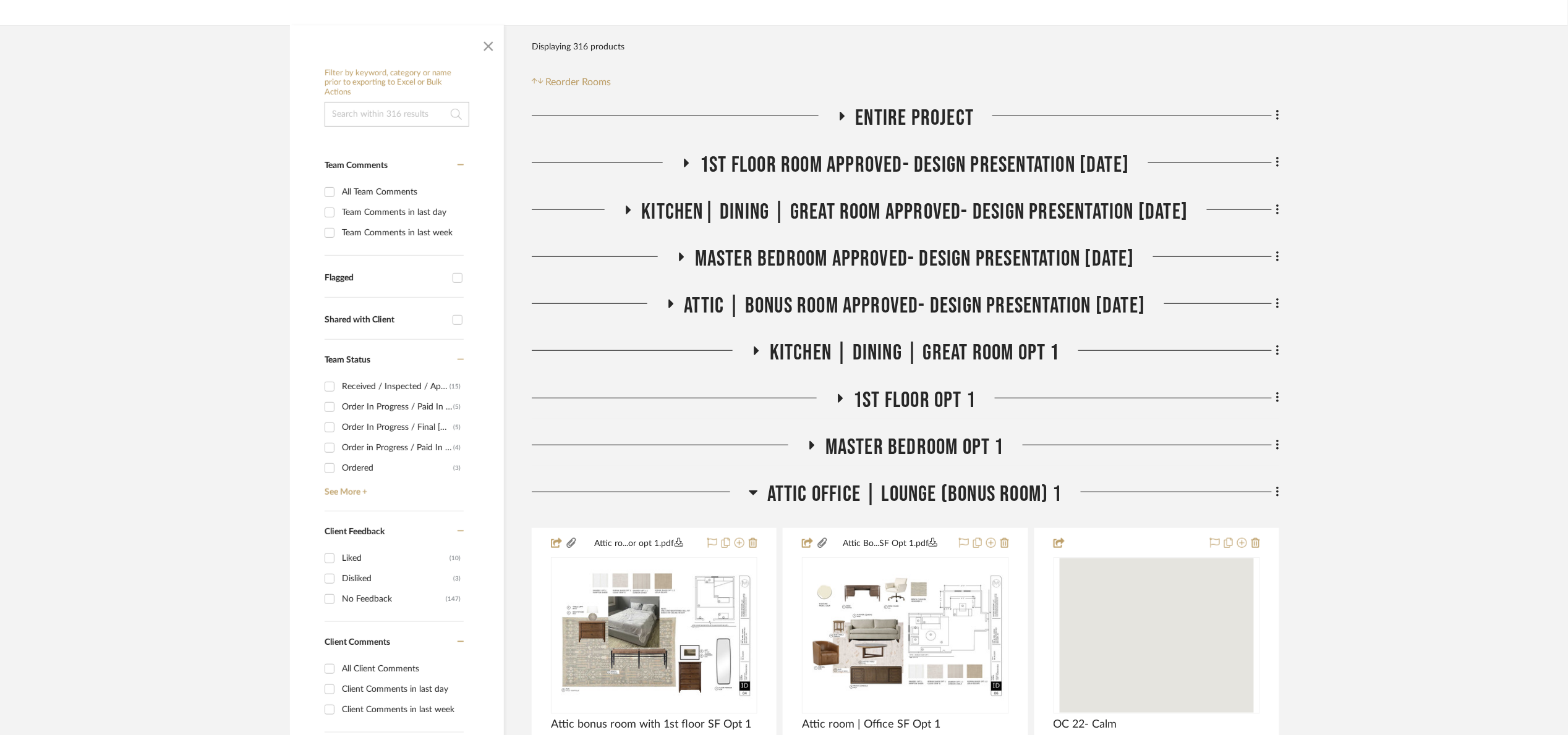
click at [382, 113] on input at bounding box center [397, 114] width 144 height 25
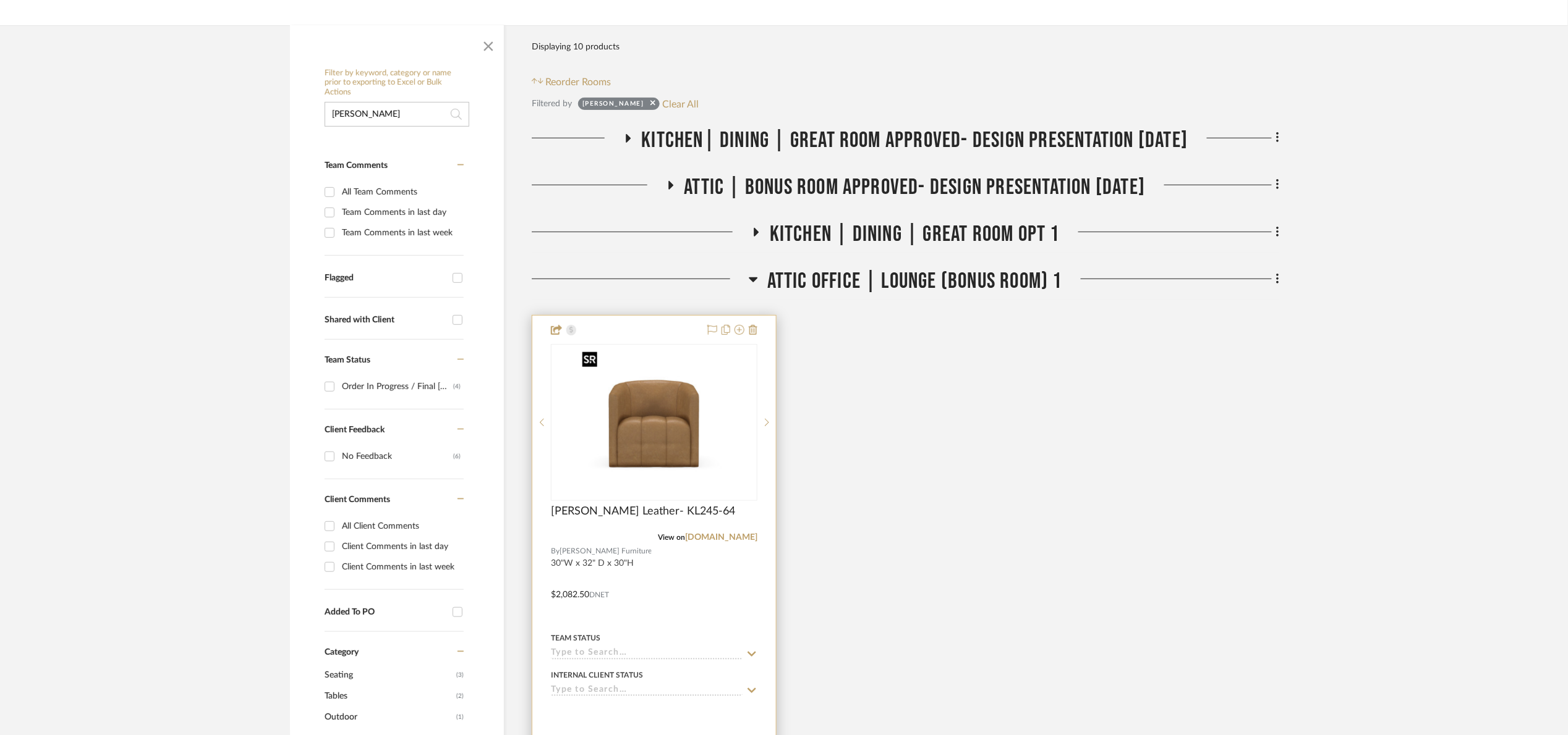
type input "[PERSON_NAME]"
click at [0, 0] on img at bounding box center [0, 0] width 0 height 0
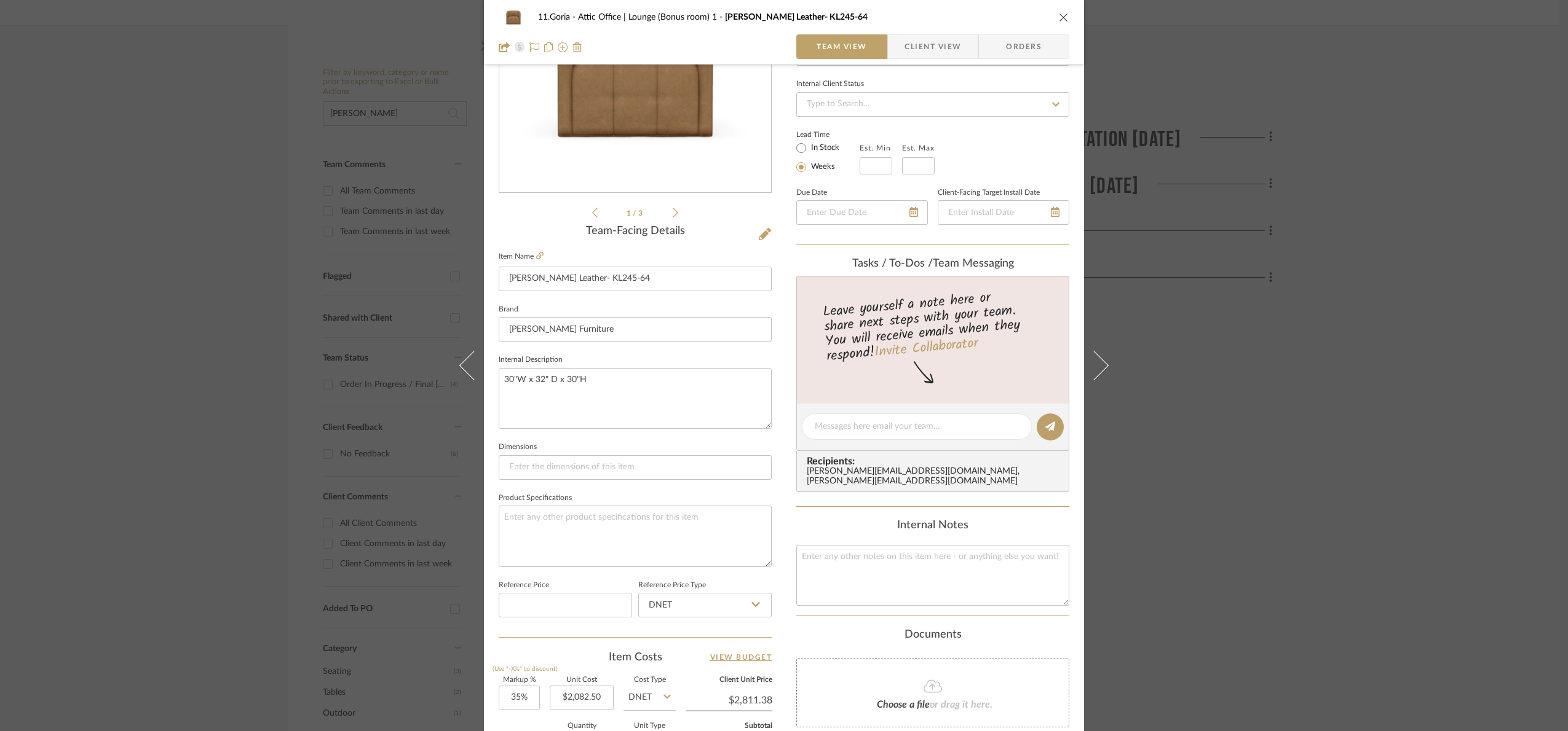
scroll to position [415, 0]
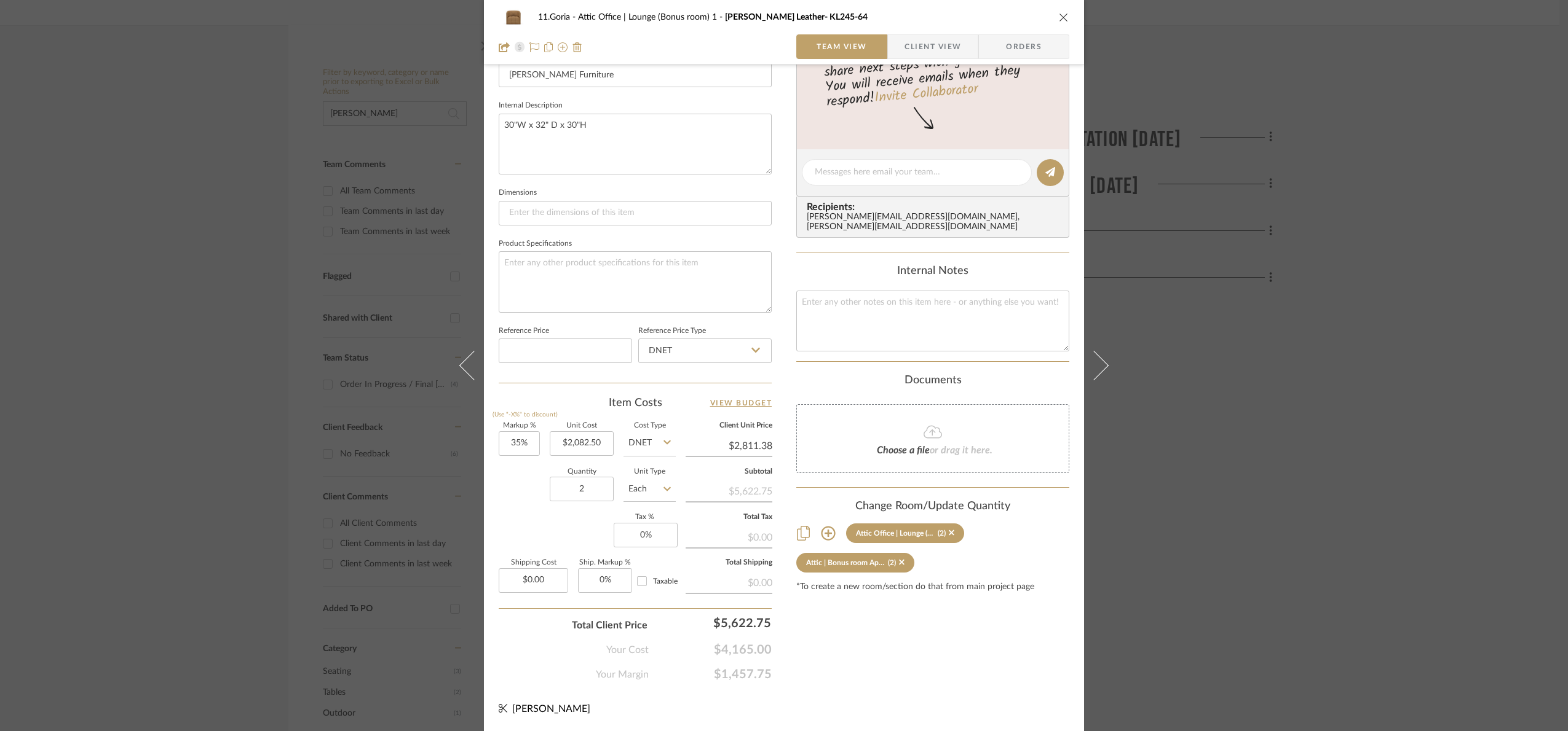
click at [1260, 476] on div "11.Goria Attic Office | Lounge (Bonus room) 1 [PERSON_NAME] Leather- KL245-64 T…" at bounding box center [784, 366] width 1568 height 731
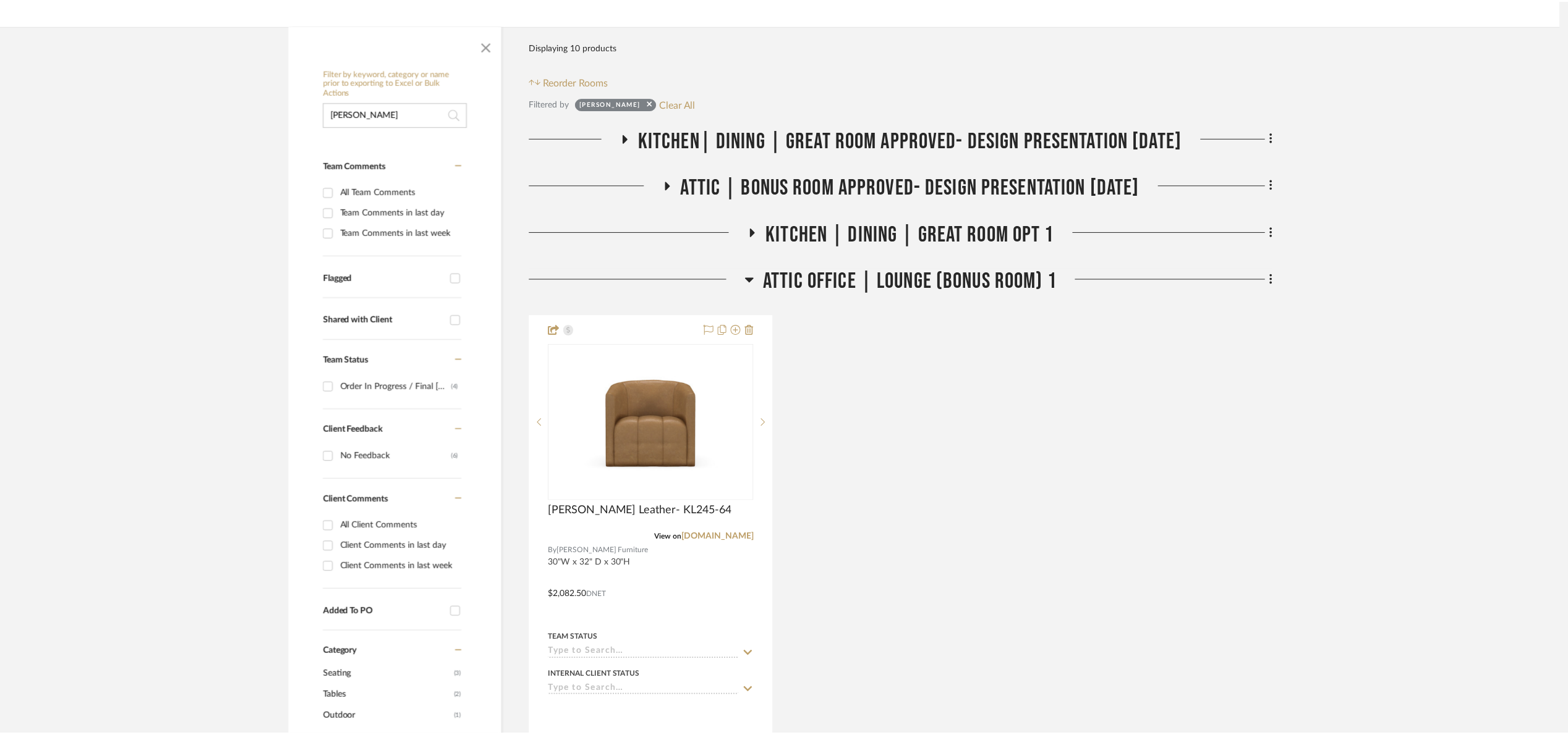
scroll to position [185, 0]
click at [737, 177] on span "Attic | Bonus room Approved- Design Presentation [DATE]" at bounding box center [915, 188] width 461 height 27
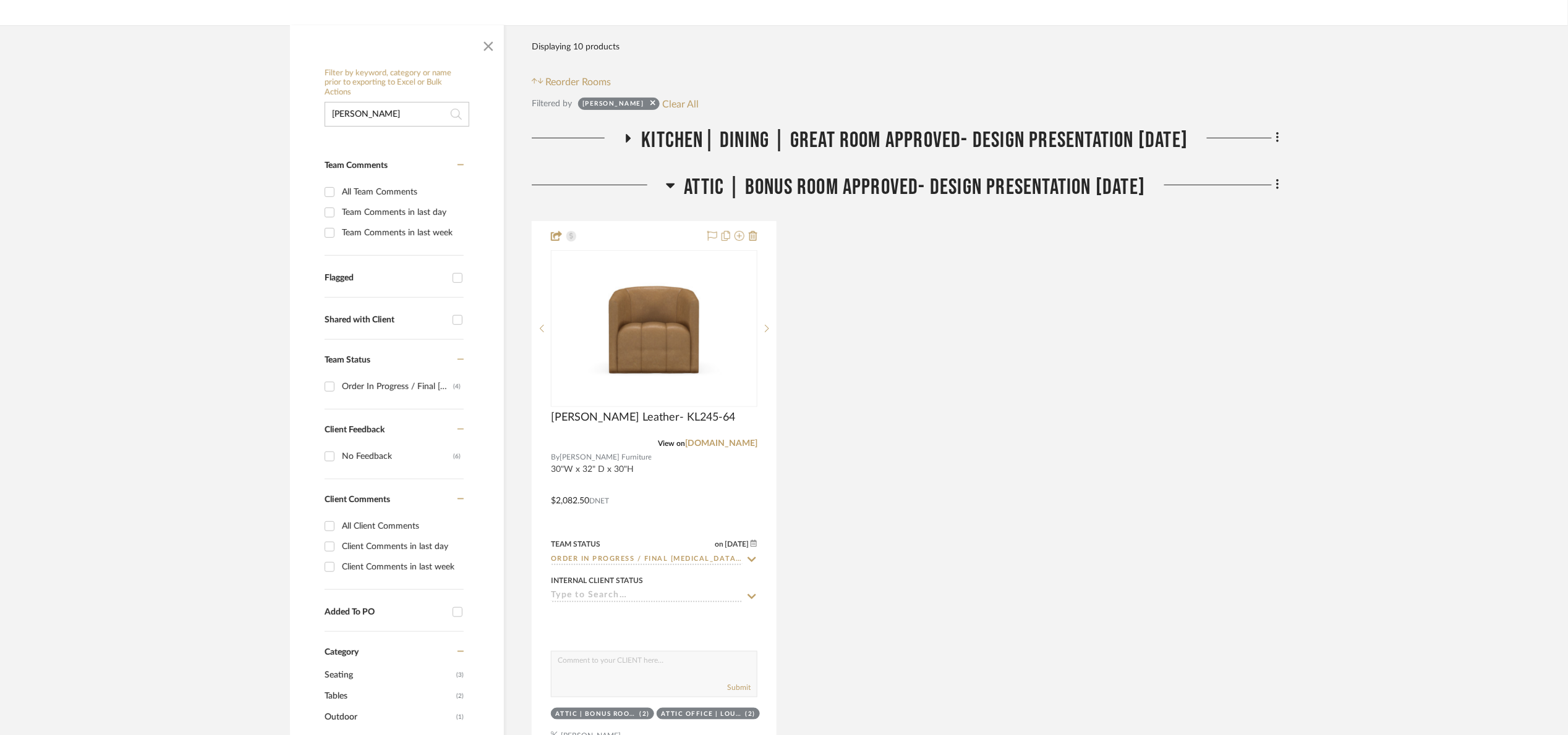
click at [794, 139] on span "Kitchen| Dining | Great room Approved- Design Presentation [DATE]" at bounding box center [915, 141] width 547 height 27
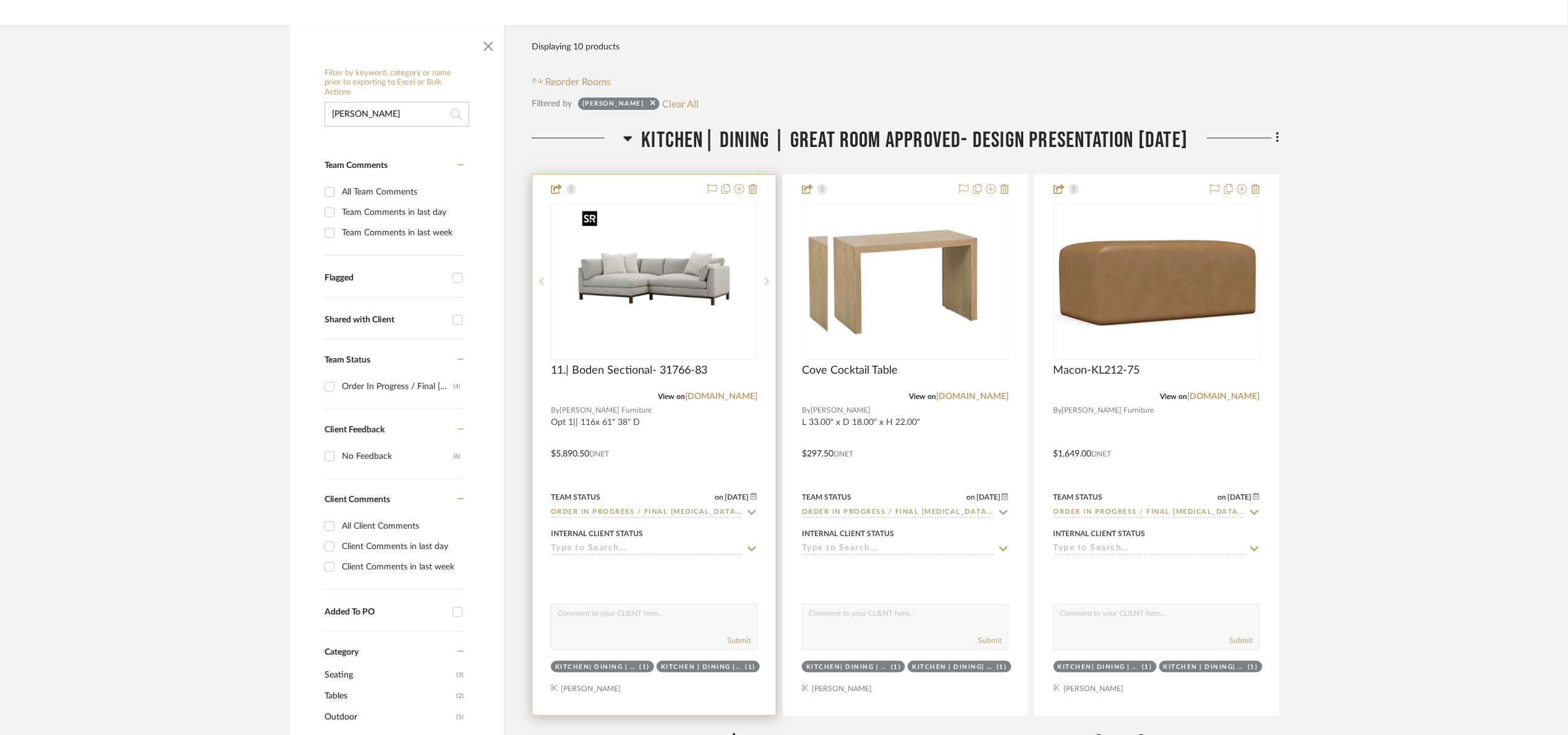
click at [0, 0] on img at bounding box center [0, 0] width 0 height 0
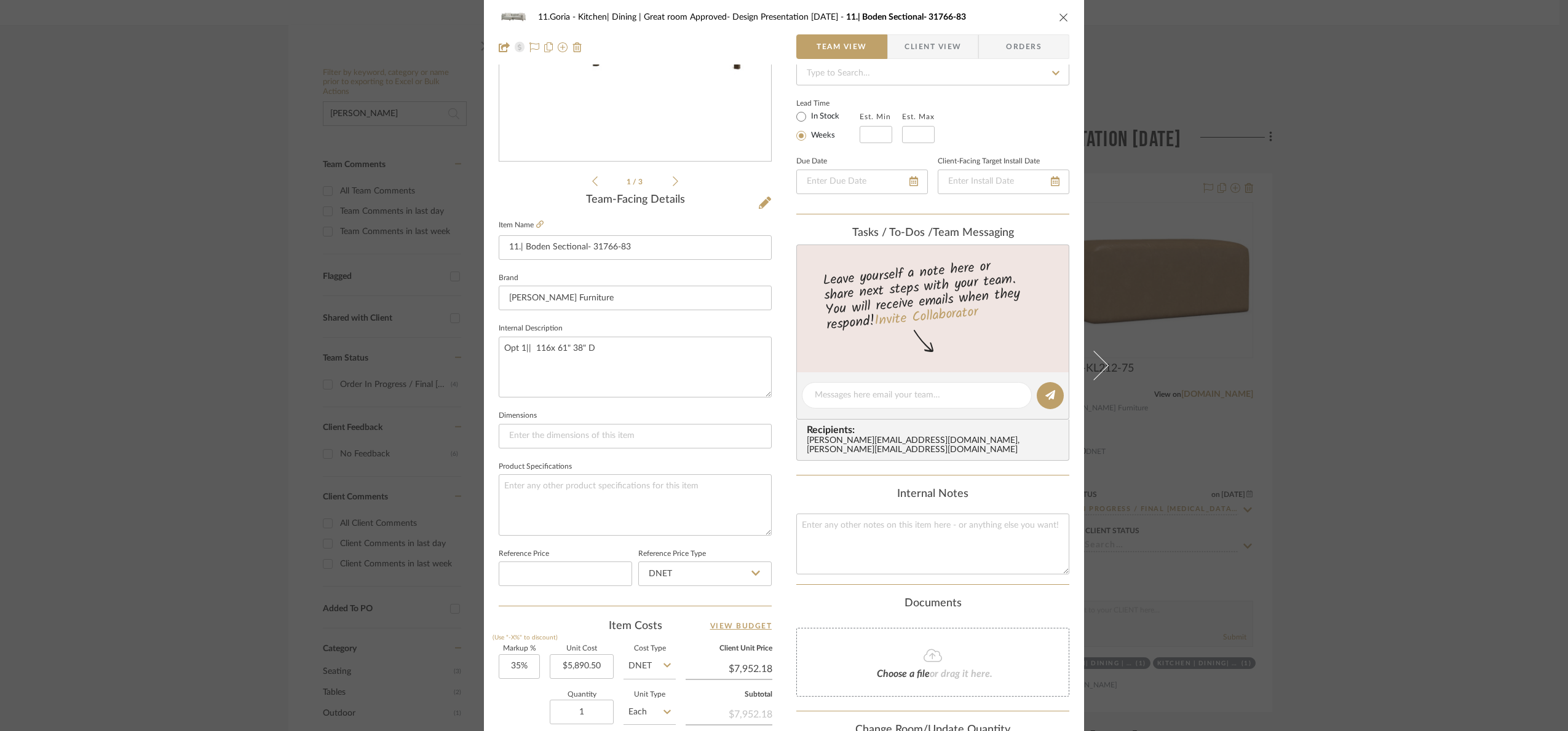
scroll to position [415, 0]
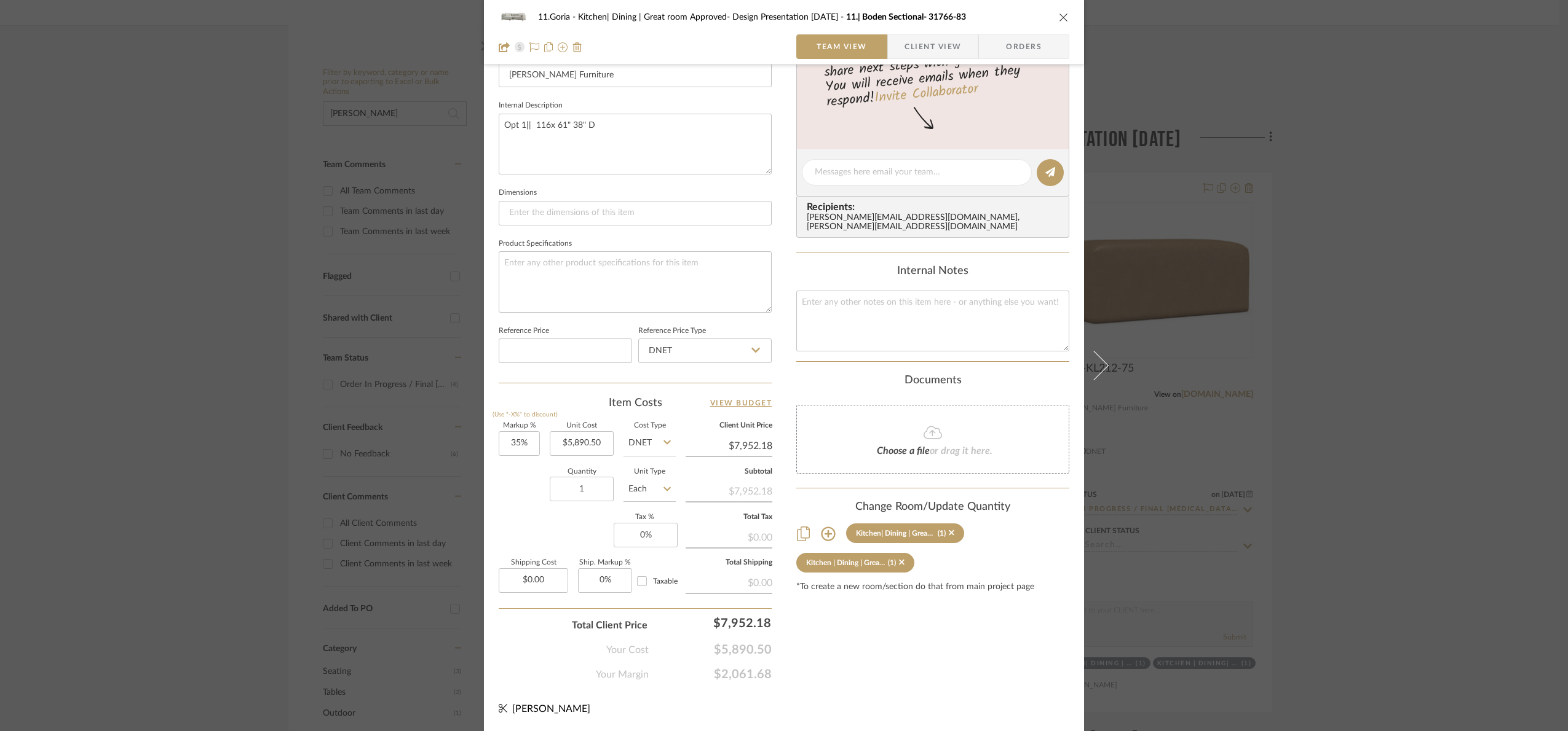
click at [1450, 197] on div "11.Goria Kitchen| Dining | Great room Approved- Design Presentation [DATE] 11.|…" at bounding box center [784, 366] width 1568 height 731
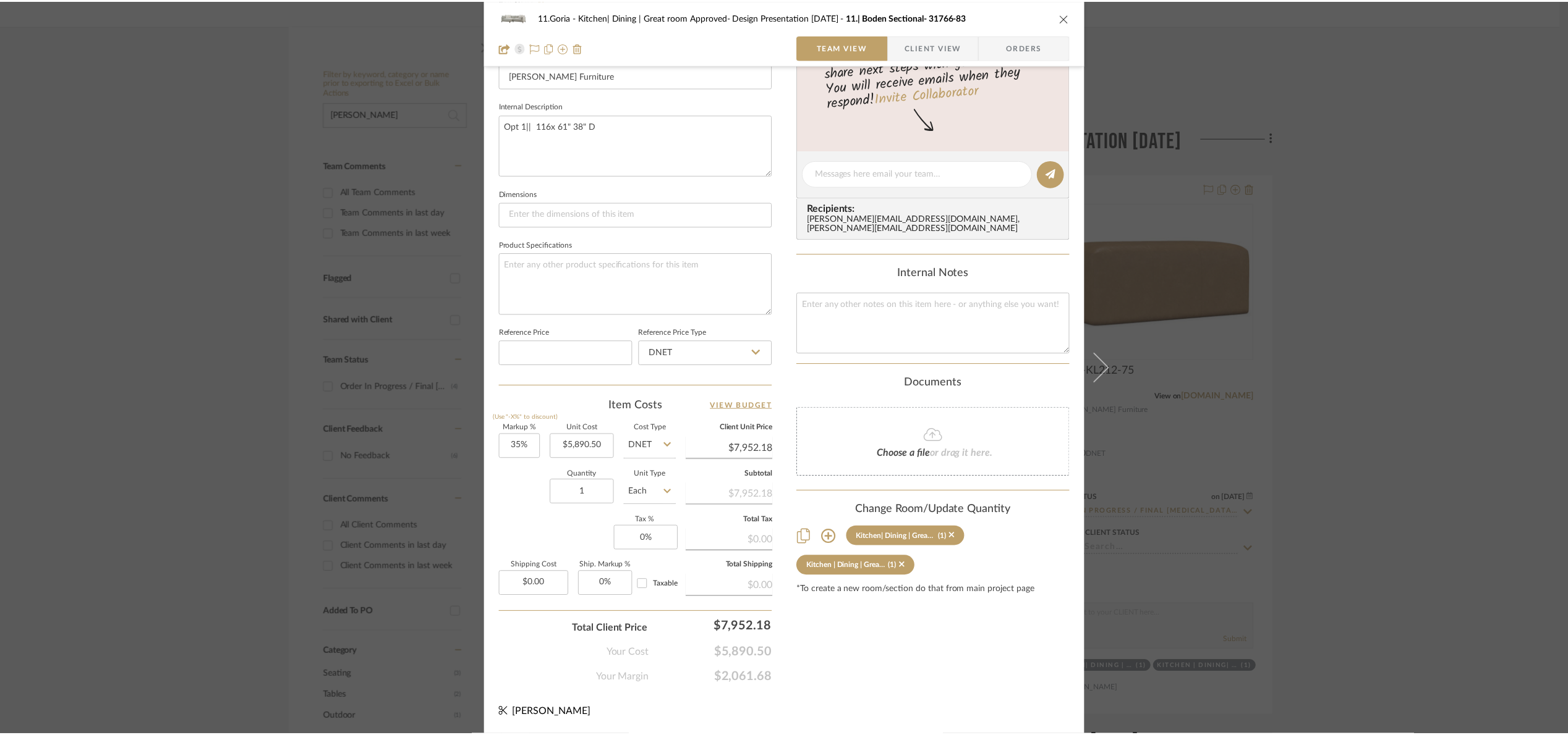
scroll to position [185, 0]
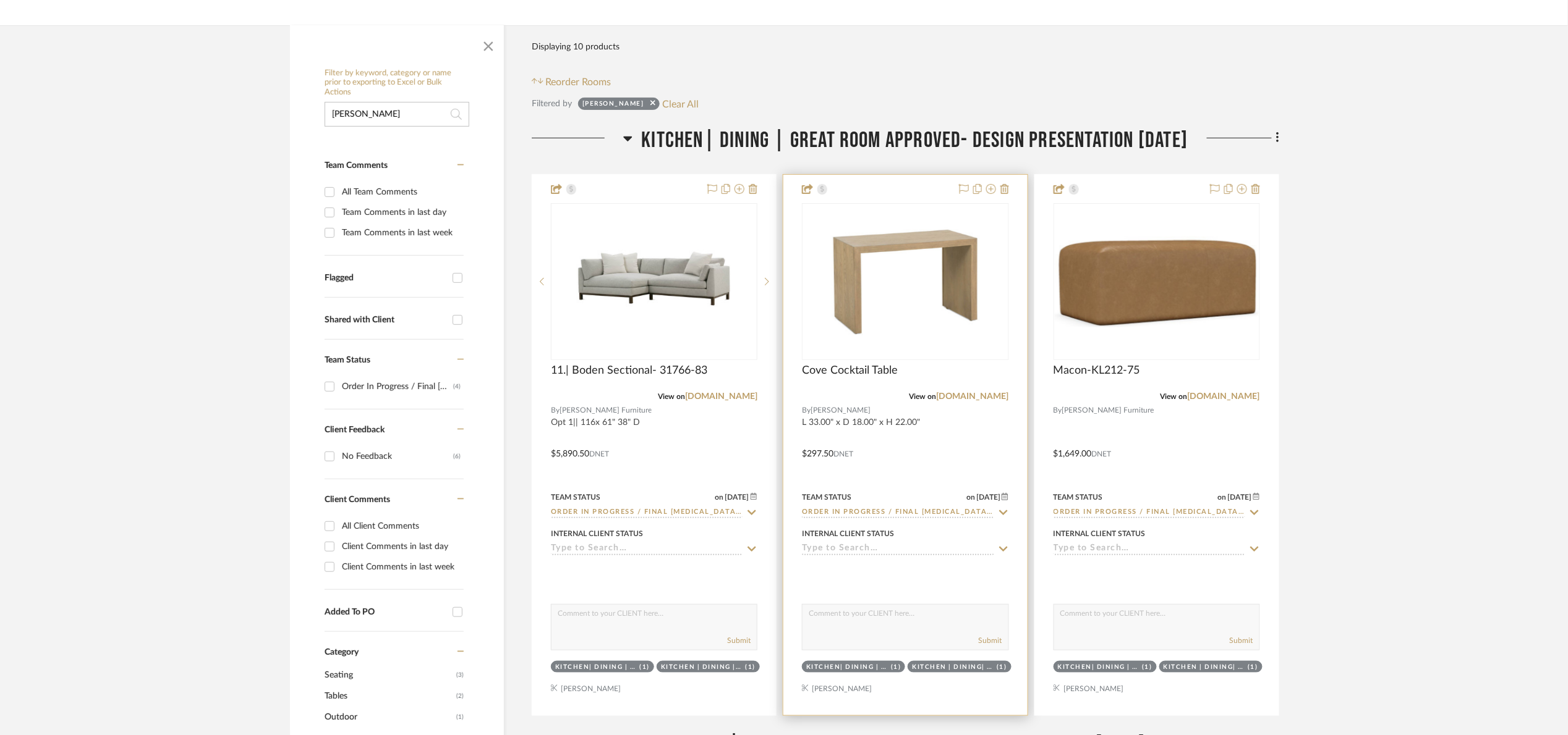
click at [938, 294] on img "0" at bounding box center [904, 282] width 154 height 154
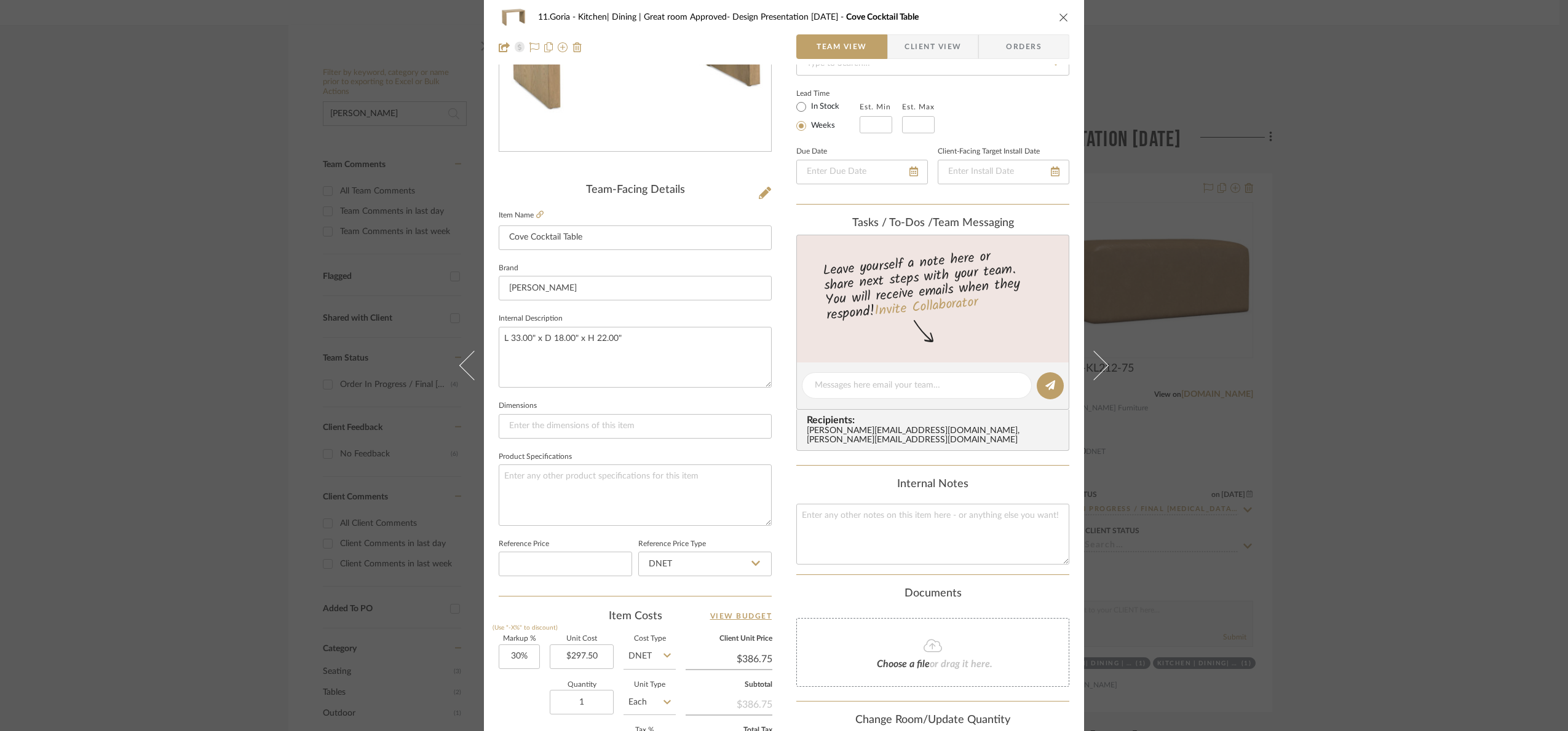
scroll to position [415, 0]
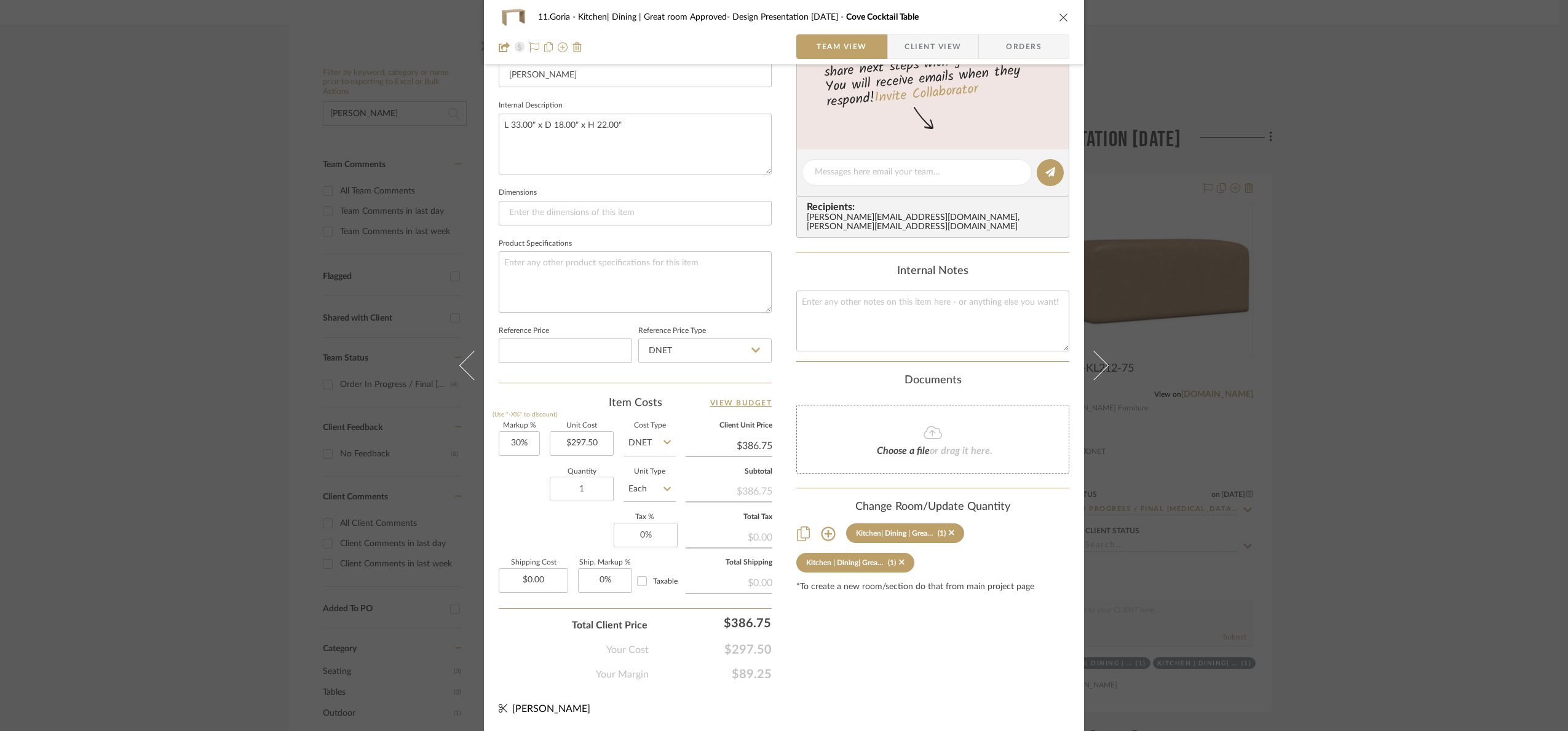
click at [1370, 354] on div "11.Goria Kitchen| Dining | Great room Approved- Design Presentation [DATE] Cove…" at bounding box center [784, 366] width 1568 height 731
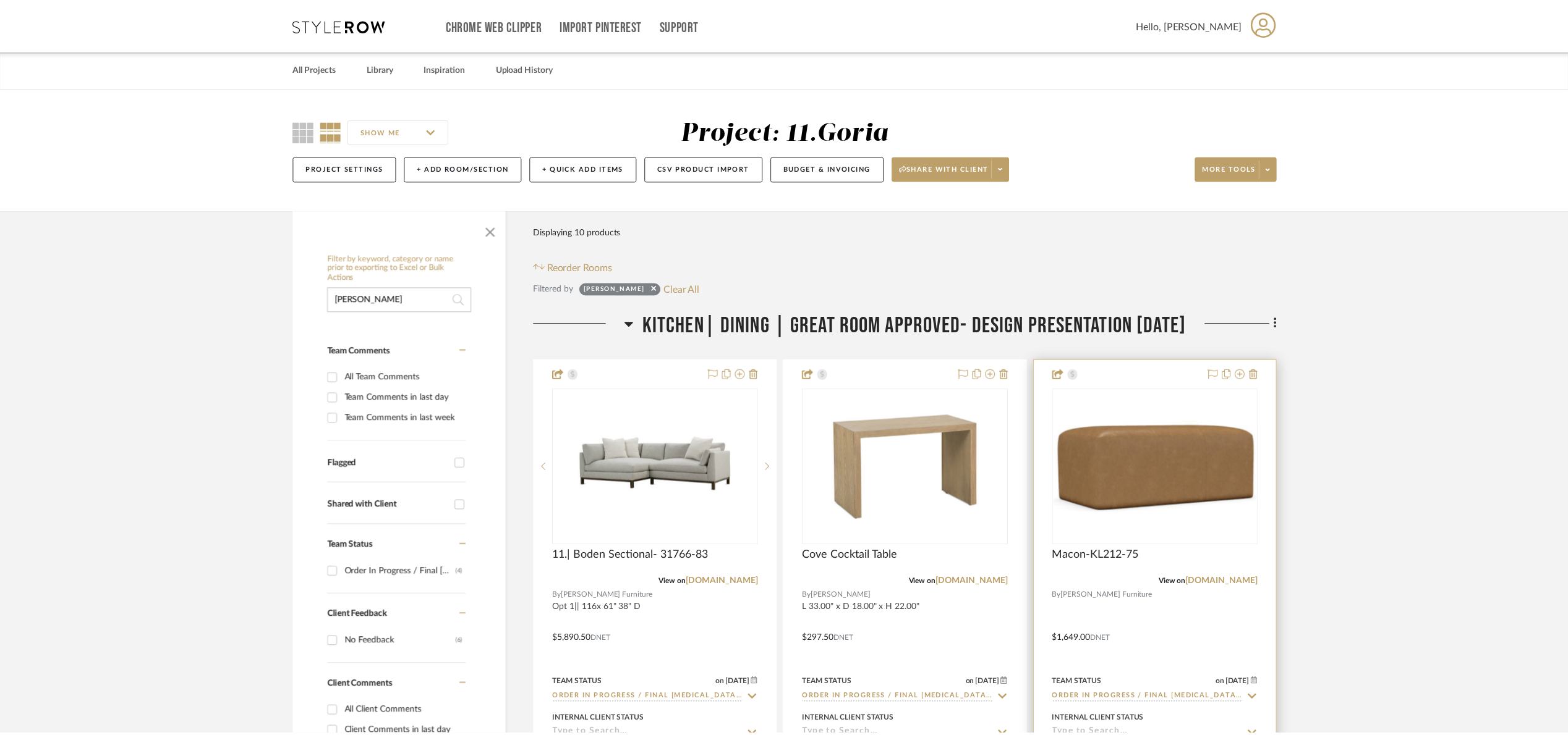
scroll to position [185, 0]
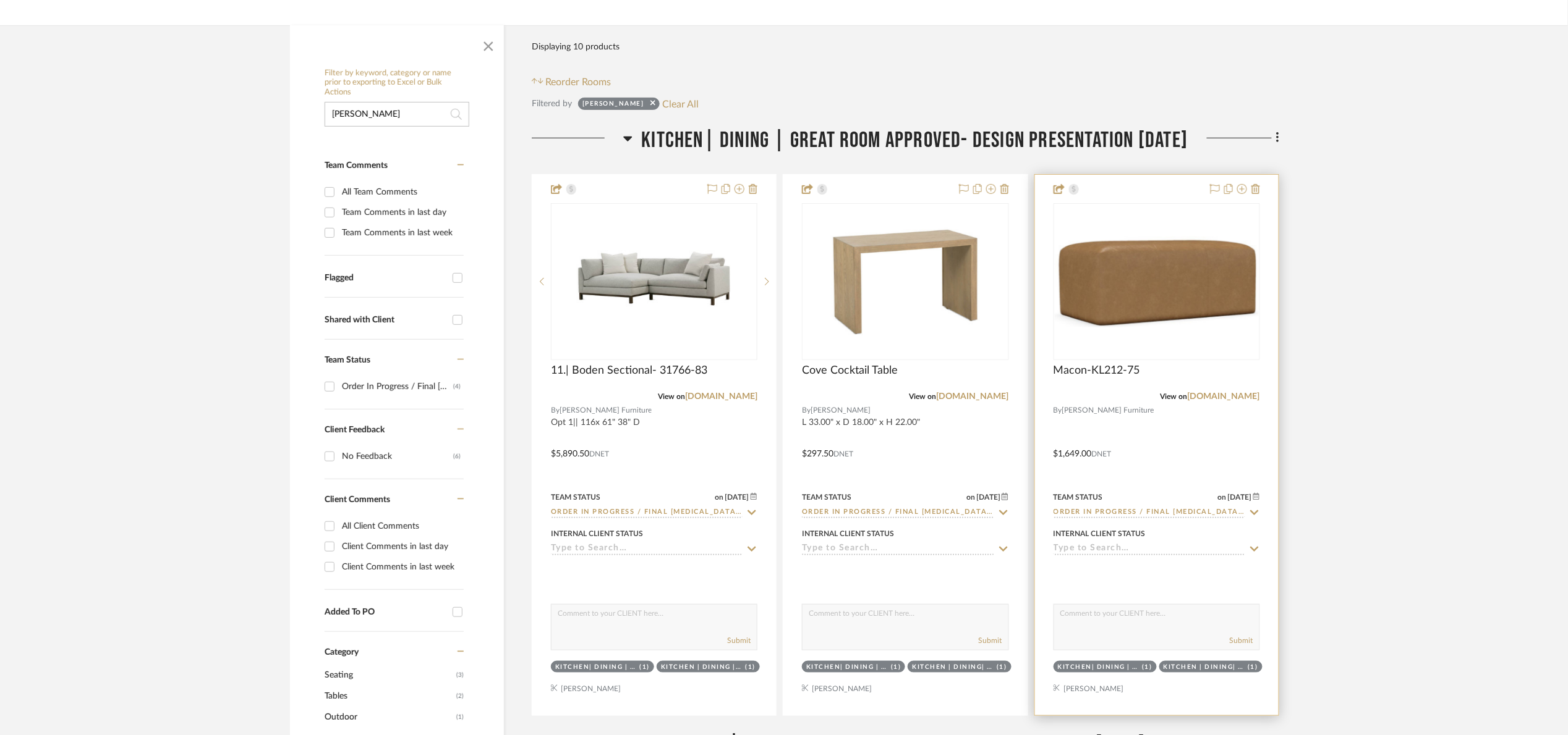
click at [1126, 278] on img "0" at bounding box center [1157, 282] width 204 height 92
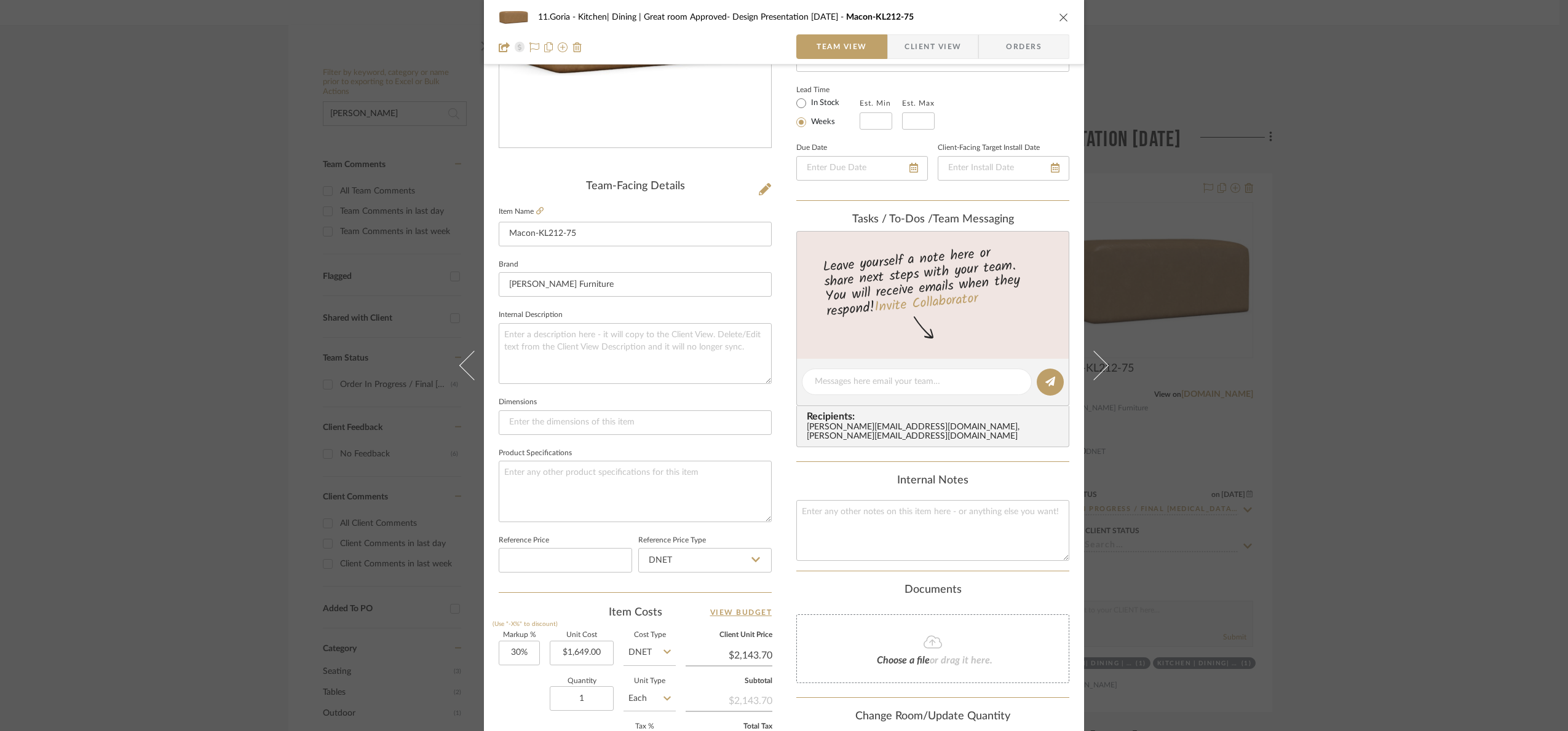
scroll to position [415, 0]
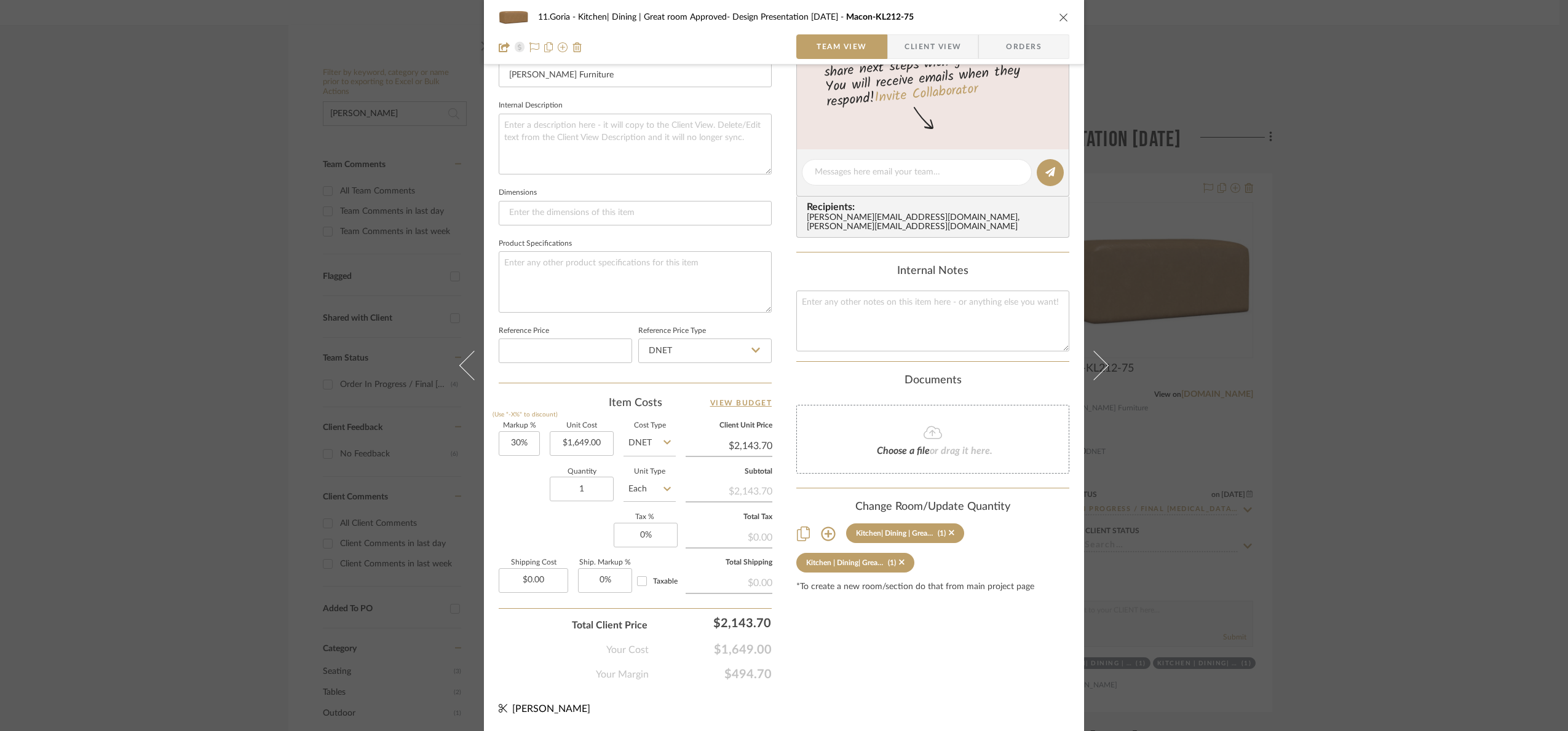
click at [1447, 446] on div "11.Goria Kitchen| Dining | Great room Approved- Design Presentation [DATE] Maco…" at bounding box center [784, 366] width 1568 height 731
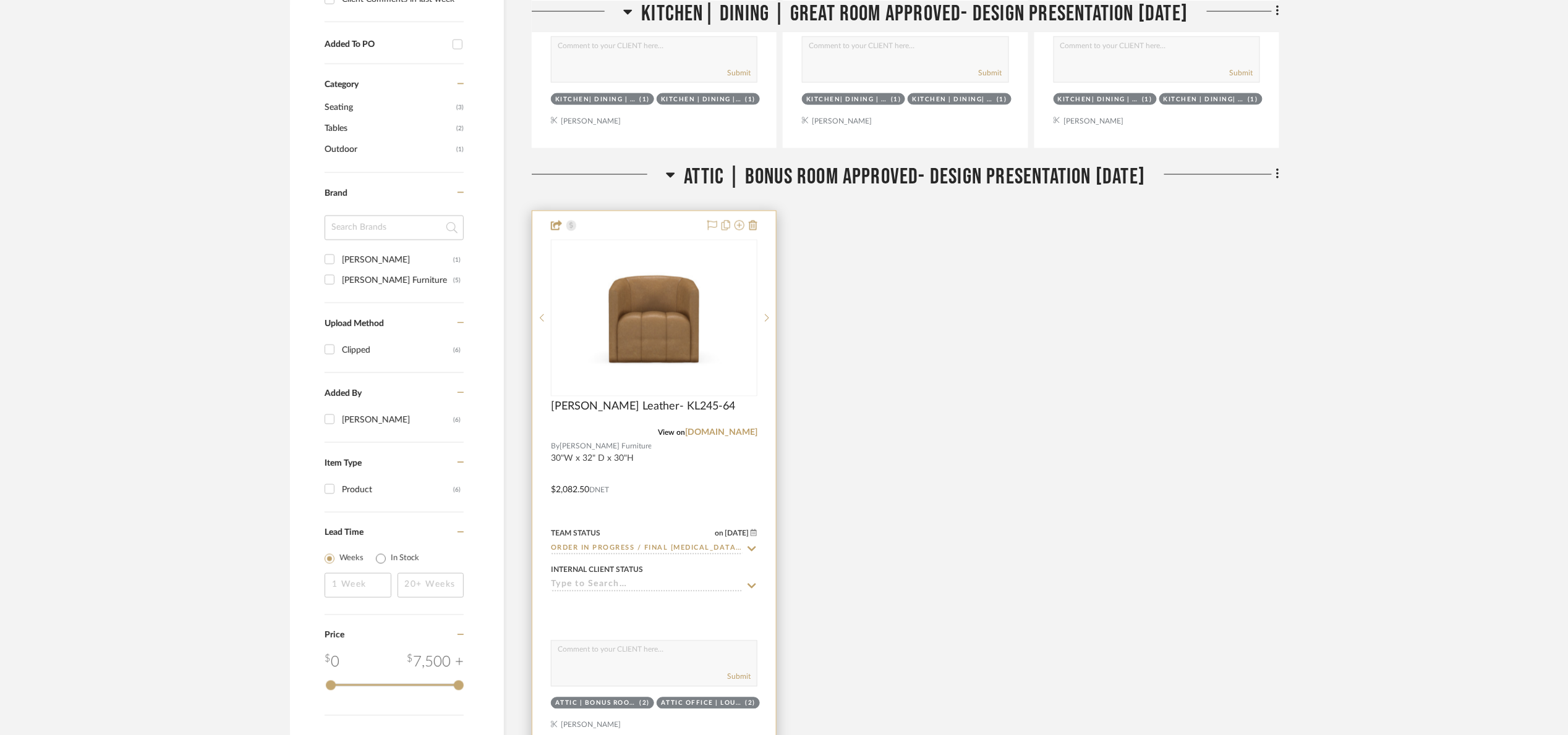
scroll to position [834, 0]
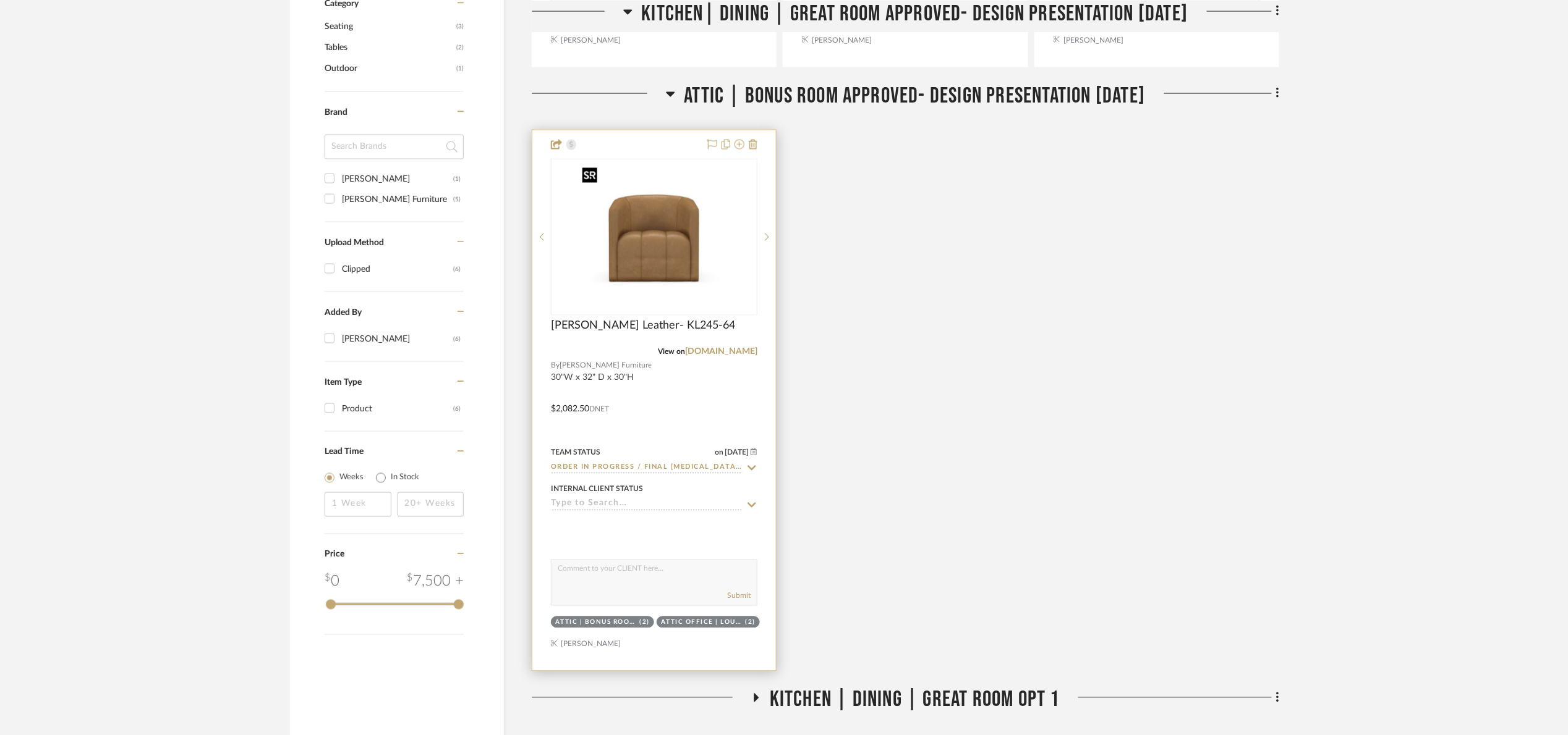
click at [680, 253] on img "0" at bounding box center [654, 237] width 154 height 154
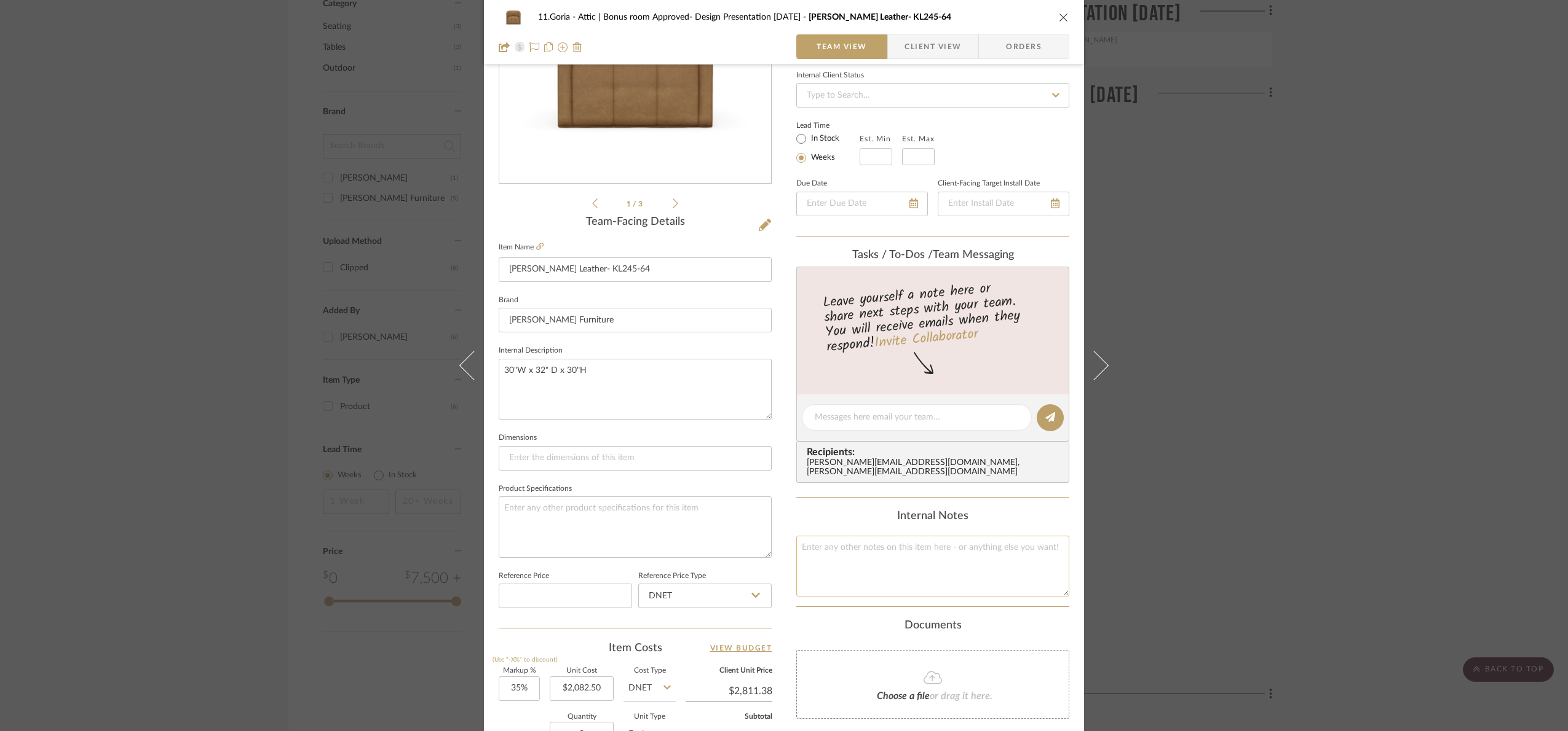
scroll to position [415, 0]
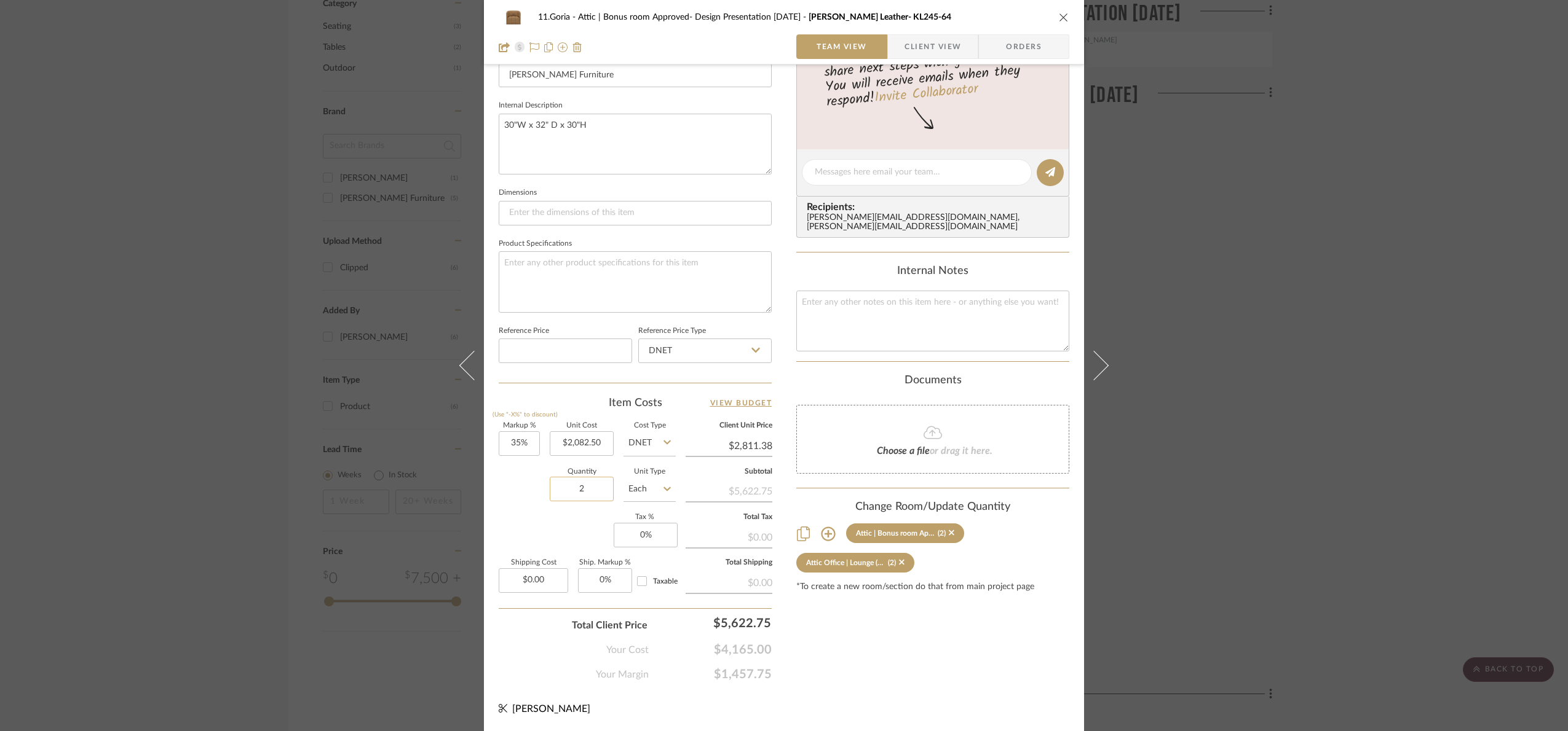
click at [600, 501] on input "2" at bounding box center [582, 489] width 64 height 25
type input "1"
click at [537, 511] on div "Quantity 1 Unit Type Each" at bounding box center [587, 491] width 177 height 43
click at [1274, 362] on div "11.Goria Attic | Bonus room Approved- Design Presentation [DATE] [PERSON_NAME] …" at bounding box center [784, 366] width 1568 height 731
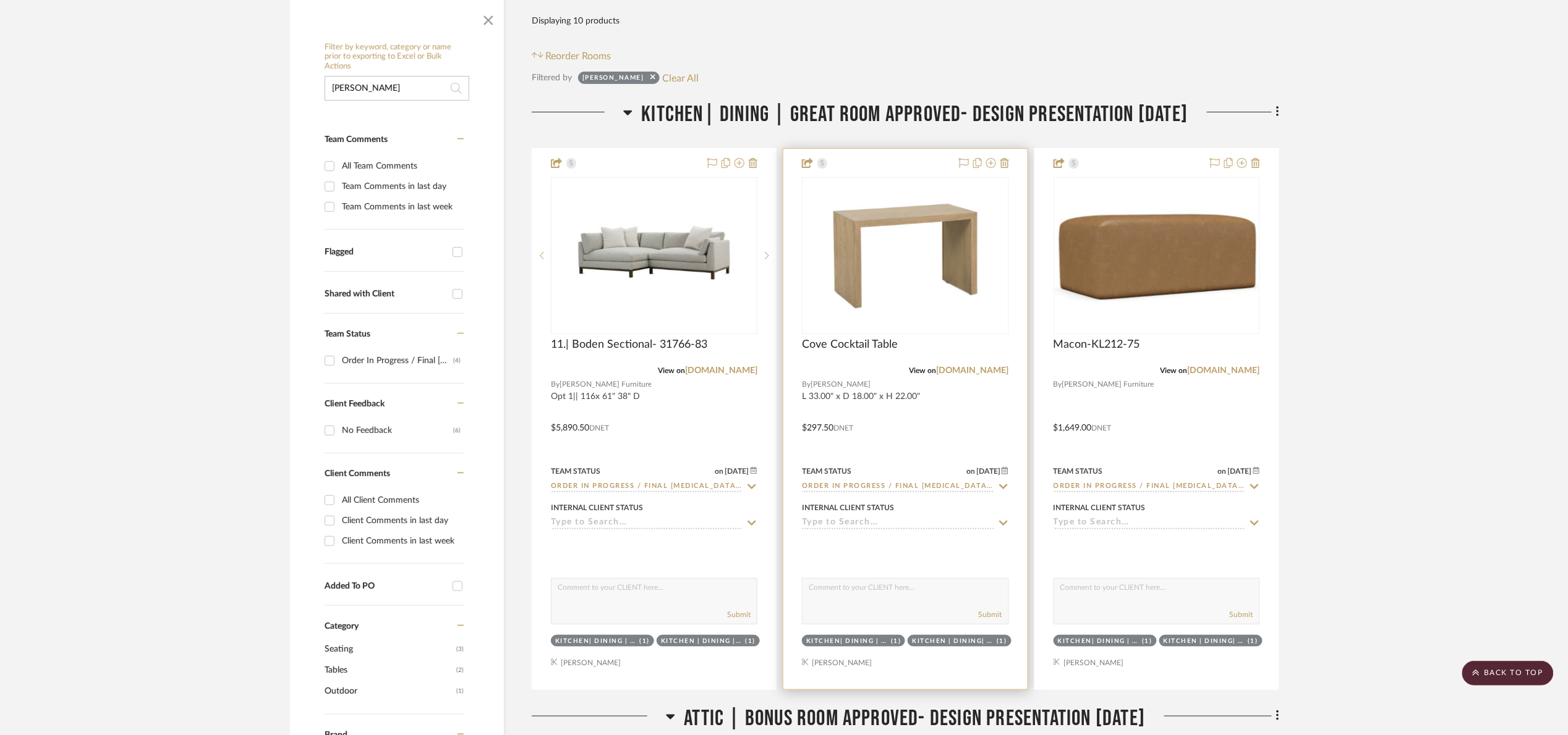
scroll to position [185, 0]
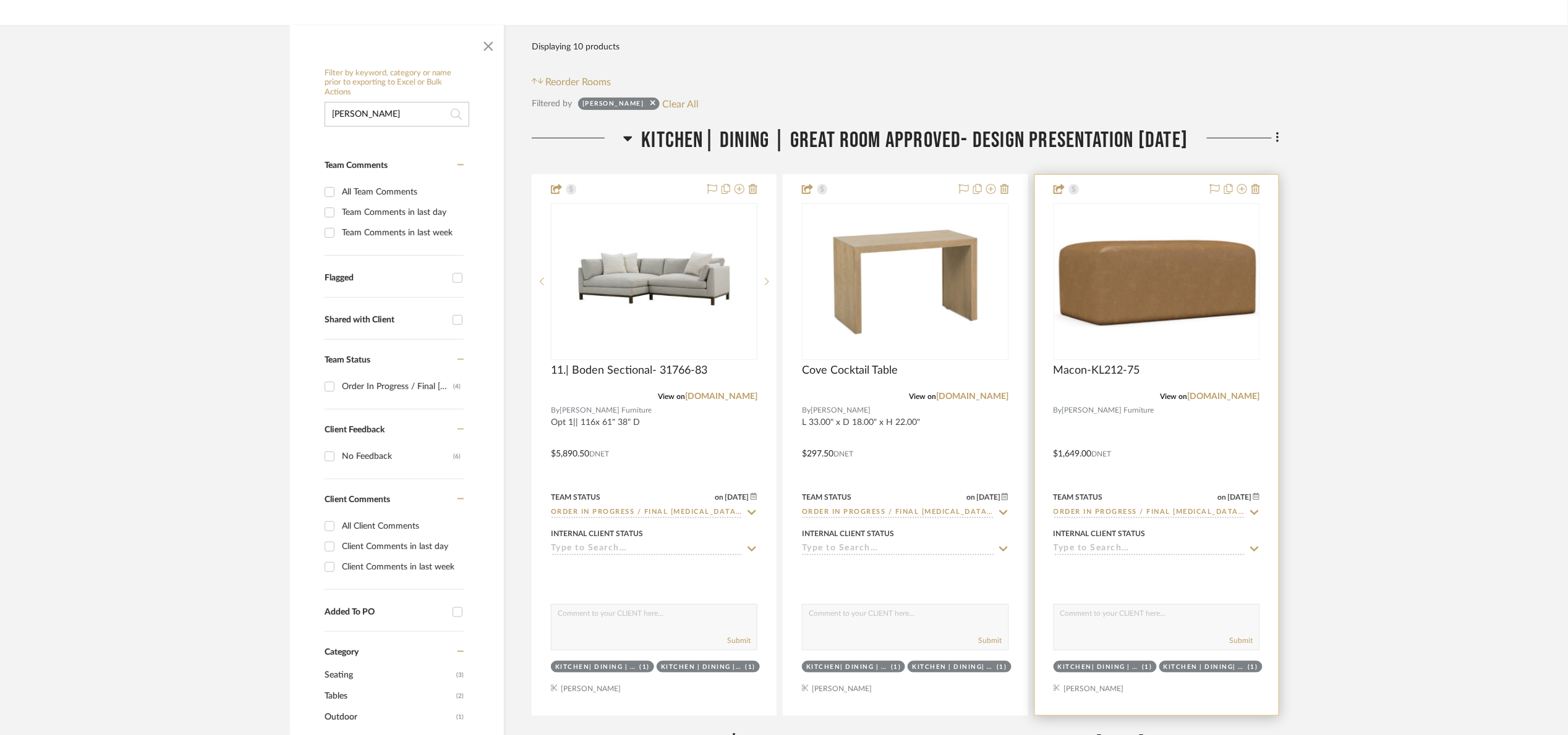
click at [1150, 320] on img "0" at bounding box center [1157, 282] width 204 height 92
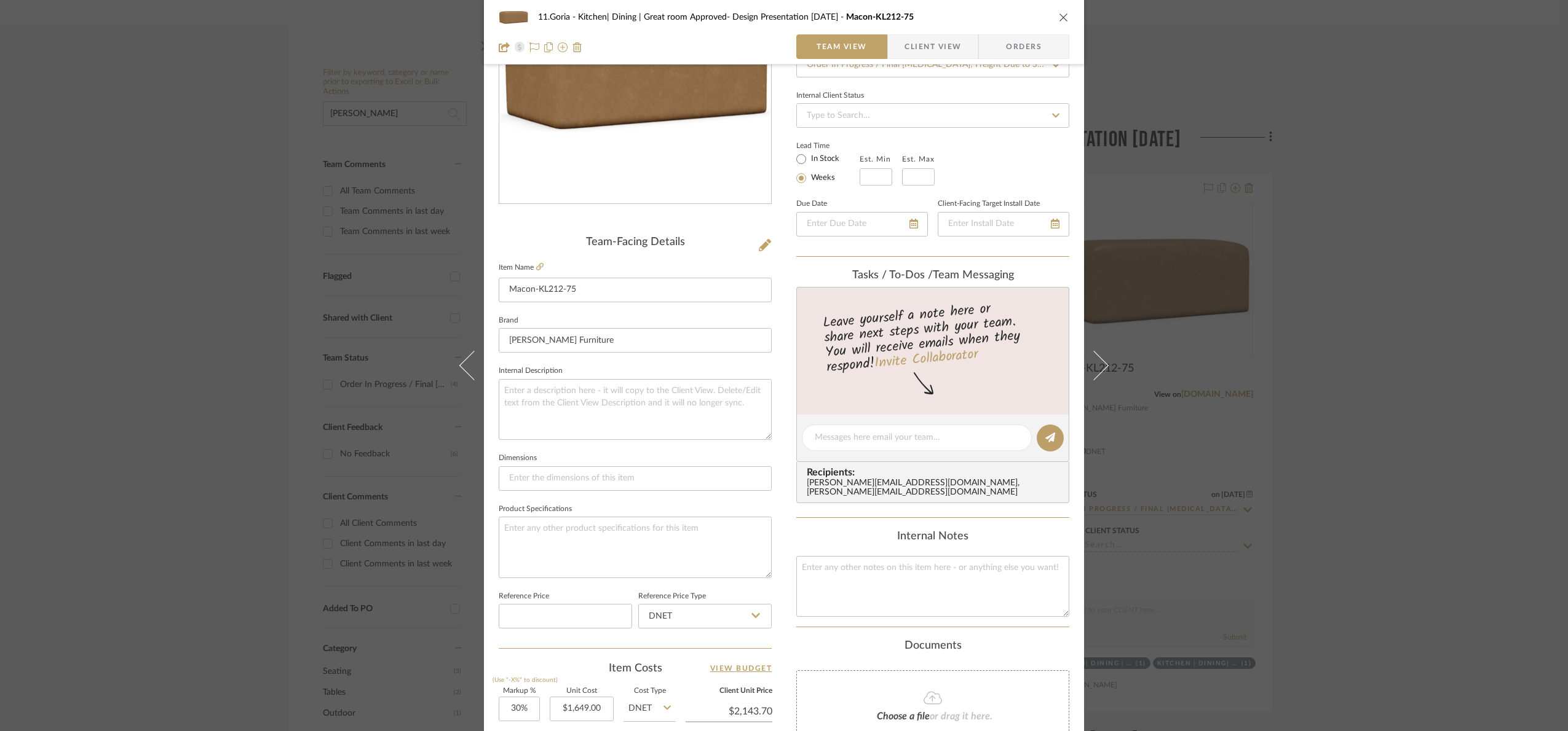
scroll to position [415, 0]
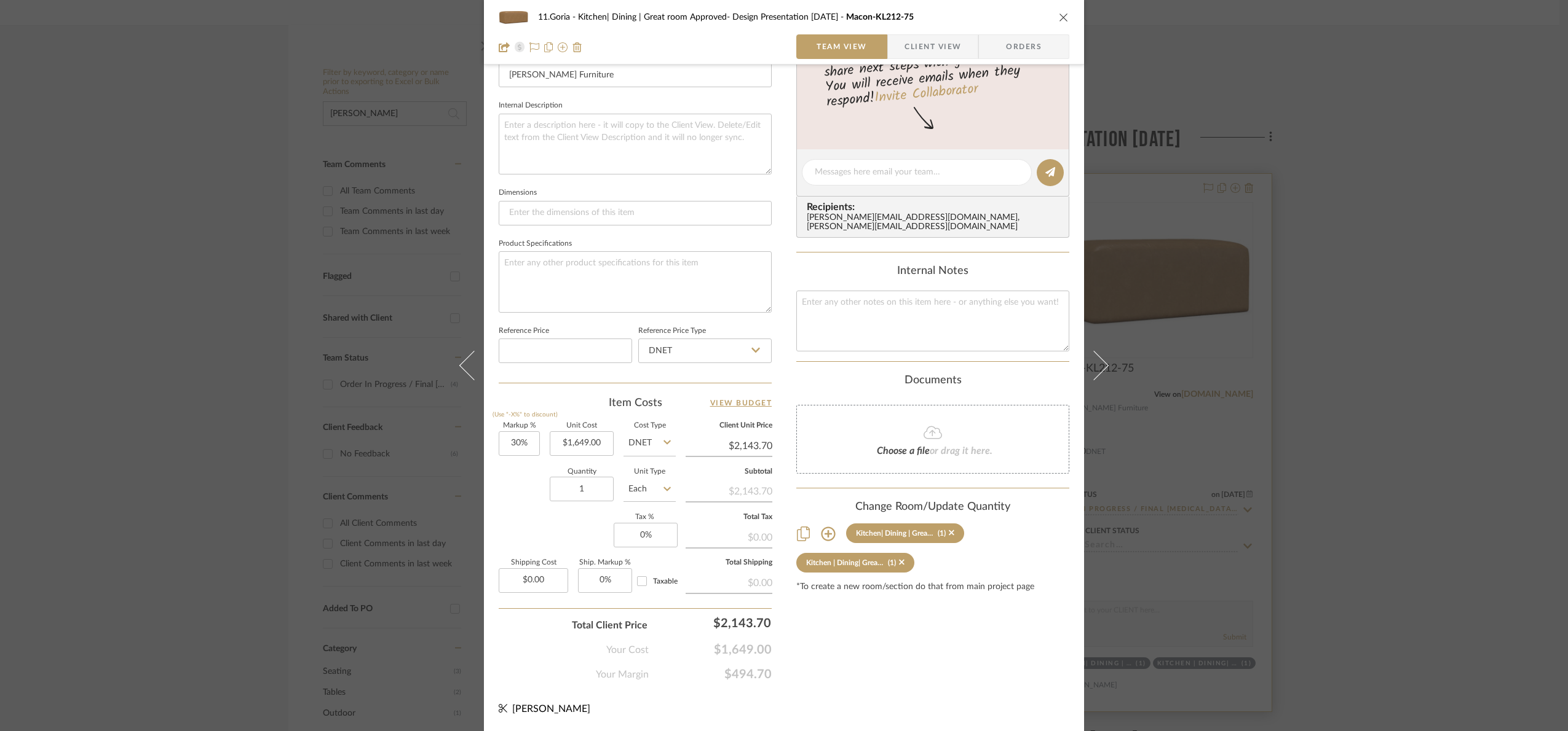
drag, startPoint x: 1511, startPoint y: 439, endPoint x: 1223, endPoint y: 415, distance: 289.0
click at [1511, 438] on div "11.Goria Kitchen| Dining | Great room Approved- Design Presentation [DATE] Maco…" at bounding box center [784, 366] width 1568 height 731
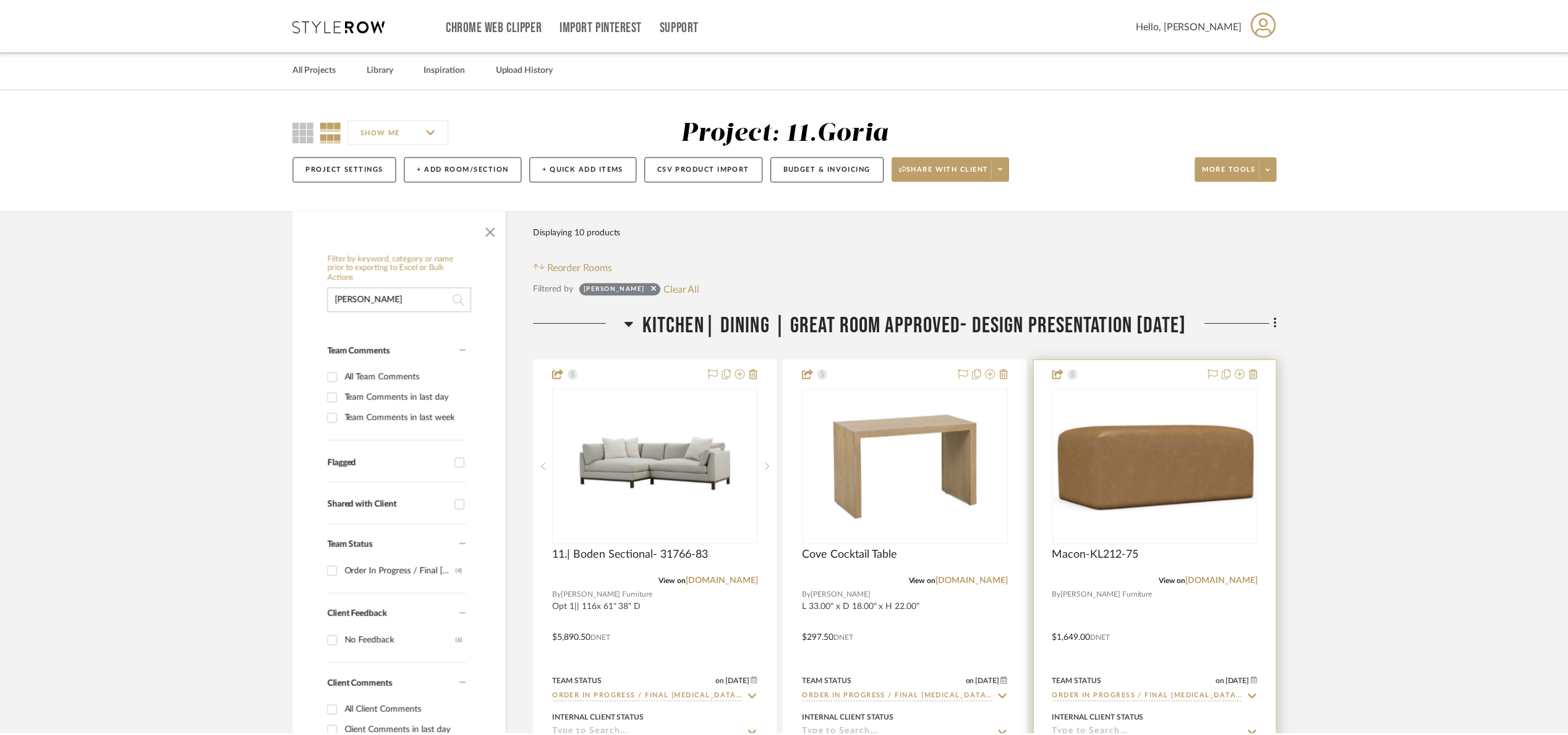
scroll to position [185, 0]
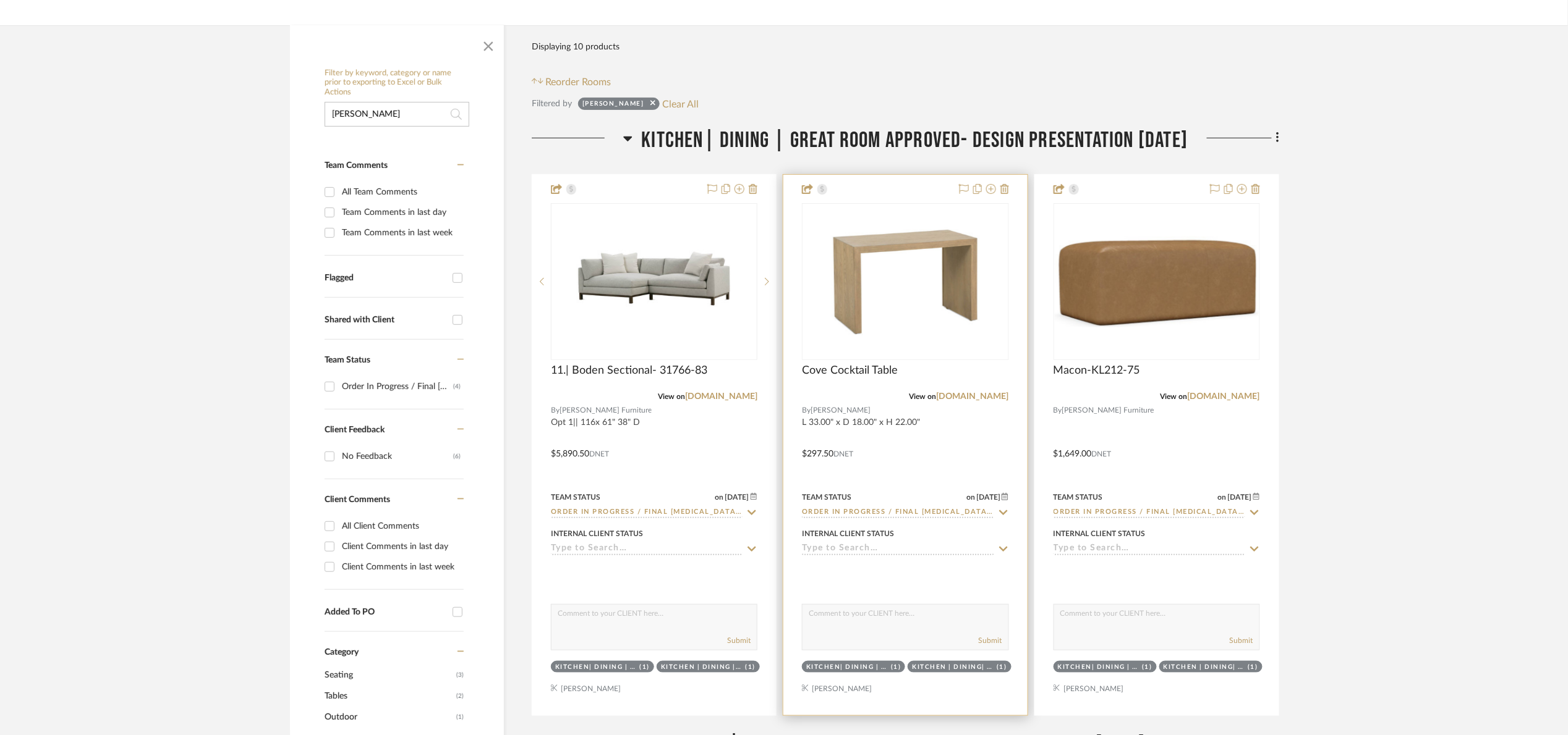
click at [819, 324] on div "0" at bounding box center [904, 282] width 205 height 156
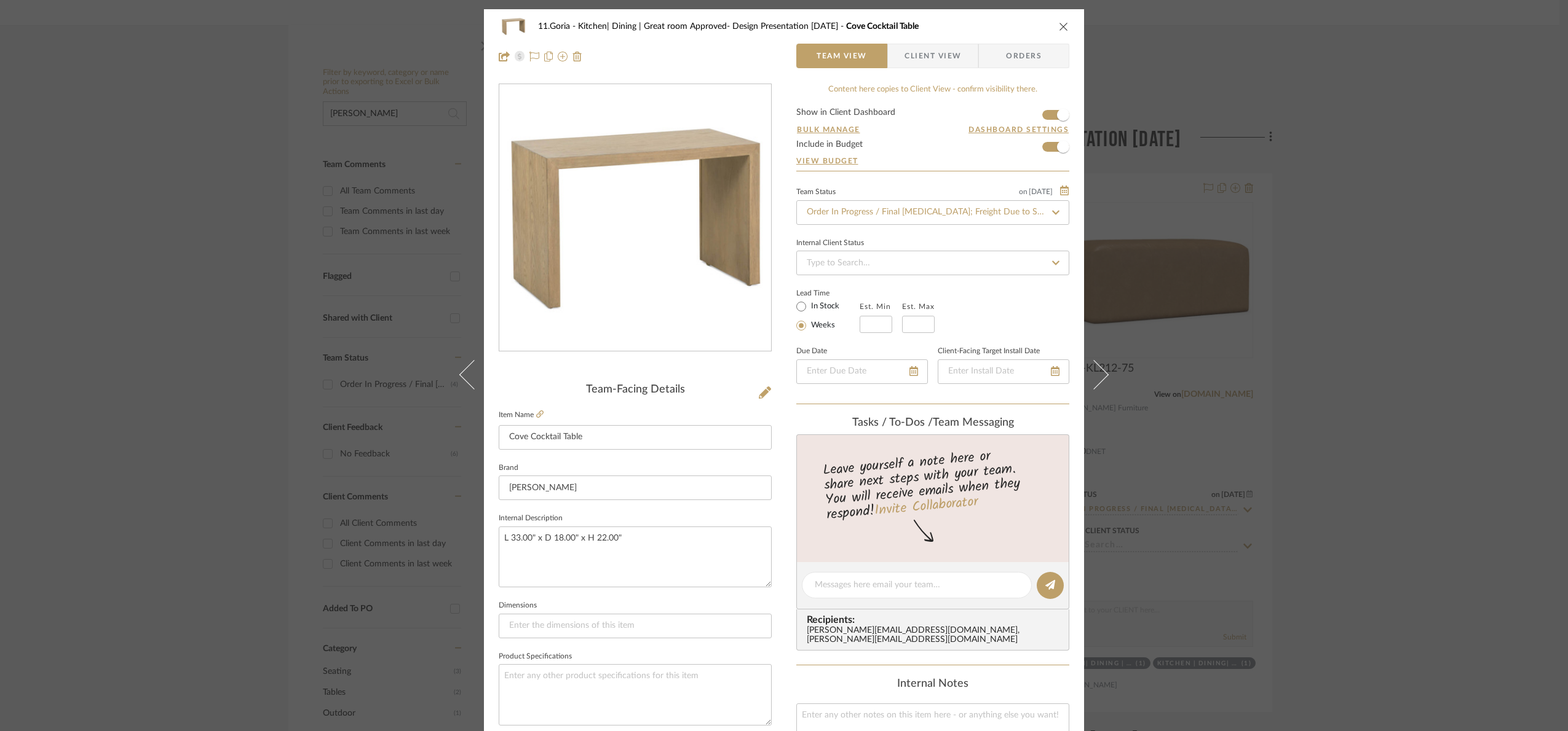
scroll to position [415, 0]
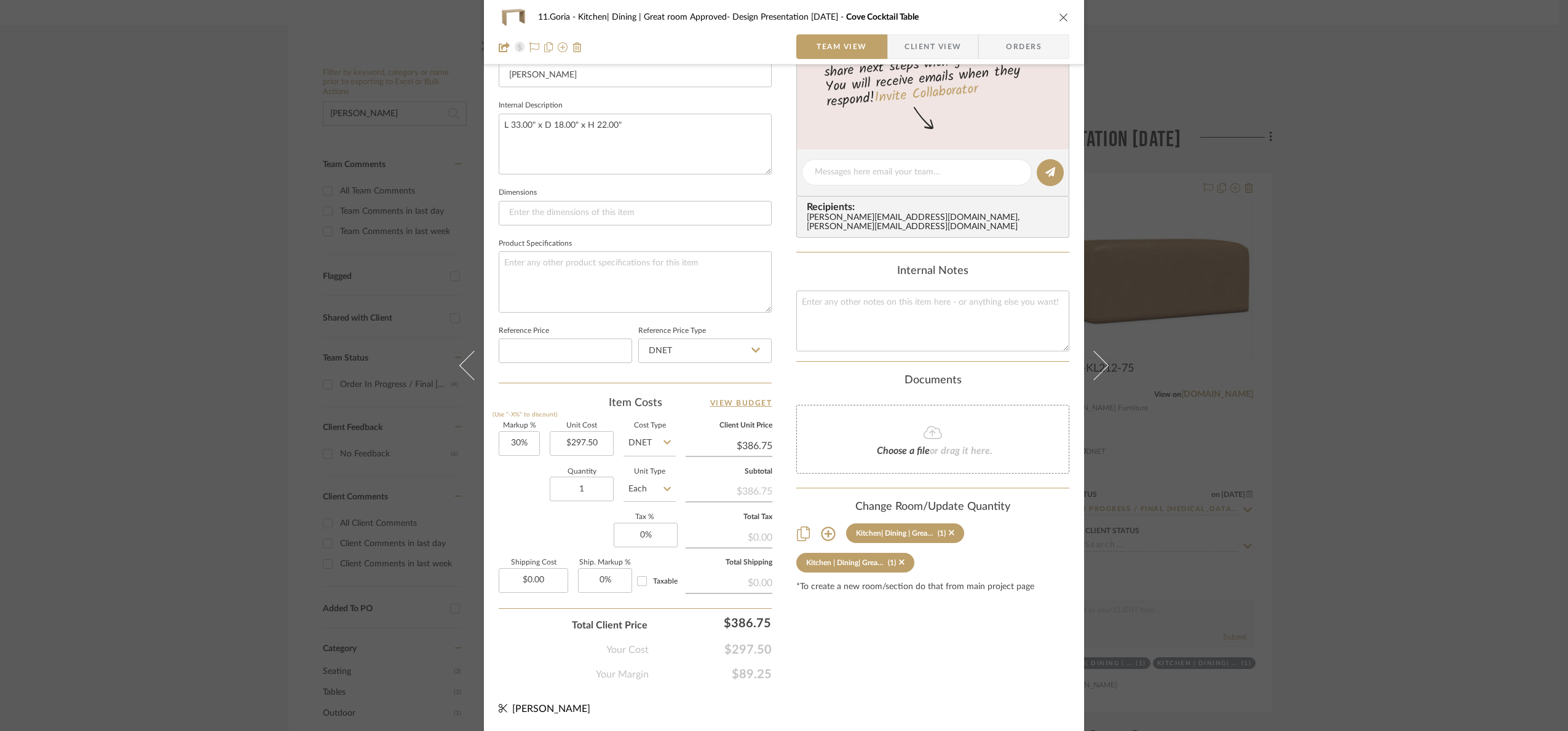
click at [1323, 450] on div "11.Goria Kitchen| Dining | Great room Approved- Design Presentation [DATE] Cove…" at bounding box center [784, 366] width 1568 height 731
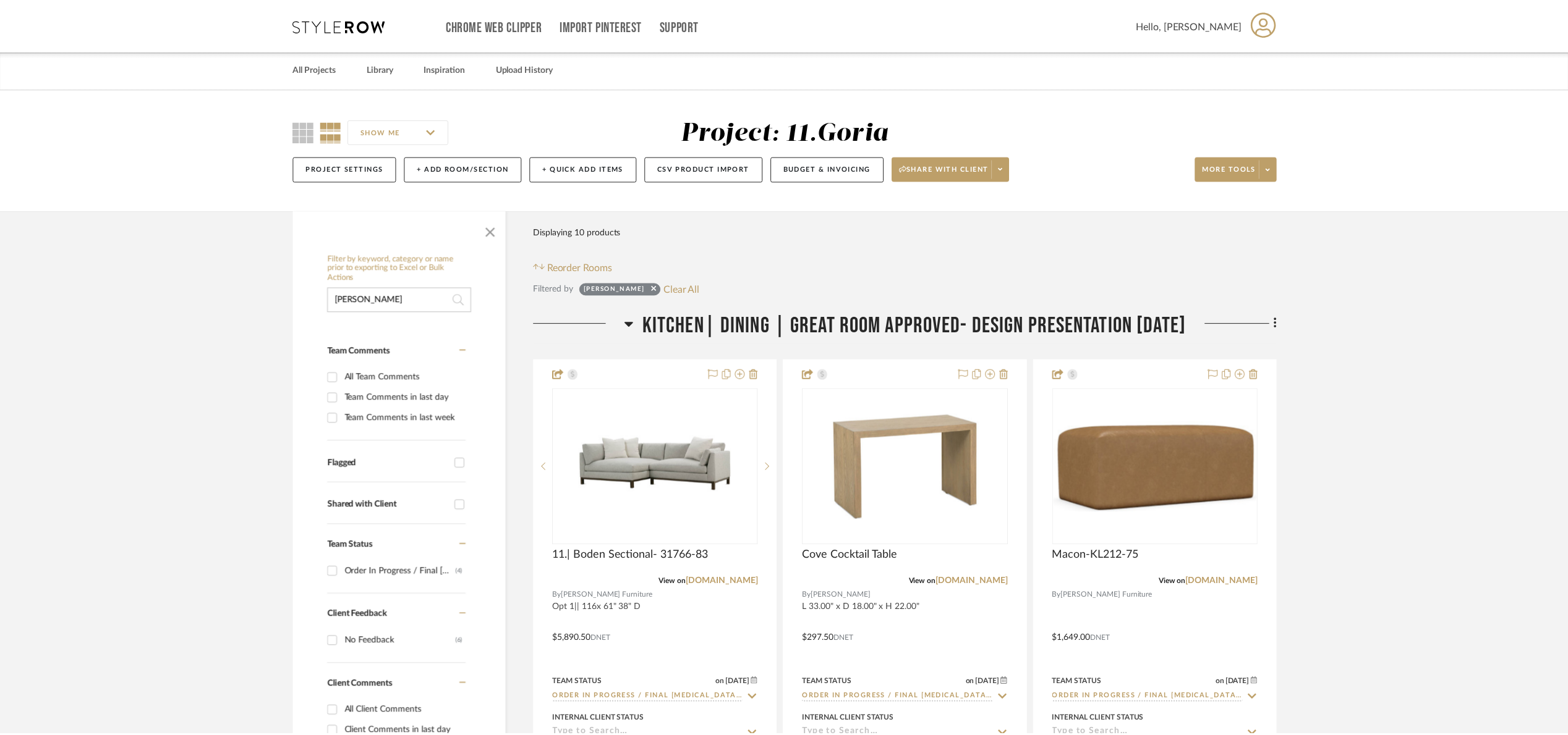
scroll to position [185, 0]
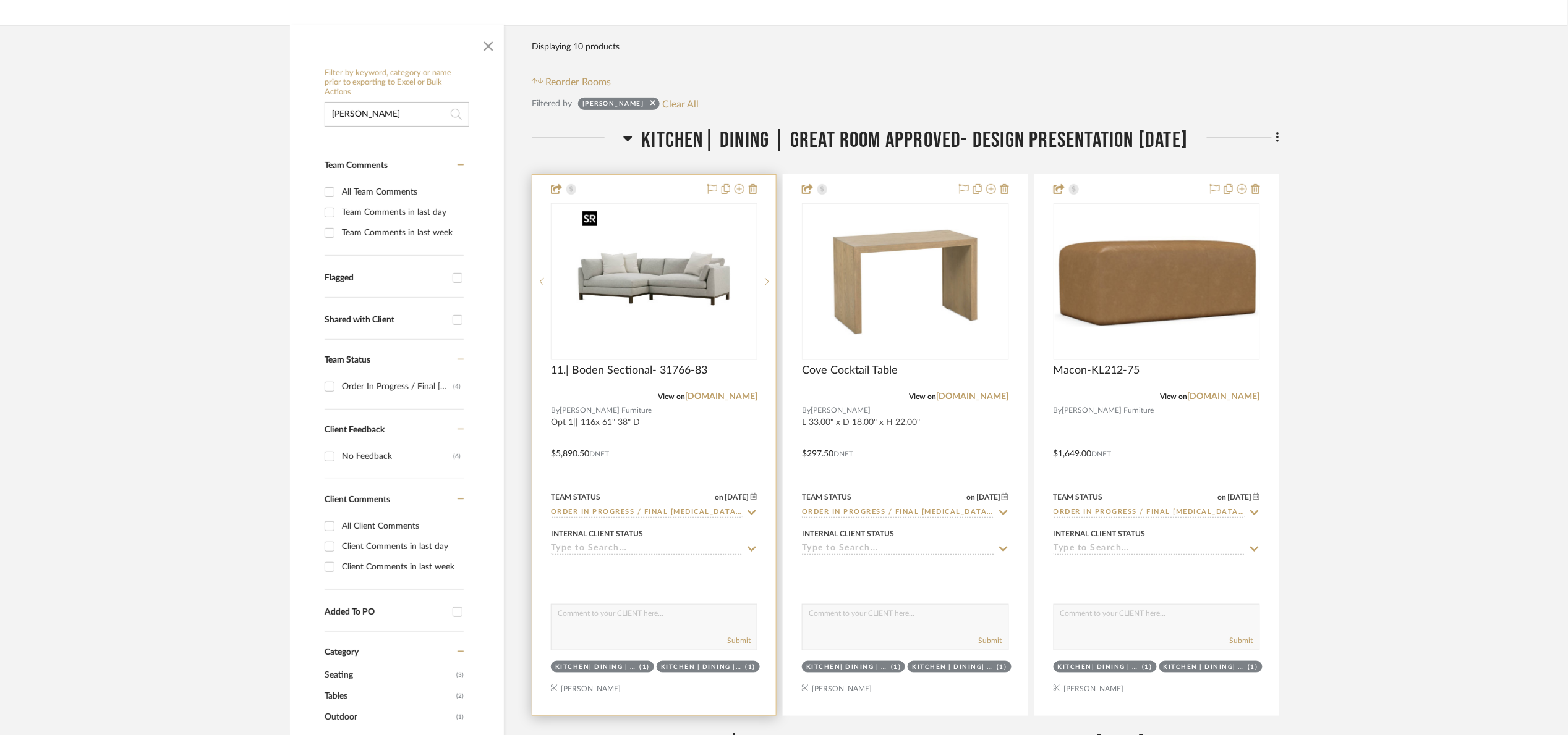
click at [647, 304] on img "0" at bounding box center [654, 282] width 154 height 154
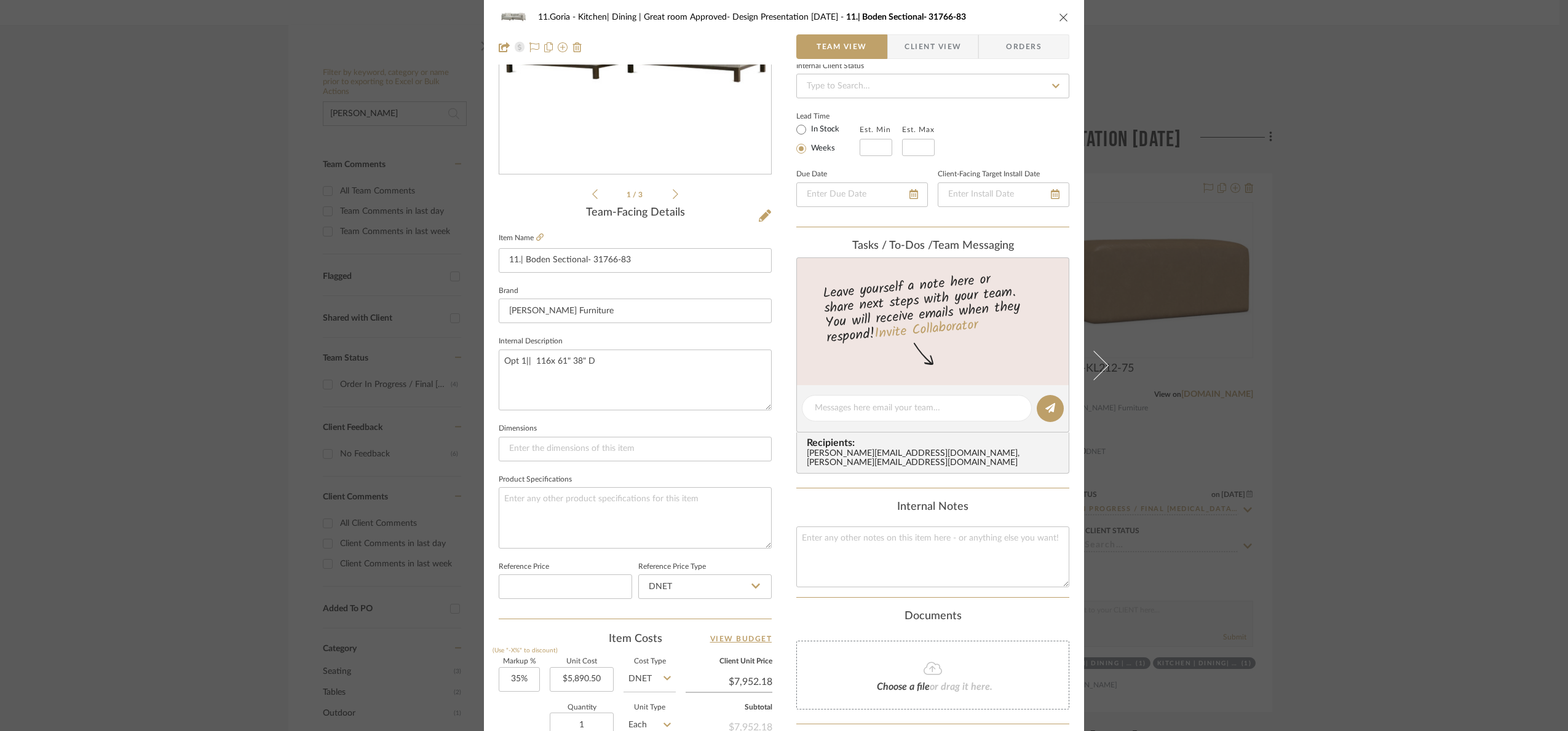
scroll to position [415, 0]
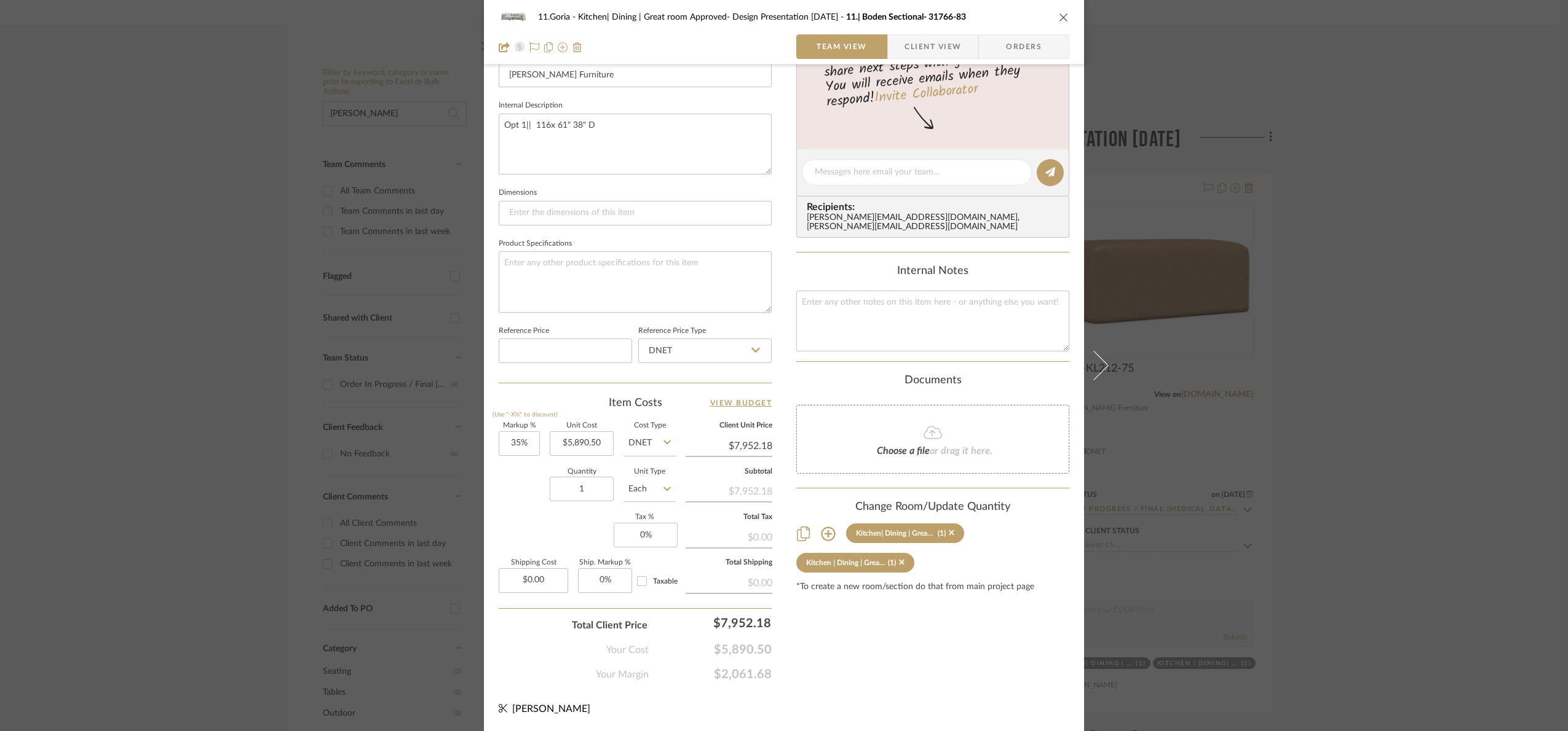
click at [1455, 251] on div "11.Goria Kitchen| Dining | Great room Approved- Design Presentation [DATE] 11.|…" at bounding box center [784, 366] width 1568 height 731
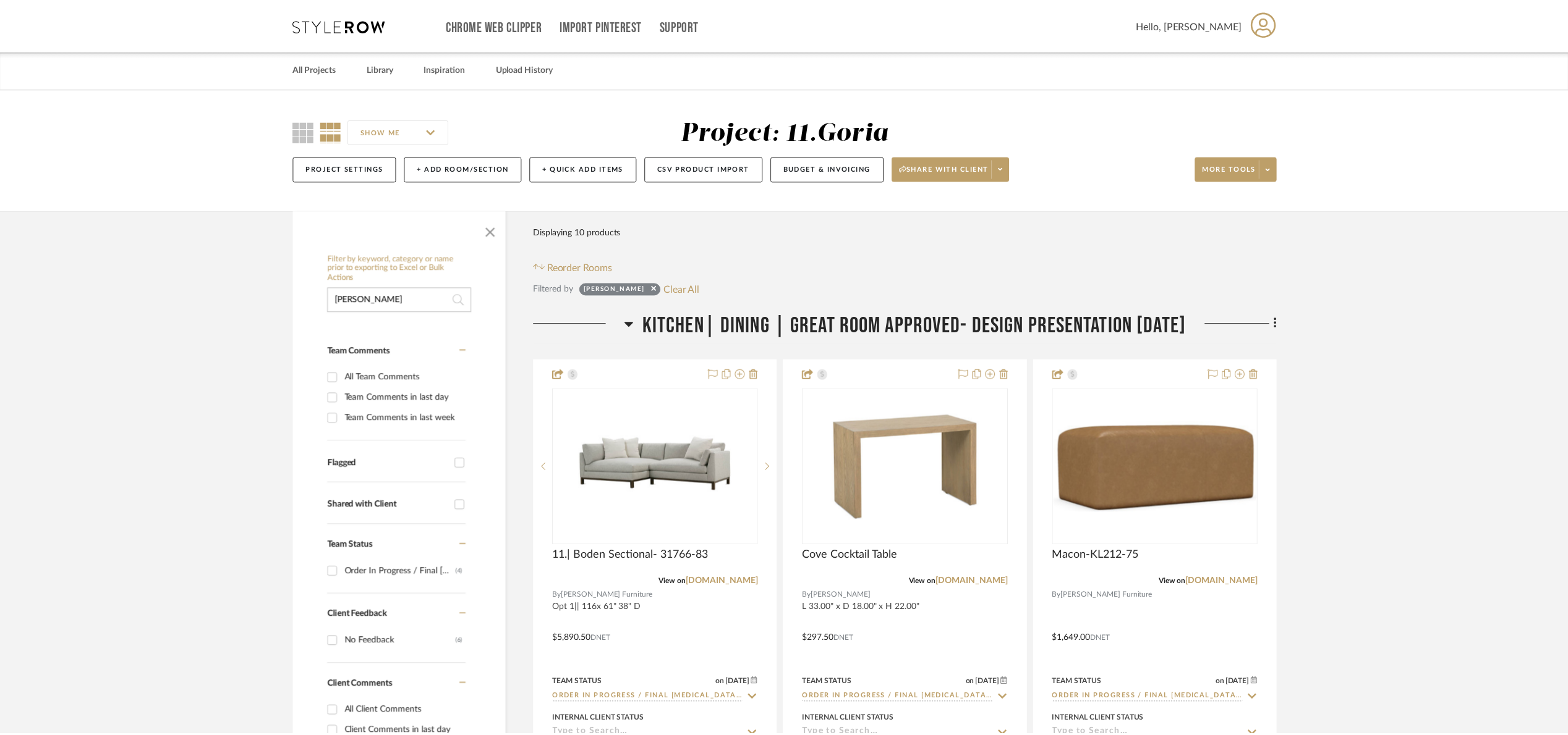
scroll to position [185, 0]
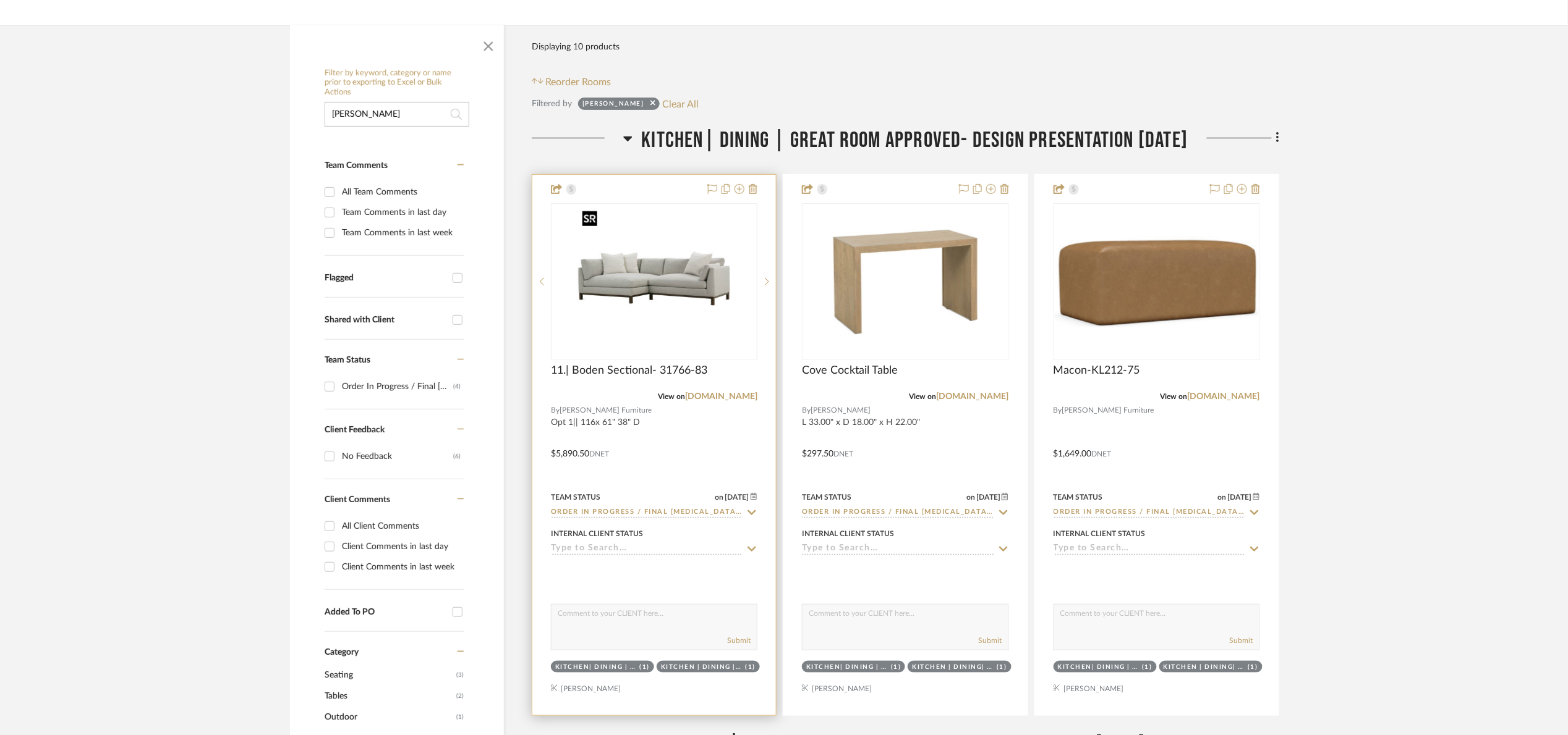
click at [708, 272] on img "0" at bounding box center [654, 282] width 154 height 154
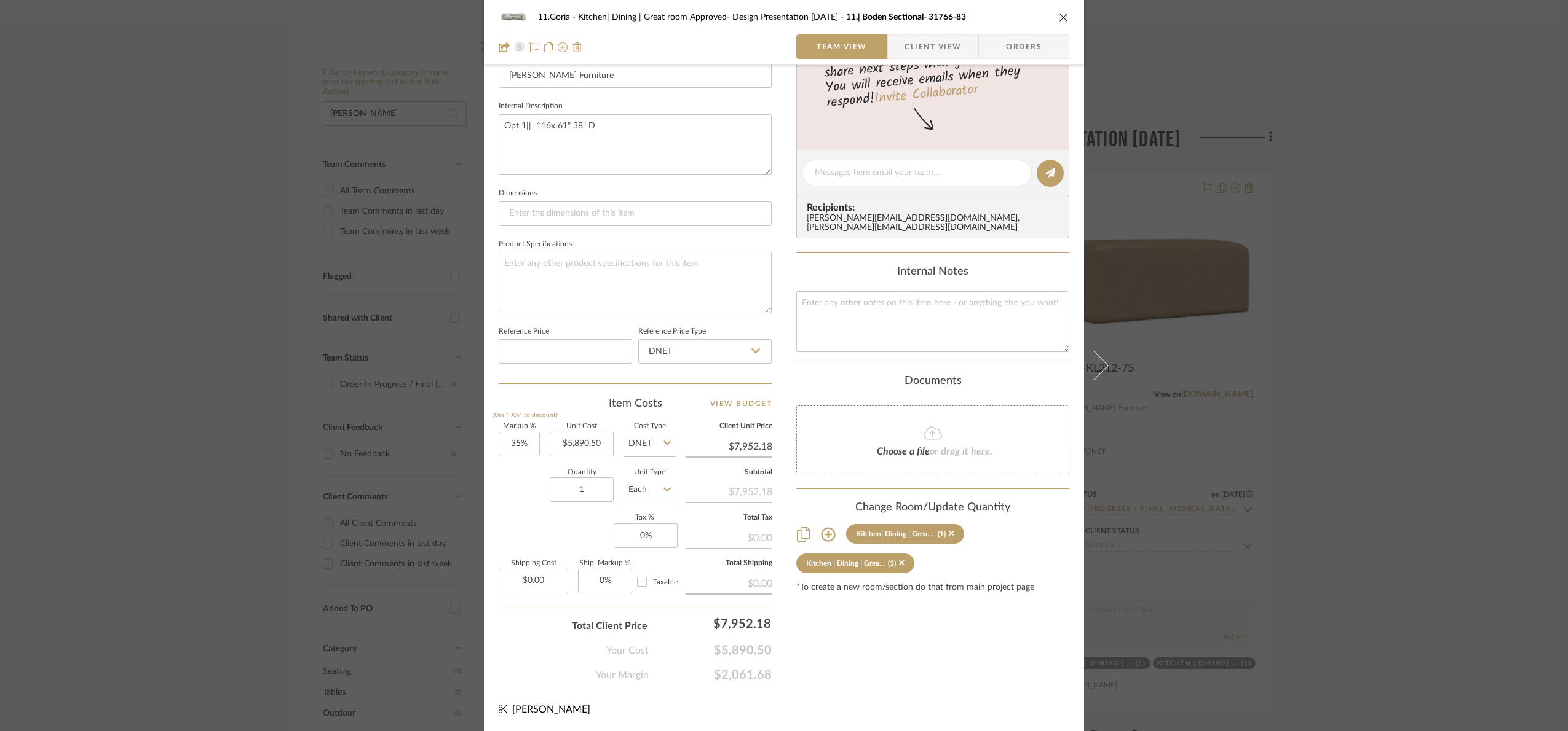
scroll to position [415, 0]
click at [1414, 264] on div "11.Goria Kitchen| Dining | Great room Approved- Design Presentation [DATE] 11.|…" at bounding box center [784, 366] width 1568 height 731
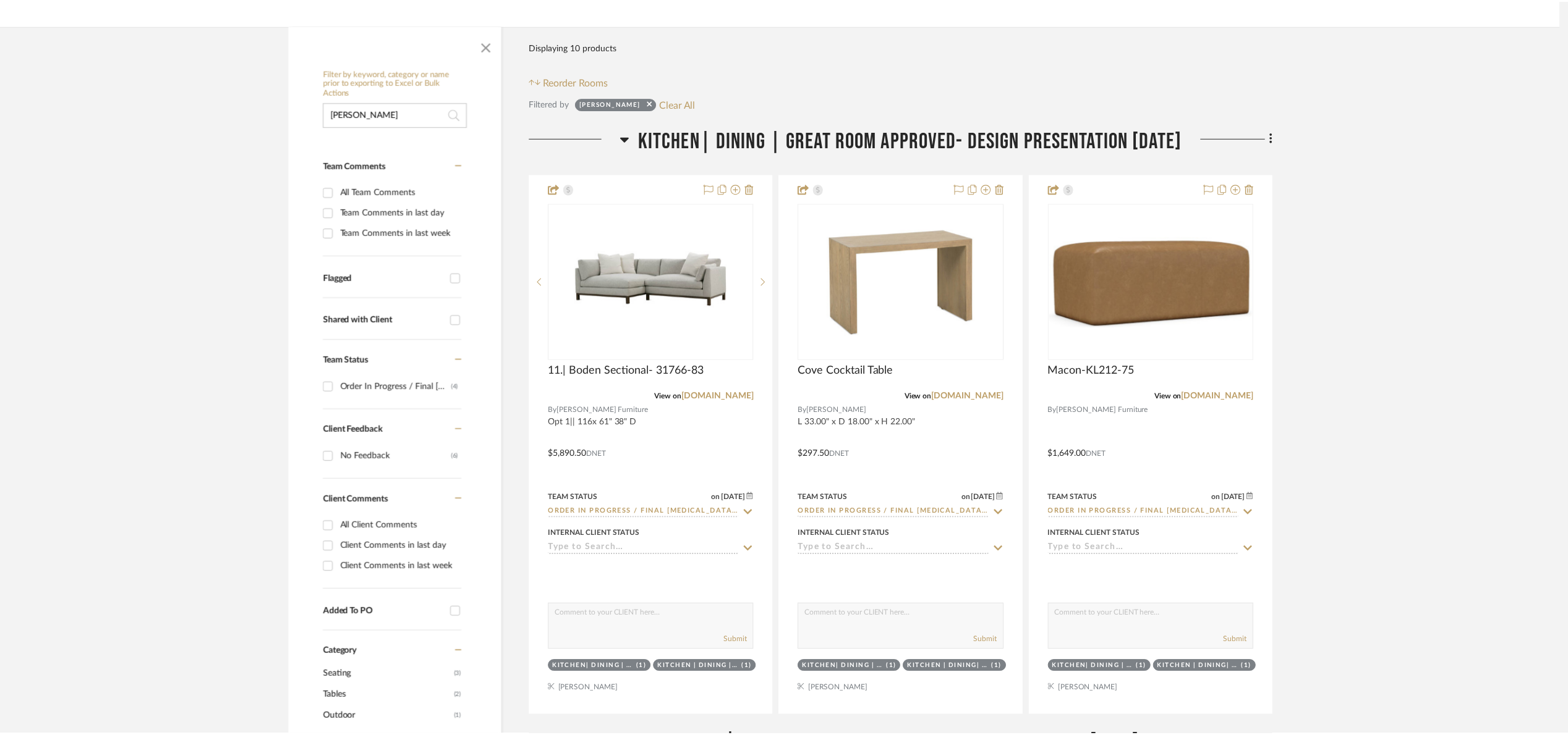
scroll to position [185, 0]
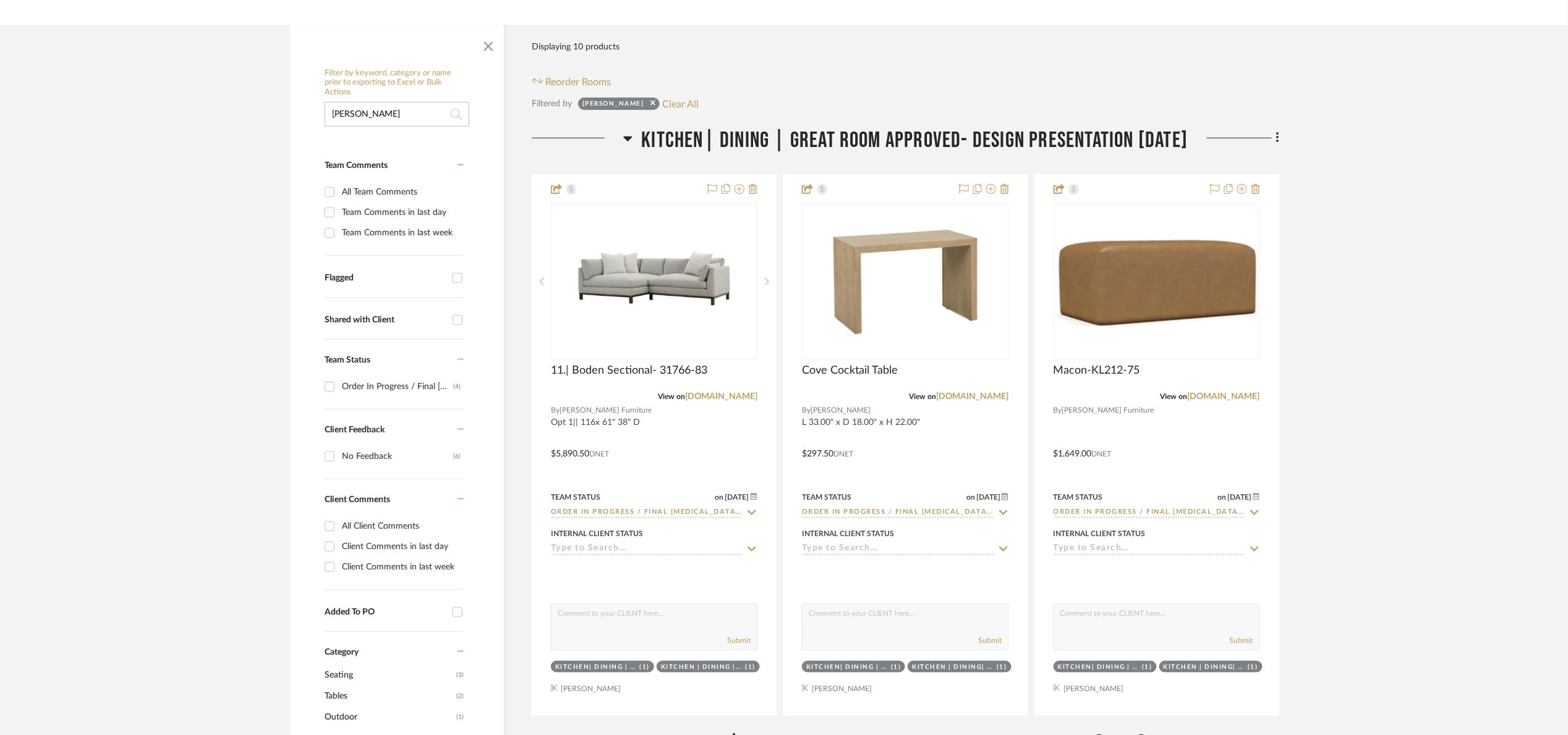
click at [911, 145] on span "Kitchen| Dining | Great room Approved- Design Presentation [DATE]" at bounding box center [915, 141] width 547 height 27
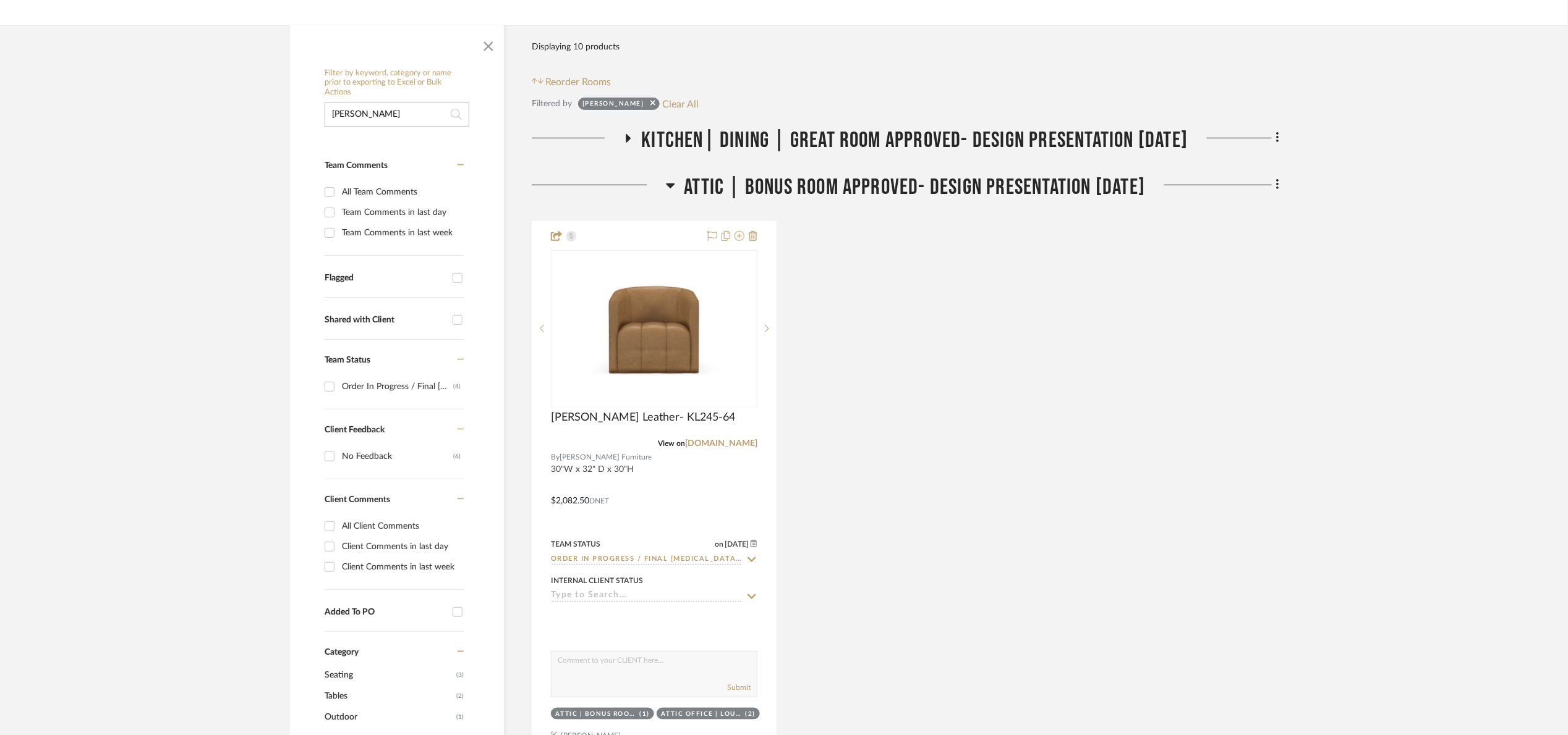
click at [685, 189] on span "Attic | Bonus room Approved- Design Presentation [DATE]" at bounding box center [915, 188] width 461 height 27
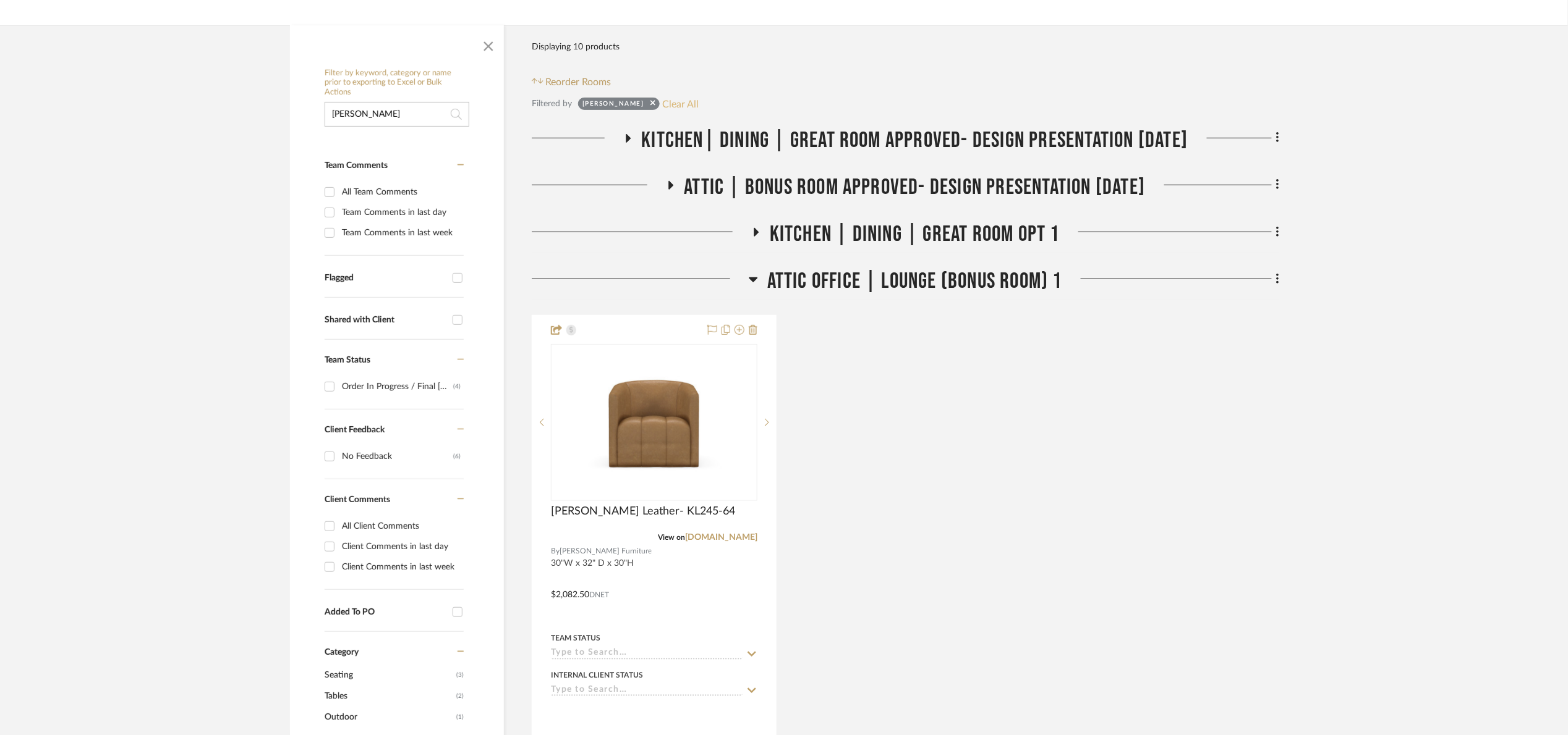
click at [663, 103] on button "Clear All" at bounding box center [681, 103] width 37 height 16
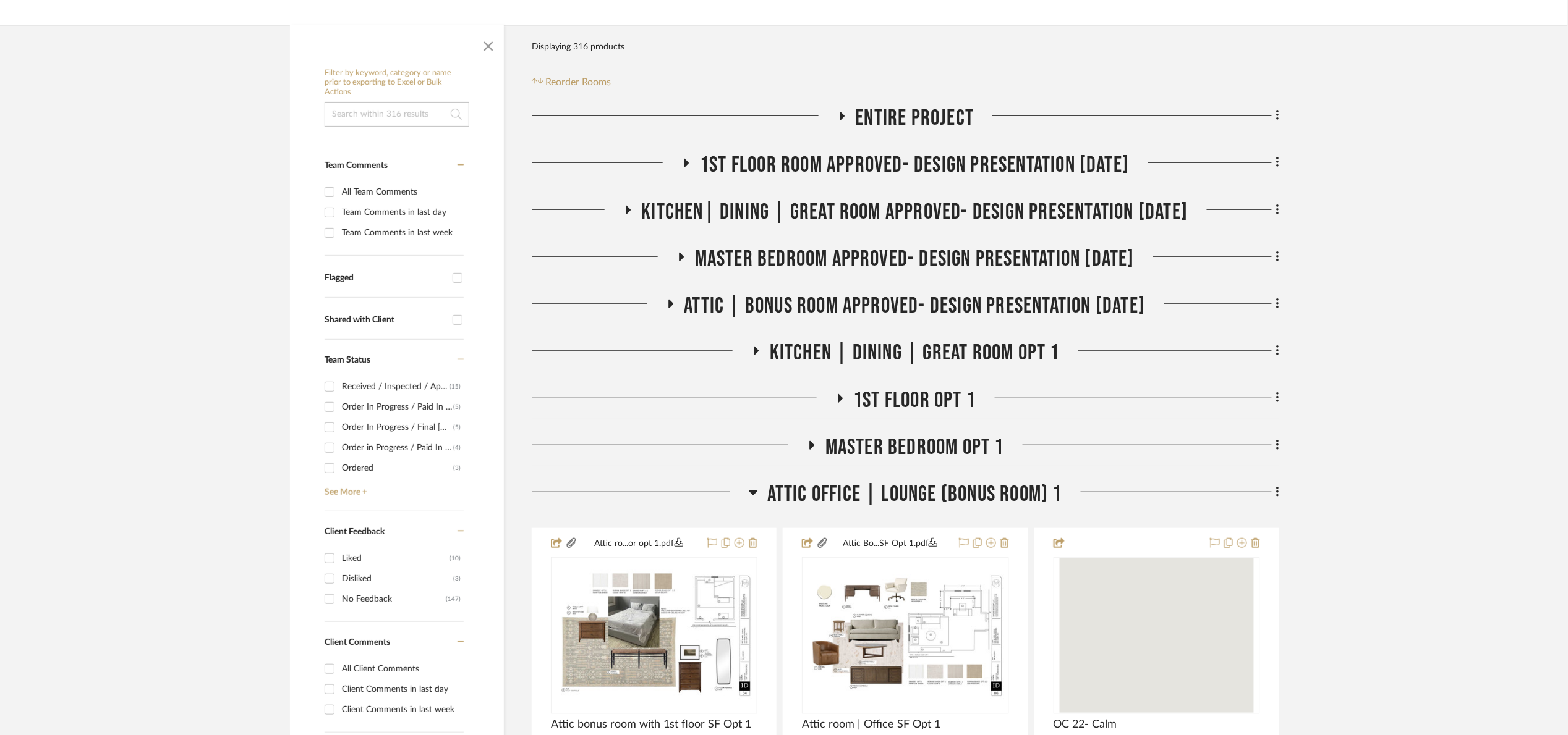
click at [923, 484] on span "Attic Office | Lounge (Bonus room) 1" at bounding box center [914, 495] width 295 height 27
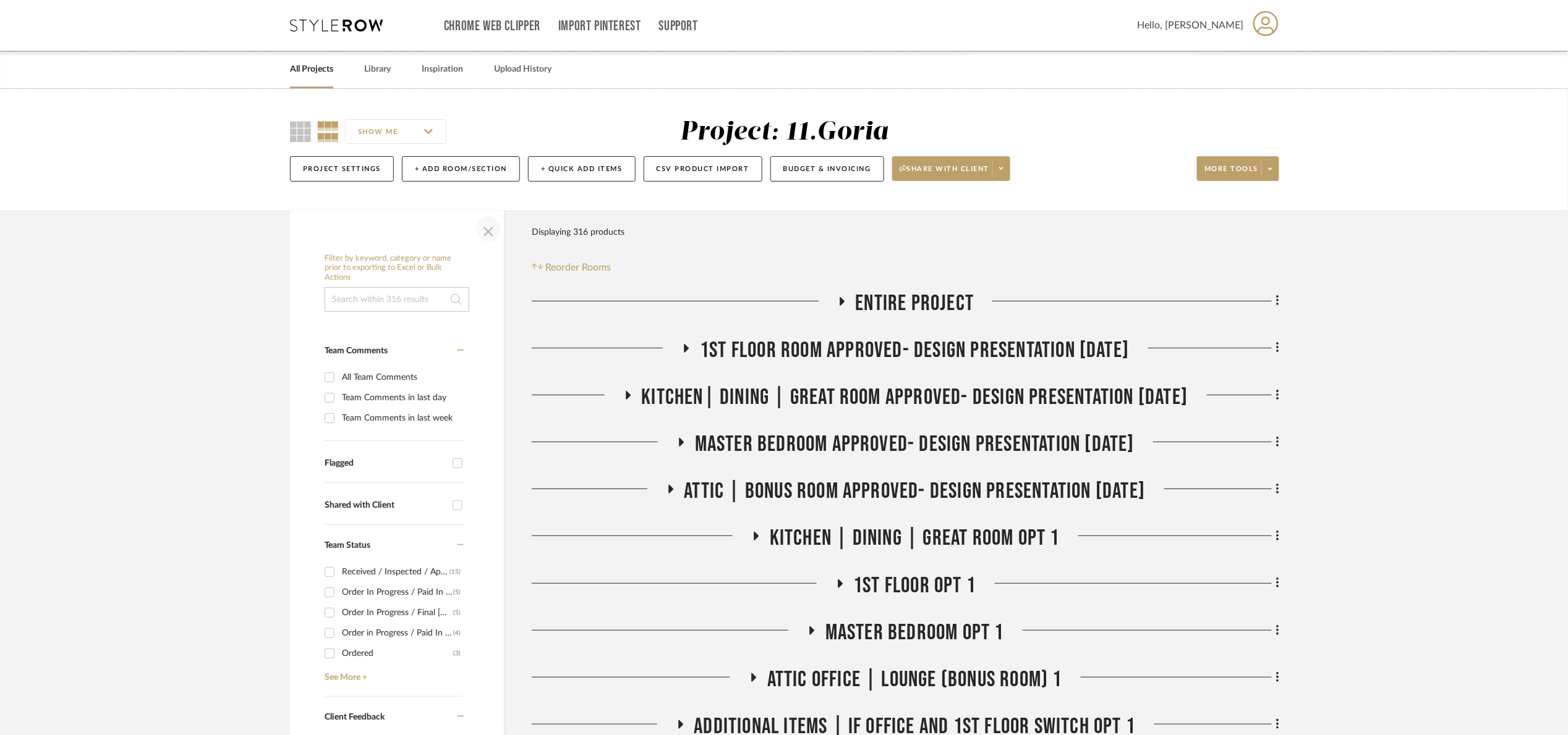
click at [494, 232] on span "button" at bounding box center [488, 230] width 30 height 30
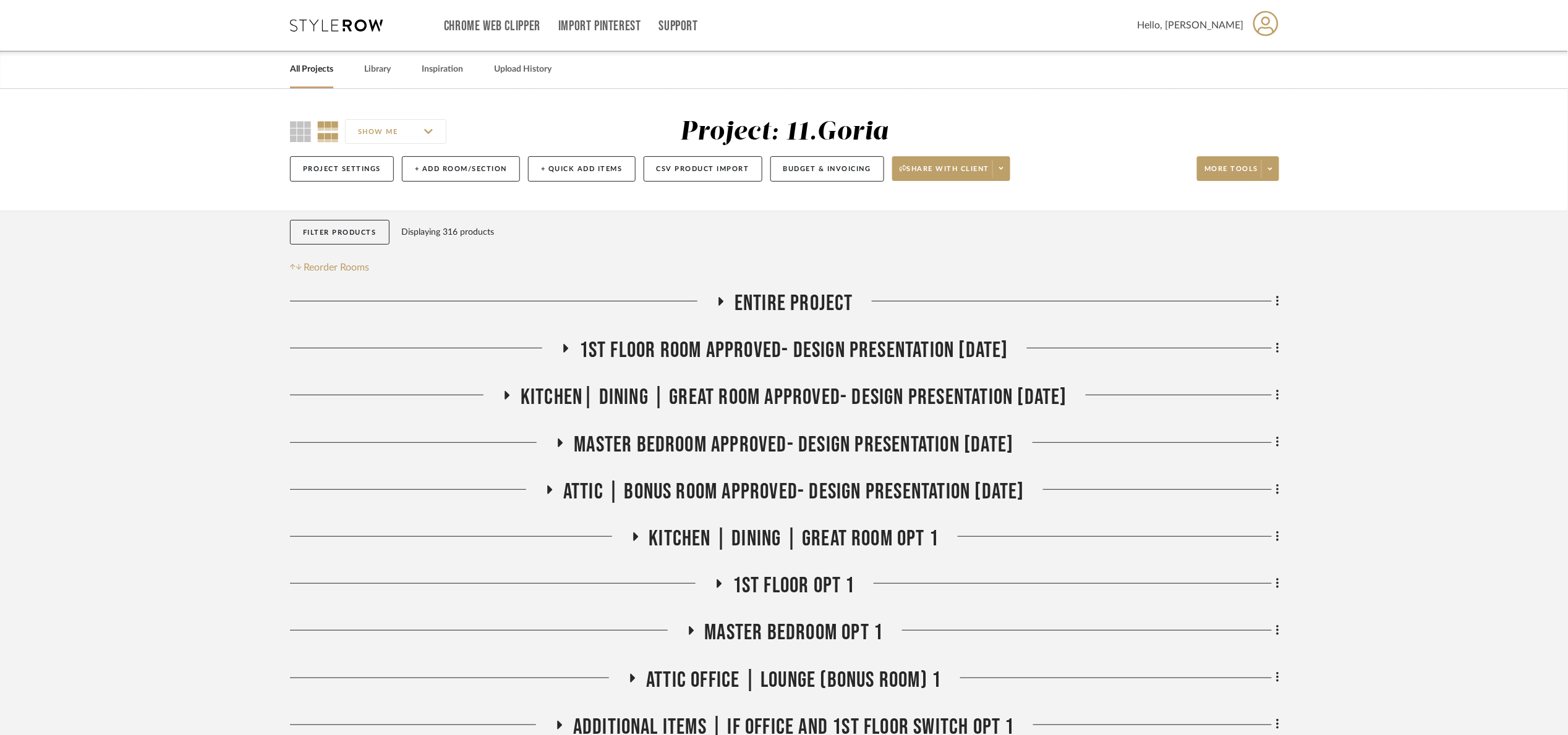
click at [619, 359] on span "1st floor room Approved- Design Presentation [DATE]" at bounding box center [793, 351] width 429 height 27
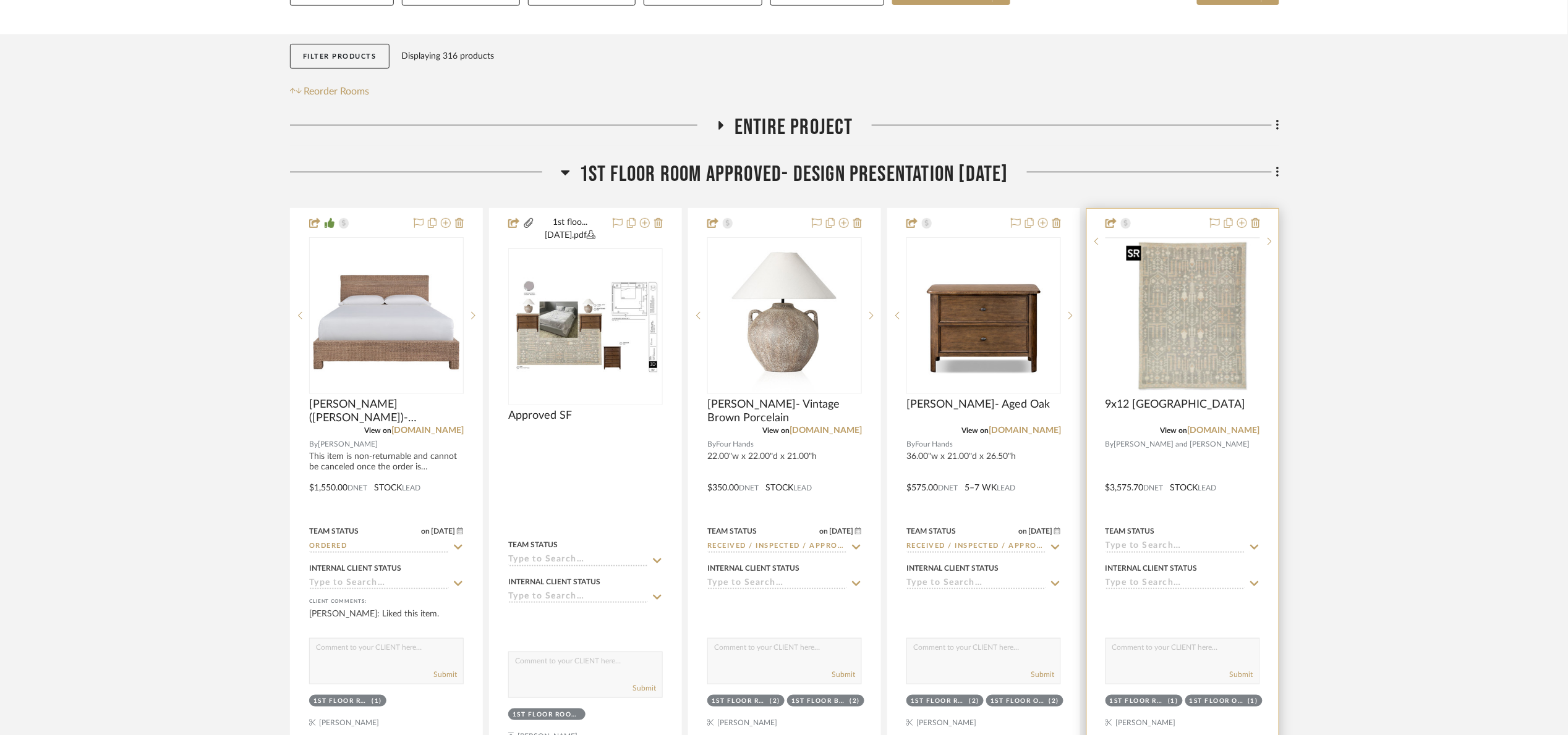
scroll to position [185, 0]
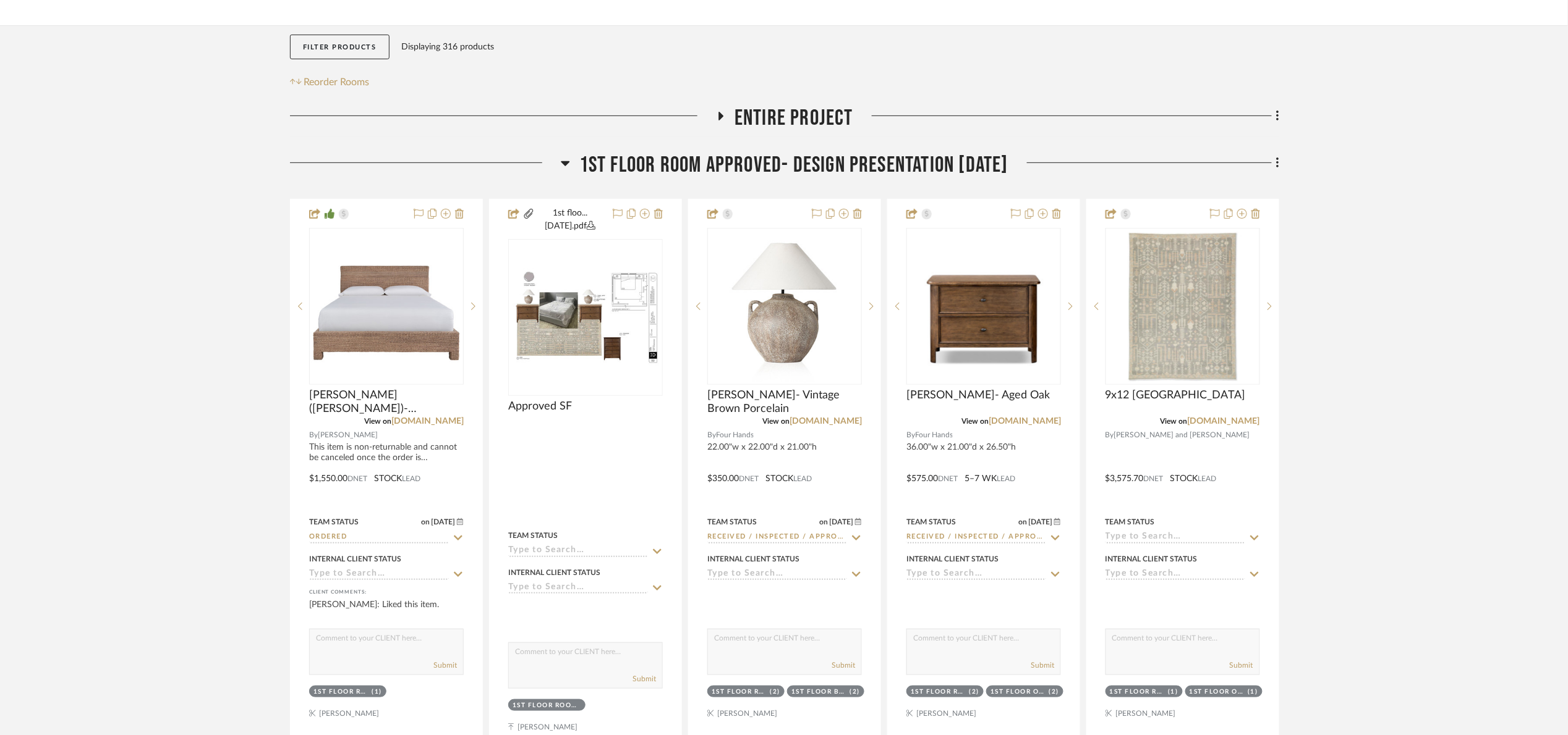
click at [703, 156] on span "1st floor room Approved- Design Presentation [DATE]" at bounding box center [793, 165] width 429 height 27
